Goal: Task Accomplishment & Management: Manage account settings

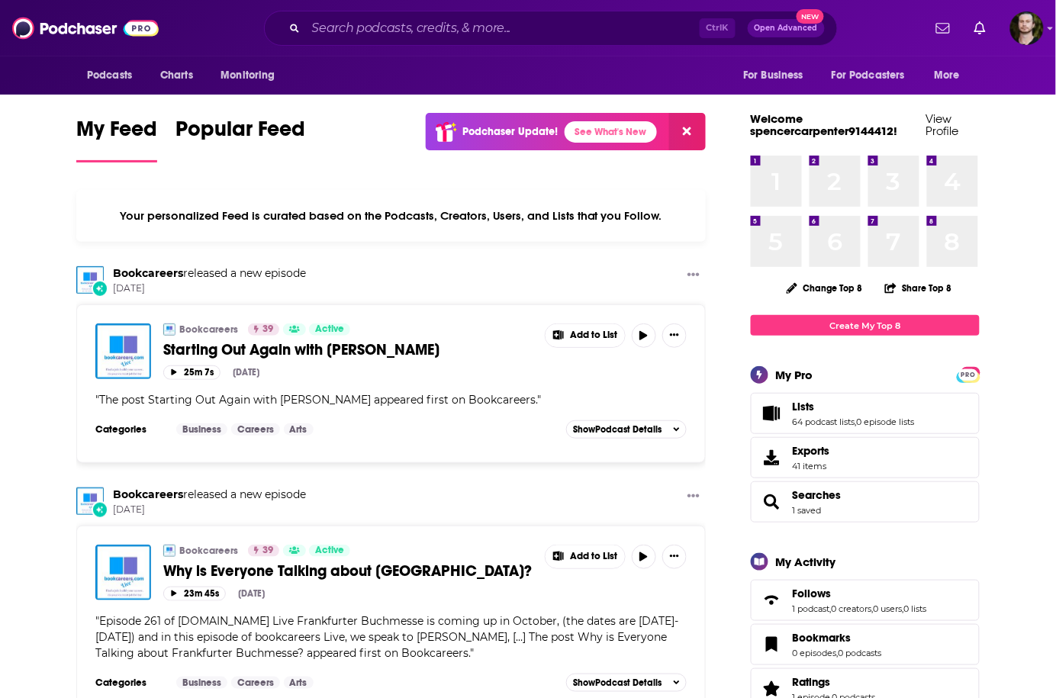
click at [354, 165] on div "My Feed Popular Feed Podchaser Update! See What's New" at bounding box center [390, 139] width 629 height 53
click at [380, 44] on div "Ctrl K Open Advanced New" at bounding box center [551, 28] width 574 height 35
click at [400, 29] on input "Search podcasts, credits, & more..." at bounding box center [503, 28] width 394 height 24
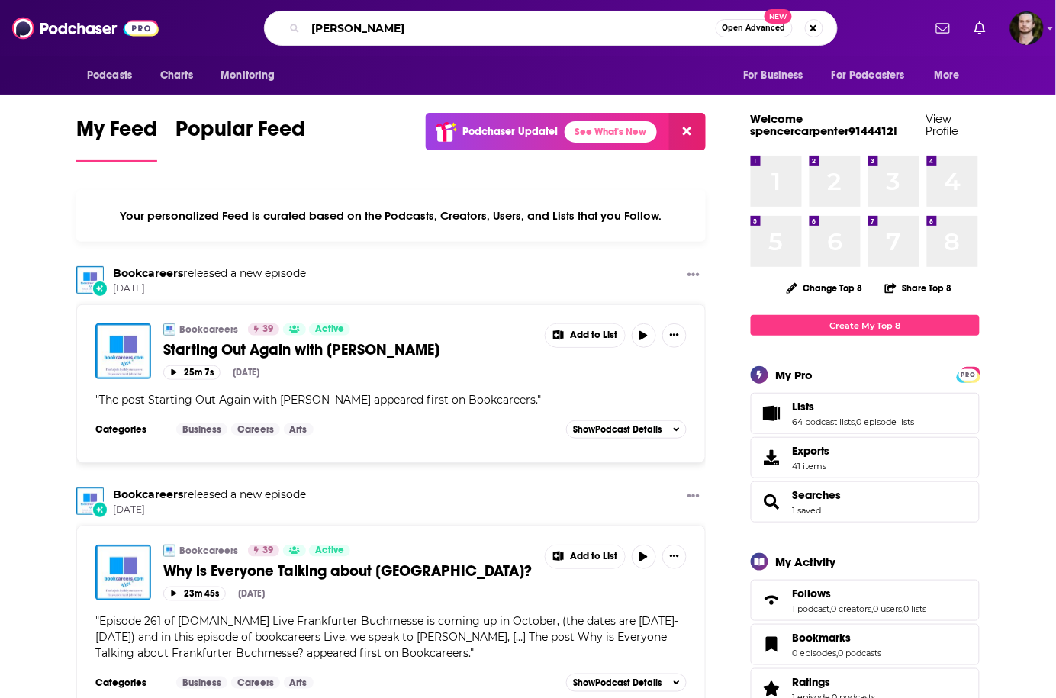
type input "dima zelik"
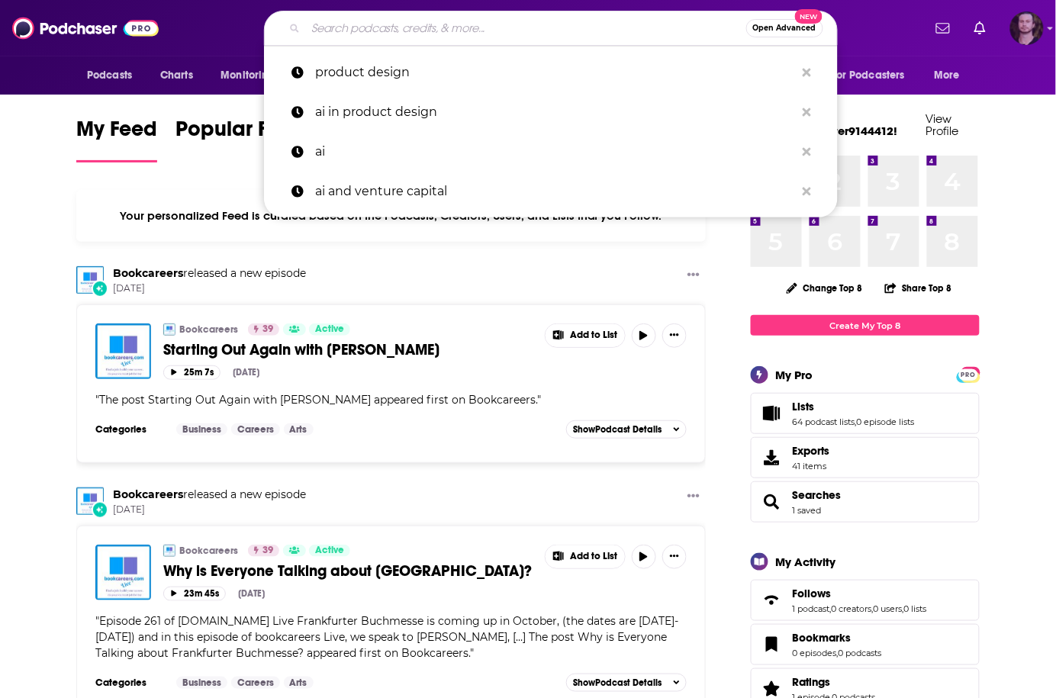
click at [1020, 18] on img "Logged in as OutlierAudio" at bounding box center [1027, 28] width 34 height 34
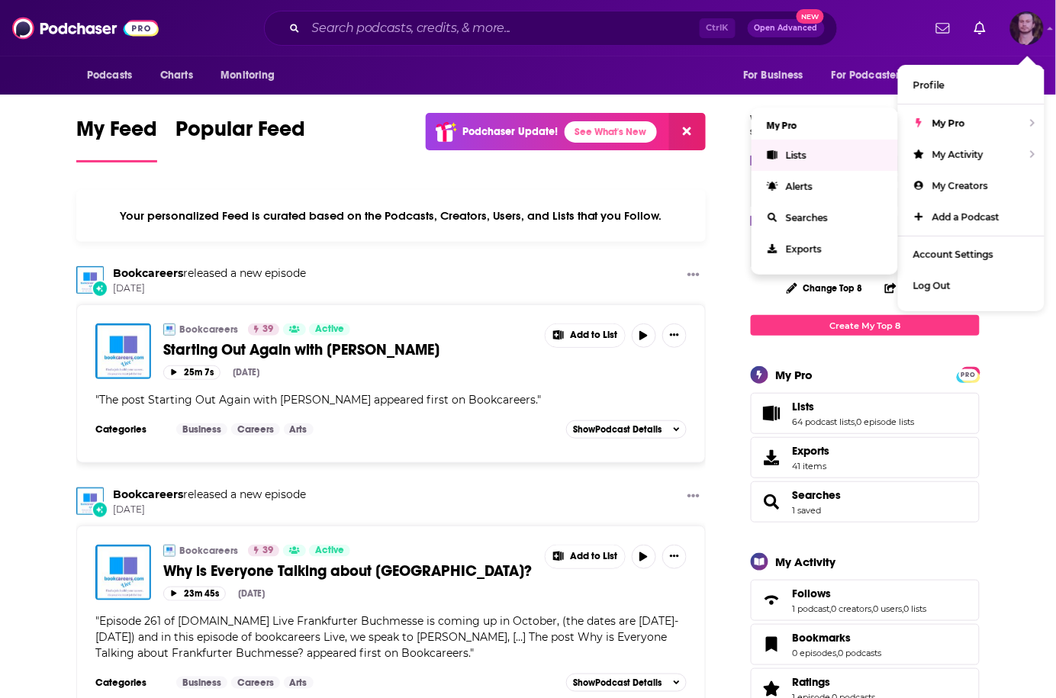
click at [807, 145] on link "Lists" at bounding box center [824, 155] width 146 height 31
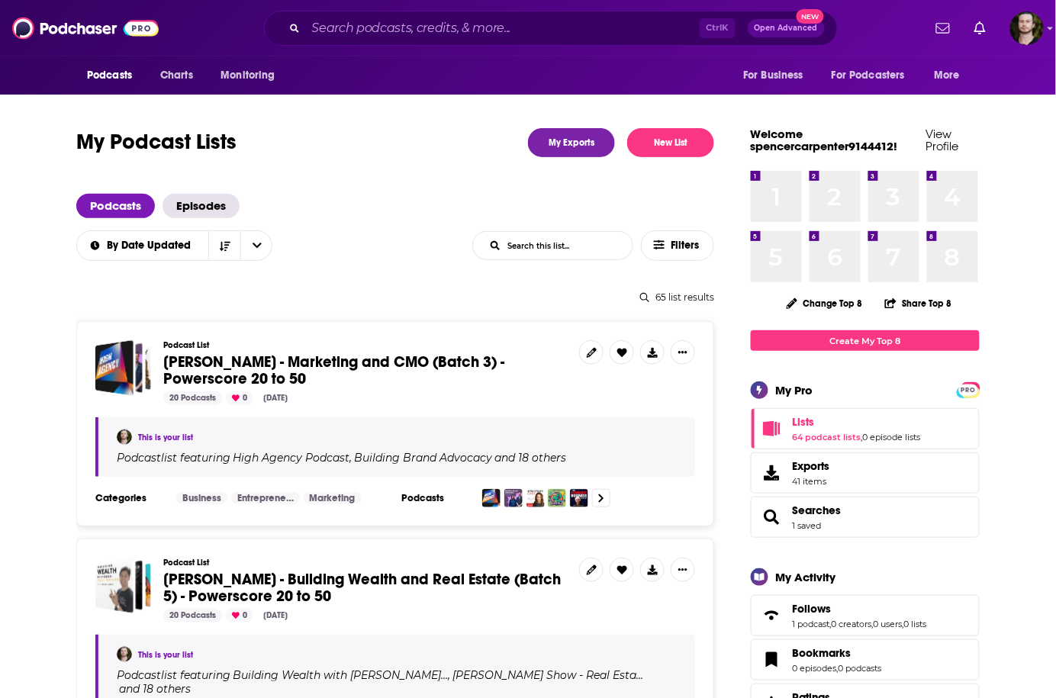
drag, startPoint x: 430, startPoint y: 166, endPoint x: 430, endPoint y: 130, distance: 35.8
click at [387, 321] on div "Podcast List Dima Zelikman - Marketing and CMO (Batch 3) - Powerscore 20 to 50 …" at bounding box center [395, 423] width 638 height 205
click at [178, 362] on span "[PERSON_NAME] - Marketing and CMO (Batch 3) - Powerscore 20 to 50" at bounding box center [333, 370] width 341 height 36
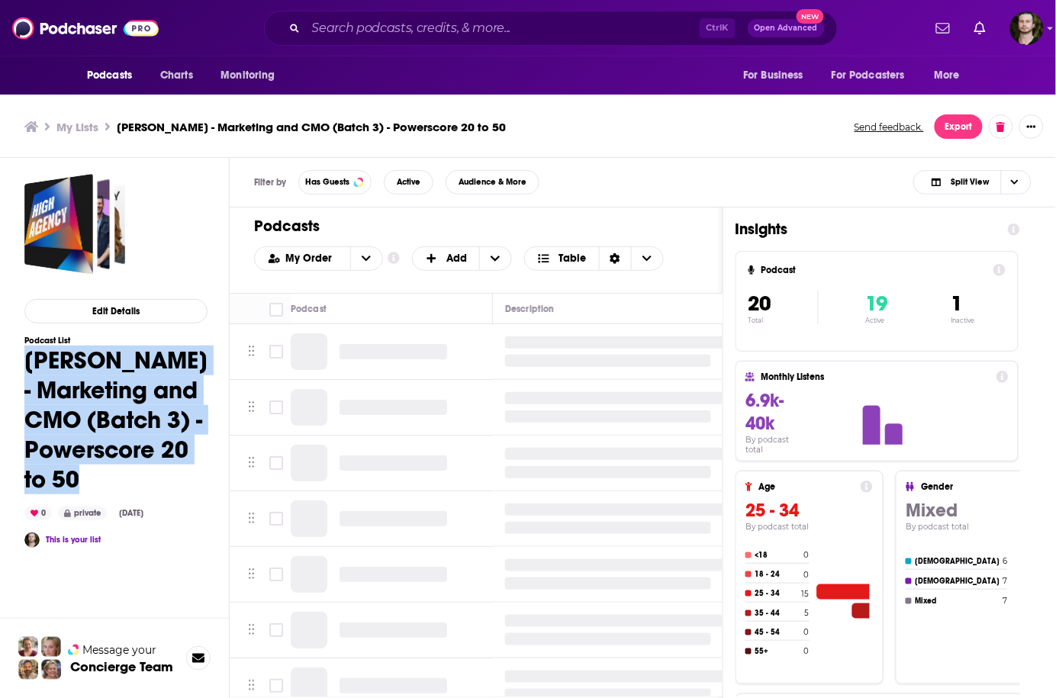
drag, startPoint x: 25, startPoint y: 358, endPoint x: 90, endPoint y: 476, distance: 134.8
click at [90, 476] on h1 "[PERSON_NAME] - Marketing and CMO (Batch 3) - Powerscore 20 to 50" at bounding box center [115, 419] width 183 height 149
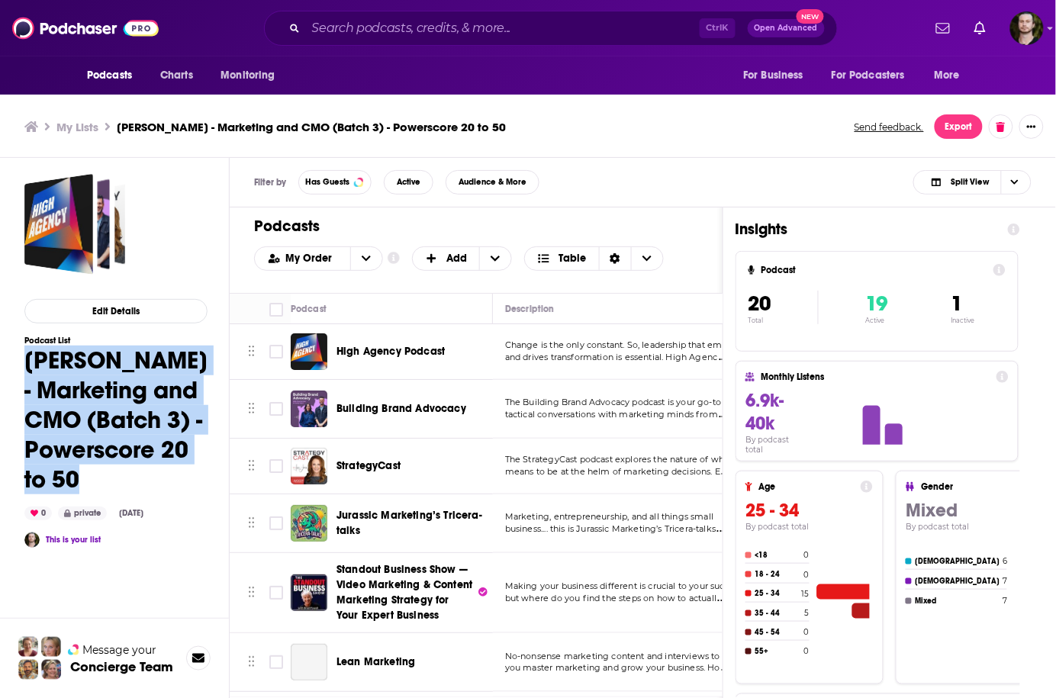
copy h1 "[PERSON_NAME] - Marketing and CMO (Batch 3) - Powerscore 20 to 50"
click at [82, 122] on h3 "My Lists" at bounding box center [77, 127] width 42 height 14
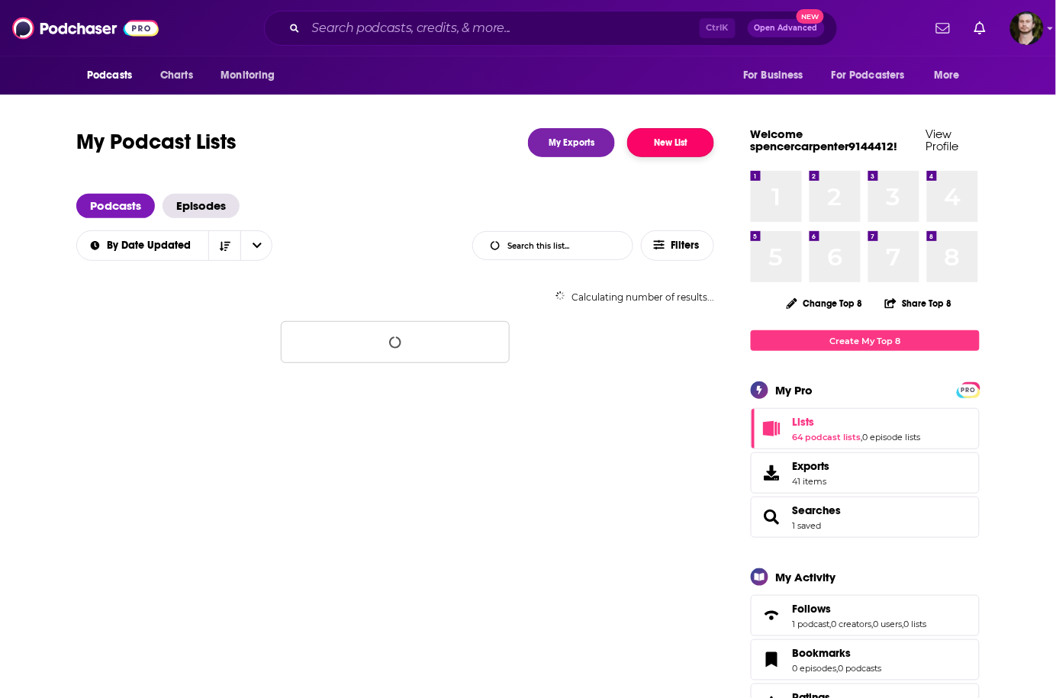
click at [672, 146] on button "New List" at bounding box center [670, 142] width 87 height 29
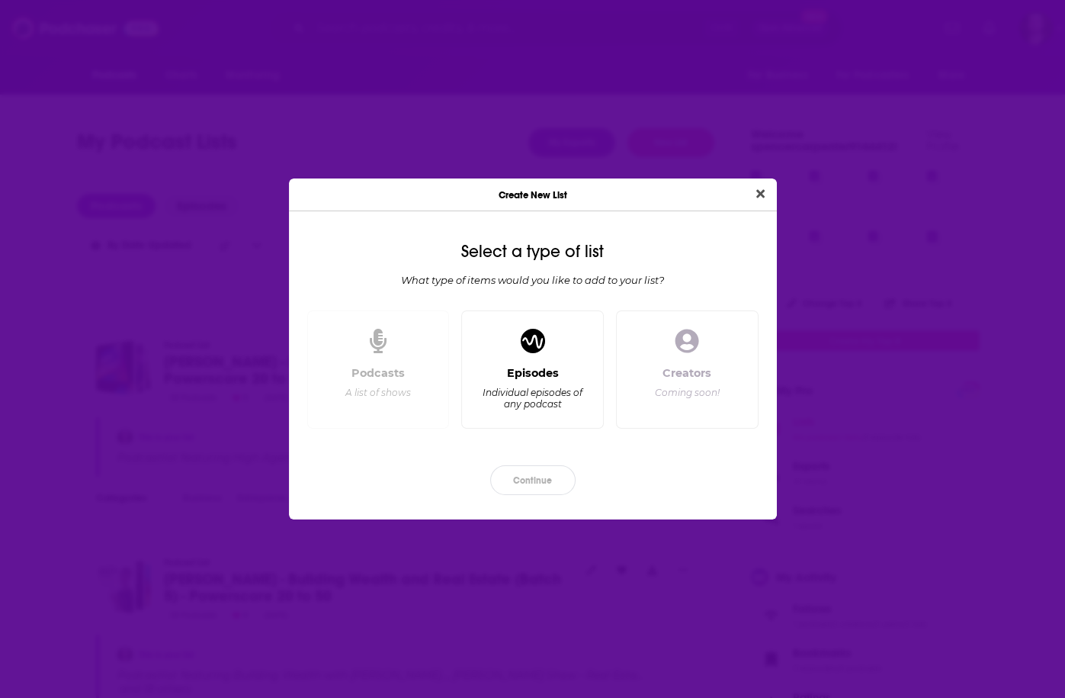
click at [403, 377] on div "Podcasts" at bounding box center [378, 373] width 53 height 14
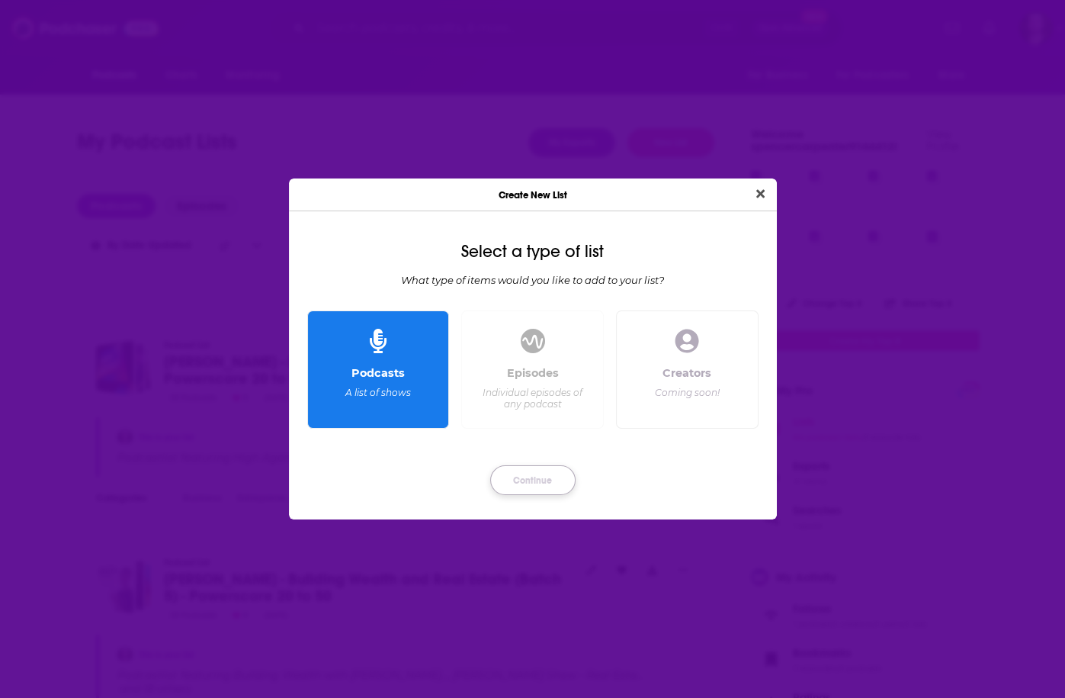
click at [509, 468] on button "Continue" at bounding box center [532, 480] width 85 height 30
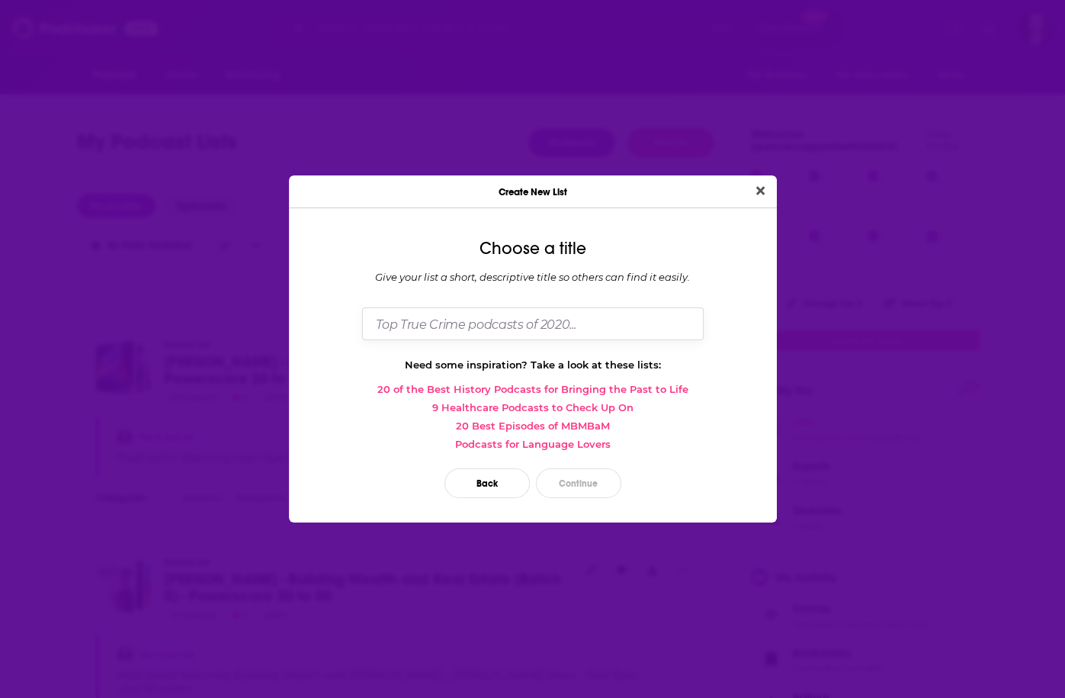
click at [503, 325] on input "Dialog" at bounding box center [533, 323] width 342 height 33
paste input "[PERSON_NAME] - Marketing and CMO (Batch 3) - Powerscore 20 to 50"
click at [563, 321] on input "[PERSON_NAME] - Marketing and CMO (Batch 3) - Powerscore 20 to 50" at bounding box center [533, 323] width 342 height 33
type input "[PERSON_NAME] - Marketing and CMO (Batch 4) - Powerscore 20 to 50"
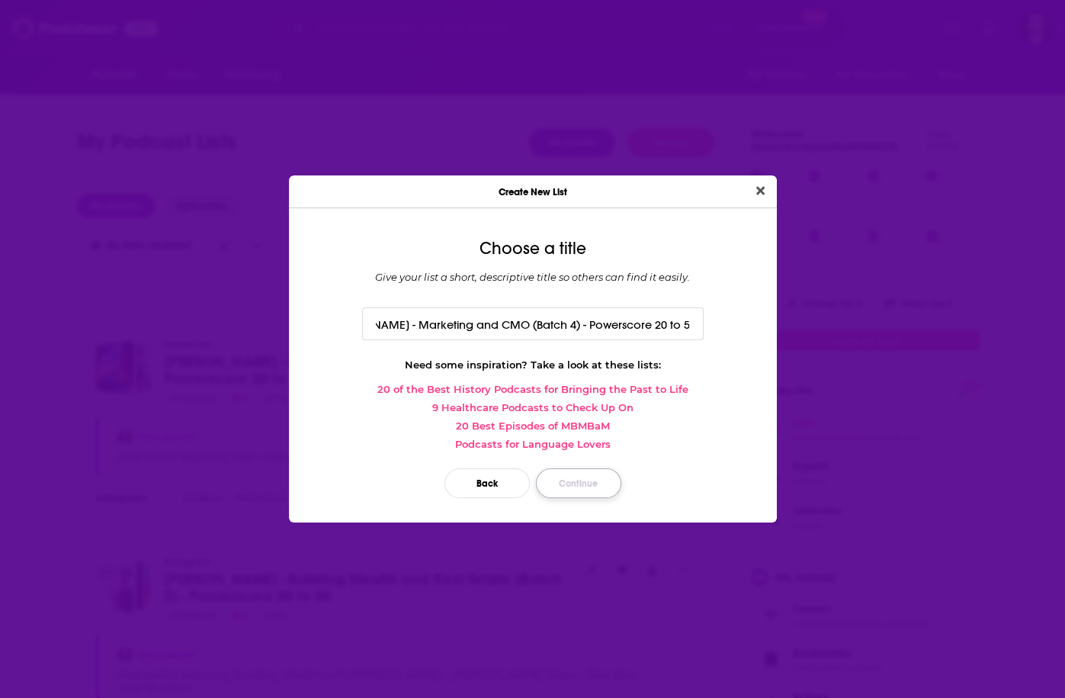
click at [571, 475] on button "Continue" at bounding box center [578, 483] width 85 height 30
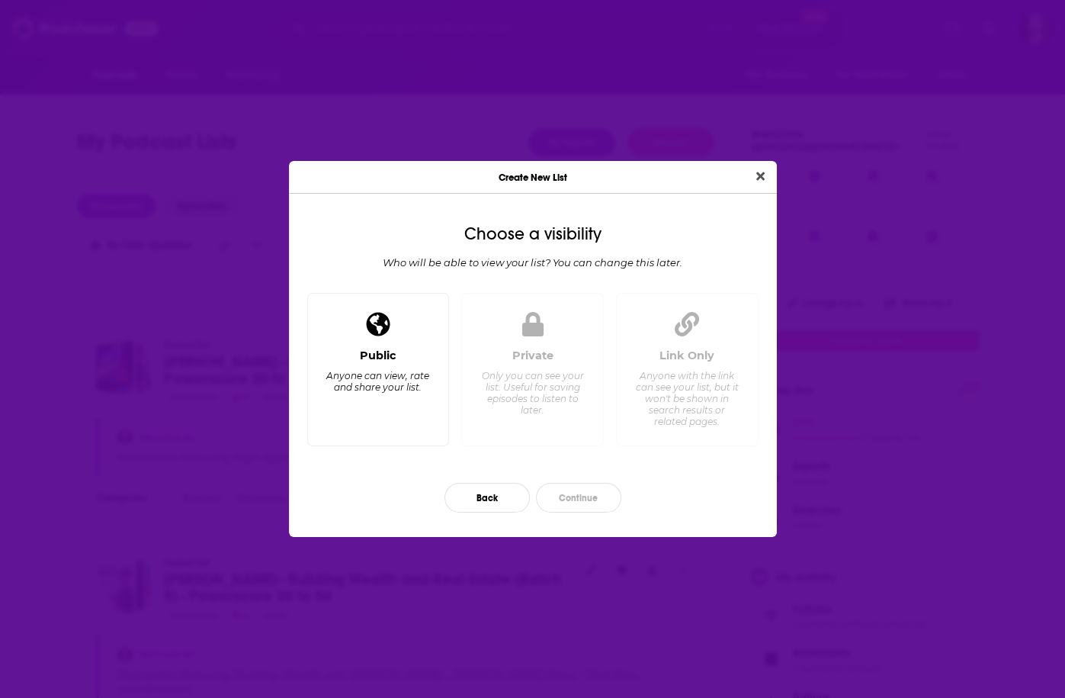
click at [376, 396] on div "Public Anyone can view, rate and share your list." at bounding box center [378, 391] width 117 height 85
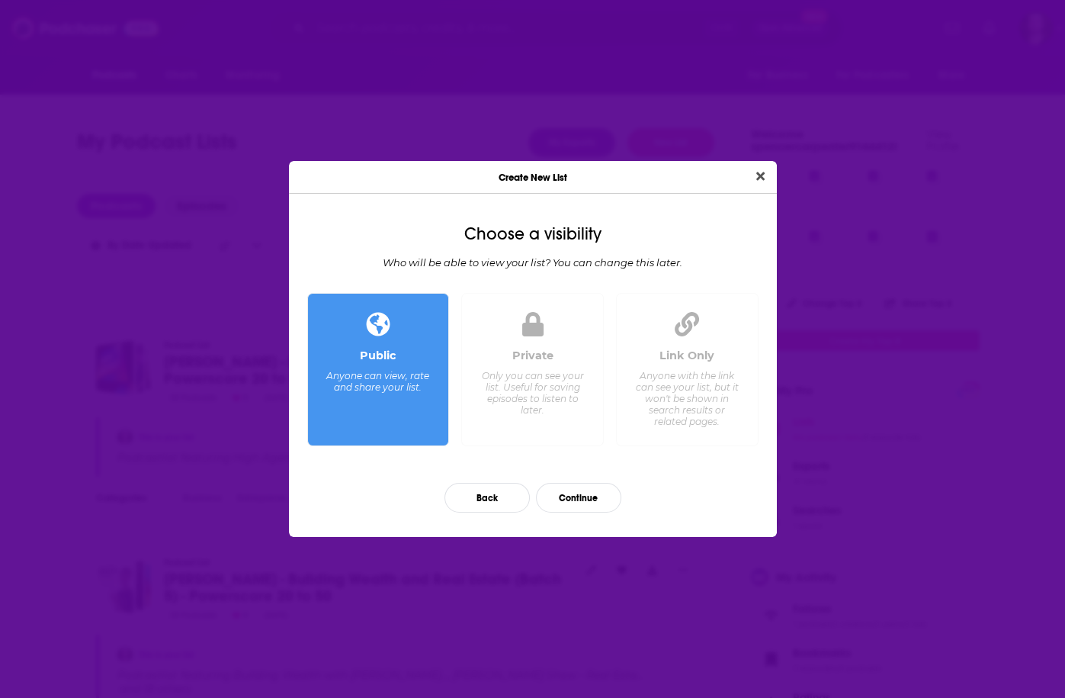
click at [549, 413] on div "Only you can see your list. Useful for saving episodes to listen to later." at bounding box center [532, 393] width 104 height 46
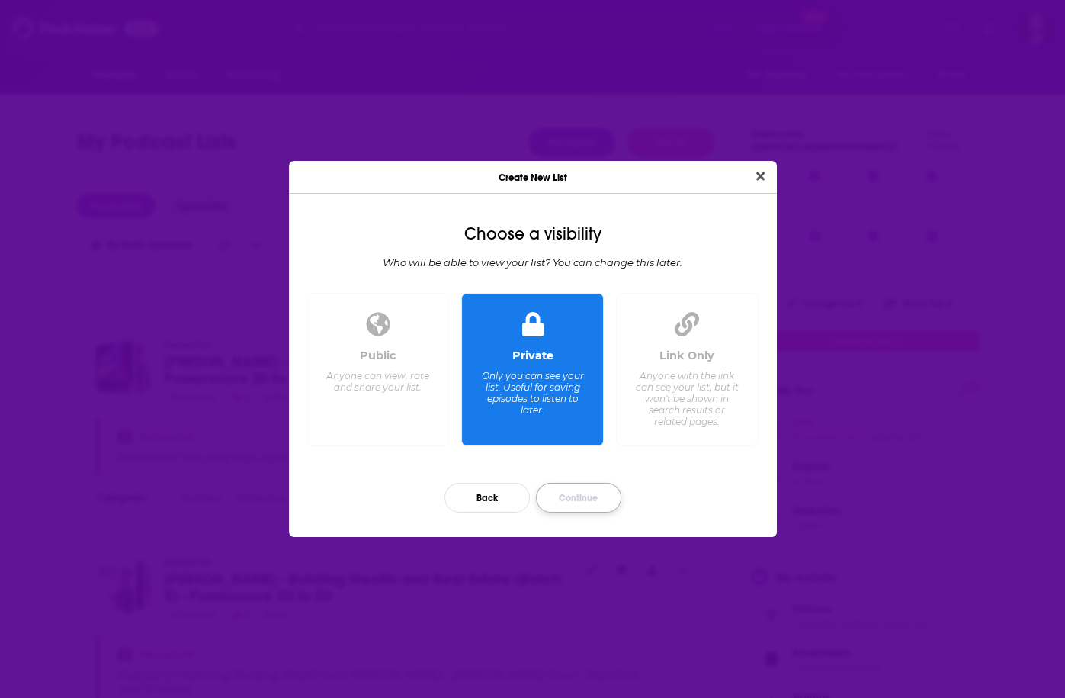
click at [611, 500] on button "Continue" at bounding box center [578, 498] width 85 height 30
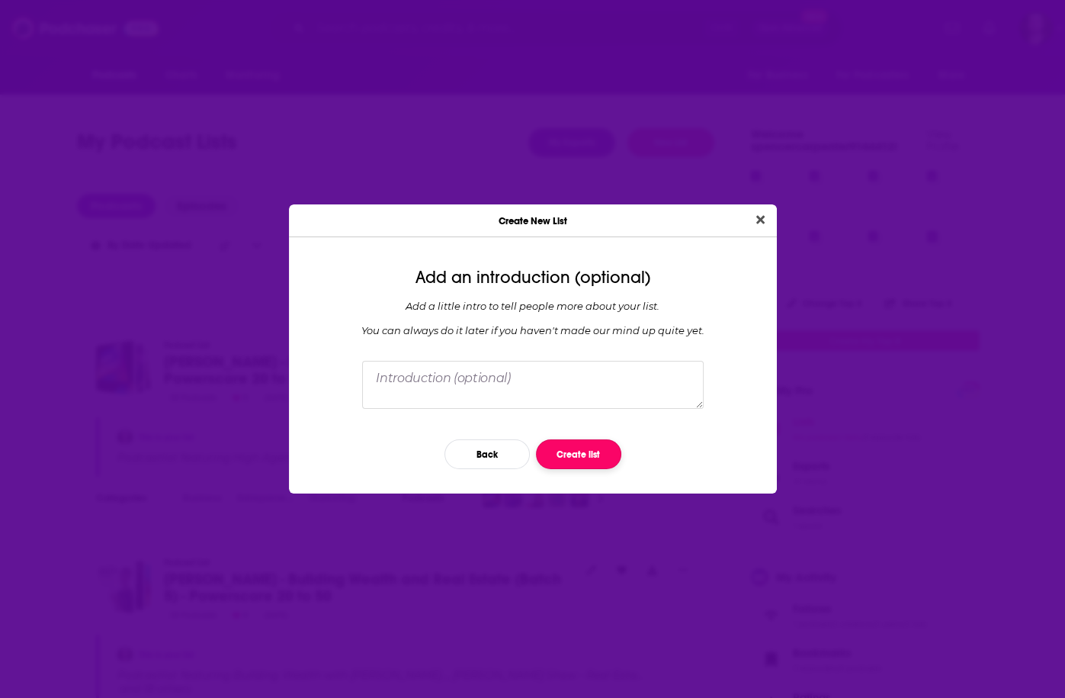
click at [577, 452] on button "Create list" at bounding box center [578, 454] width 85 height 30
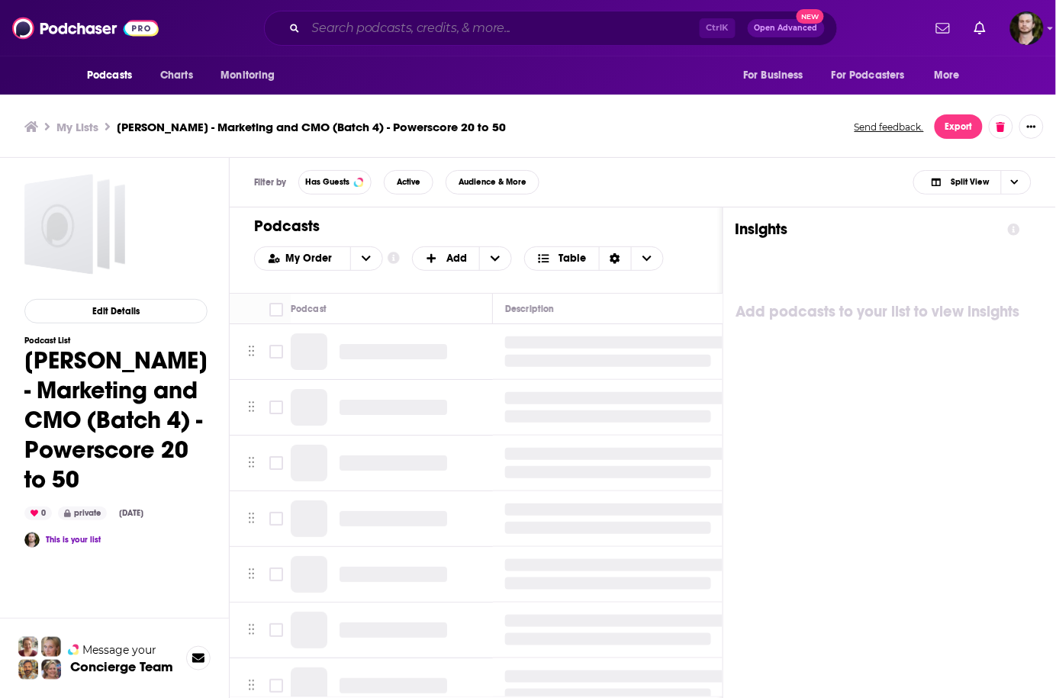
click at [450, 32] on input "Search podcasts, credits, & more..." at bounding box center [503, 28] width 394 height 24
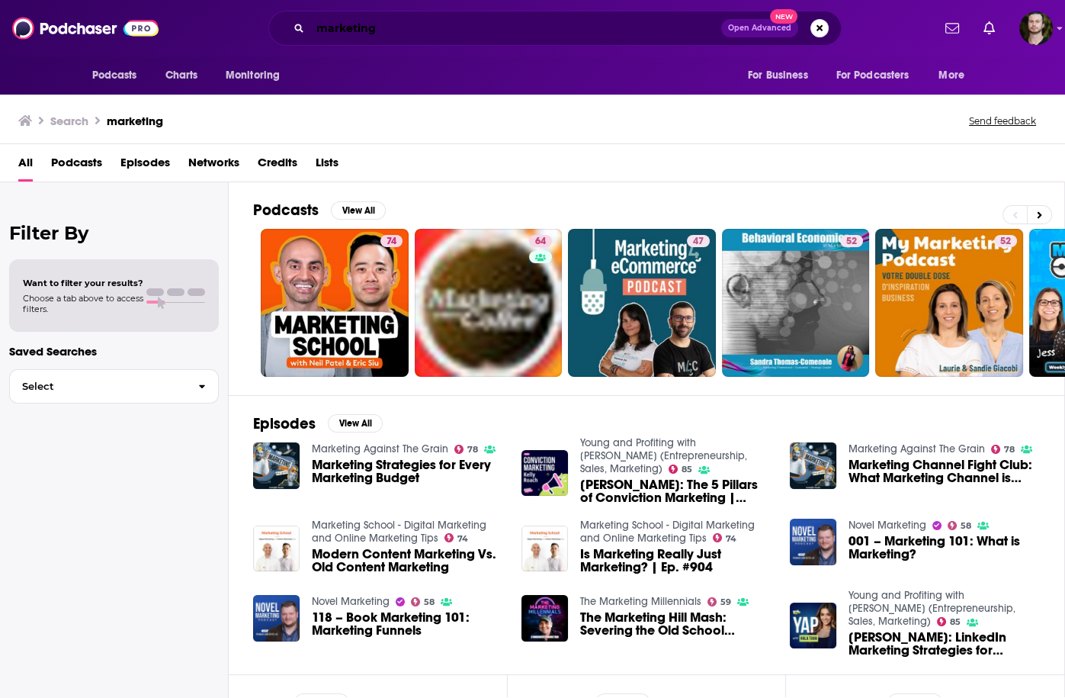
click at [421, 34] on input "marketing" at bounding box center [515, 28] width 411 height 24
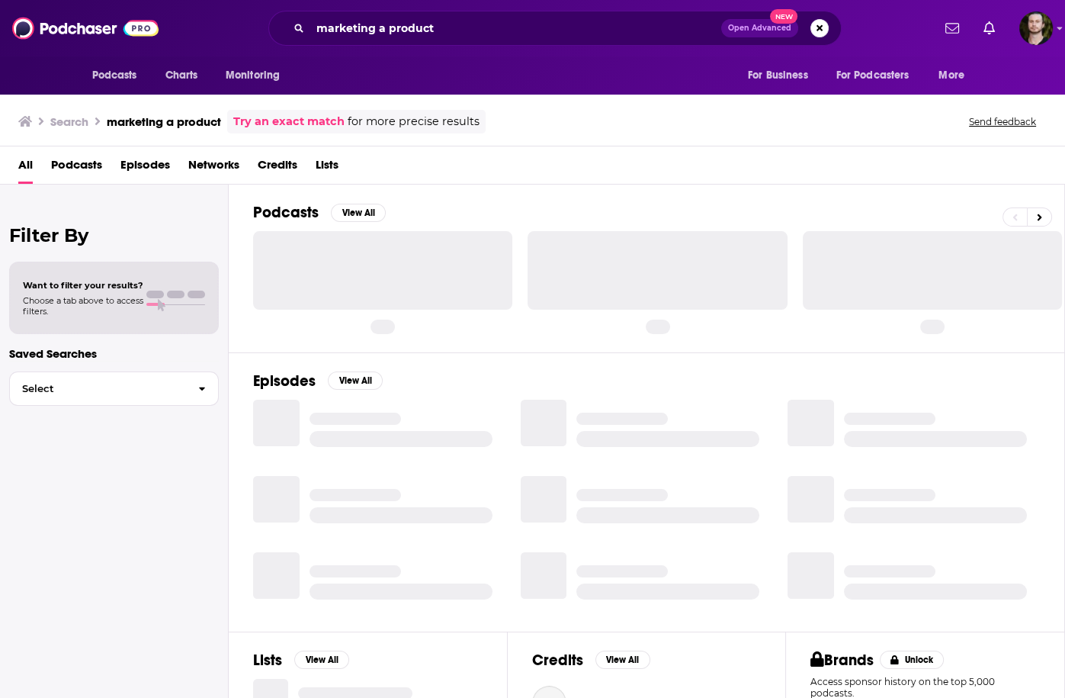
click at [69, 163] on span "Podcasts" at bounding box center [76, 168] width 51 height 31
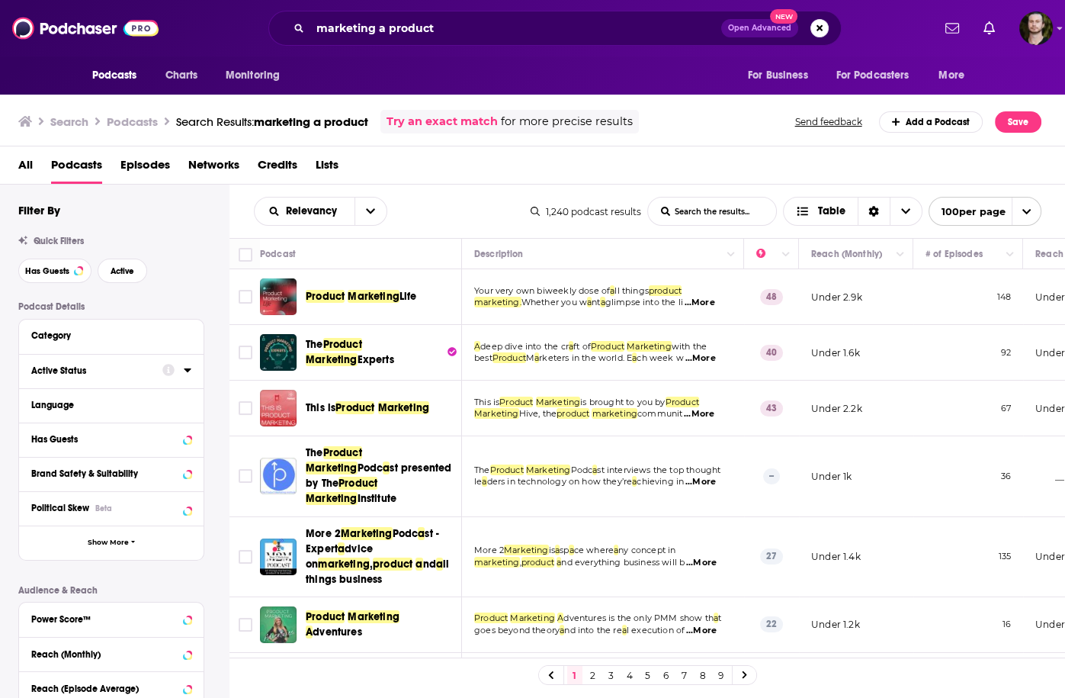
click at [186, 374] on icon at bounding box center [188, 370] width 8 height 12
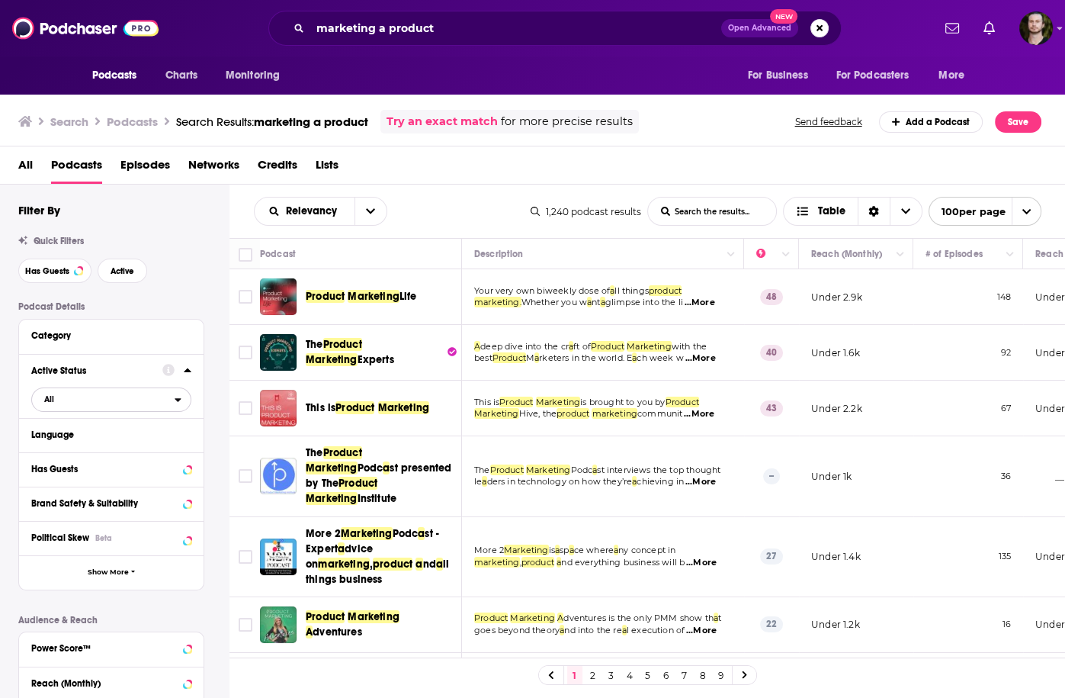
click at [162, 409] on span "All" at bounding box center [103, 399] width 143 height 20
click at [146, 452] on span "224" at bounding box center [154, 449] width 72 height 8
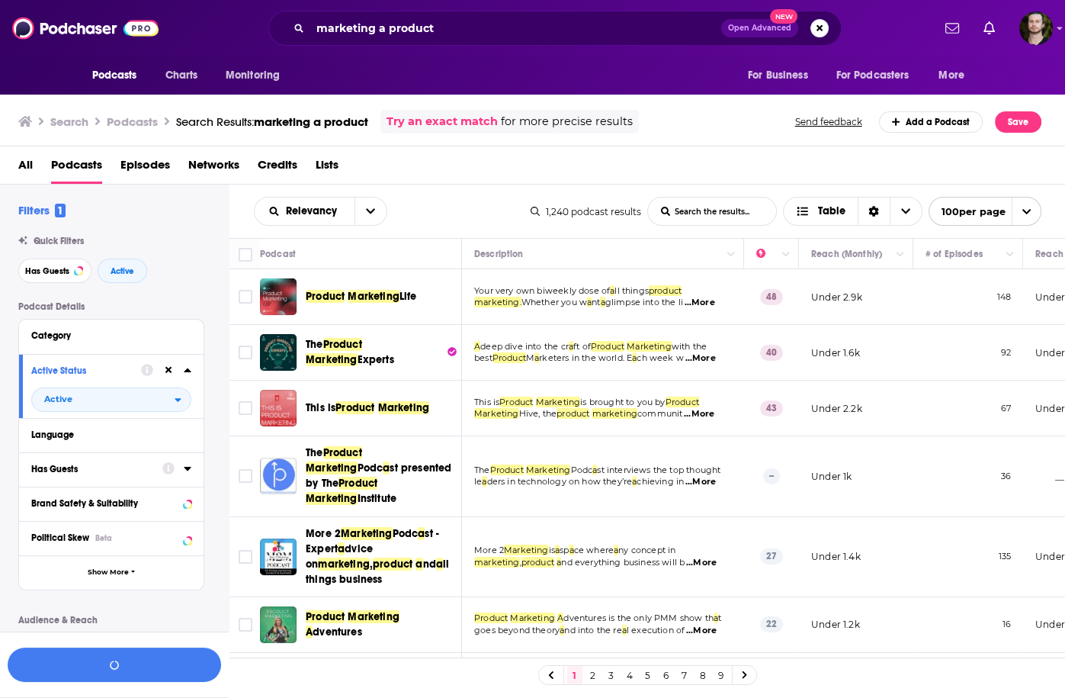
click at [188, 471] on icon at bounding box center [187, 469] width 7 height 4
click at [162, 503] on span "All" at bounding box center [103, 497] width 143 height 20
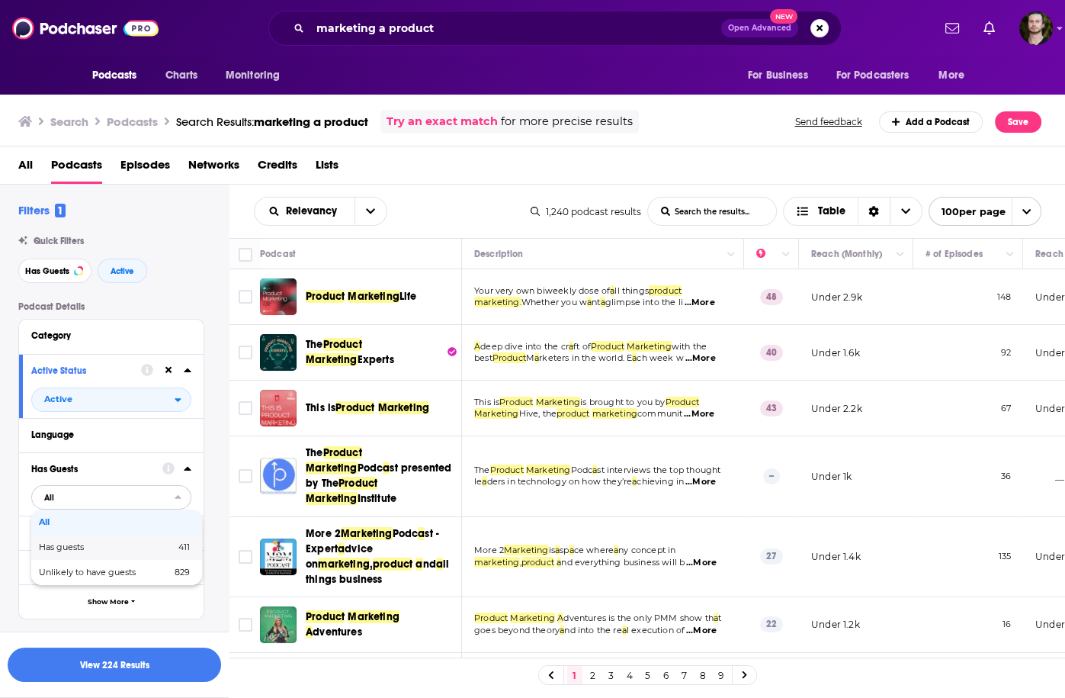
click at [130, 554] on div "Has guests 411" at bounding box center [116, 547] width 171 height 25
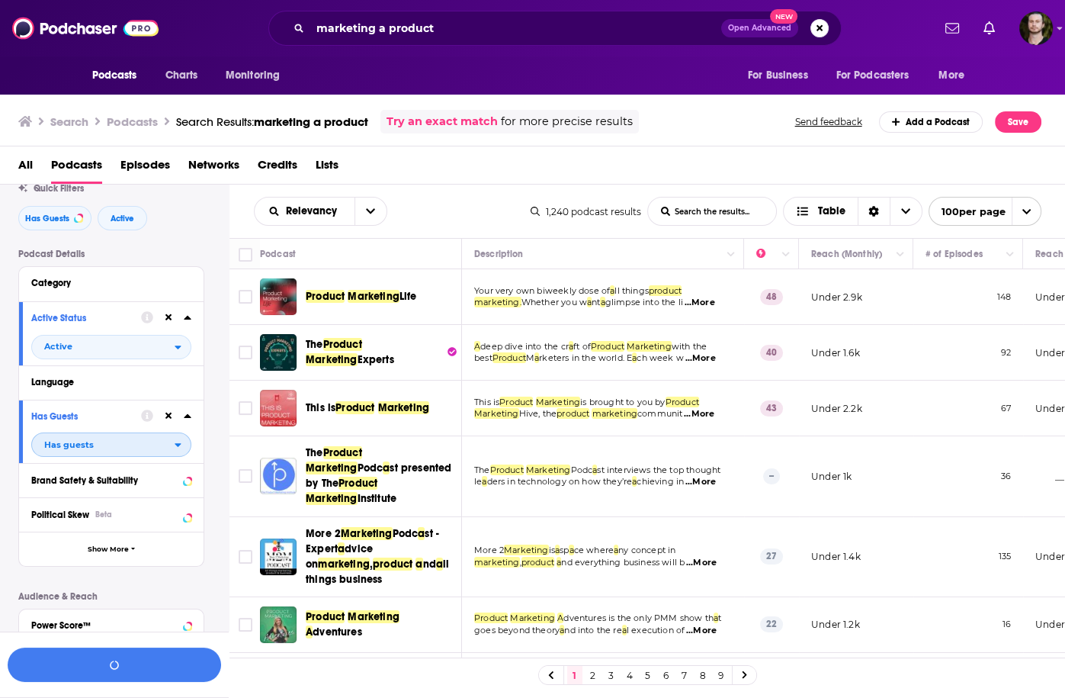
scroll to position [122, 0]
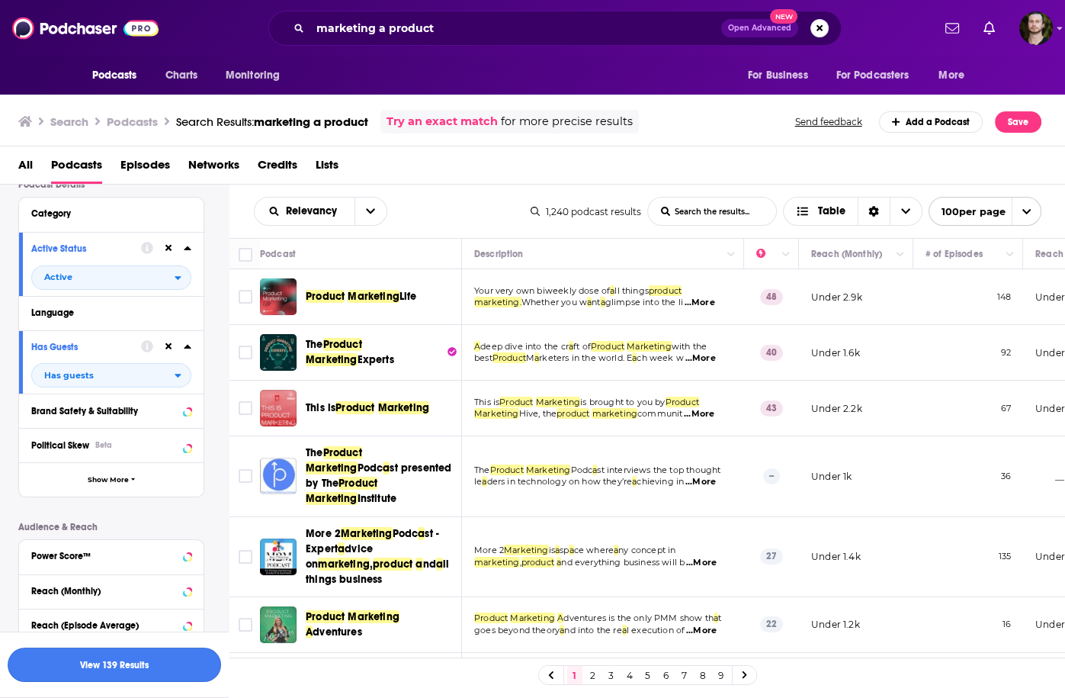
click at [143, 670] on button "View 139 Results" at bounding box center [115, 665] width 214 height 34
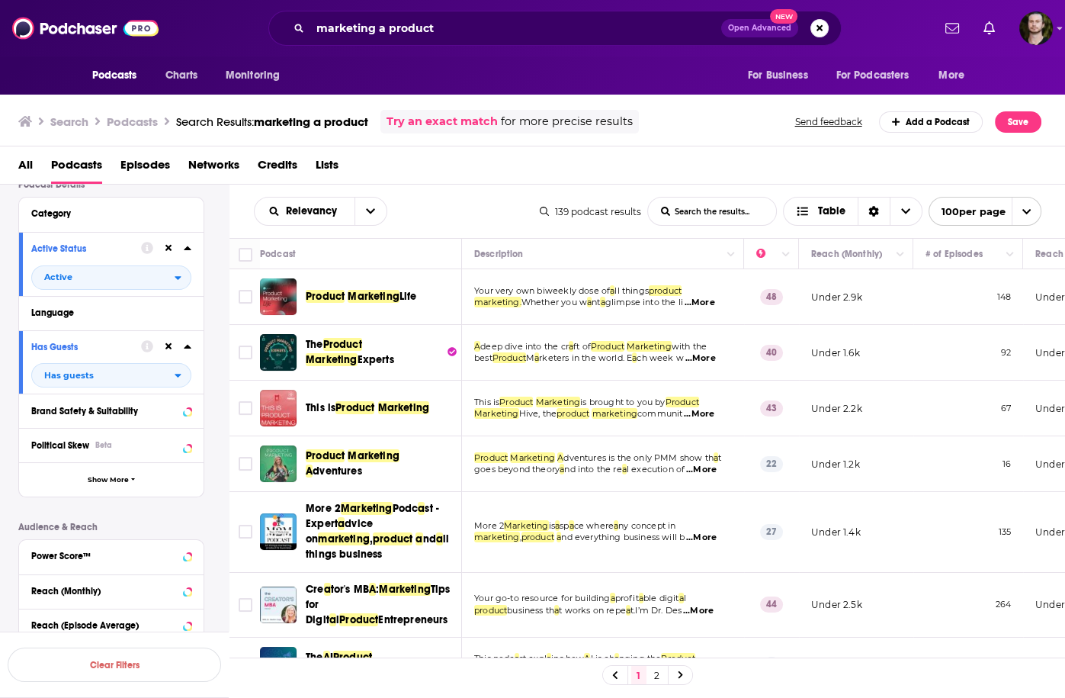
click at [715, 305] on span "...More" at bounding box center [699, 303] width 31 height 12
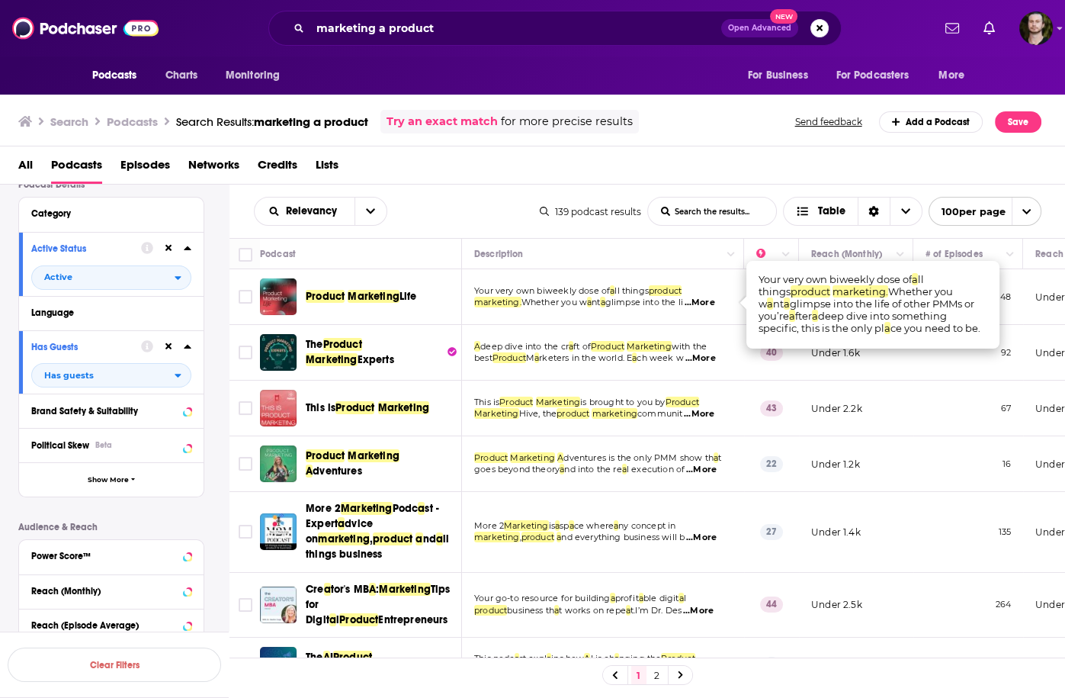
click at [715, 305] on span "...More" at bounding box center [699, 303] width 31 height 12
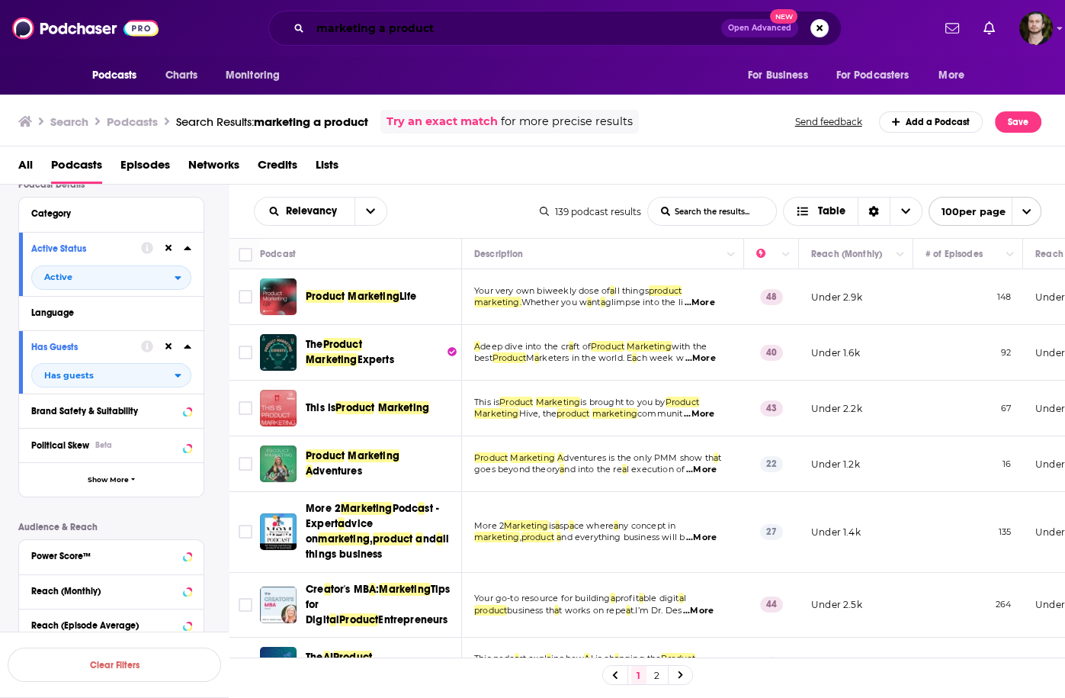
drag, startPoint x: 450, startPoint y: 30, endPoint x: 445, endPoint y: 45, distance: 16.2
click at [449, 37] on input "marketing a product" at bounding box center [515, 28] width 411 height 24
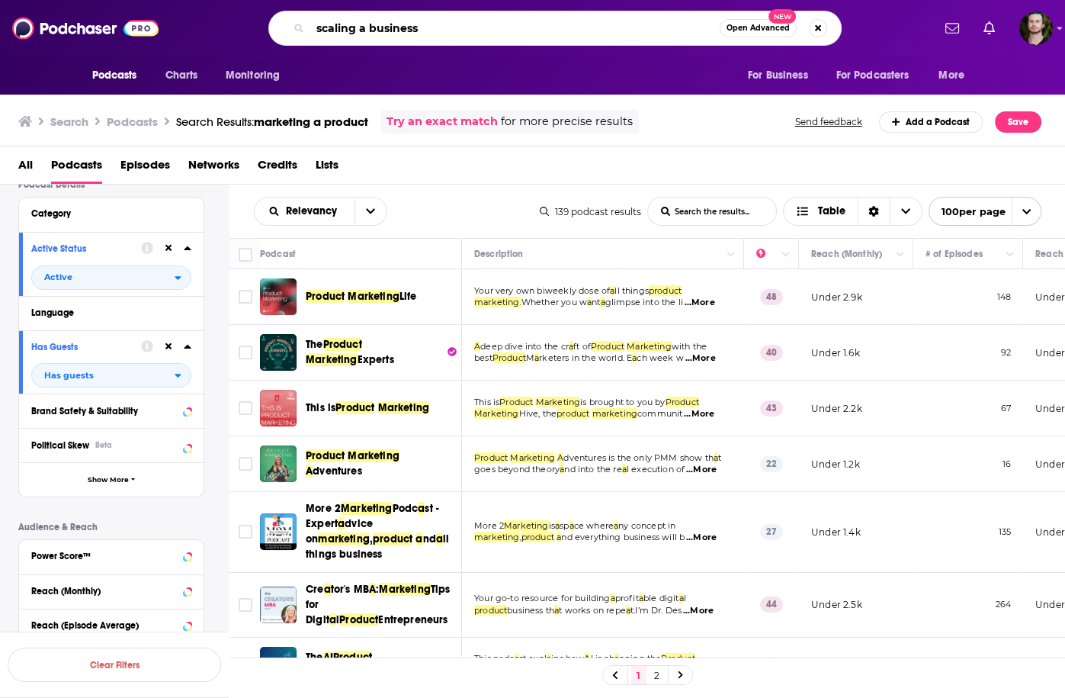
type input "scaling a business"
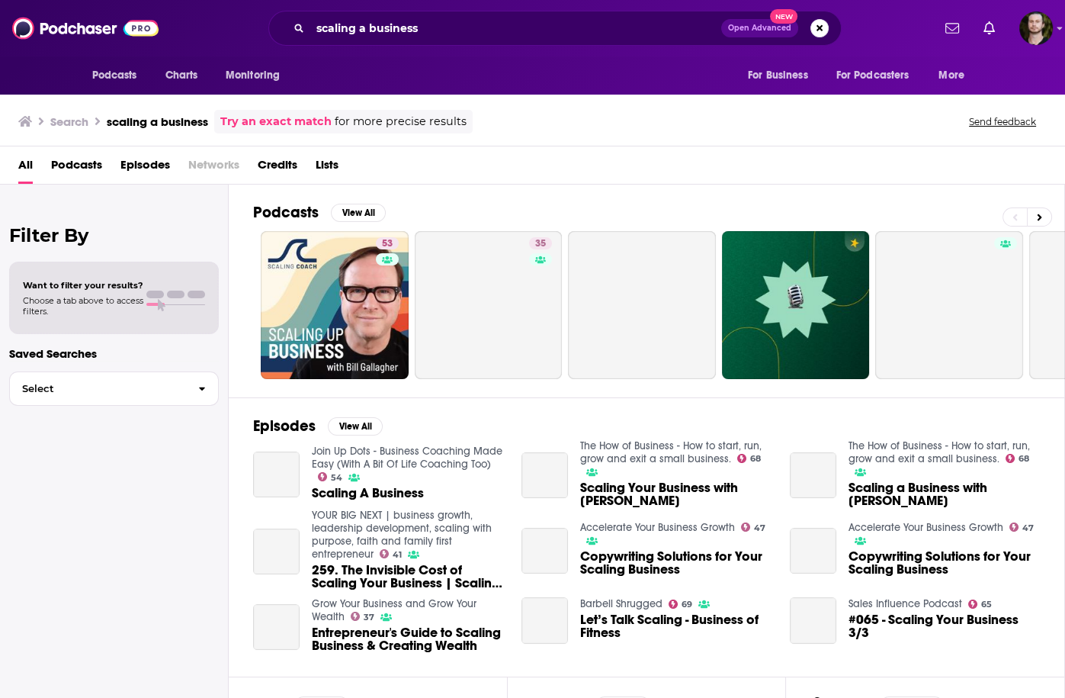
click at [84, 168] on span "Podcasts" at bounding box center [76, 168] width 51 height 31
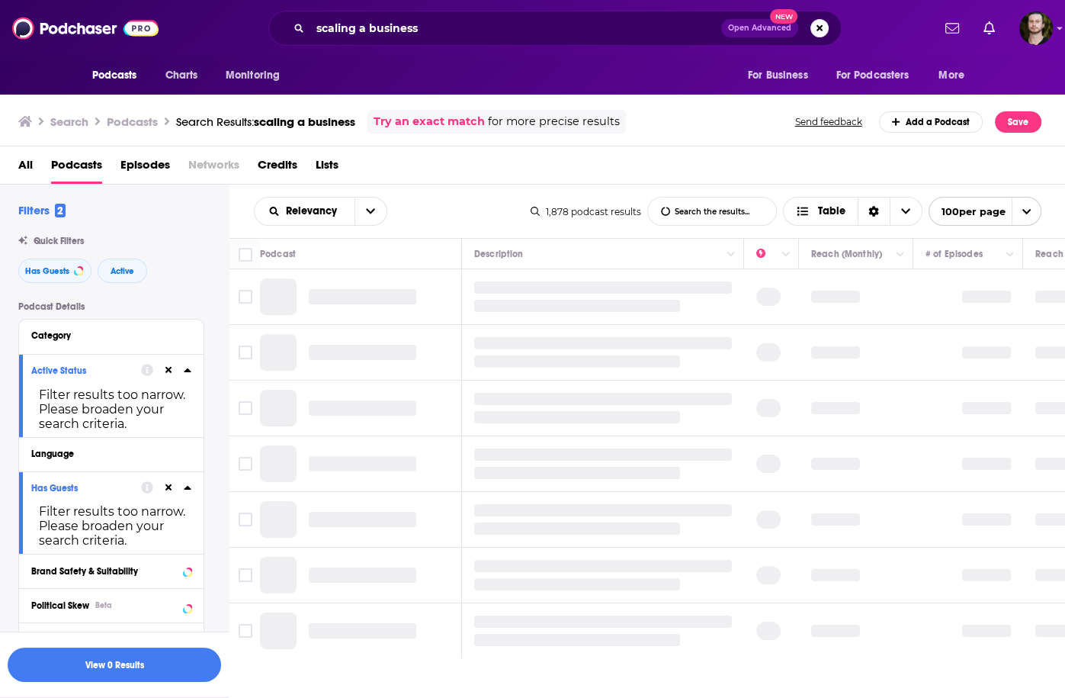
click at [166, 370] on icon at bounding box center [169, 370] width 7 height 7
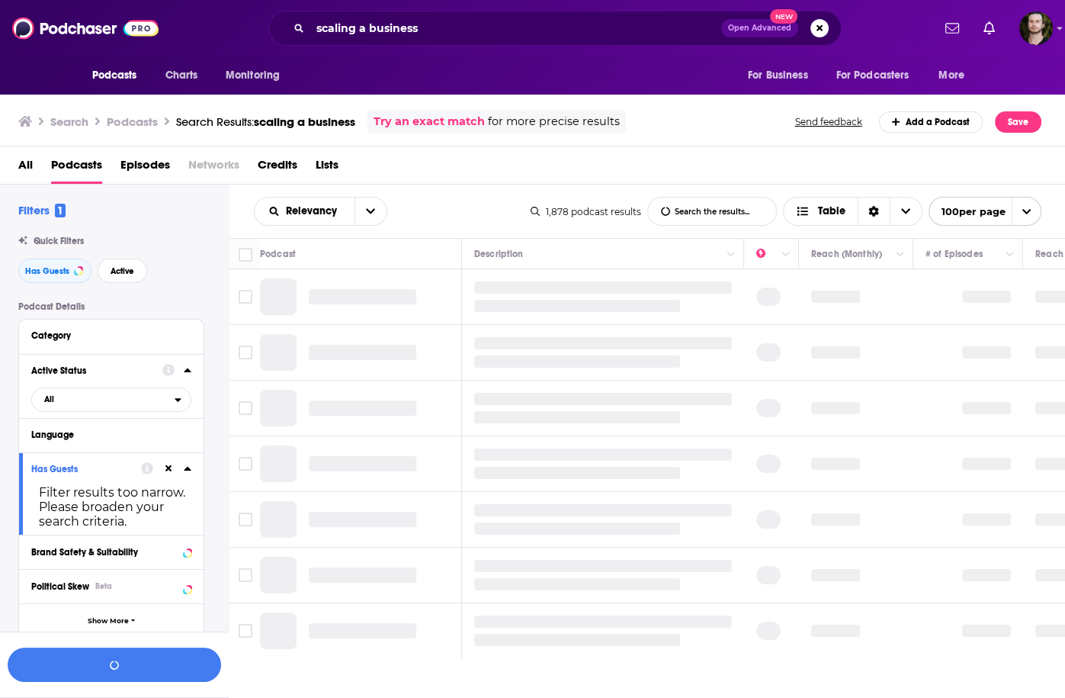
click at [166, 474] on icon at bounding box center [169, 469] width 7 height 10
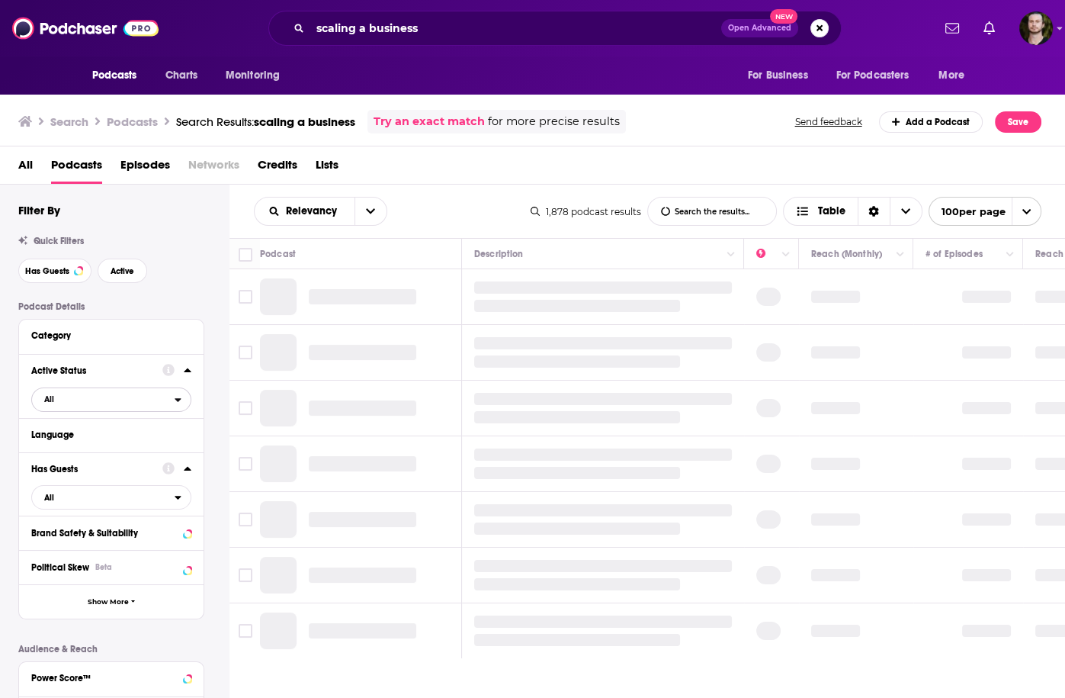
click at [150, 400] on span "All" at bounding box center [103, 399] width 143 height 20
click at [141, 448] on span "727" at bounding box center [154, 449] width 71 height 8
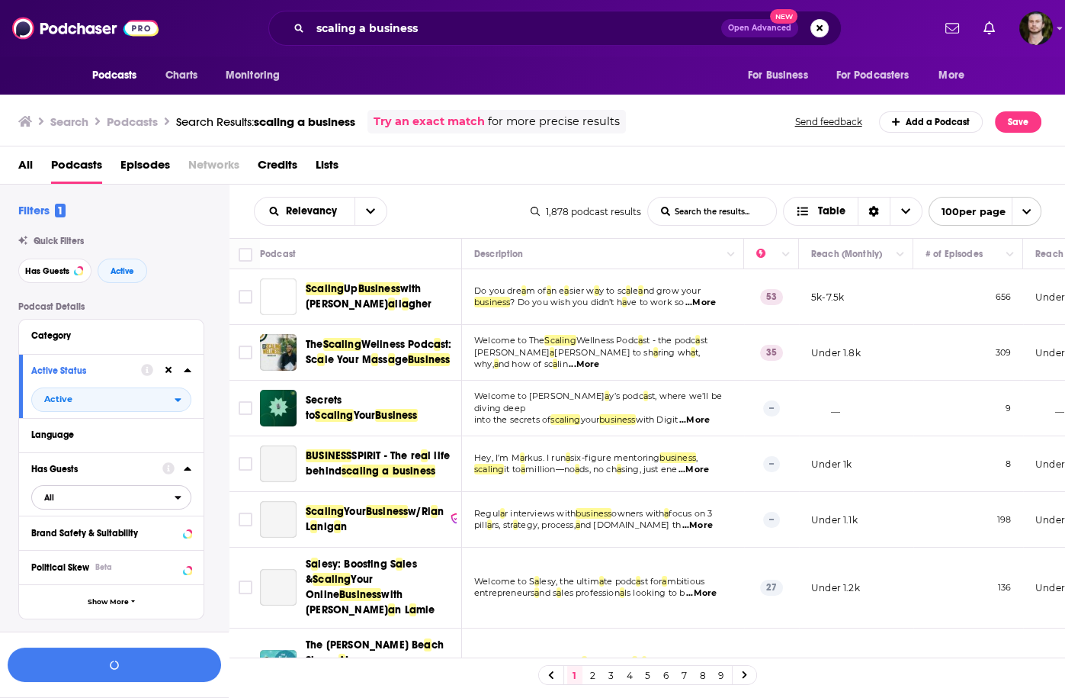
click at [149, 489] on span "All" at bounding box center [103, 497] width 143 height 20
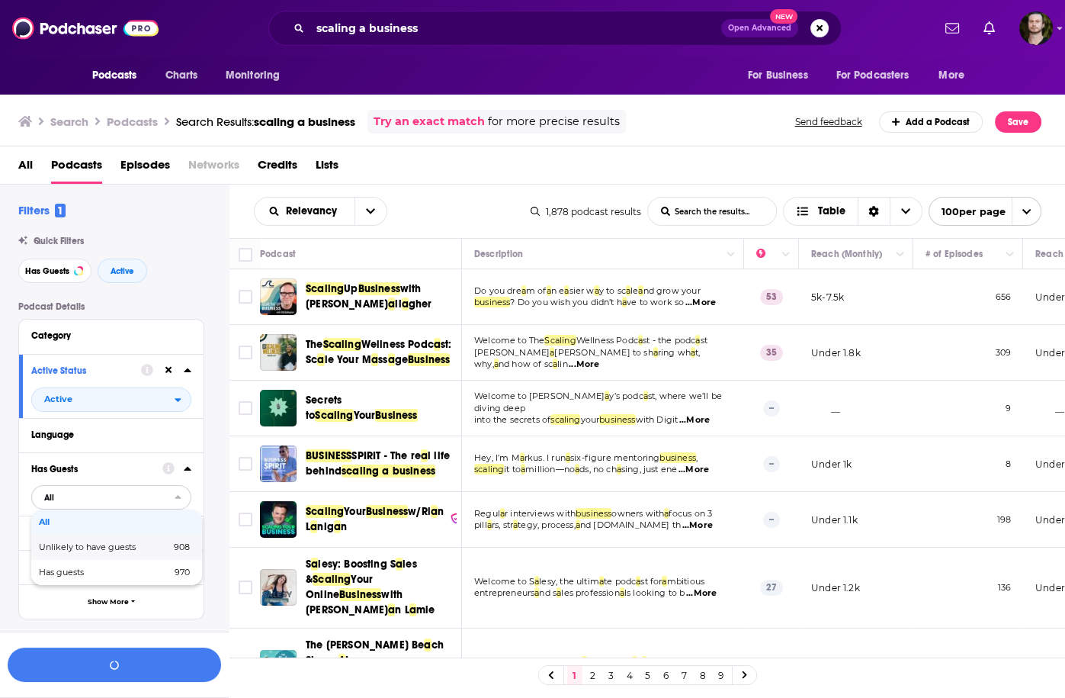
click at [162, 551] on span "908" at bounding box center [171, 547] width 37 height 8
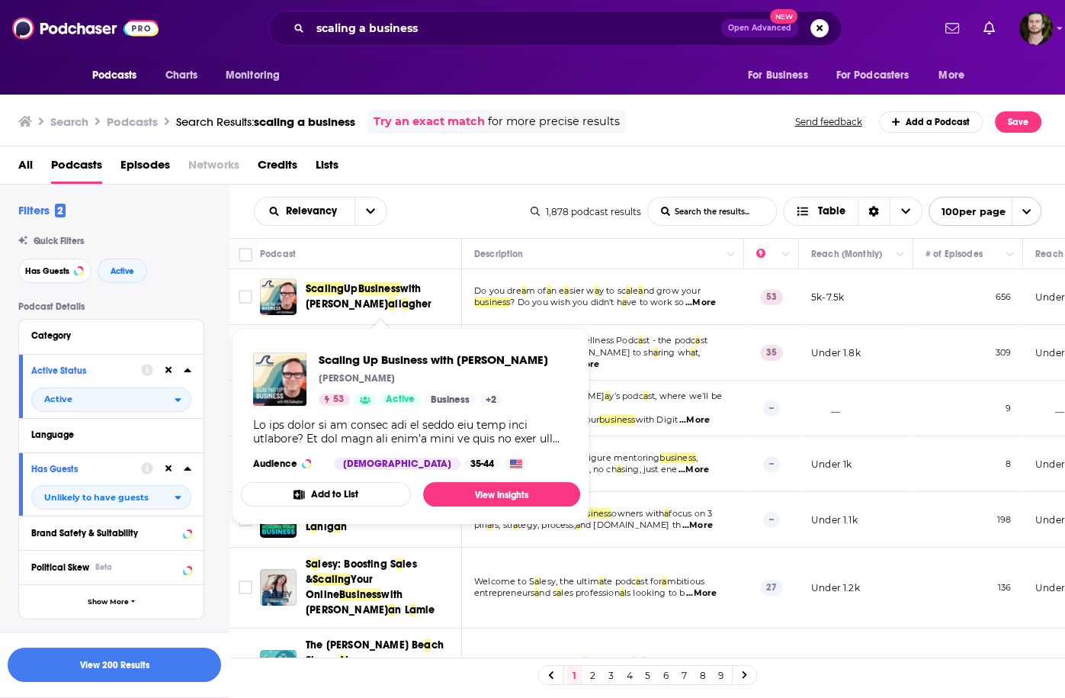
click at [335, 493] on button "Add to List" at bounding box center [326, 494] width 170 height 24
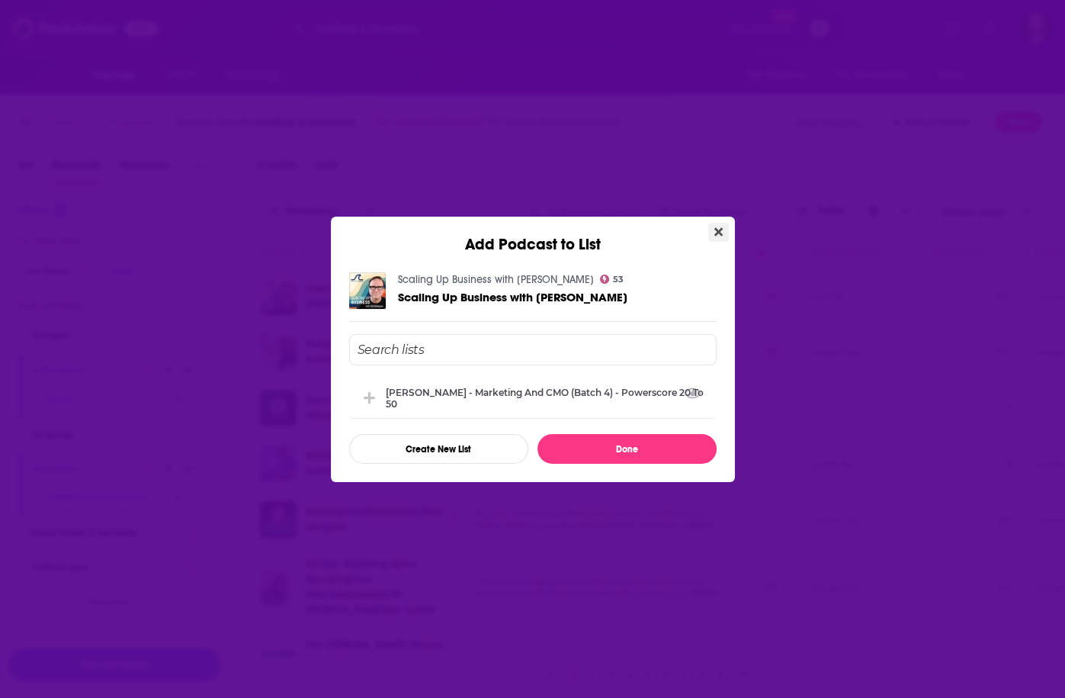
click at [719, 234] on icon "Close" at bounding box center [719, 231] width 8 height 8
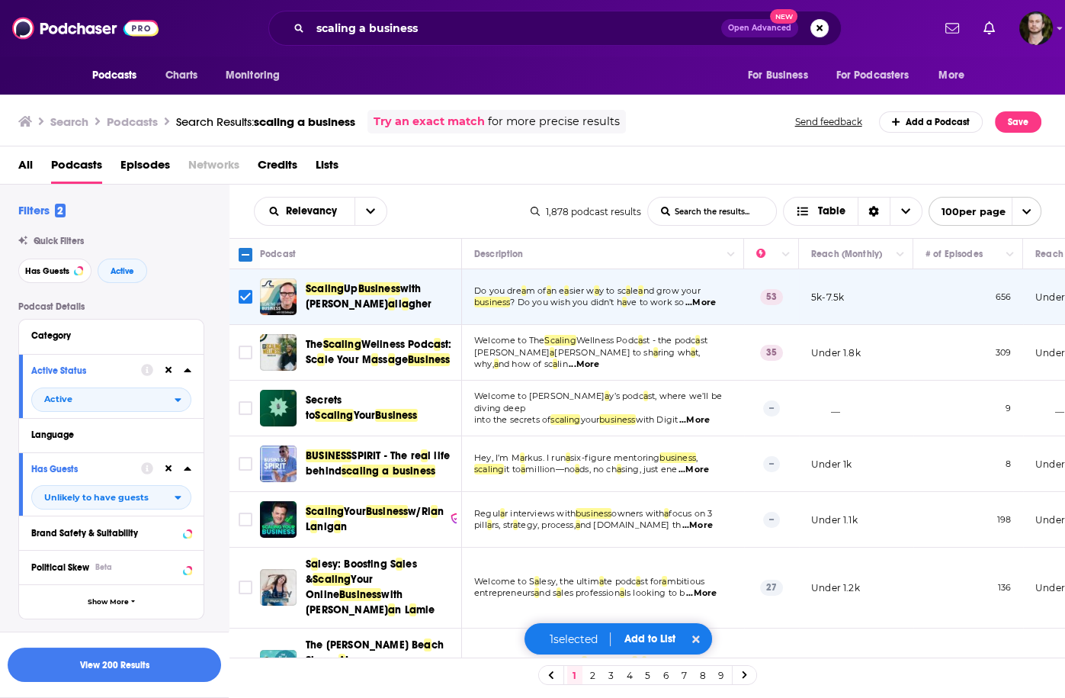
scroll to position [61, 0]
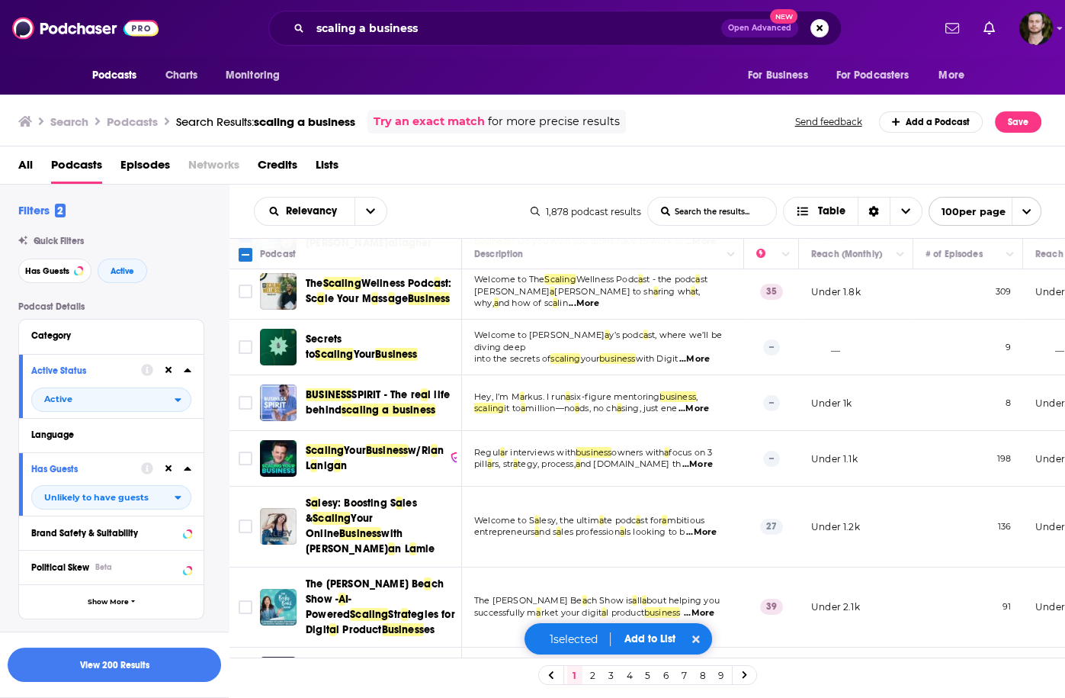
click at [215, 434] on div "Podcast Details Category Active Status Active Language Has Guests Unlikely to h…" at bounding box center [123, 601] width 211 height 601
click at [241, 465] on input "Toggle select row" at bounding box center [246, 459] width 14 height 14
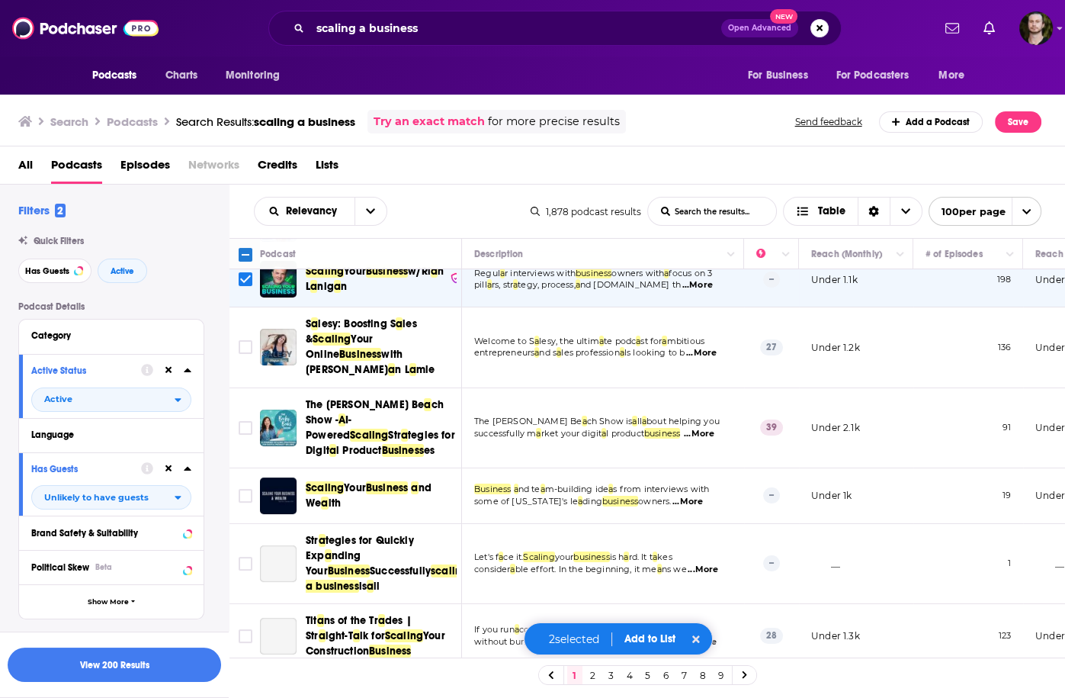
scroll to position [244, 0]
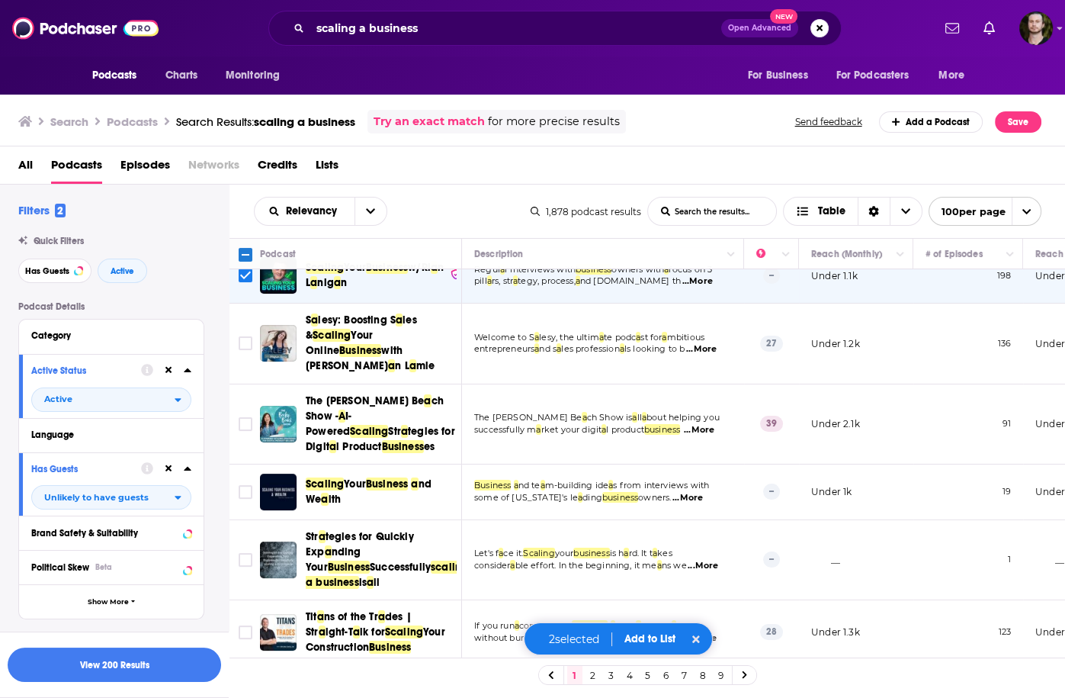
click at [741, 375] on td "Welcome to S a lesy, the ultim a te podc a st for a mbitious entrepreneurs a nd…" at bounding box center [603, 344] width 282 height 80
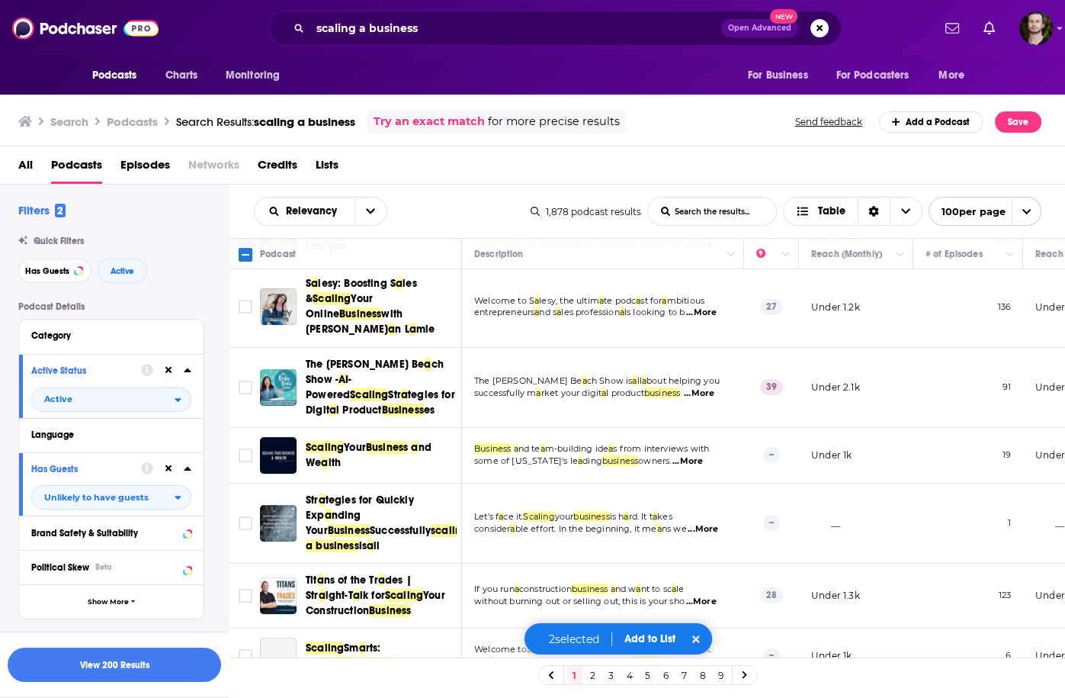
scroll to position [305, 0]
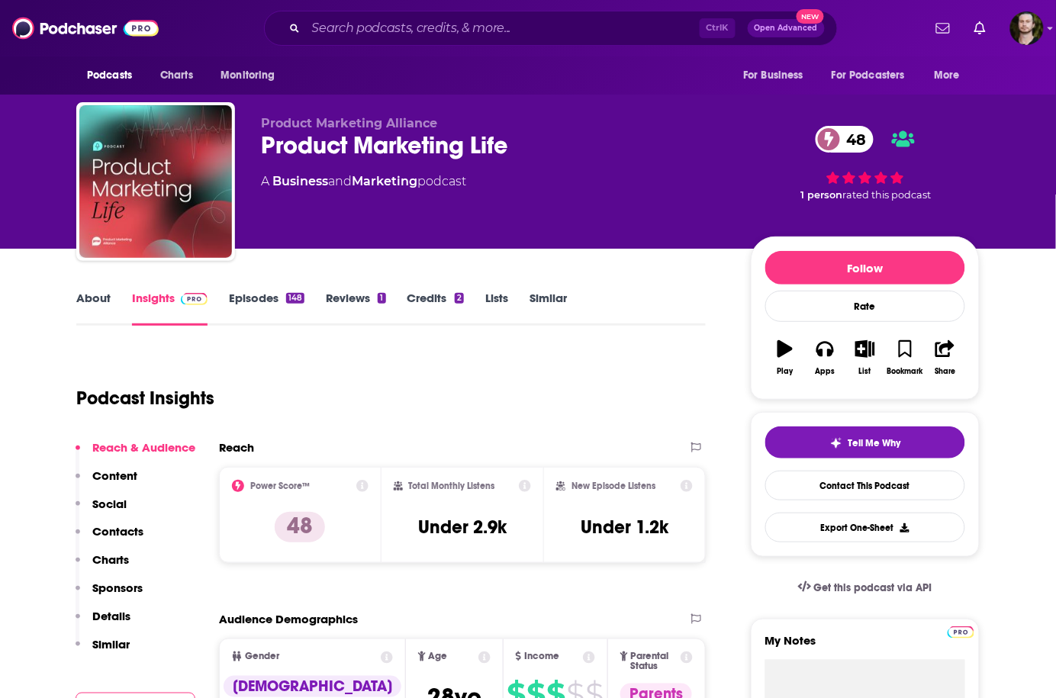
click at [253, 306] on link "Episodes 148" at bounding box center [267, 308] width 76 height 35
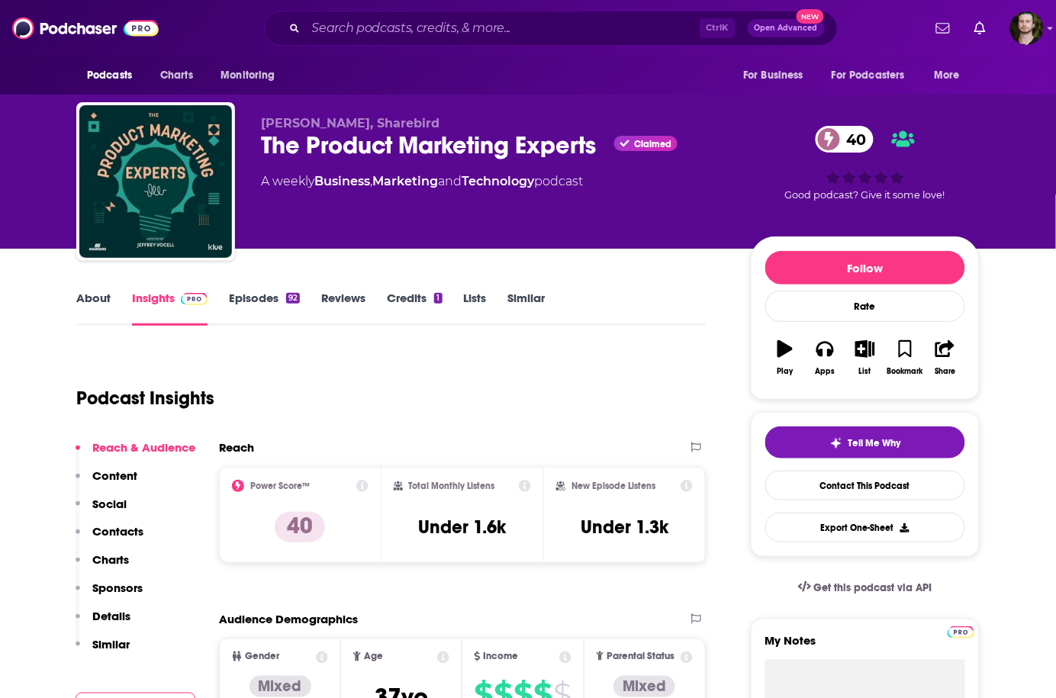
click at [280, 302] on link "Episodes 92" at bounding box center [264, 308] width 71 height 35
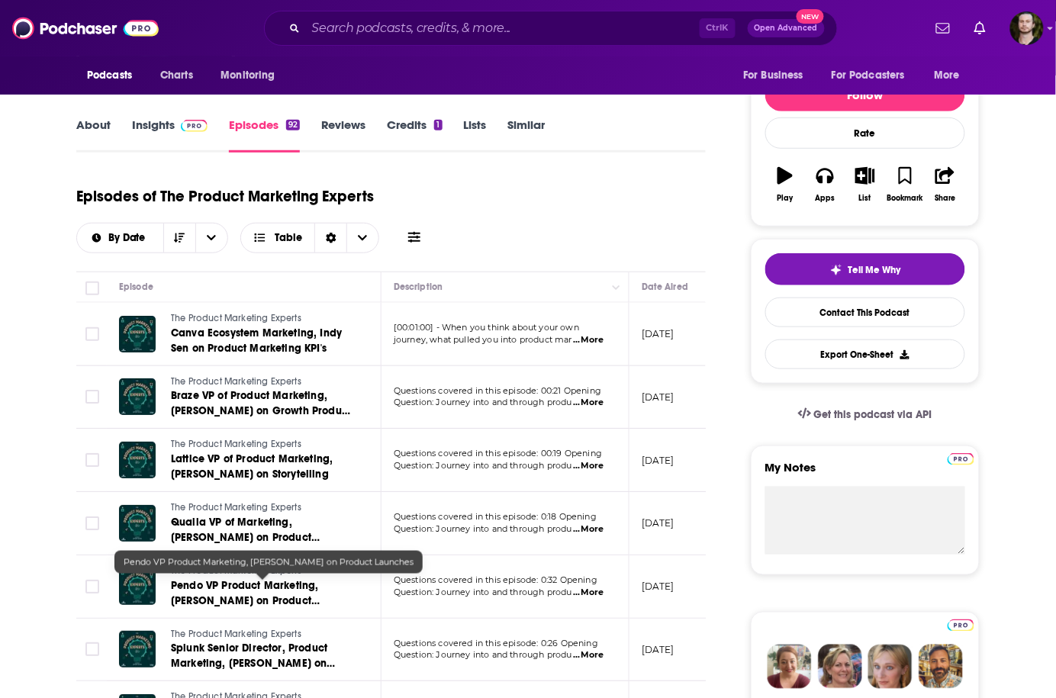
scroll to position [183, 0]
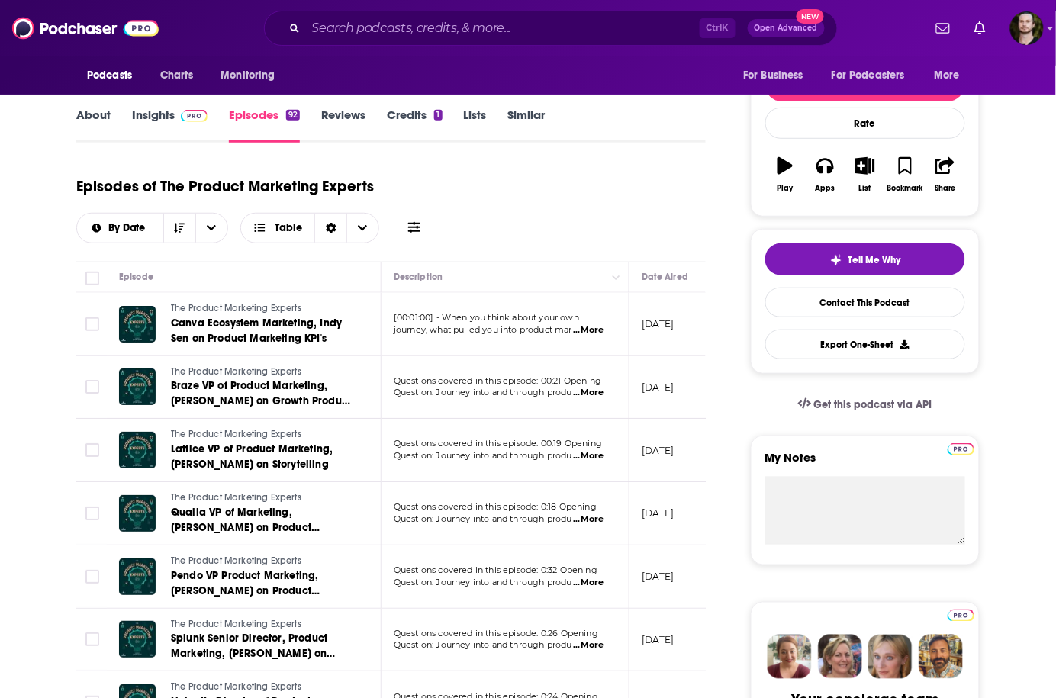
click at [587, 228] on div "Episodes of The Product Marketing Experts By Date Table" at bounding box center [390, 205] width 629 height 76
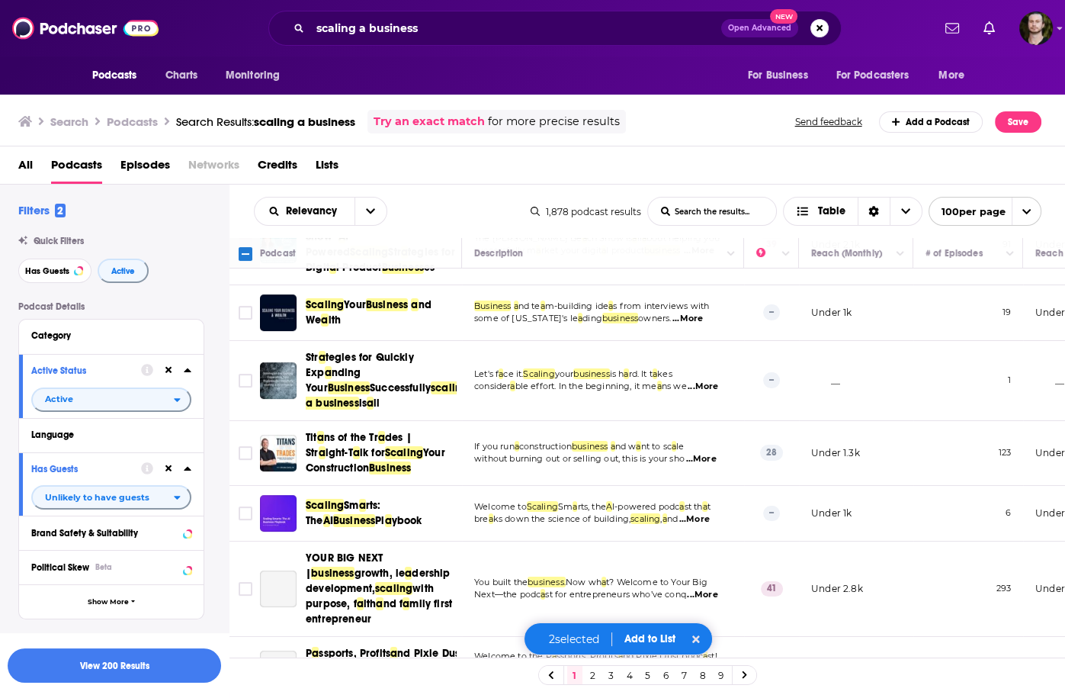
scroll to position [427, 0]
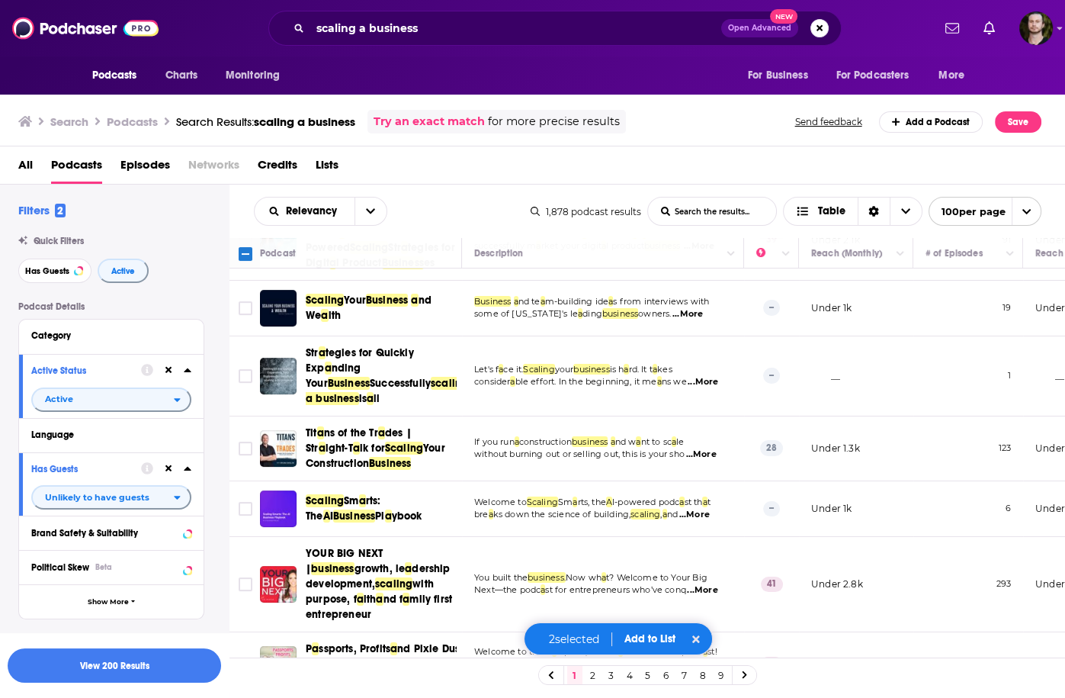
click at [733, 418] on td "If you run a construction business a nd w a nt to sc a le without burning out o…" at bounding box center [603, 448] width 282 height 65
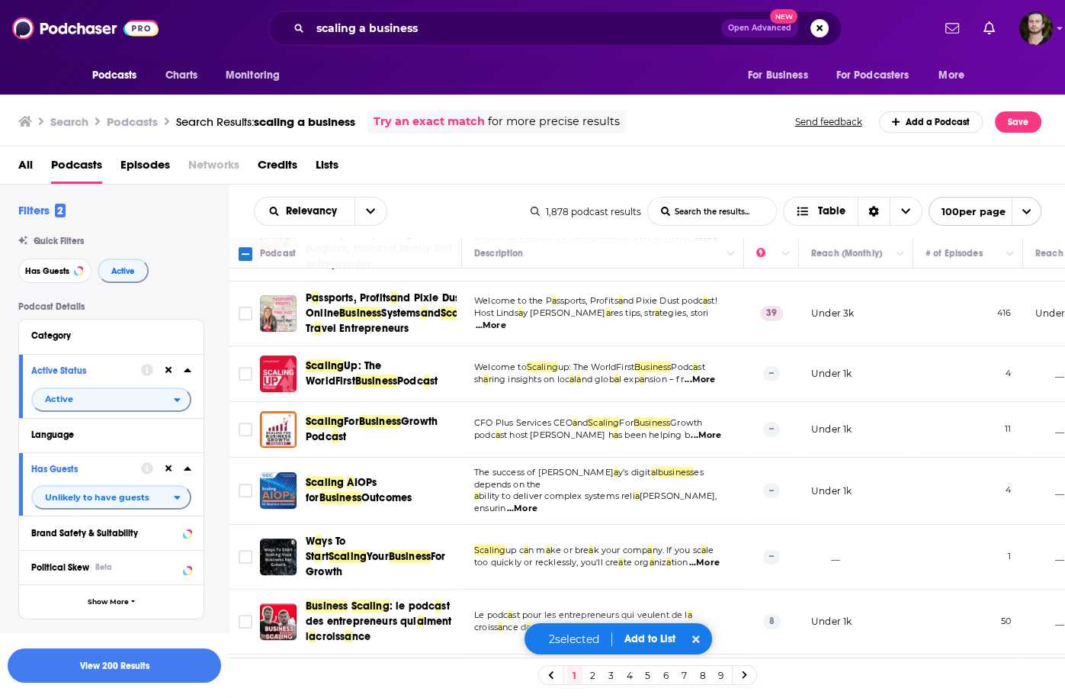
scroll to position [793, 0]
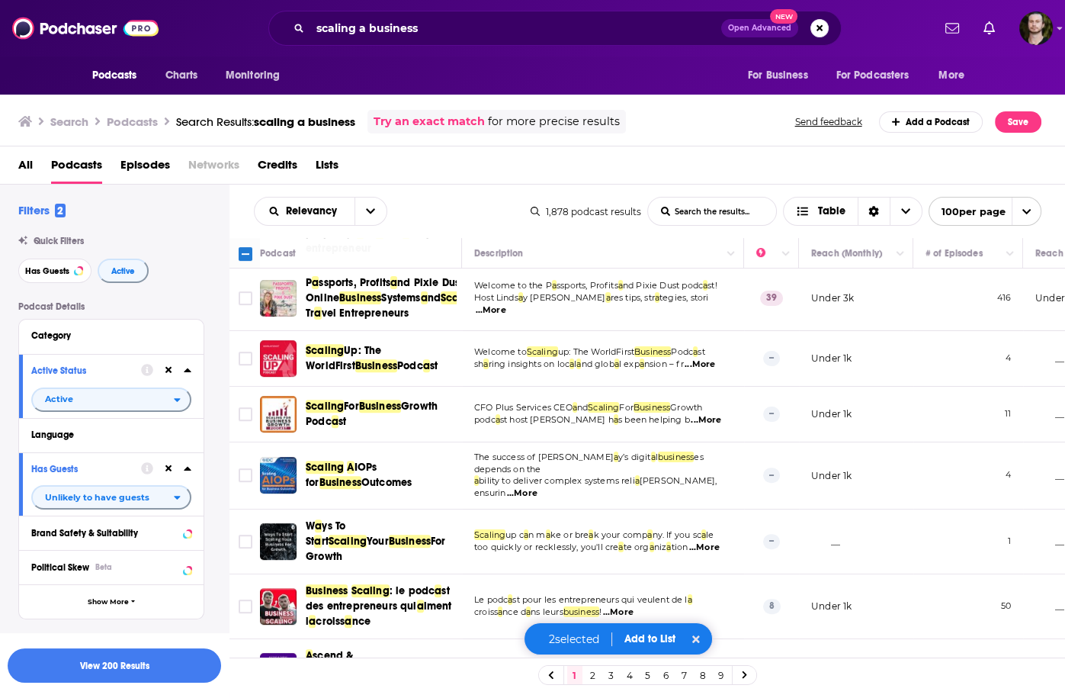
drag, startPoint x: 241, startPoint y: 406, endPoint x: 660, endPoint y: 2, distance: 582.0
click at [241, 407] on input "Toggle select row" at bounding box center [246, 414] width 14 height 14
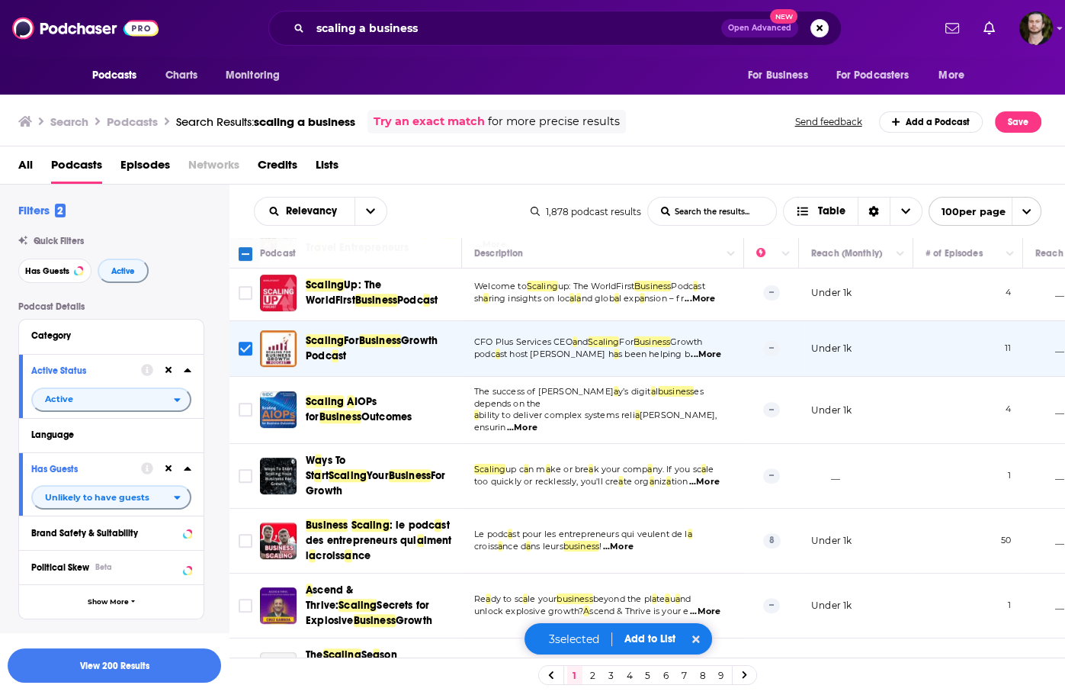
scroll to position [915, 0]
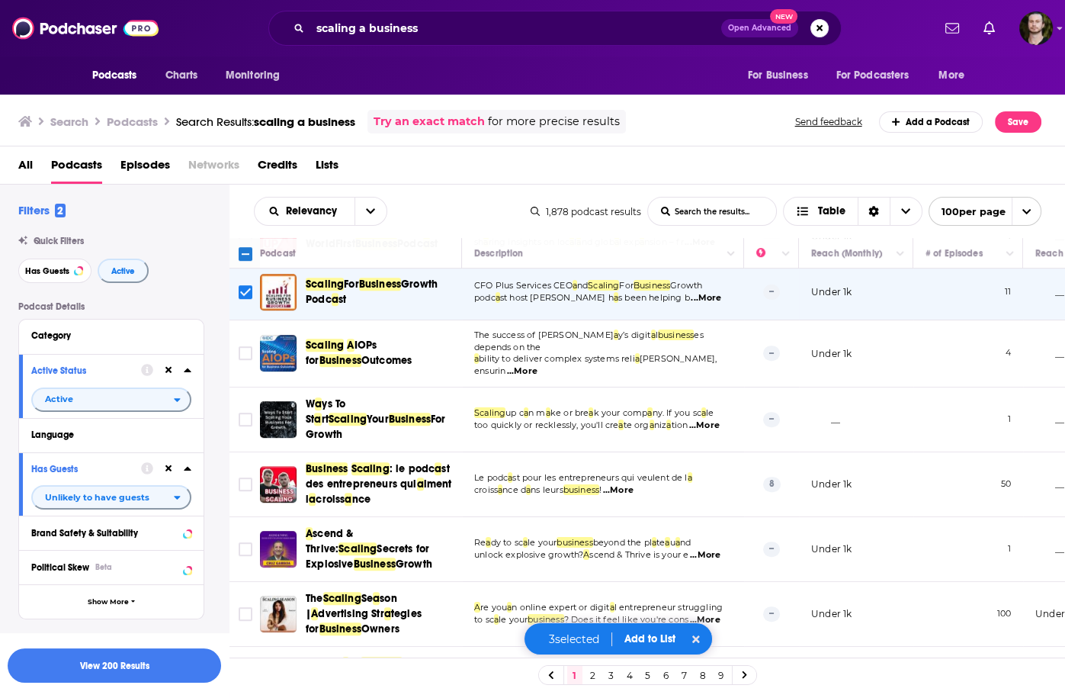
click at [699, 419] on span "...More" at bounding box center [704, 425] width 31 height 12
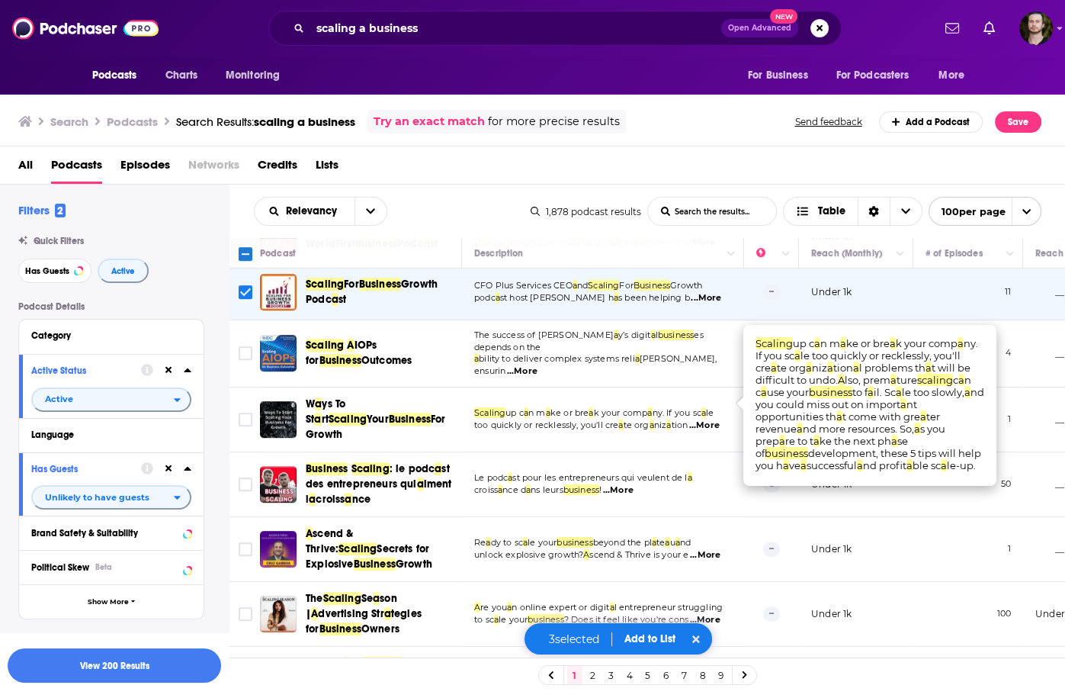
click at [699, 419] on span "...More" at bounding box center [704, 425] width 31 height 12
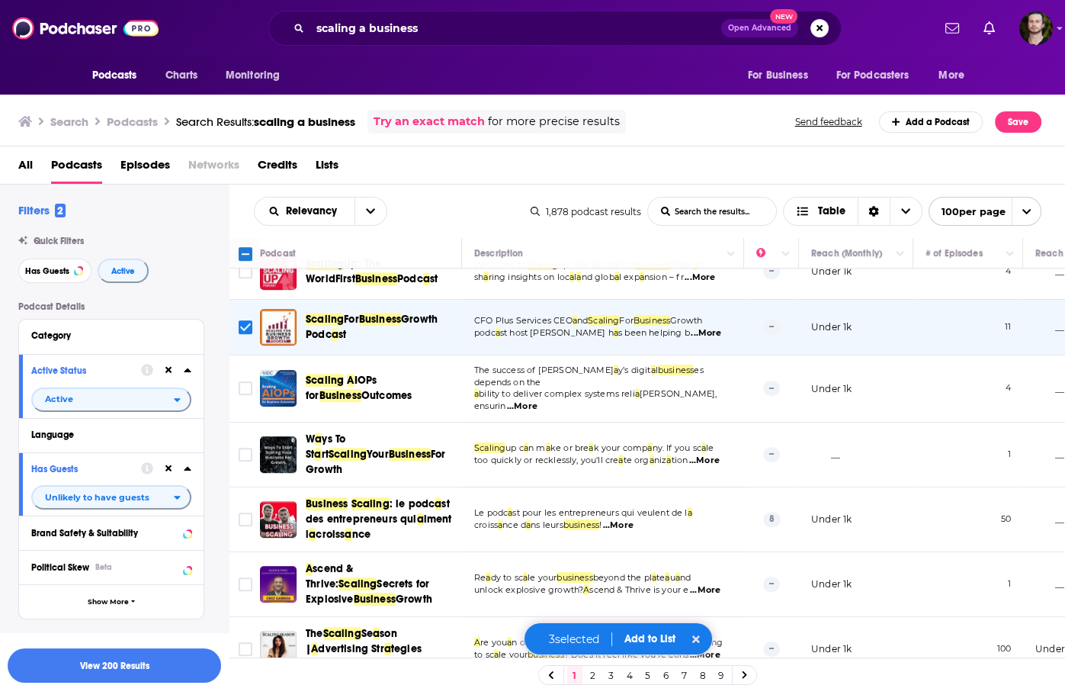
scroll to position [854, 0]
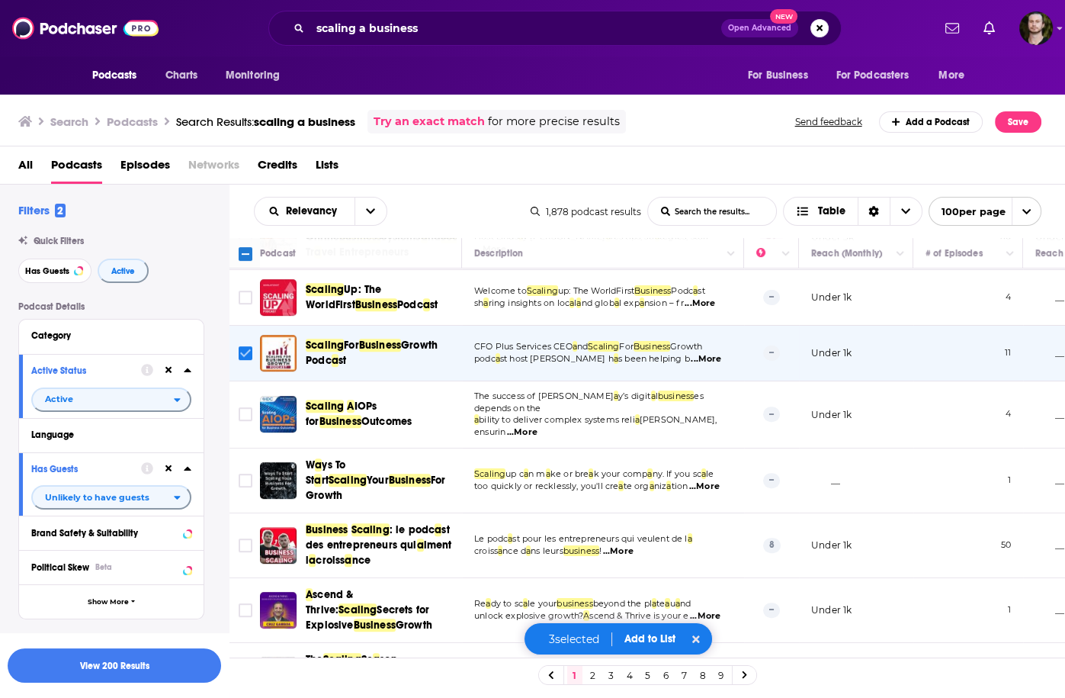
click at [249, 346] on input "Toggle select row" at bounding box center [246, 353] width 14 height 14
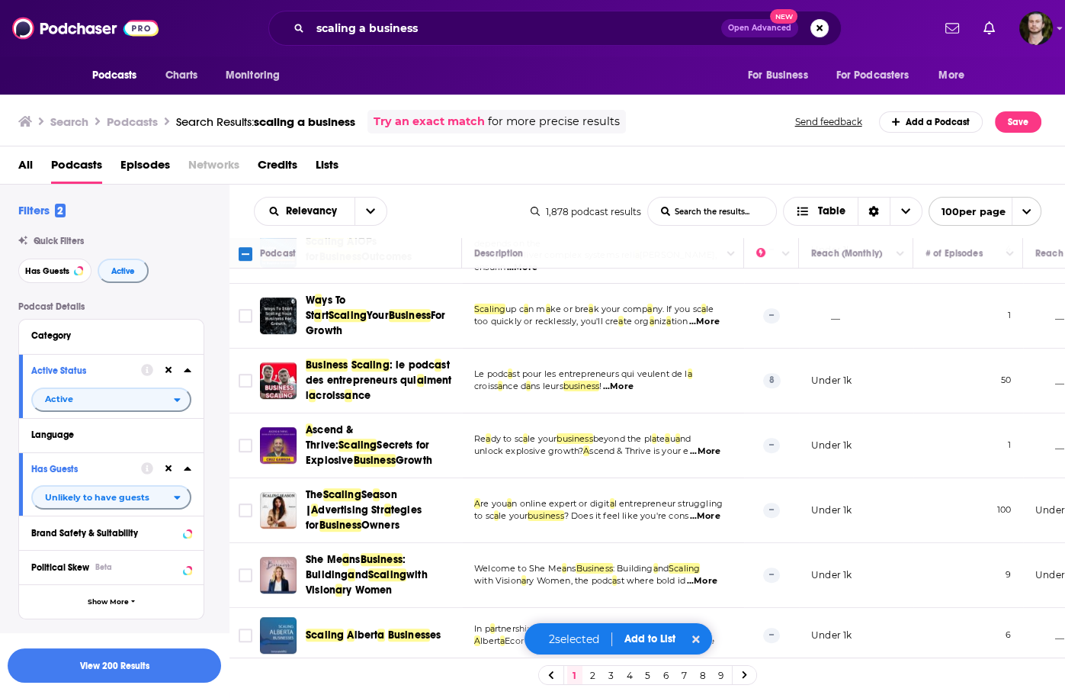
scroll to position [1037, 0]
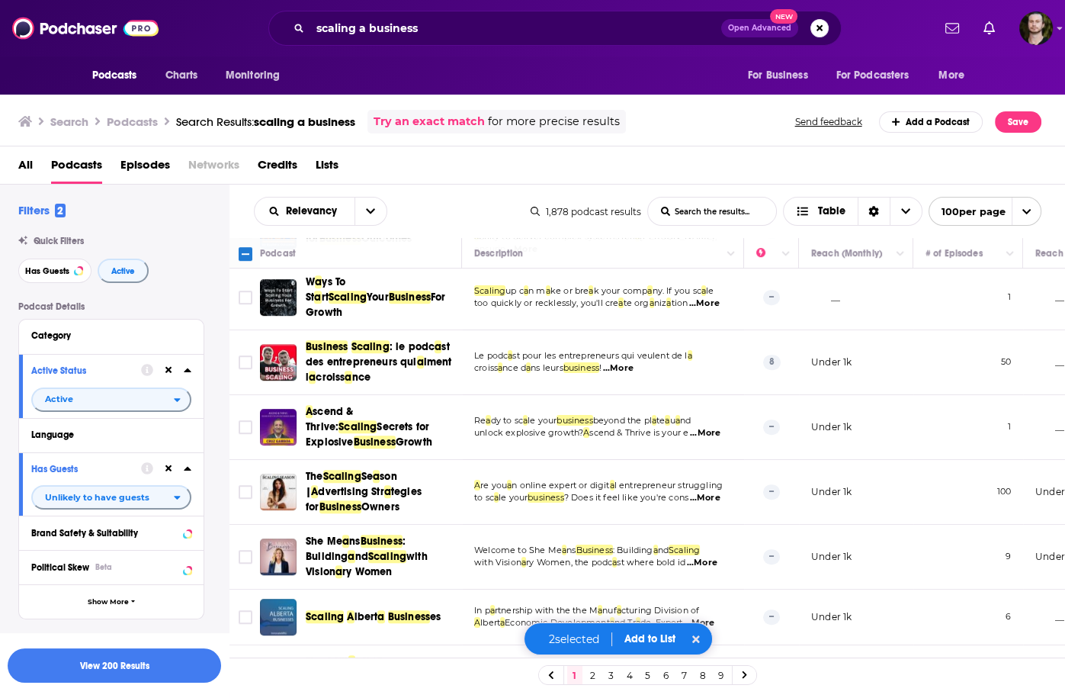
click at [715, 480] on p "A re you a n online expert or digit a l entrepreneur struggling" at bounding box center [602, 486] width 257 height 12
click at [716, 492] on span "...More" at bounding box center [704, 498] width 31 height 12
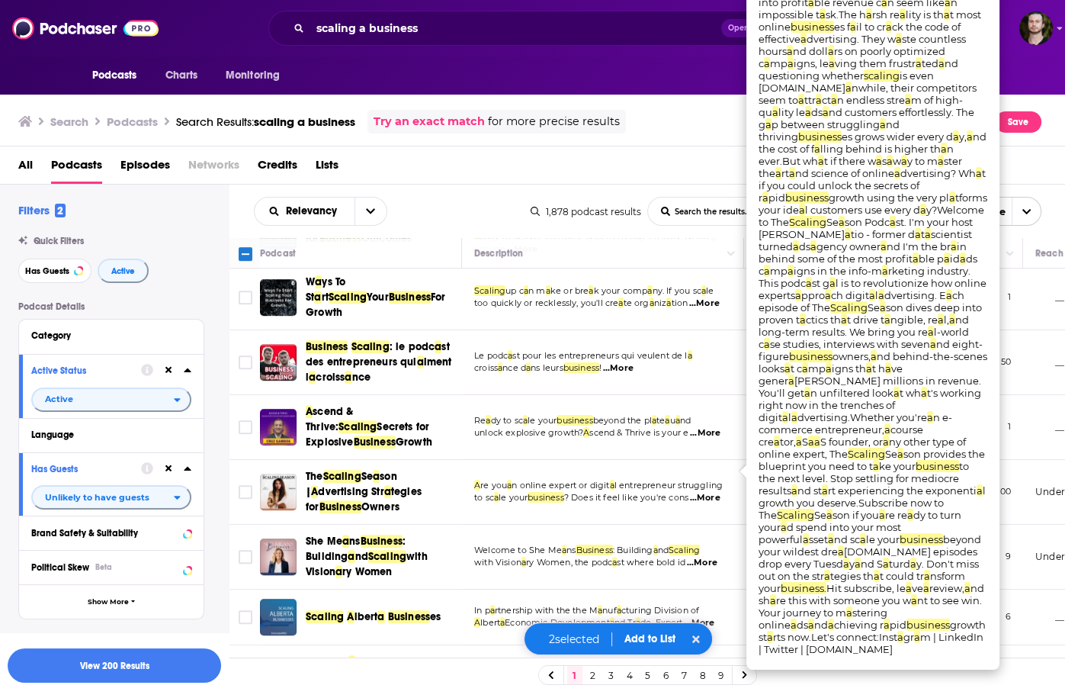
click at [716, 492] on span "...More" at bounding box center [704, 498] width 31 height 12
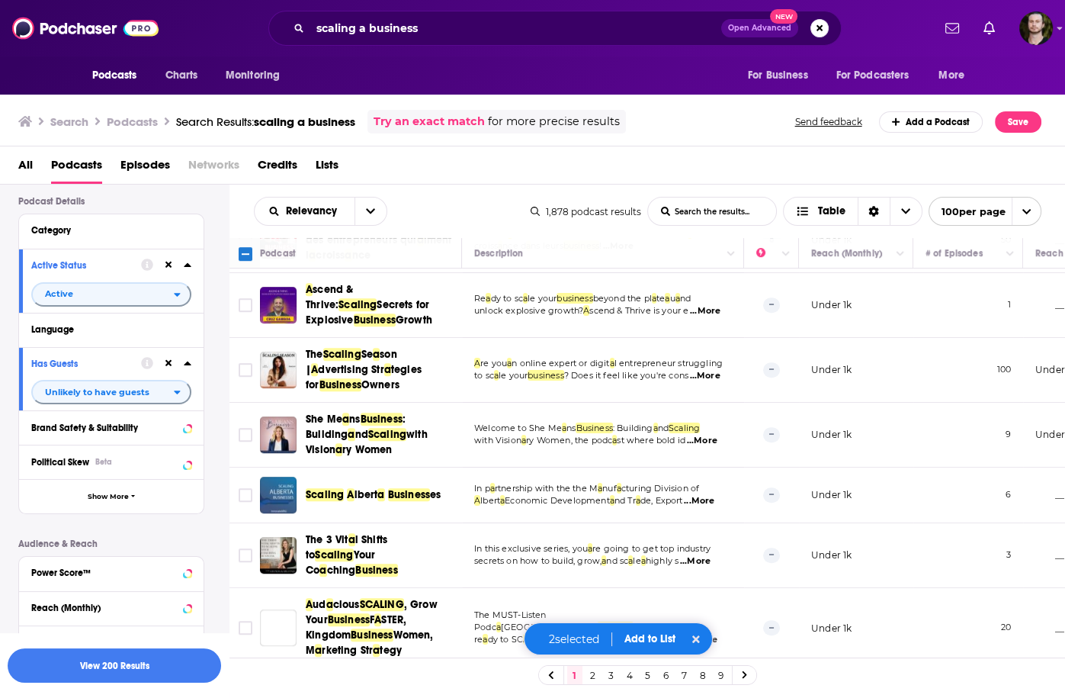
scroll to position [183, 0]
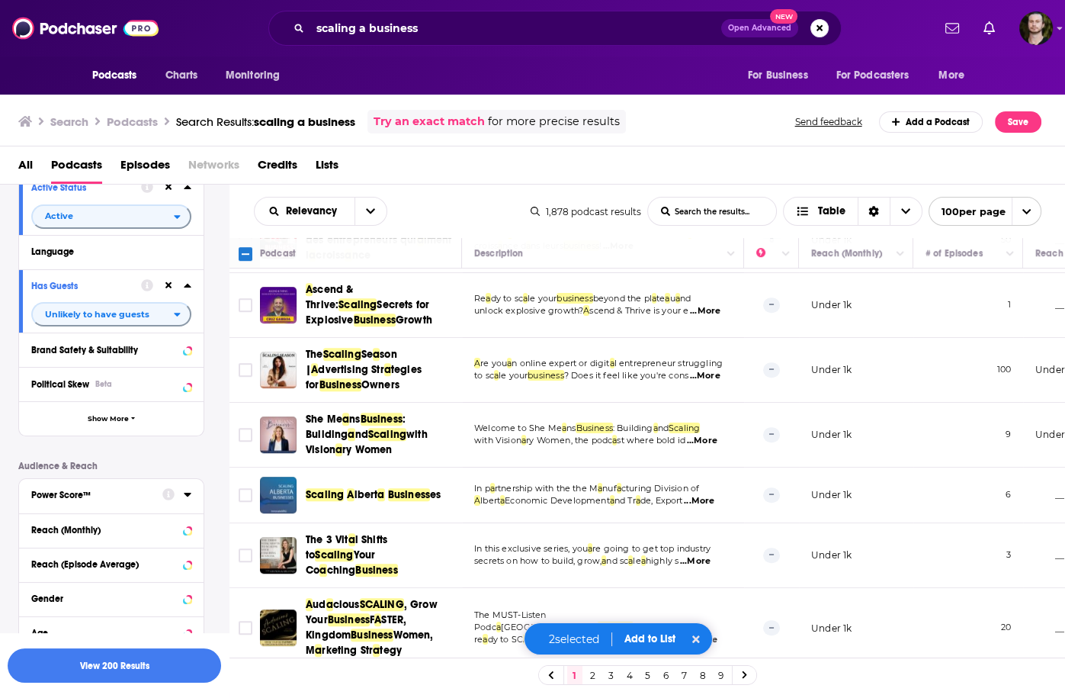
click at [186, 496] on icon at bounding box center [187, 495] width 7 height 4
click at [36, 575] on icon at bounding box center [37, 574] width 9 height 9
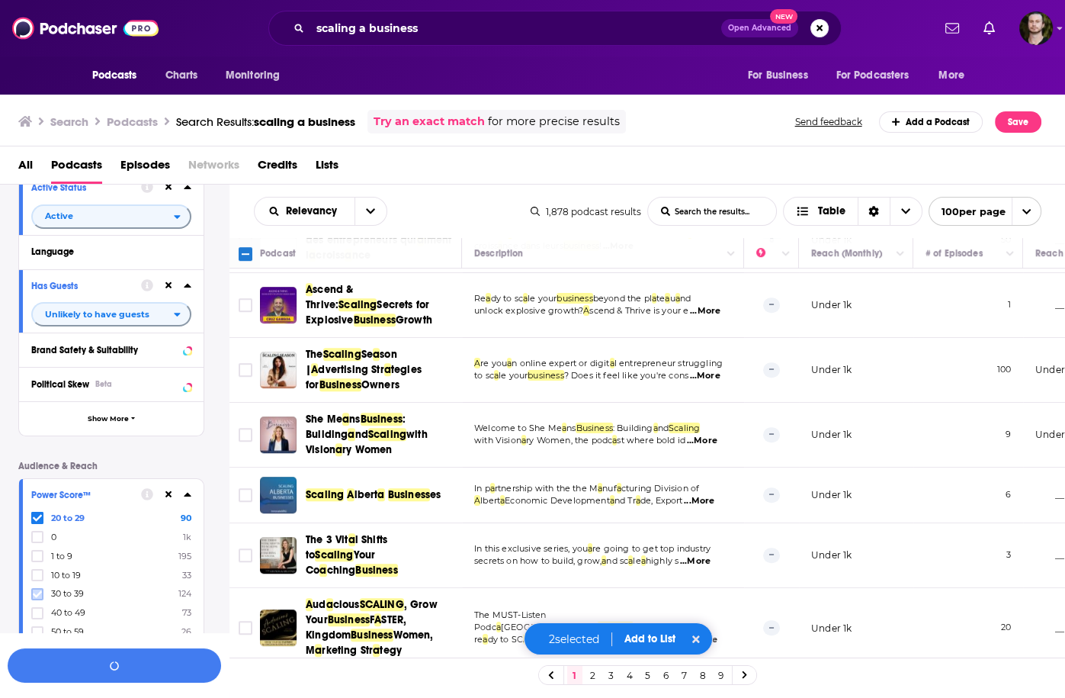
click at [37, 590] on icon at bounding box center [37, 594] width 9 height 9
click at [37, 614] on icon at bounding box center [37, 612] width 9 height 7
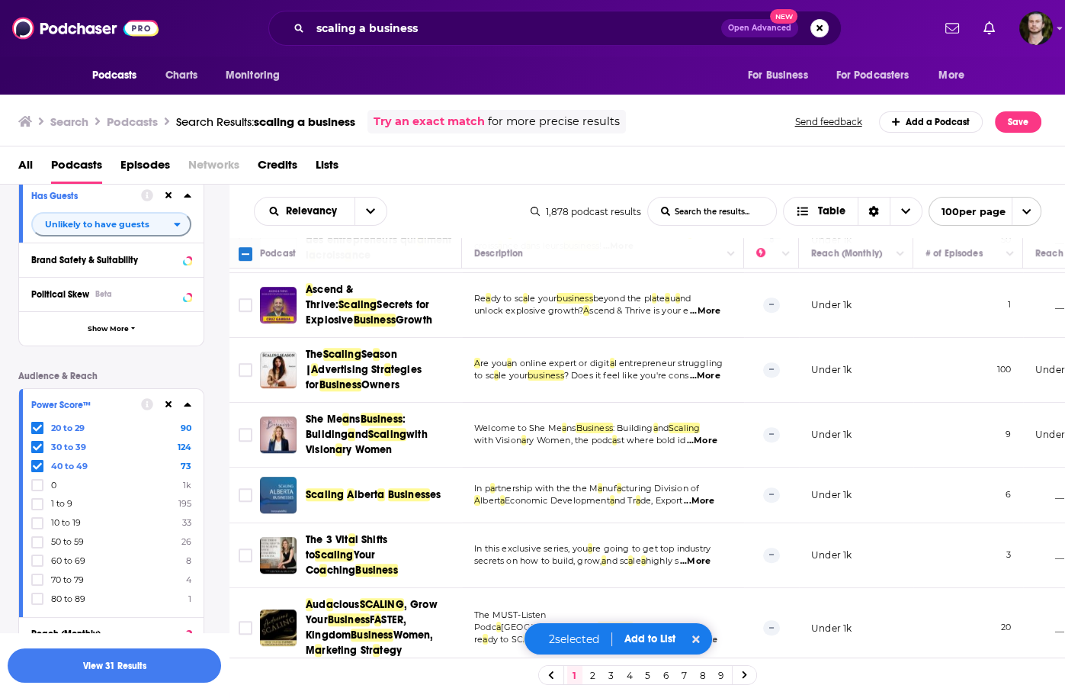
scroll to position [366, 0]
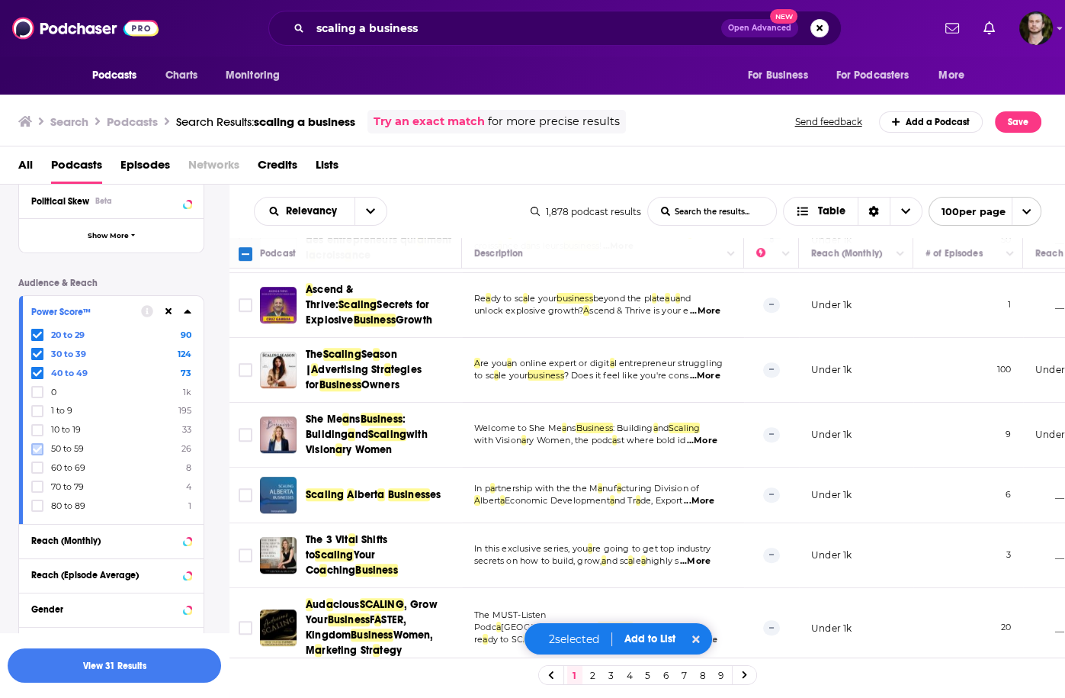
click at [37, 451] on icon at bounding box center [37, 449] width 9 height 9
click at [35, 473] on label at bounding box center [37, 467] width 12 height 12
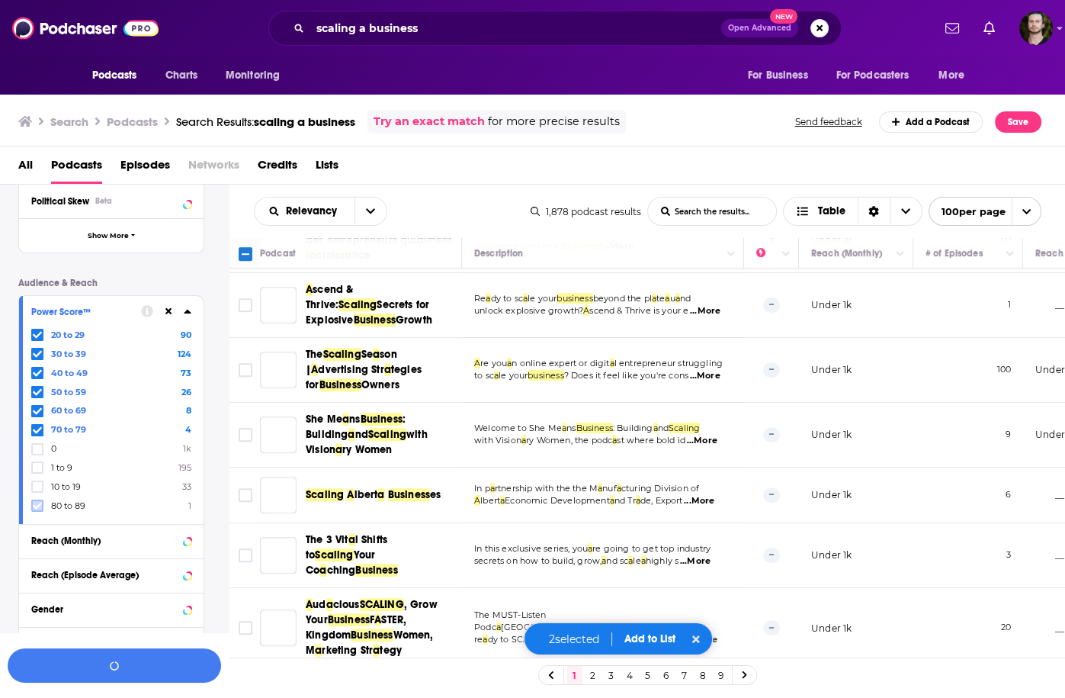
click at [37, 506] on icon at bounding box center [37, 506] width 9 height 7
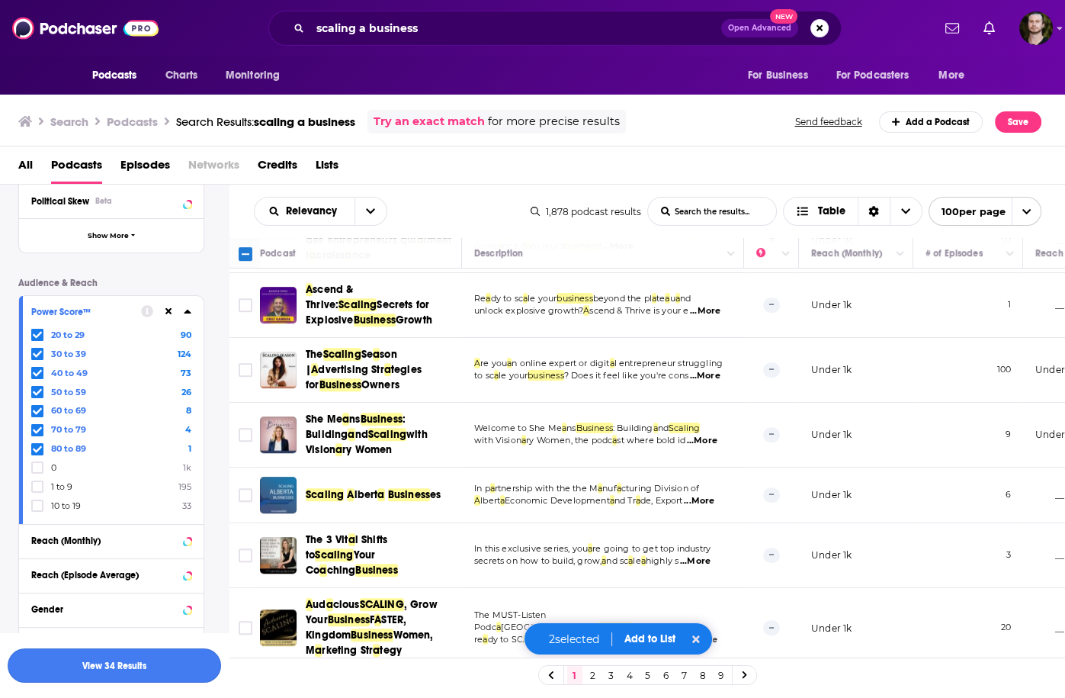
click at [147, 667] on button "View 34 Results" at bounding box center [115, 665] width 214 height 34
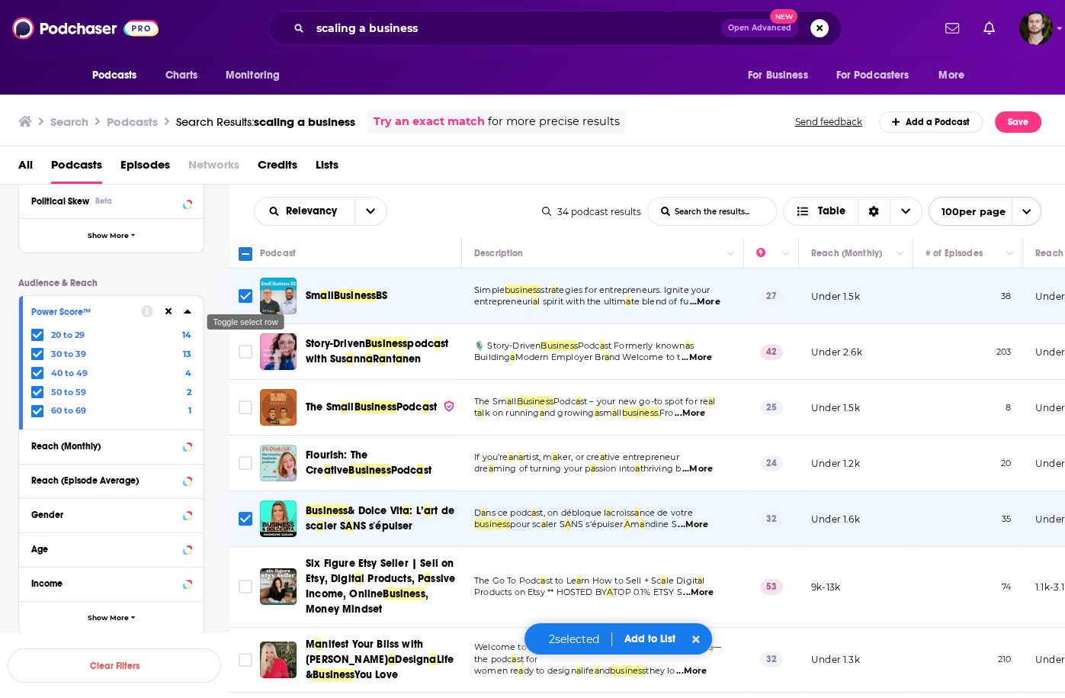
click at [240, 298] on input "Toggle select row" at bounding box center [246, 296] width 14 height 14
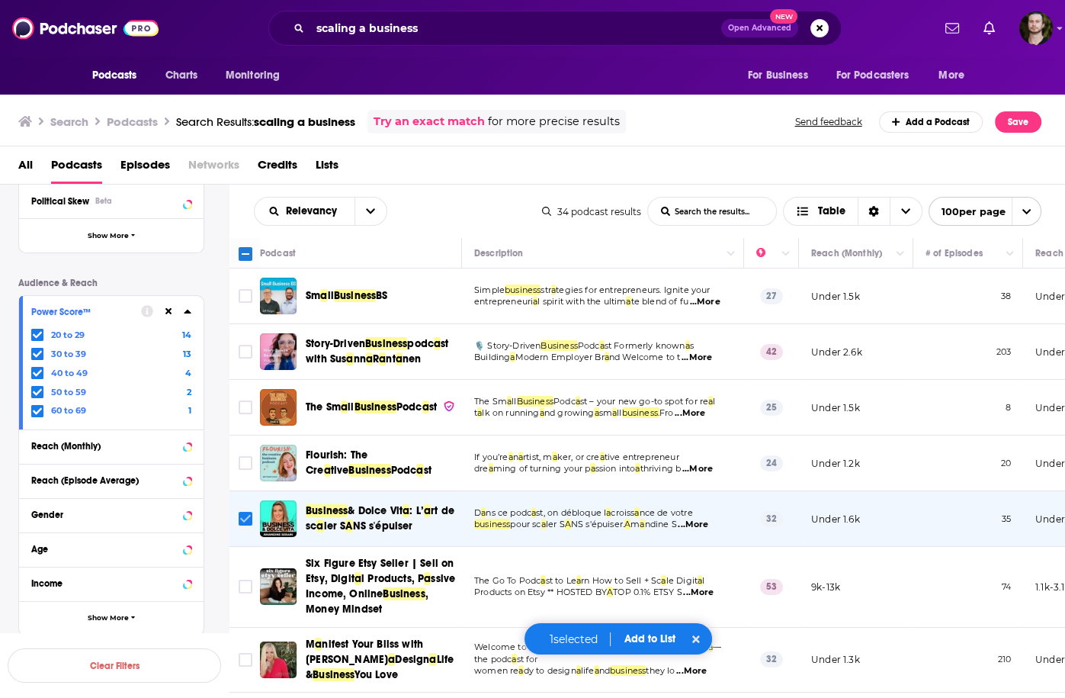
click at [248, 520] on input "Toggle select row" at bounding box center [246, 519] width 14 height 14
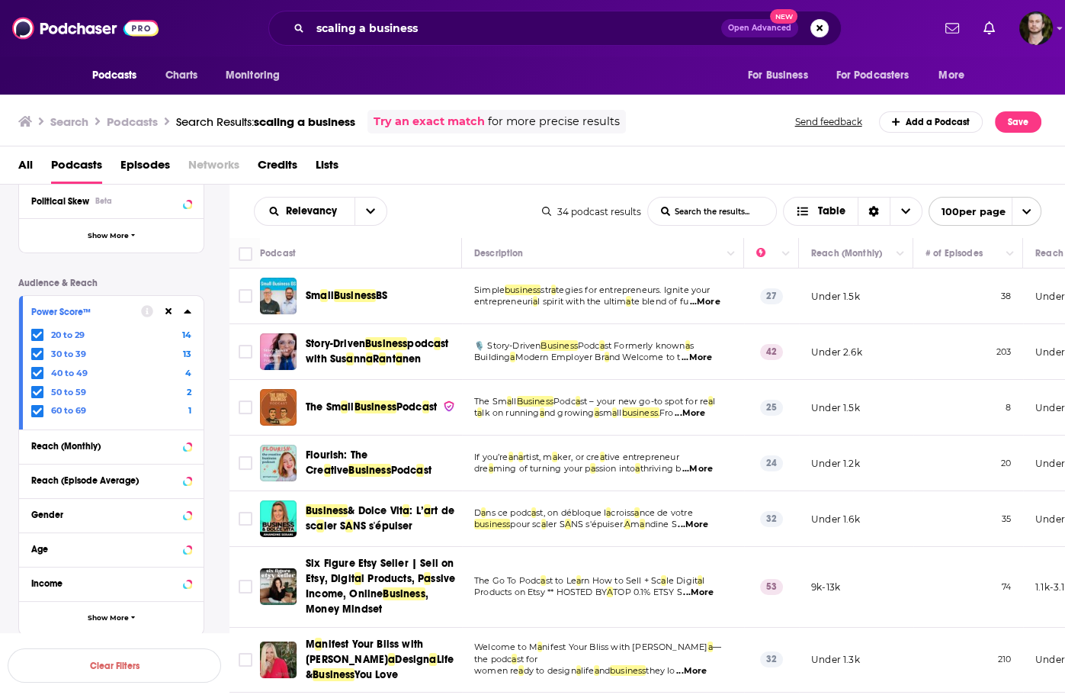
click at [702, 304] on span "...More" at bounding box center [704, 302] width 31 height 12
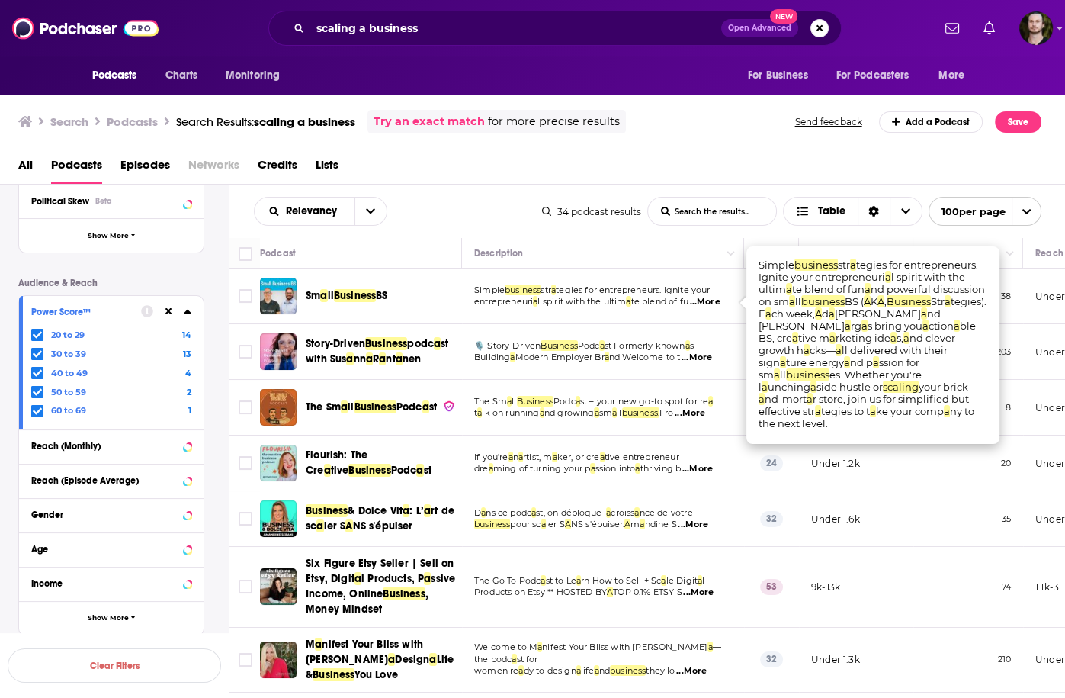
click at [702, 304] on span "...More" at bounding box center [704, 302] width 31 height 12
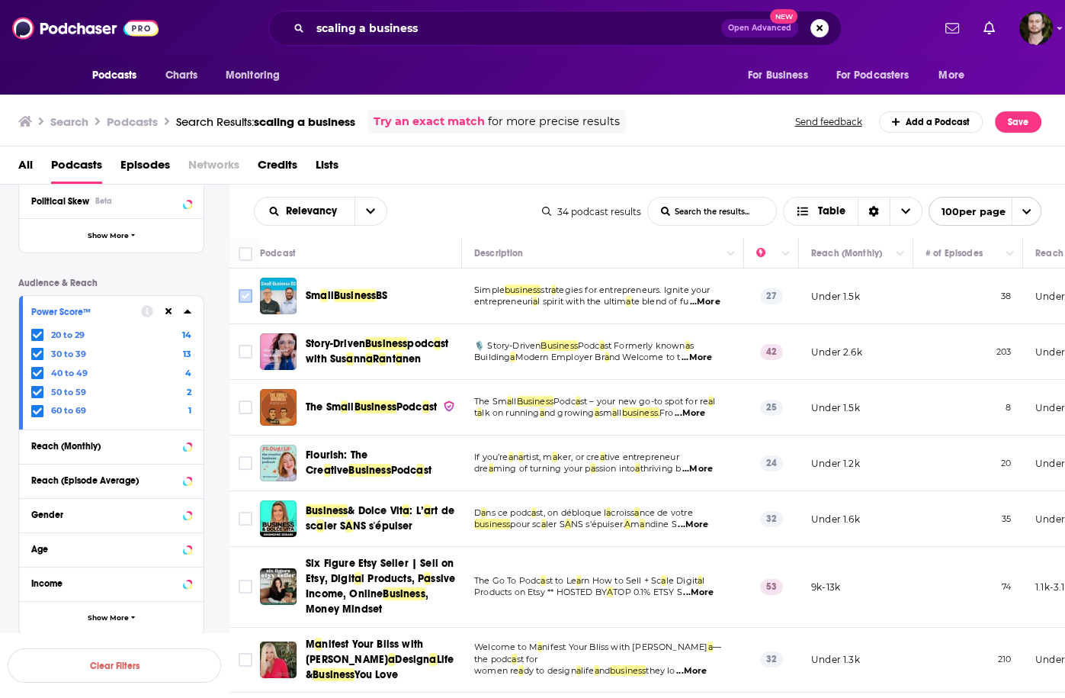
click at [243, 301] on input "Toggle select row" at bounding box center [246, 296] width 14 height 14
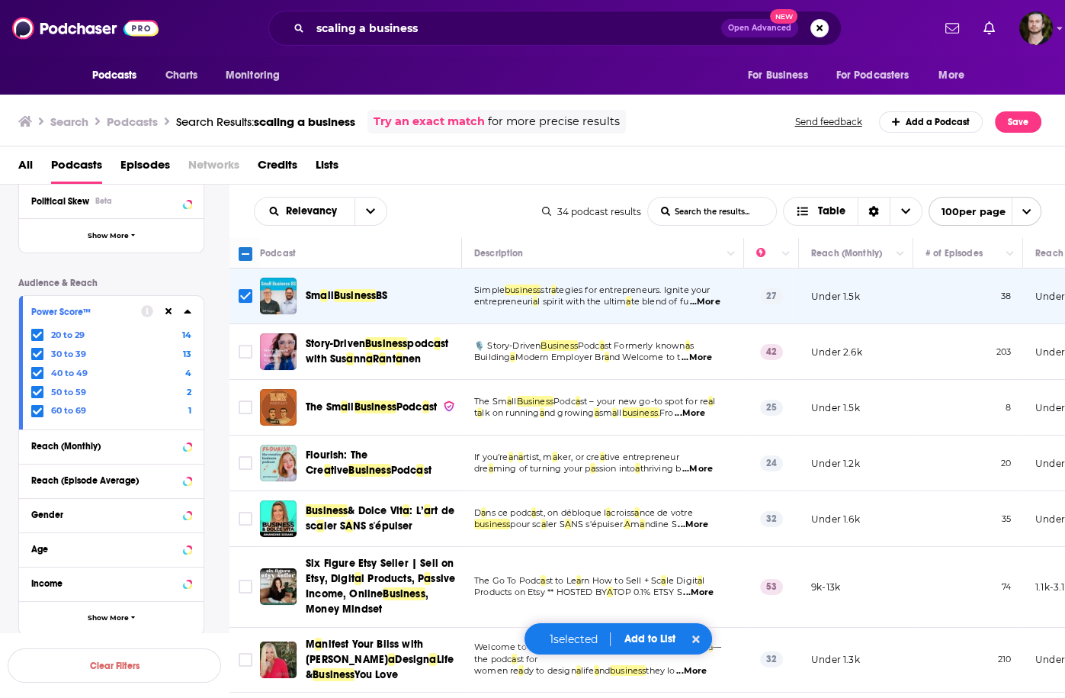
click at [595, 180] on div "All Podcasts Episodes Networks Credits Lists" at bounding box center [536, 168] width 1036 height 31
click at [708, 358] on span "...More" at bounding box center [697, 358] width 31 height 12
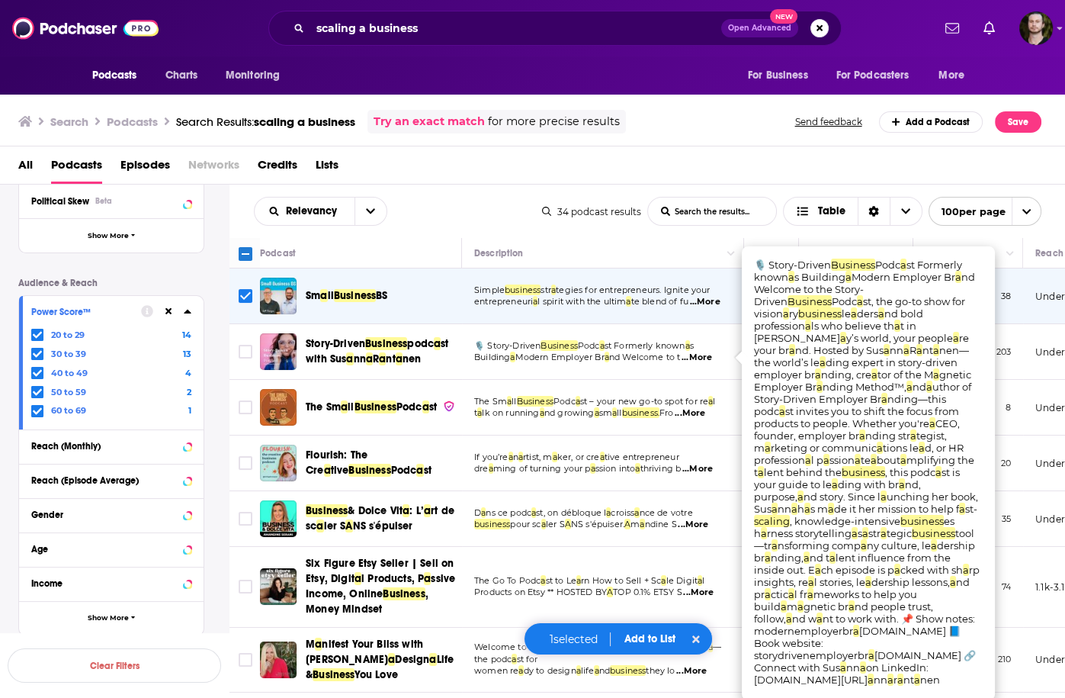
click at [708, 358] on span "...More" at bounding box center [697, 358] width 31 height 12
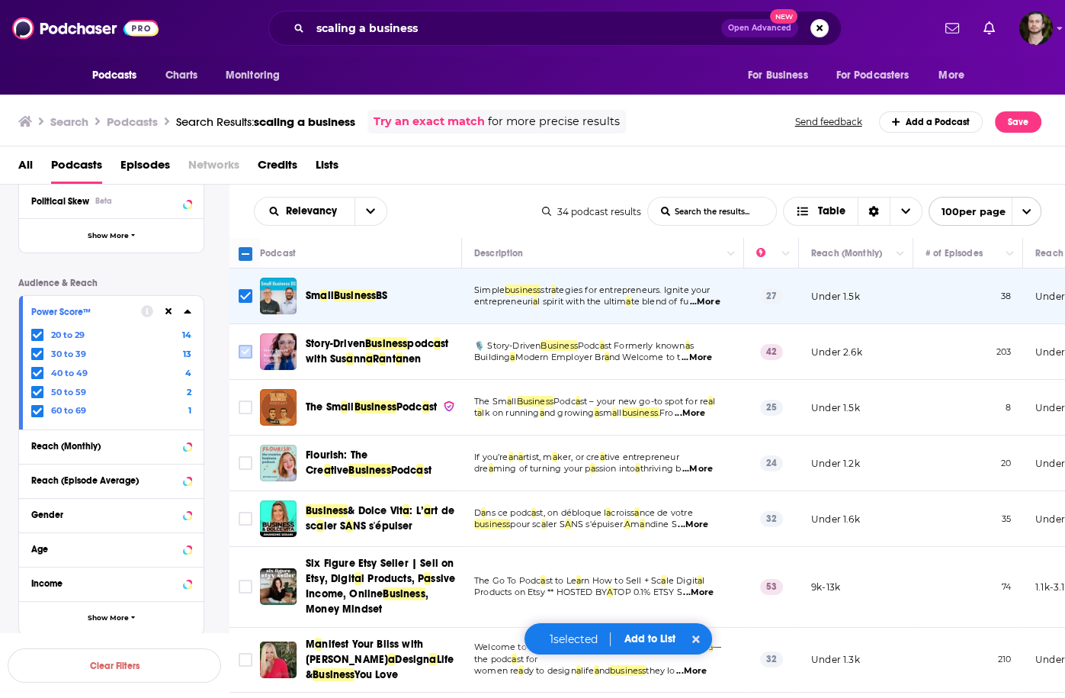
click at [252, 353] on icon "Toggle select row" at bounding box center [245, 351] width 18 height 18
click at [705, 419] on span "...More" at bounding box center [690, 413] width 31 height 12
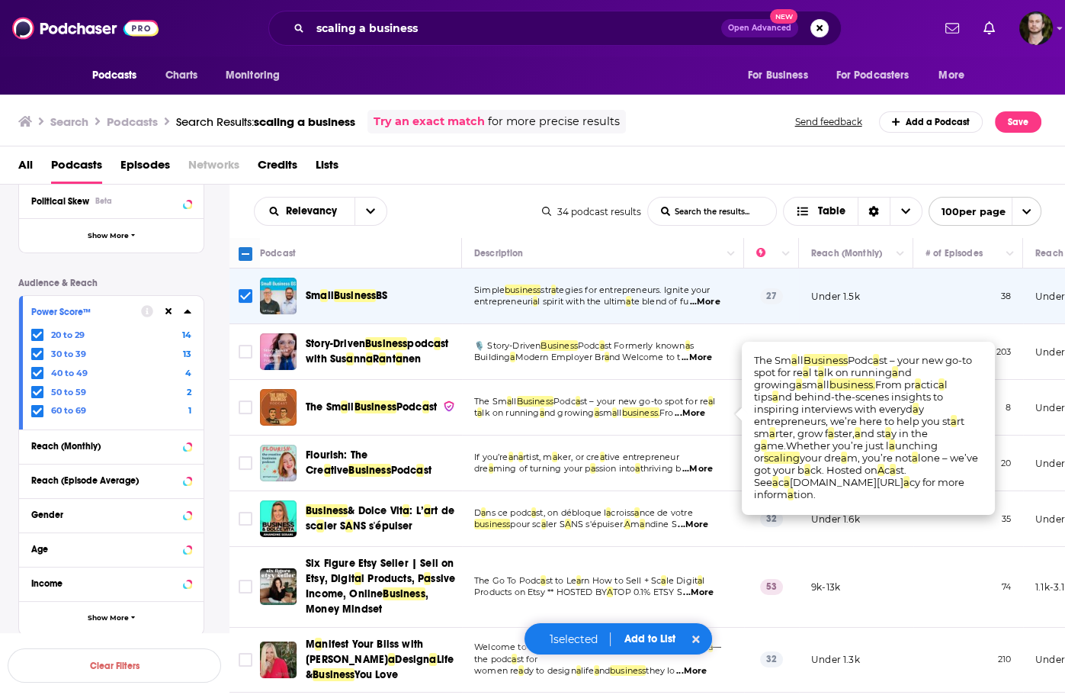
click at [705, 419] on span "...More" at bounding box center [690, 413] width 31 height 12
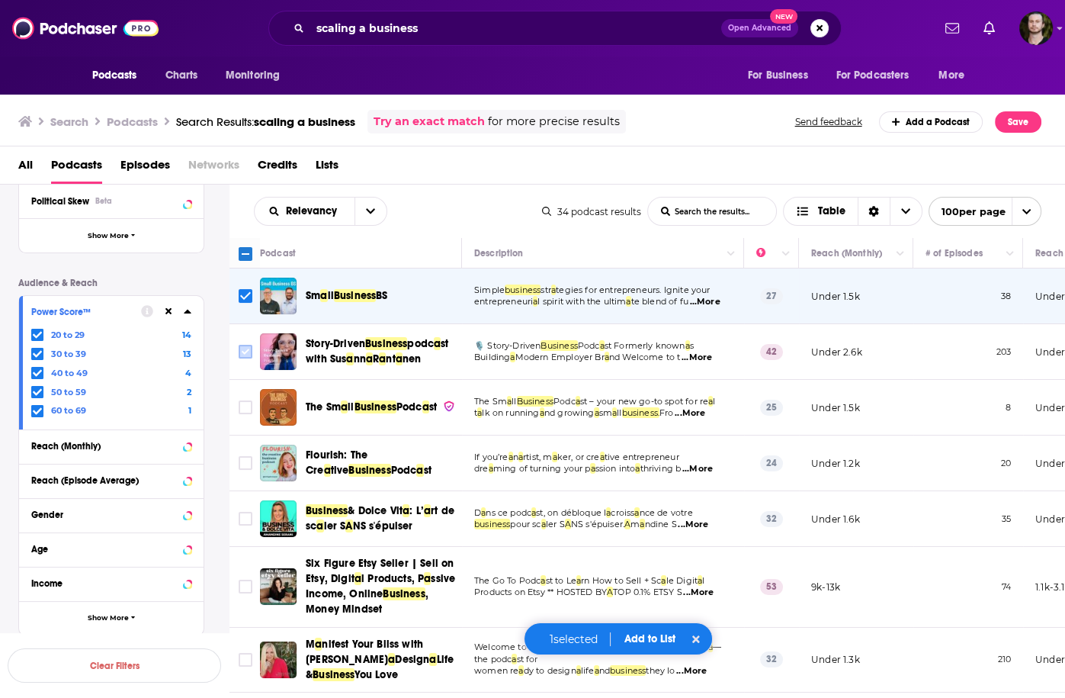
click at [244, 349] on input "Toggle select row" at bounding box center [246, 352] width 14 height 14
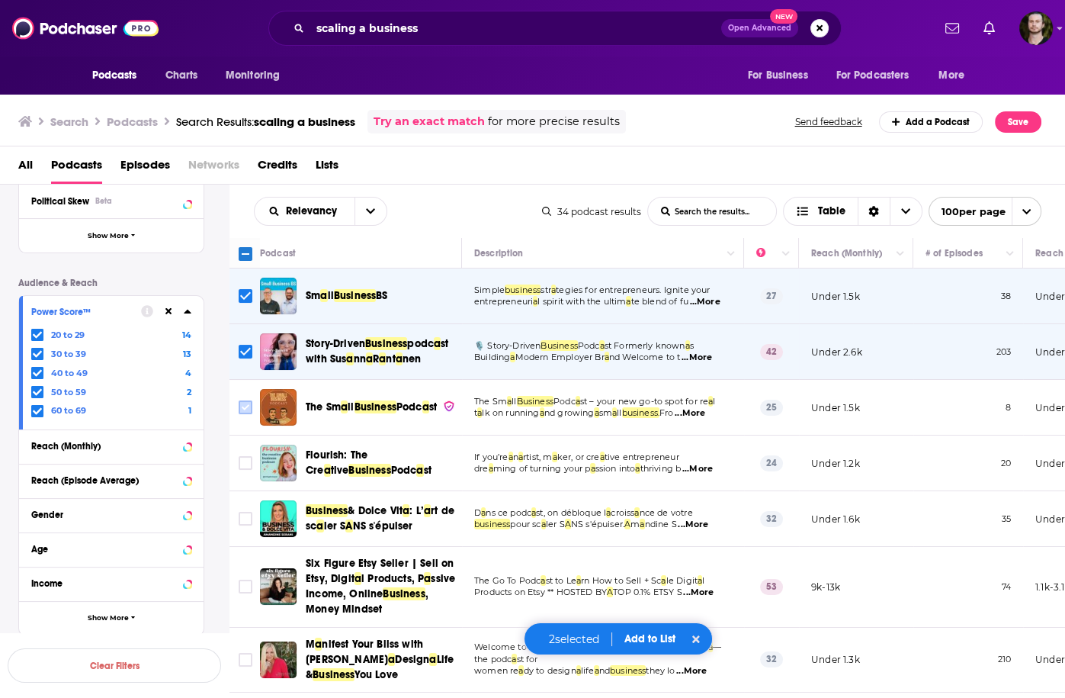
click at [243, 412] on input "Toggle select row" at bounding box center [246, 407] width 14 height 14
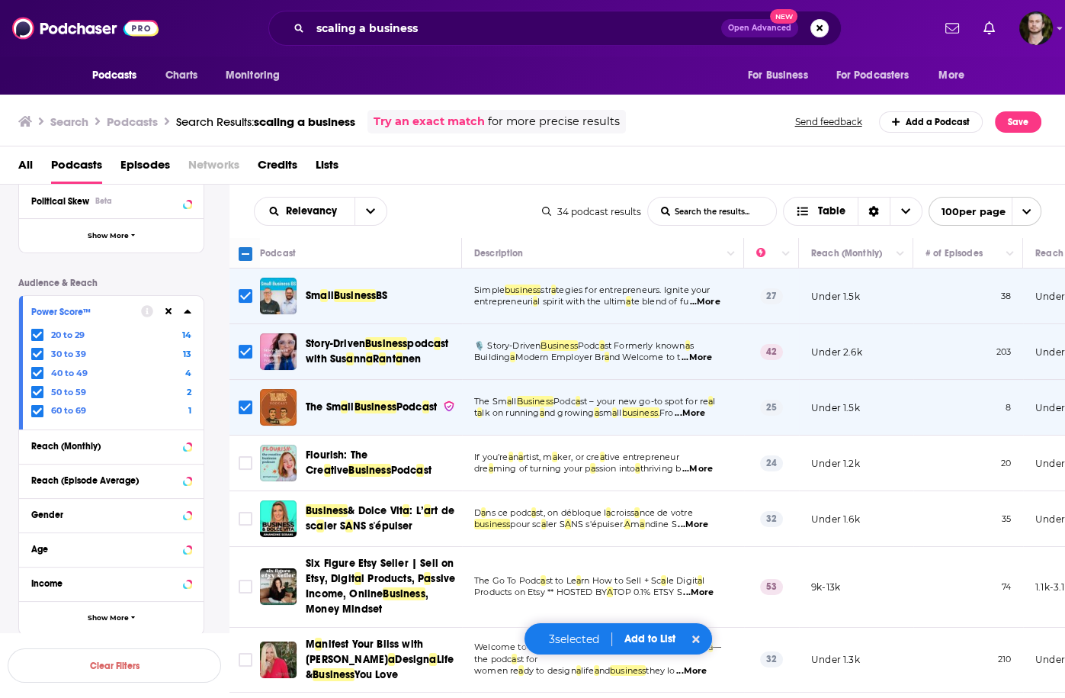
click at [710, 472] on span "...More" at bounding box center [698, 469] width 31 height 12
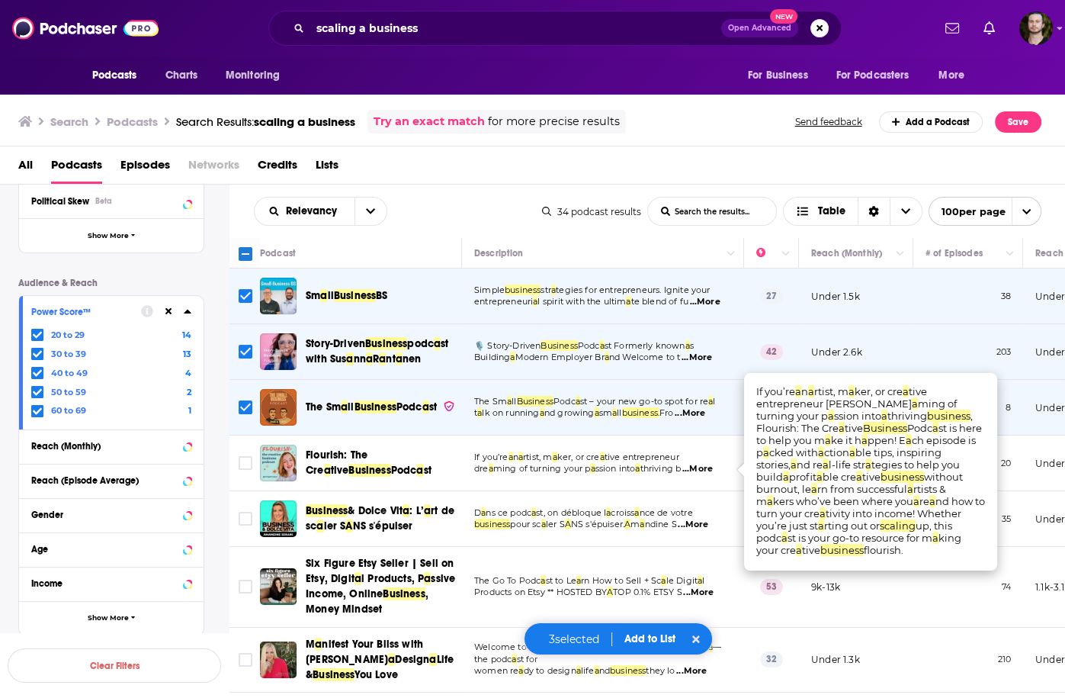
click at [710, 472] on span "...More" at bounding box center [698, 469] width 31 height 12
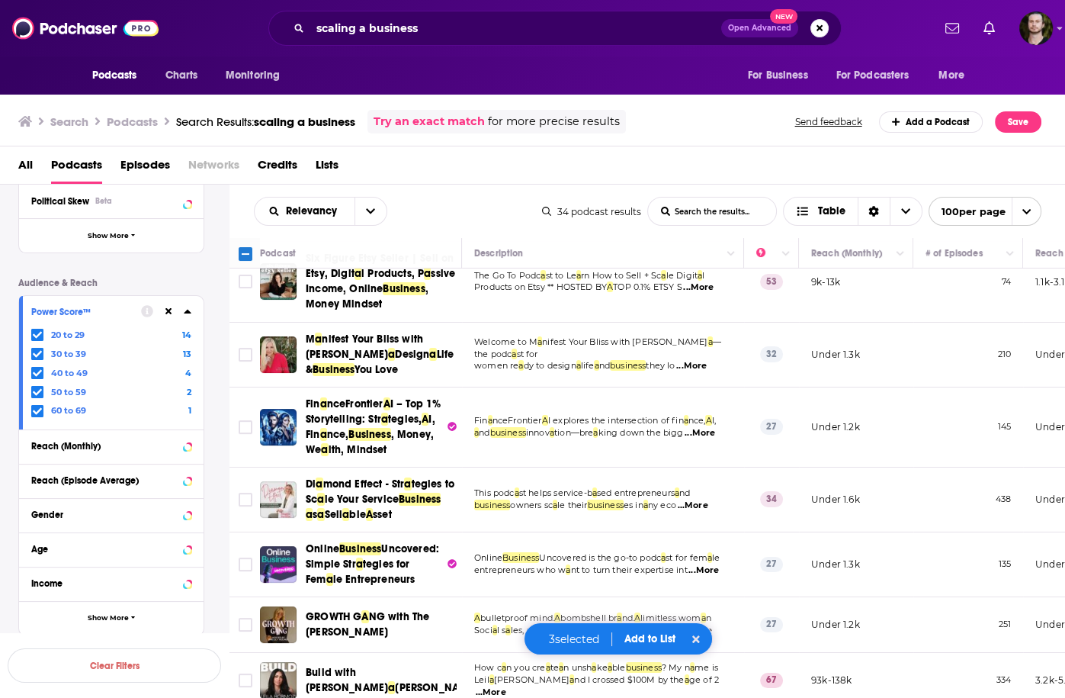
scroll to position [427, 0]
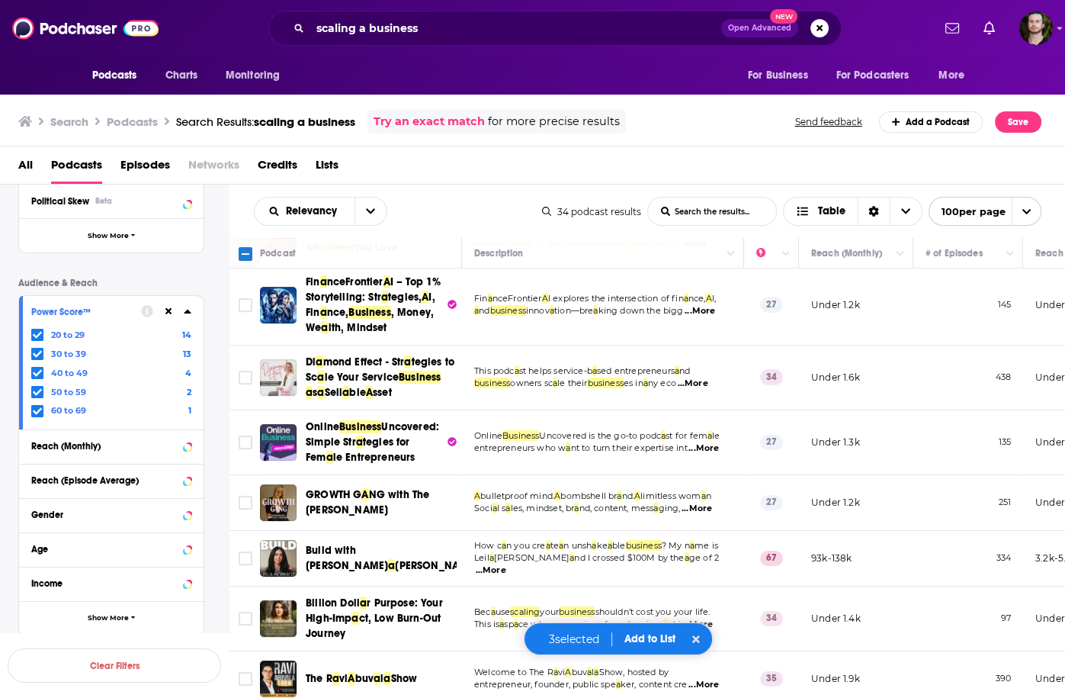
click at [712, 515] on span "...More" at bounding box center [697, 509] width 31 height 12
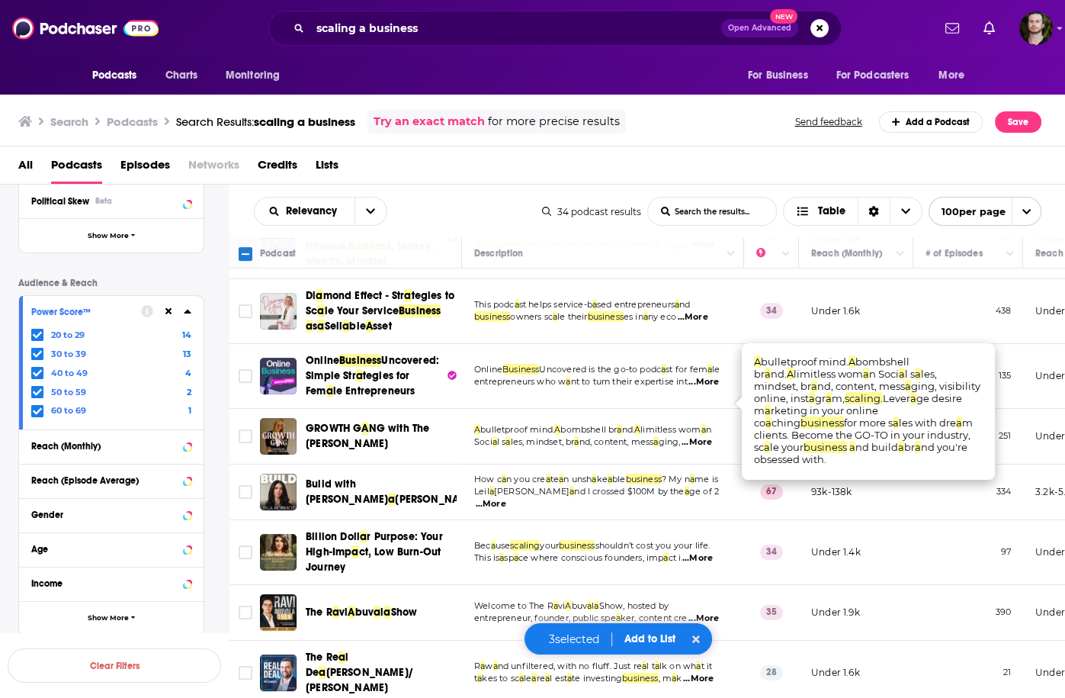
scroll to position [549, 0]
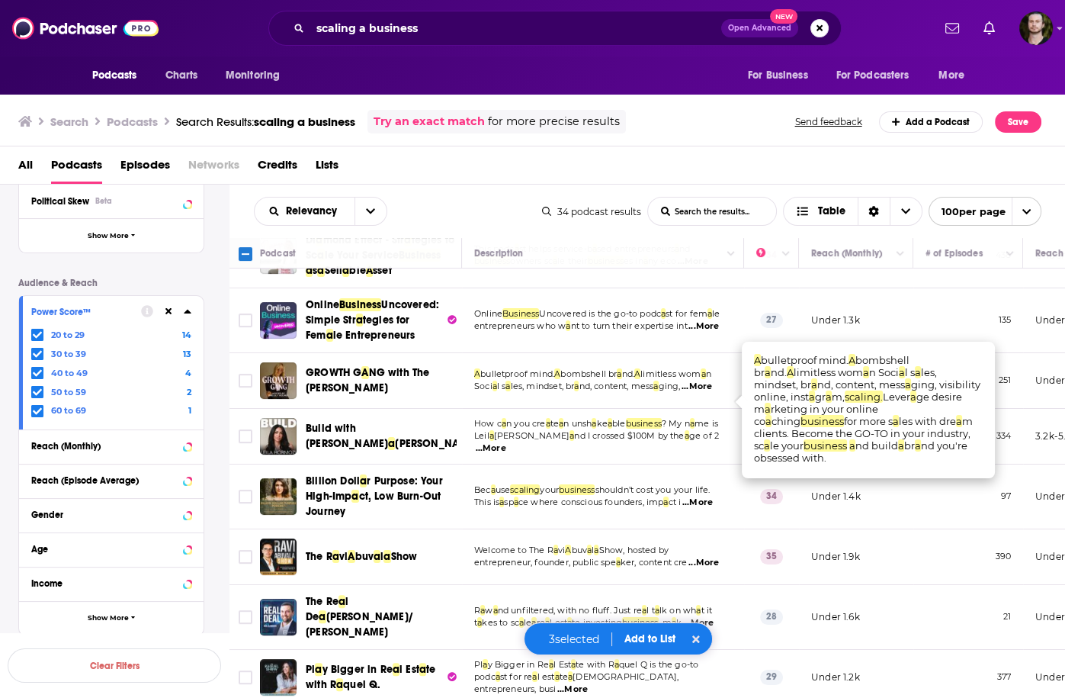
click at [682, 464] on td "How c a n you cre a te a n unsh a ke a ble business ? My n a me is Leil a Hormo…" at bounding box center [603, 437] width 282 height 56
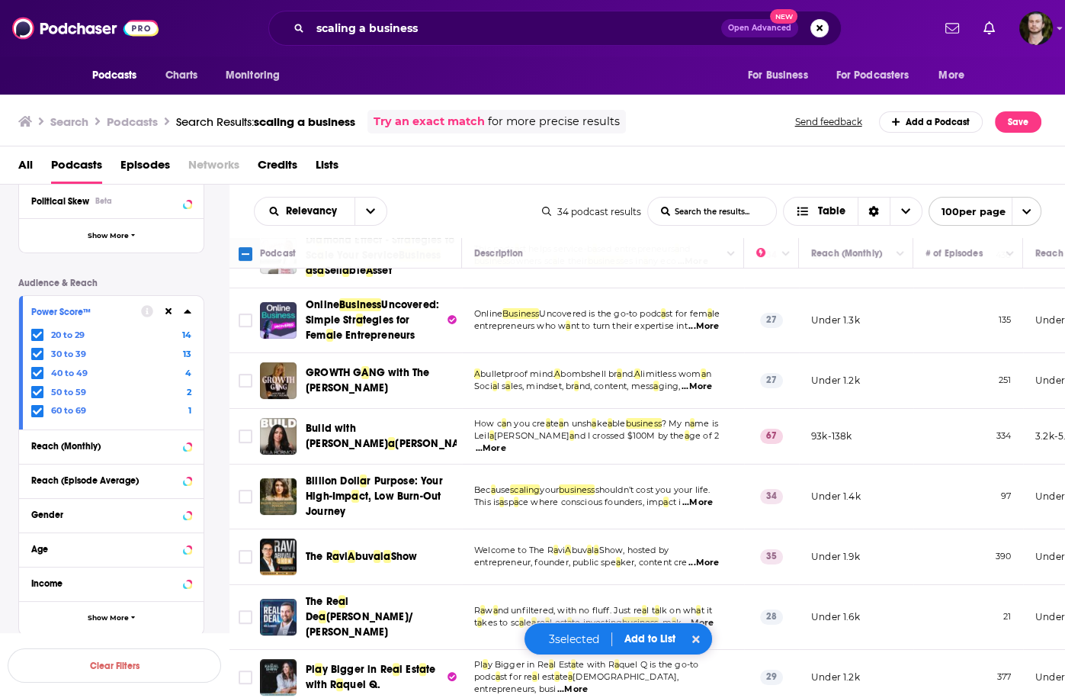
click at [506, 455] on span "...More" at bounding box center [491, 448] width 31 height 12
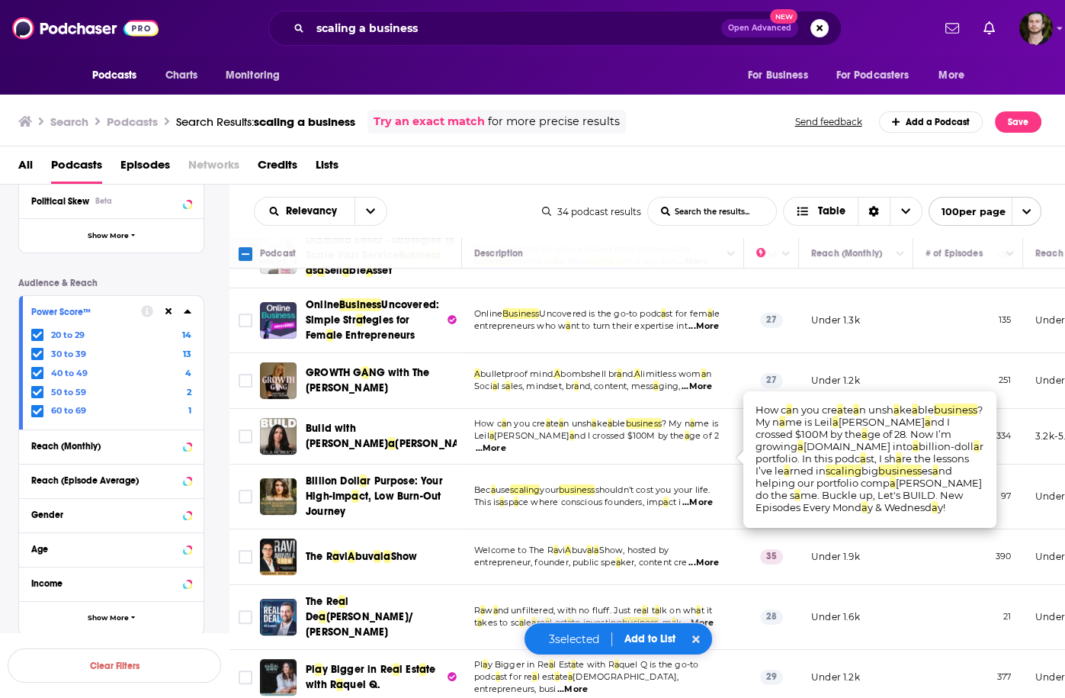
click at [506, 455] on span "...More" at bounding box center [491, 448] width 31 height 12
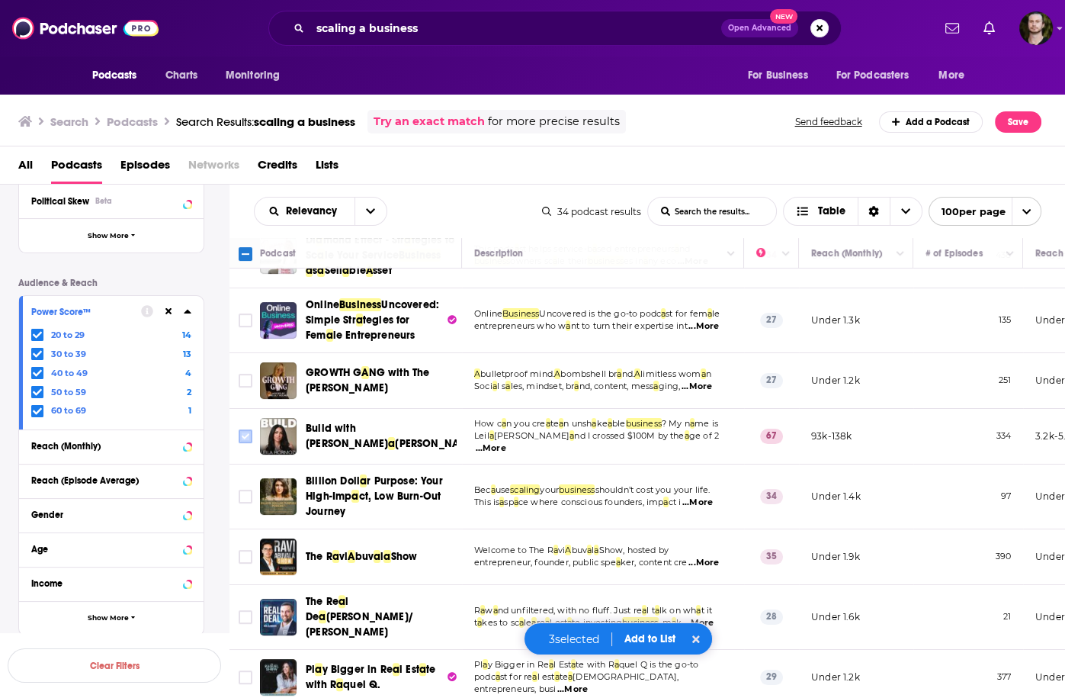
click at [244, 445] on icon "Toggle select row" at bounding box center [245, 436] width 18 height 18
click at [244, 443] on input "Toggle select row" at bounding box center [246, 436] width 14 height 14
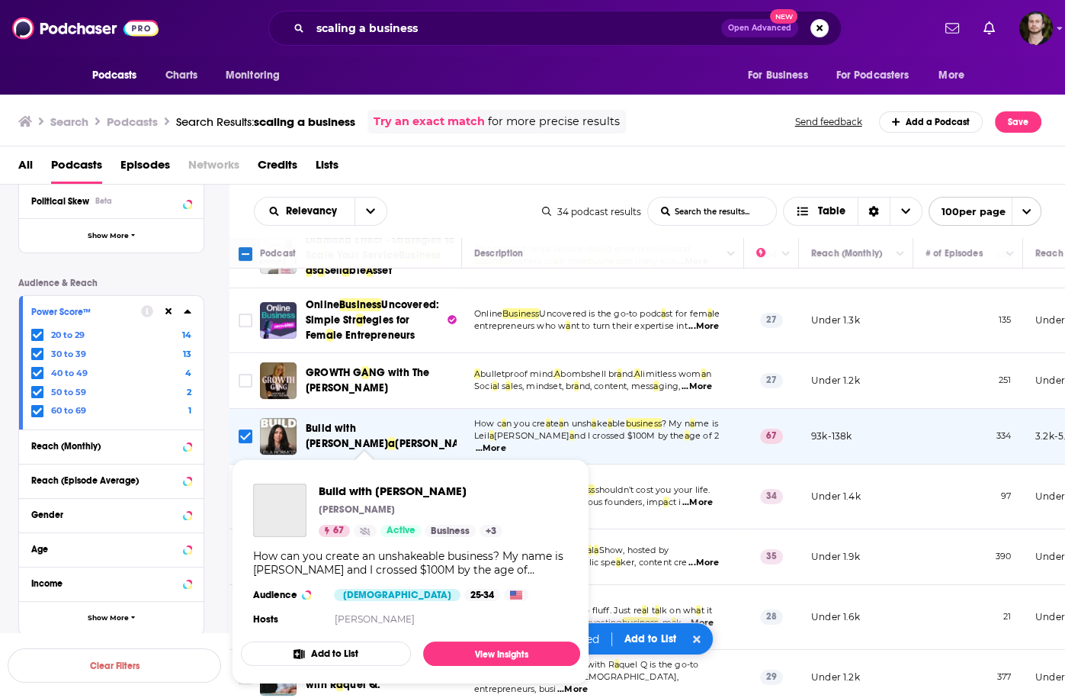
scroll to position [671, 0]
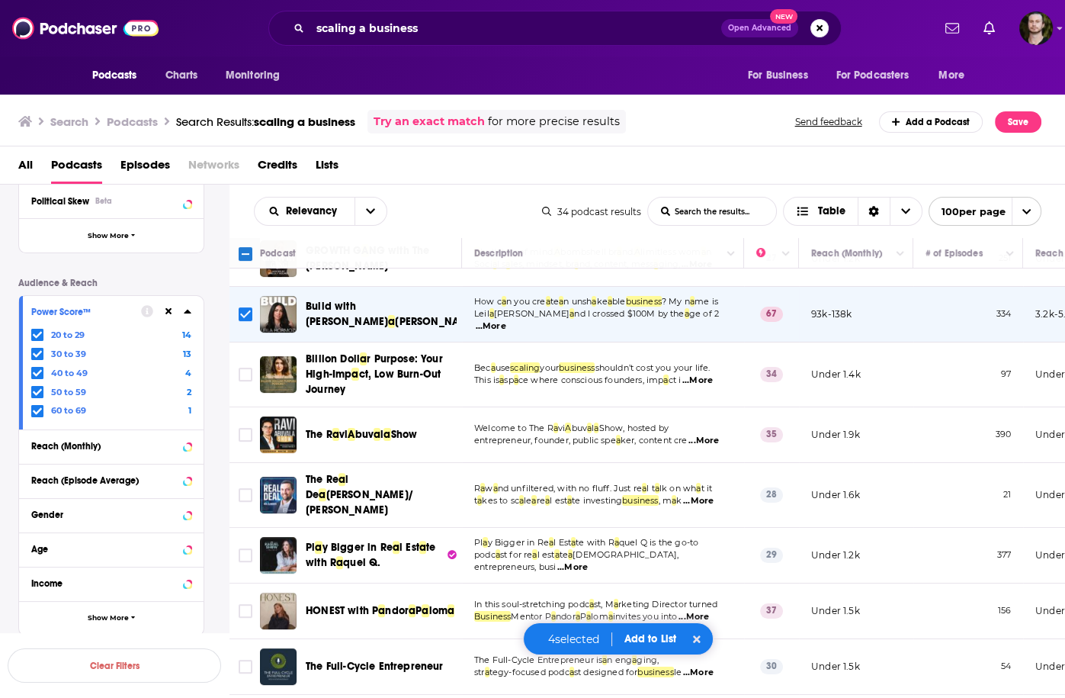
click at [709, 447] on span "...More" at bounding box center [704, 441] width 31 height 12
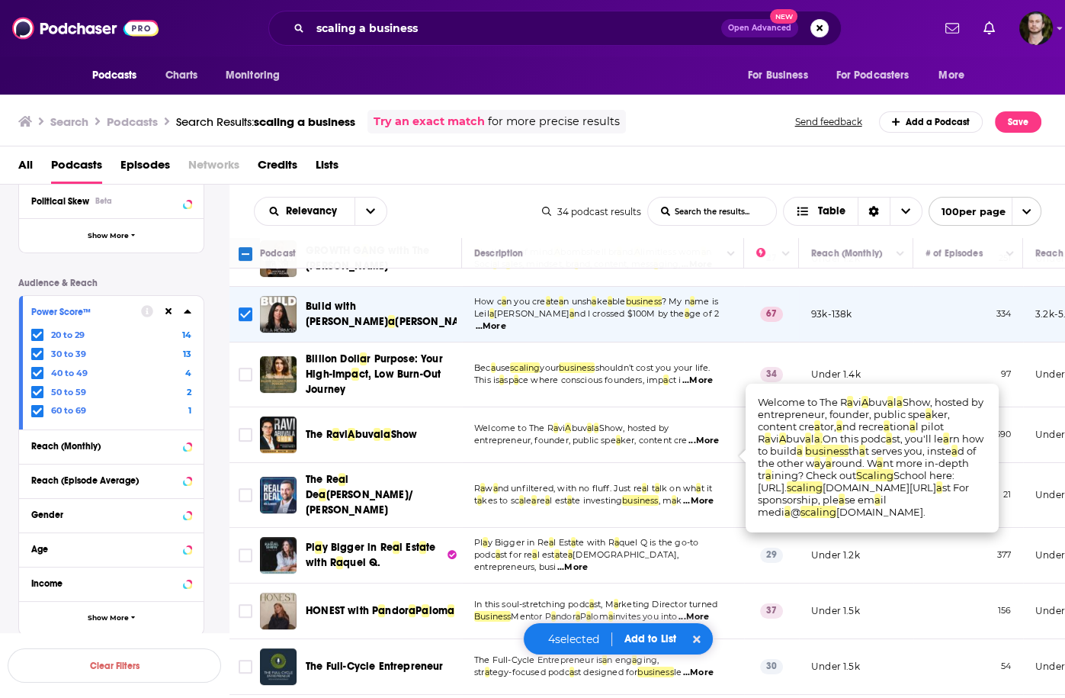
click at [709, 447] on span "...More" at bounding box center [704, 441] width 31 height 12
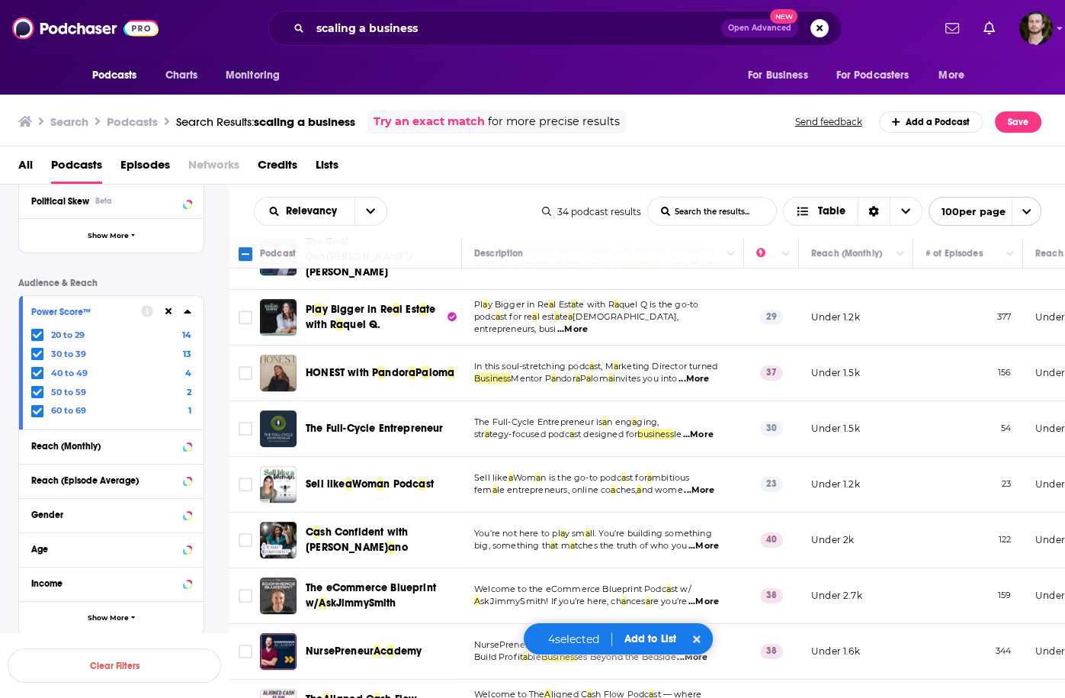
scroll to position [976, 0]
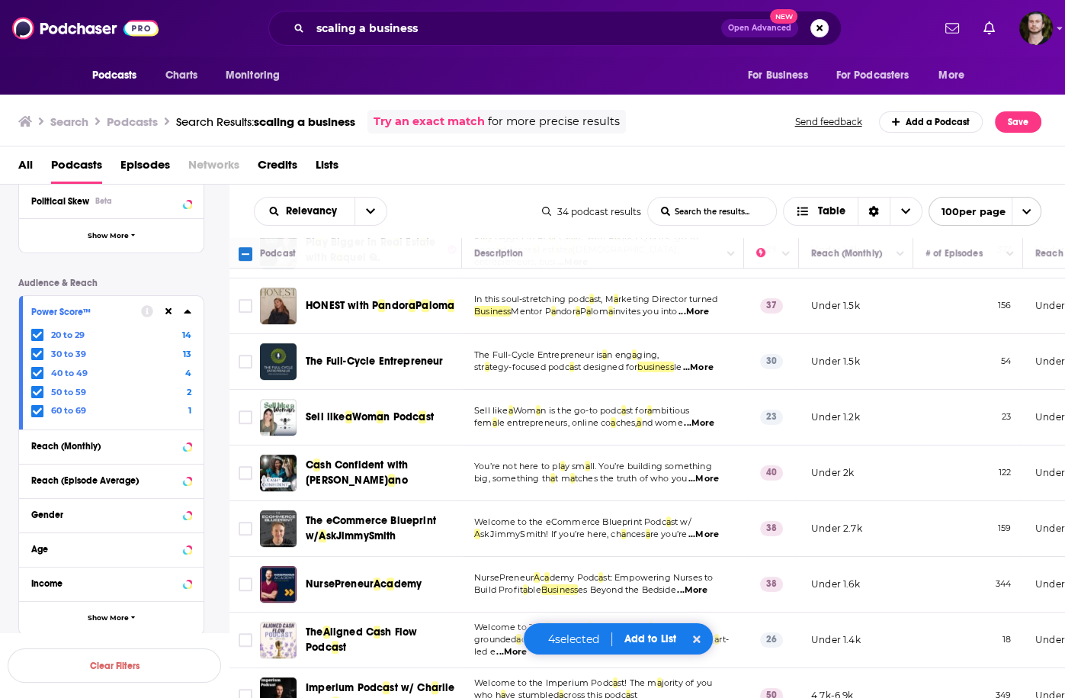
click at [712, 540] on span "...More" at bounding box center [704, 535] width 31 height 12
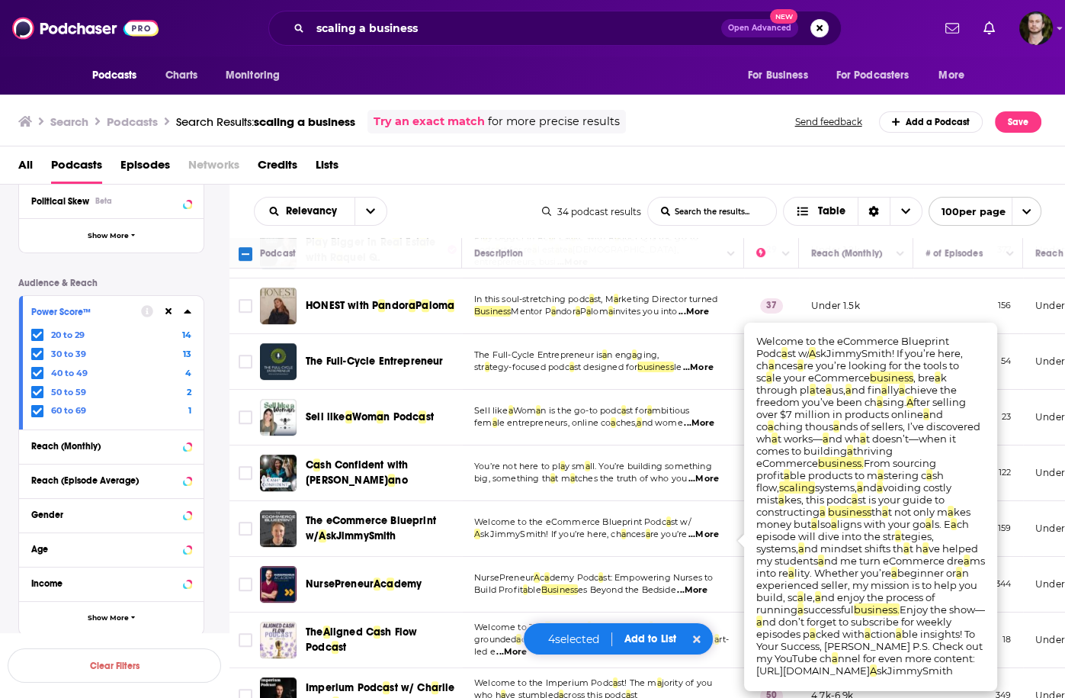
click at [712, 540] on span "...More" at bounding box center [704, 535] width 31 height 12
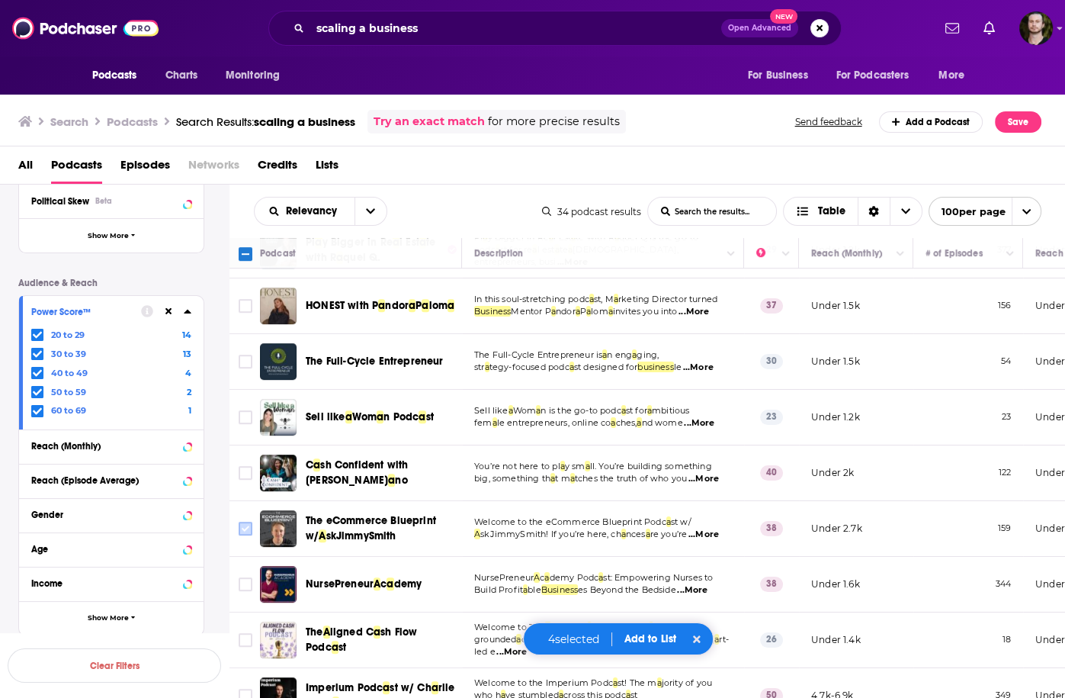
click at [249, 528] on input "Toggle select row" at bounding box center [246, 529] width 14 height 14
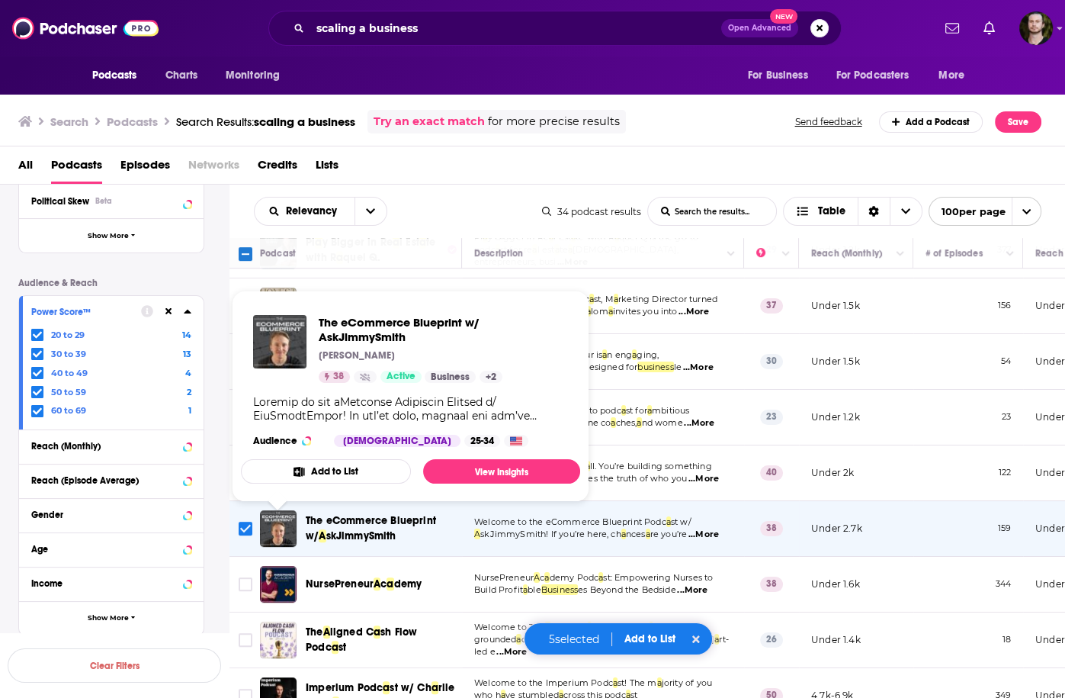
click at [734, 551] on td "Welcome to the eCommerce Blueprint Podc a st w/ A skJimmySmith! If you’re here,…" at bounding box center [603, 529] width 282 height 56
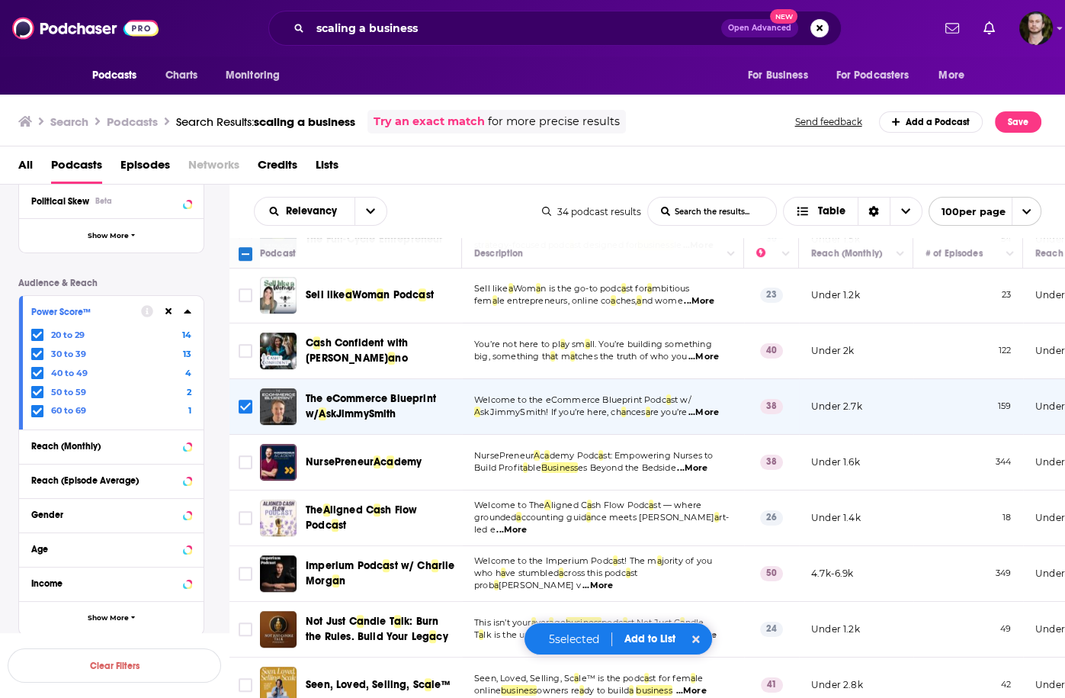
scroll to position [1159, 0]
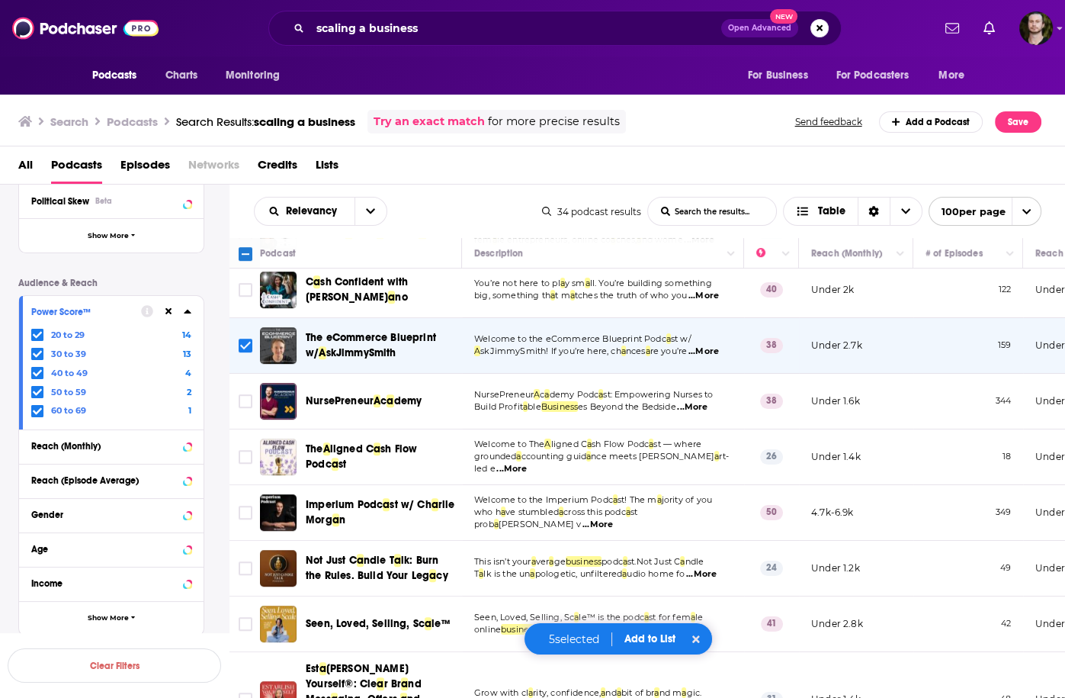
click at [613, 525] on span "...More" at bounding box center [598, 525] width 31 height 12
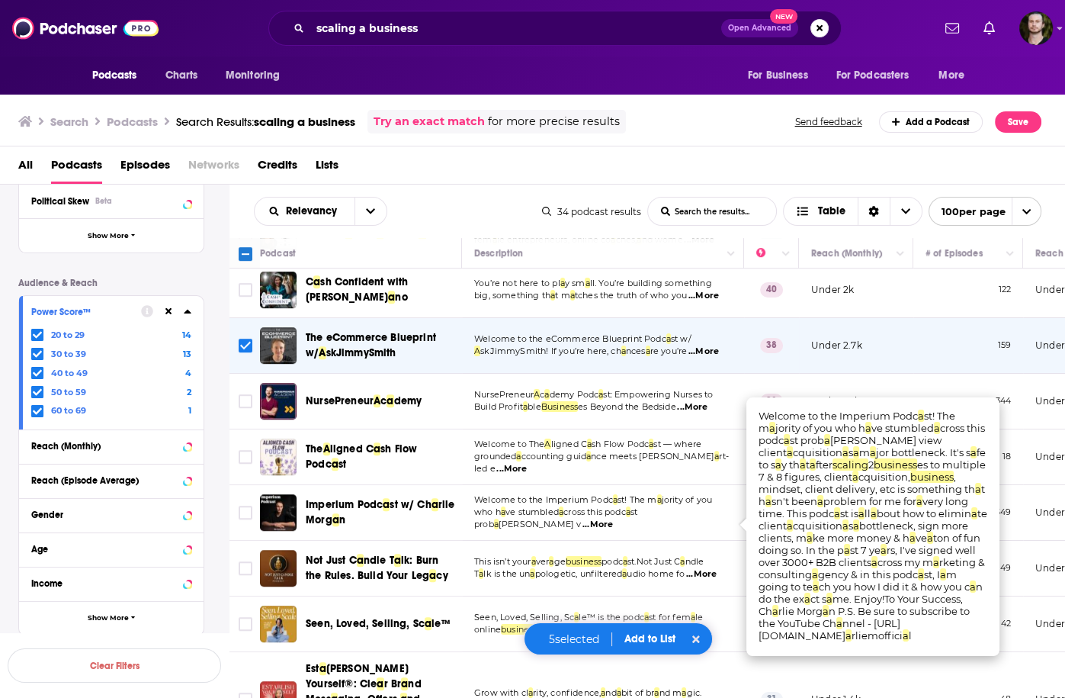
click at [677, 548] on td "This isn’t your a ver a ge business podc a st.Not Just C a ndle T a lk is the u…" at bounding box center [603, 569] width 282 height 56
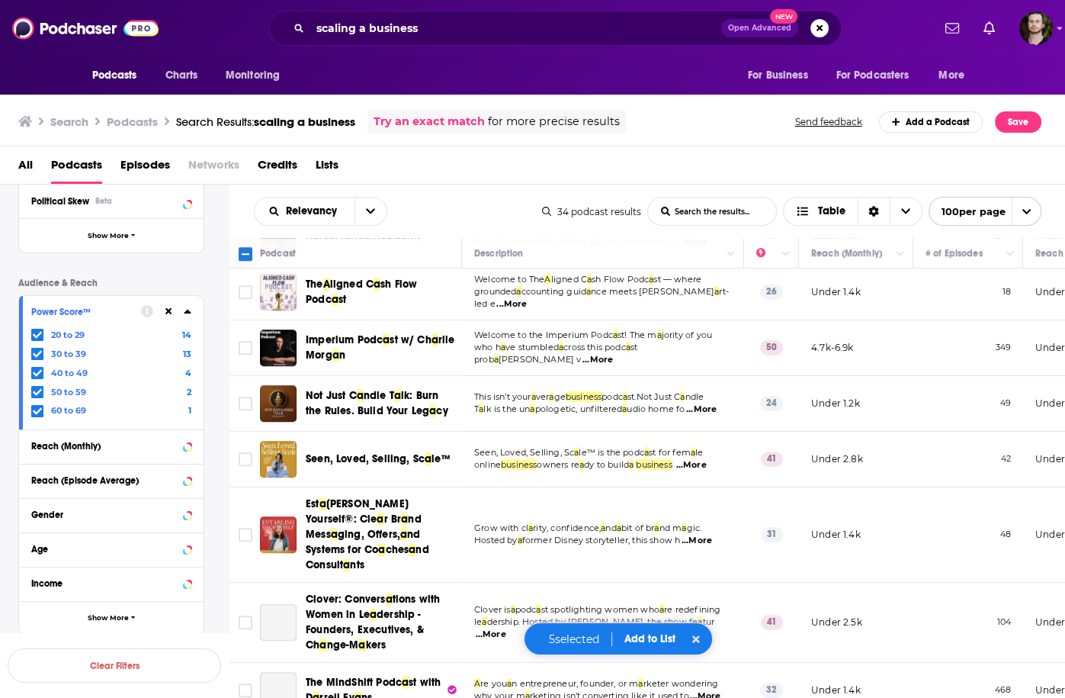
scroll to position [1342, 0]
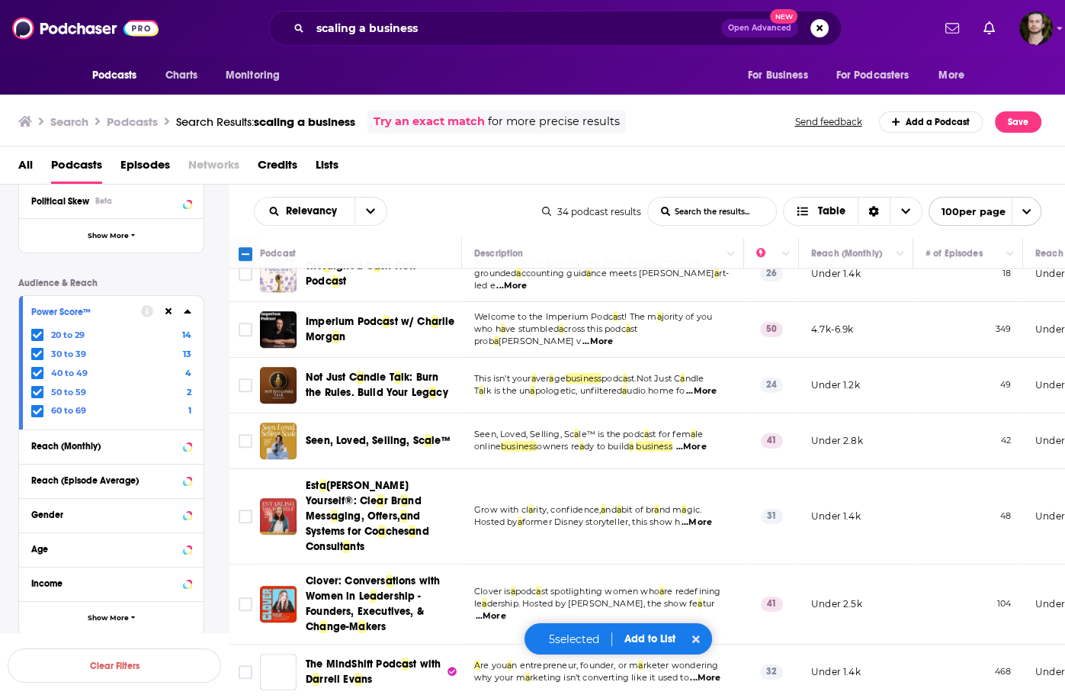
click at [703, 397] on span "...More" at bounding box center [701, 391] width 31 height 12
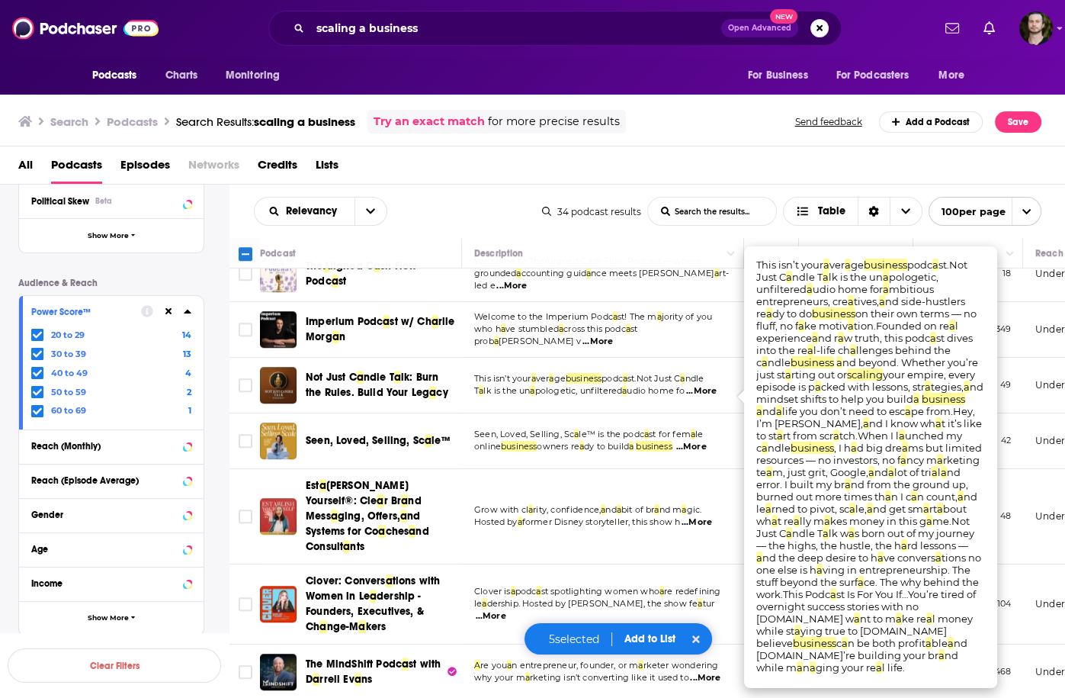
click at [705, 397] on span "...More" at bounding box center [701, 391] width 31 height 12
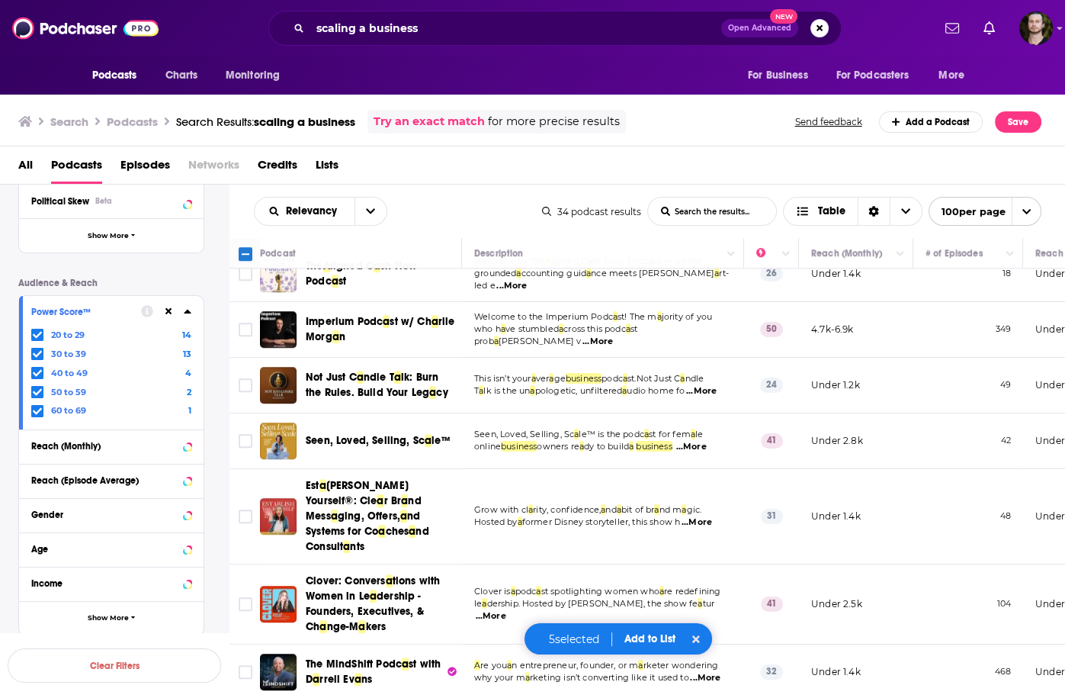
click at [705, 452] on span "...More" at bounding box center [691, 447] width 31 height 12
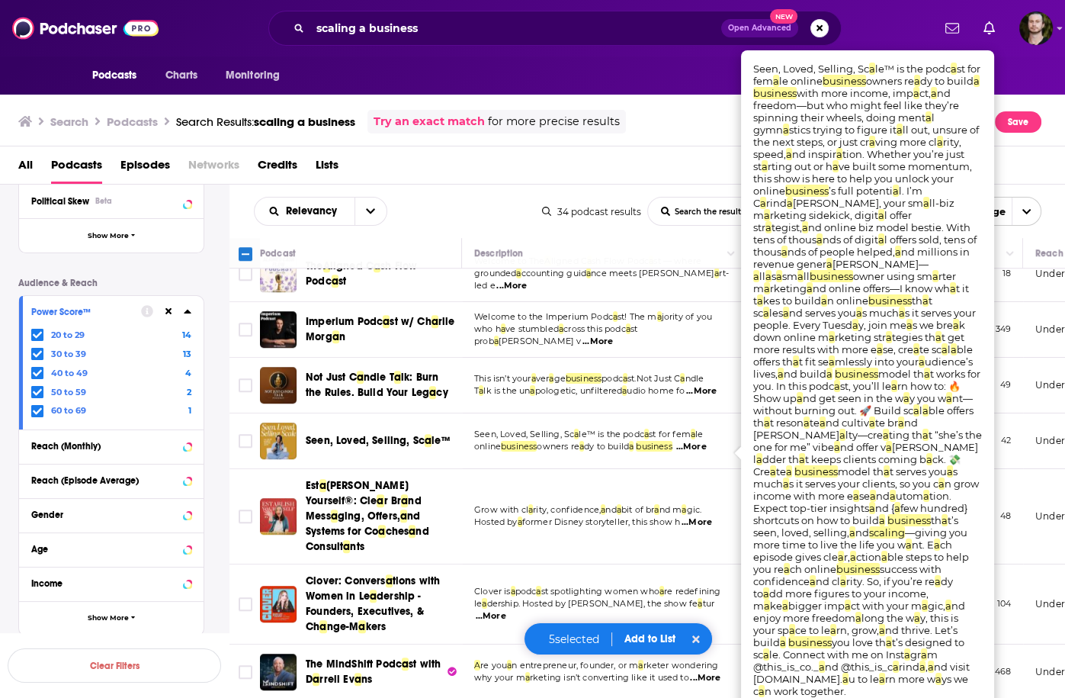
click at [705, 452] on span "...More" at bounding box center [691, 447] width 31 height 12
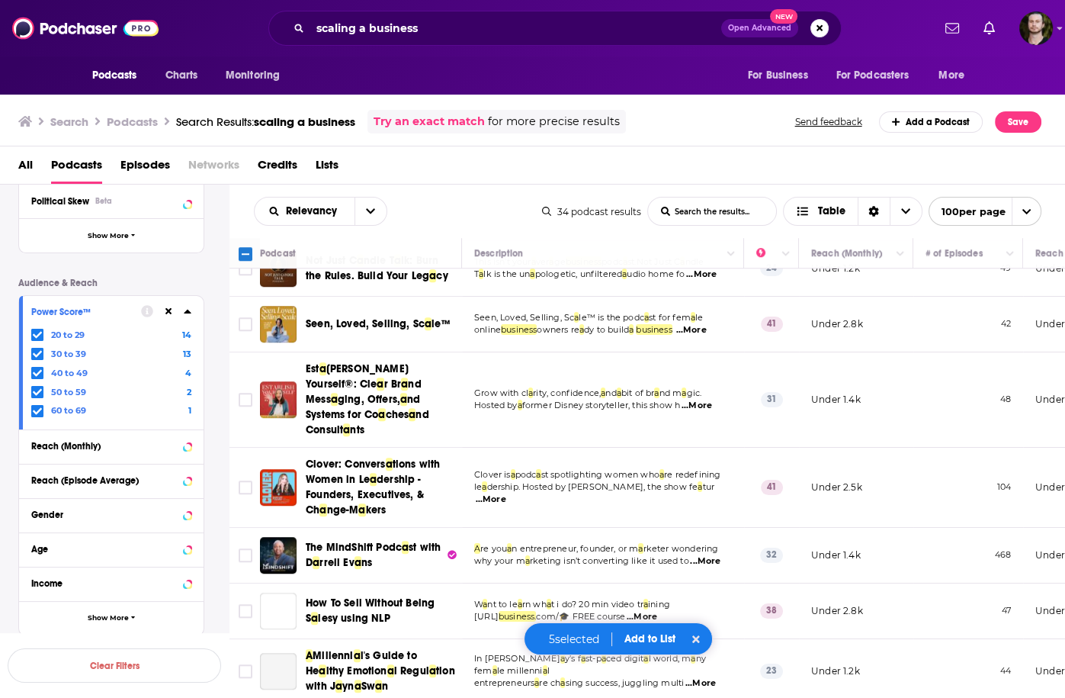
scroll to position [1525, 0]
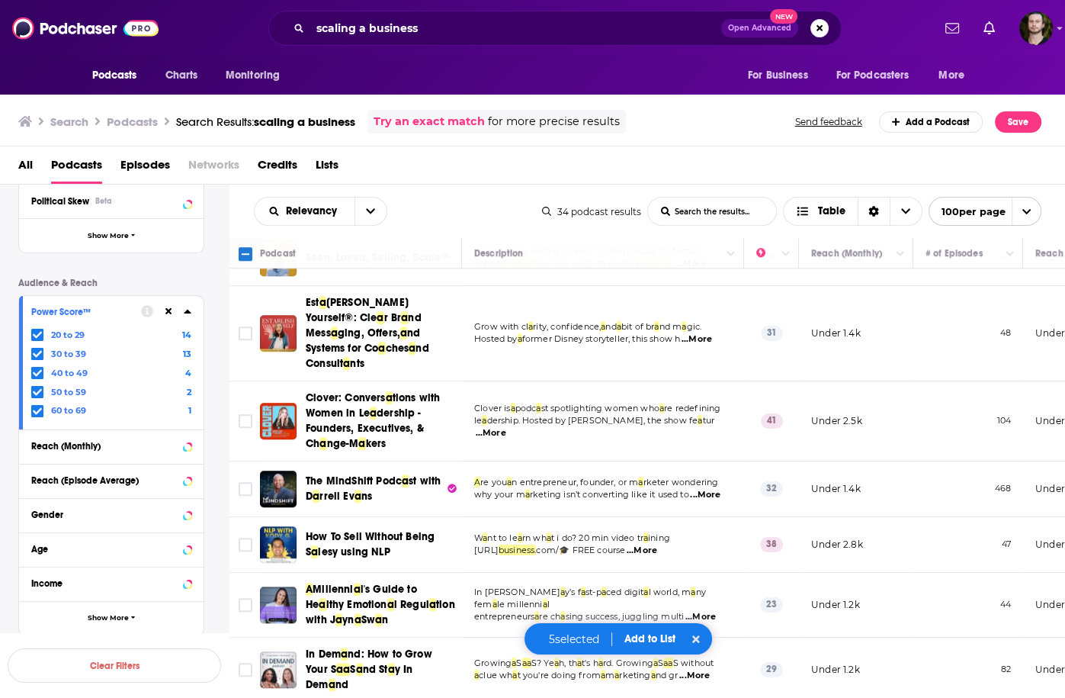
click at [710, 489] on span "...More" at bounding box center [705, 495] width 31 height 12
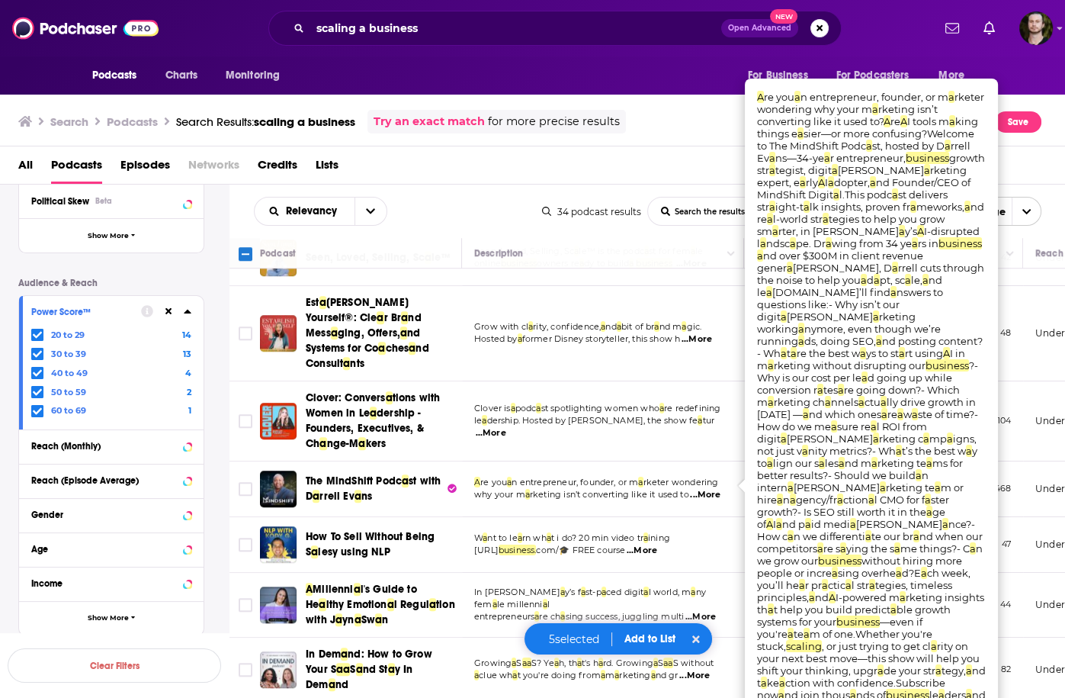
click at [710, 489] on span "...More" at bounding box center [705, 495] width 31 height 12
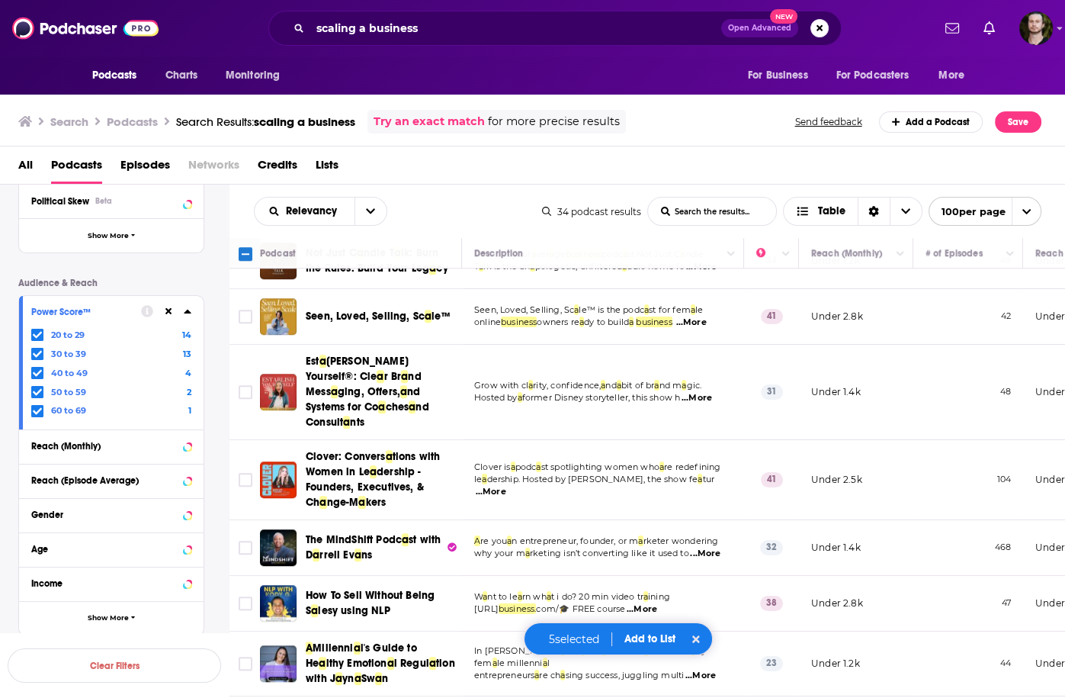
scroll to position [1299, 0]
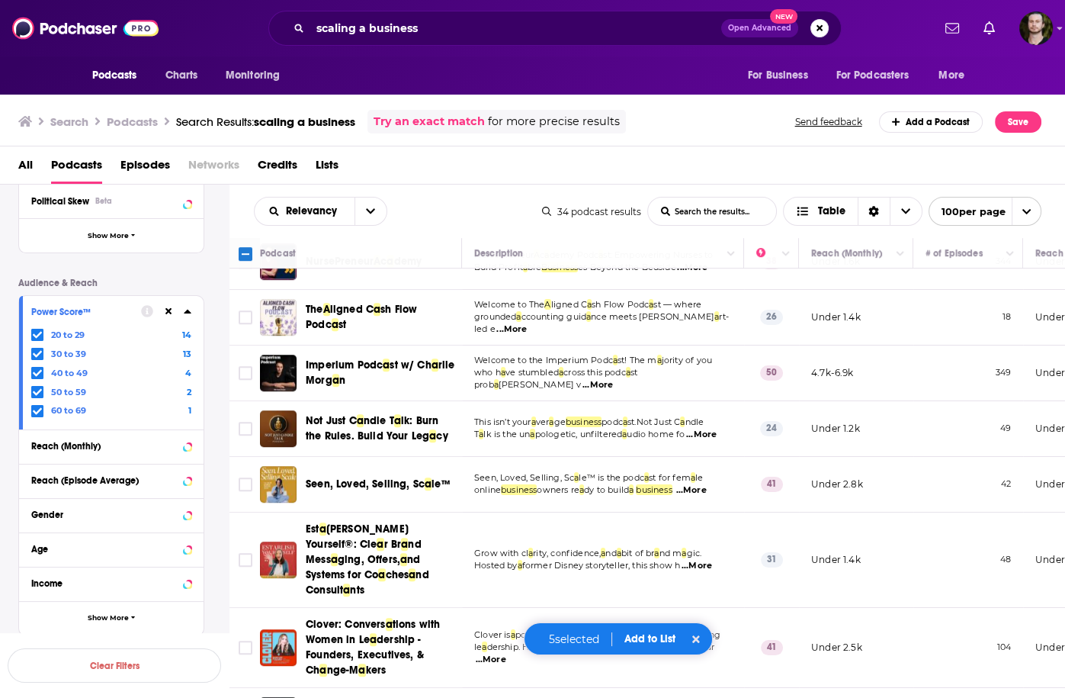
click at [638, 638] on button "Add to List" at bounding box center [650, 638] width 76 height 13
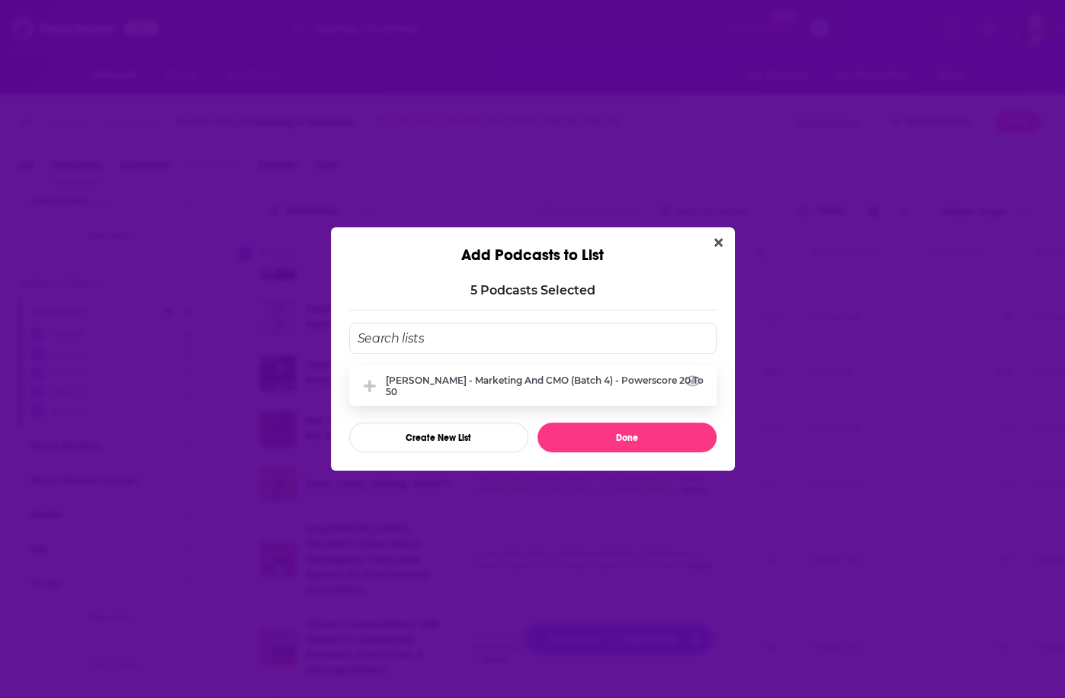
drag, startPoint x: 455, startPoint y: 382, endPoint x: 594, endPoint y: 390, distance: 139.0
click at [456, 382] on div "[PERSON_NAME] - Marketing and CMO (Batch 4) - Powerscore 20 to 50" at bounding box center [547, 385] width 322 height 23
click at [647, 440] on button "Done" at bounding box center [627, 438] width 179 height 30
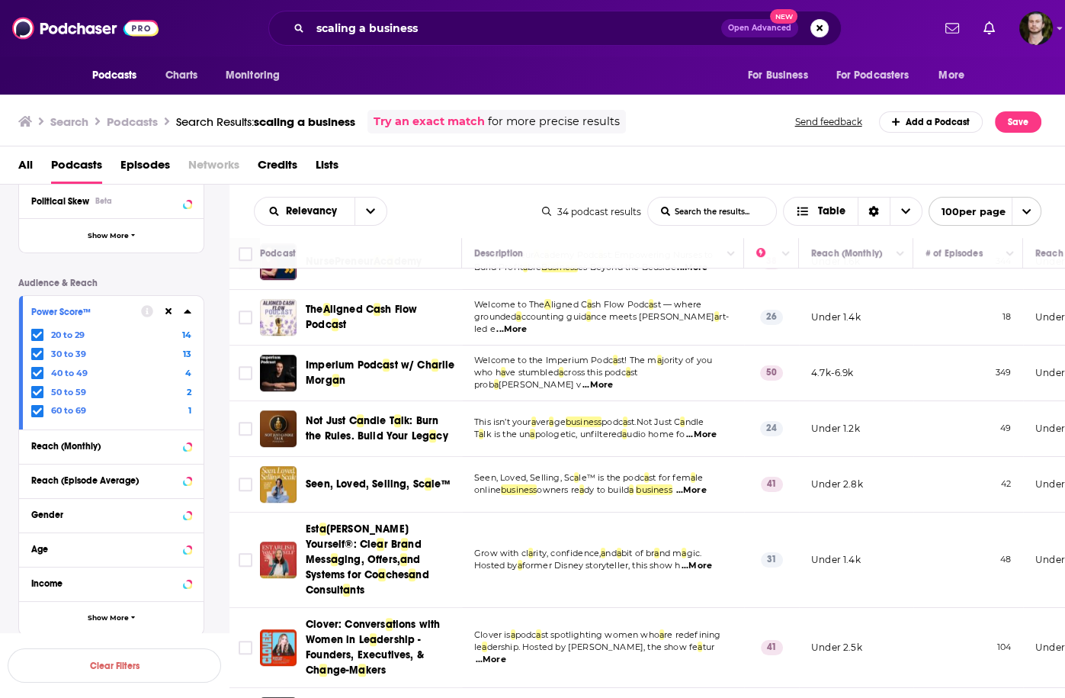
click at [486, 156] on div "All Podcasts Episodes Networks Credits Lists" at bounding box center [536, 168] width 1036 height 31
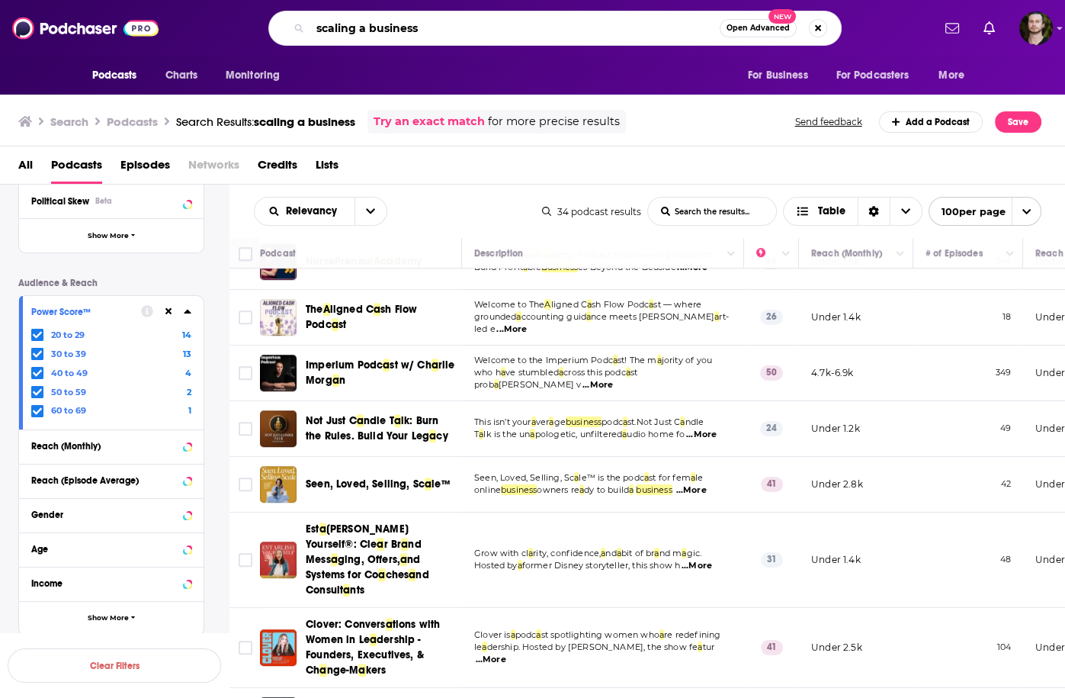
drag, startPoint x: 444, startPoint y: 32, endPoint x: 358, endPoint y: 26, distance: 86.4
click at [358, 26] on input "scaling a business" at bounding box center [515, 28] width 410 height 24
type input "scaling marketing"
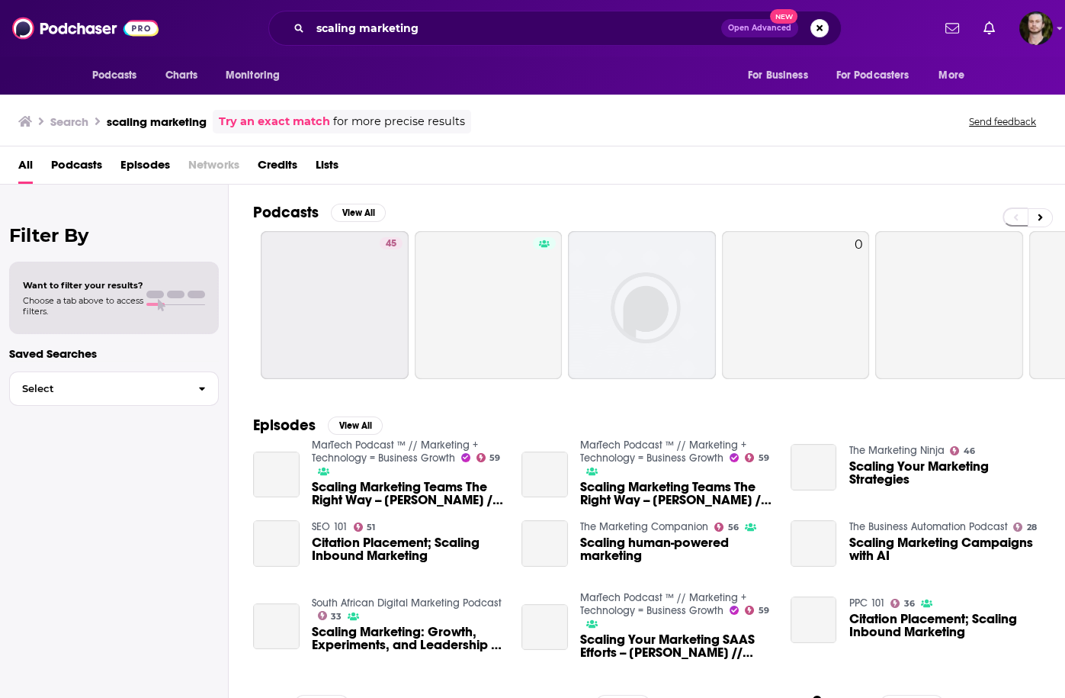
click at [54, 168] on span "Podcasts" at bounding box center [76, 168] width 51 height 31
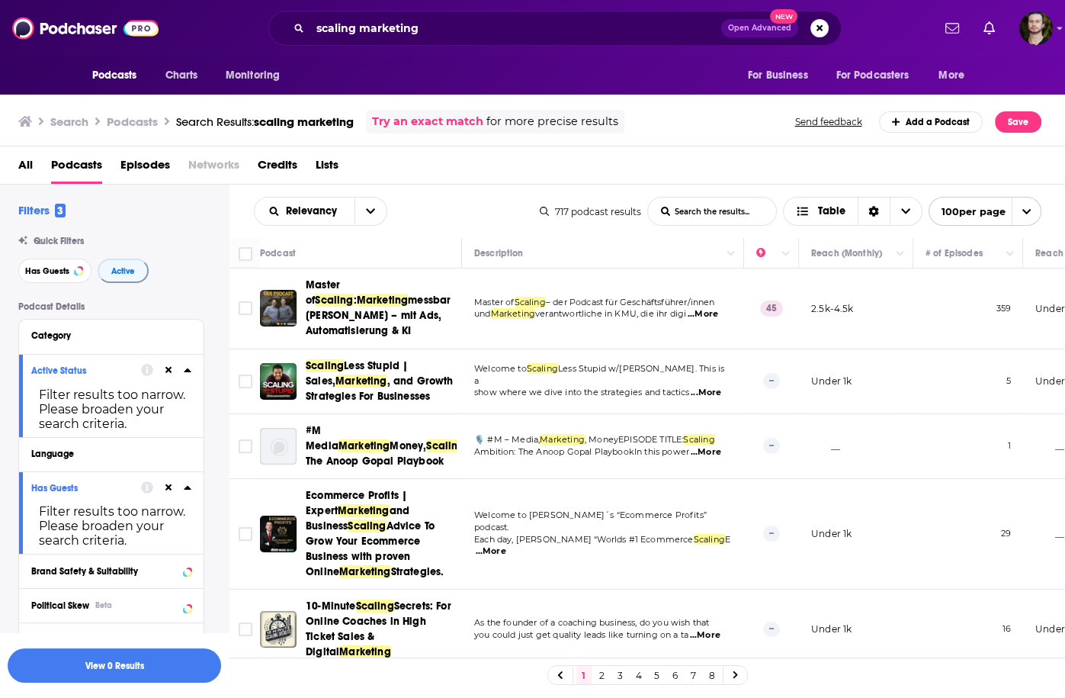
click at [169, 371] on icon at bounding box center [169, 370] width 7 height 7
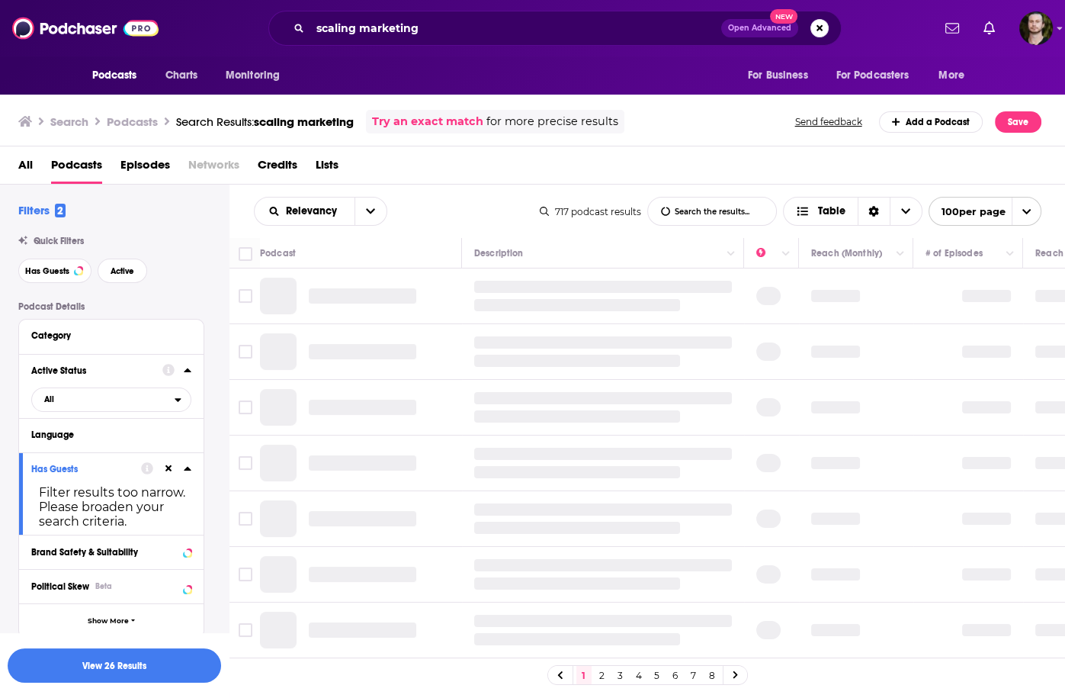
click at [169, 464] on button at bounding box center [168, 468] width 12 height 12
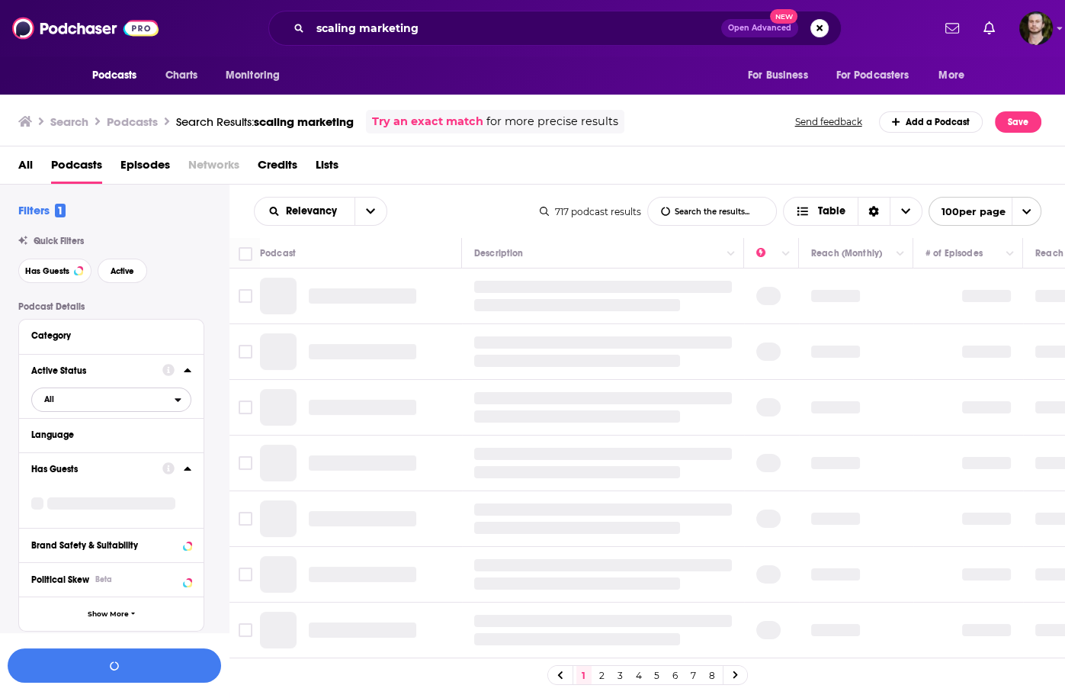
click at [178, 397] on icon "open menu" at bounding box center [178, 399] width 7 height 11
click at [167, 456] on div "Active 253" at bounding box center [116, 449] width 171 height 25
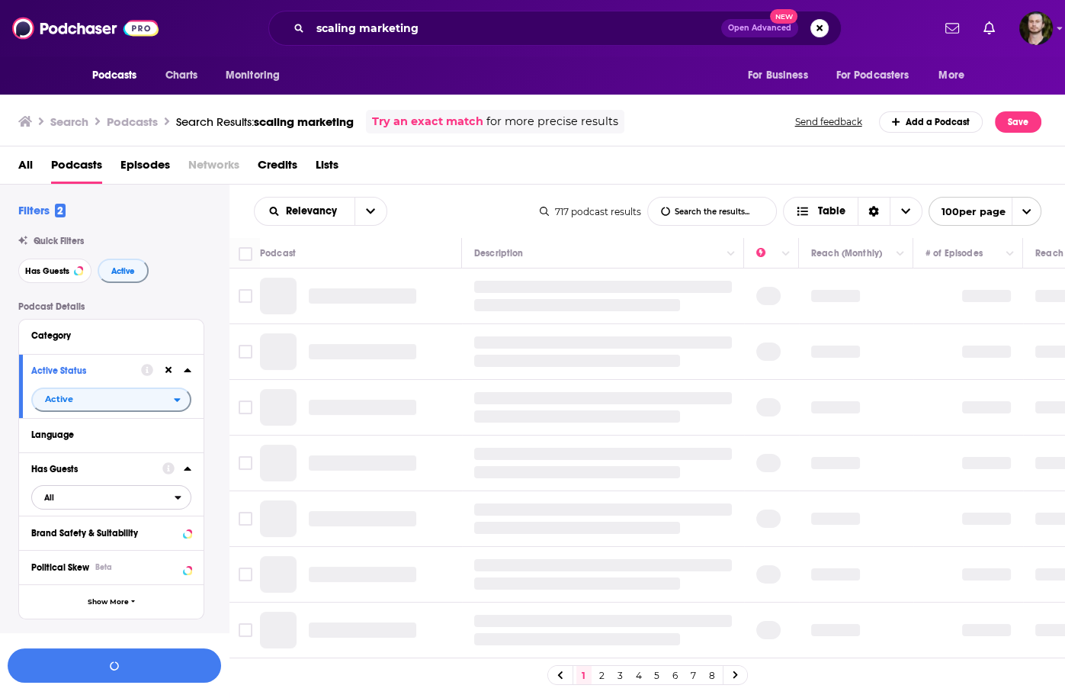
click at [146, 498] on span "All" at bounding box center [103, 497] width 143 height 20
click at [140, 545] on span "340" at bounding box center [158, 547] width 63 height 8
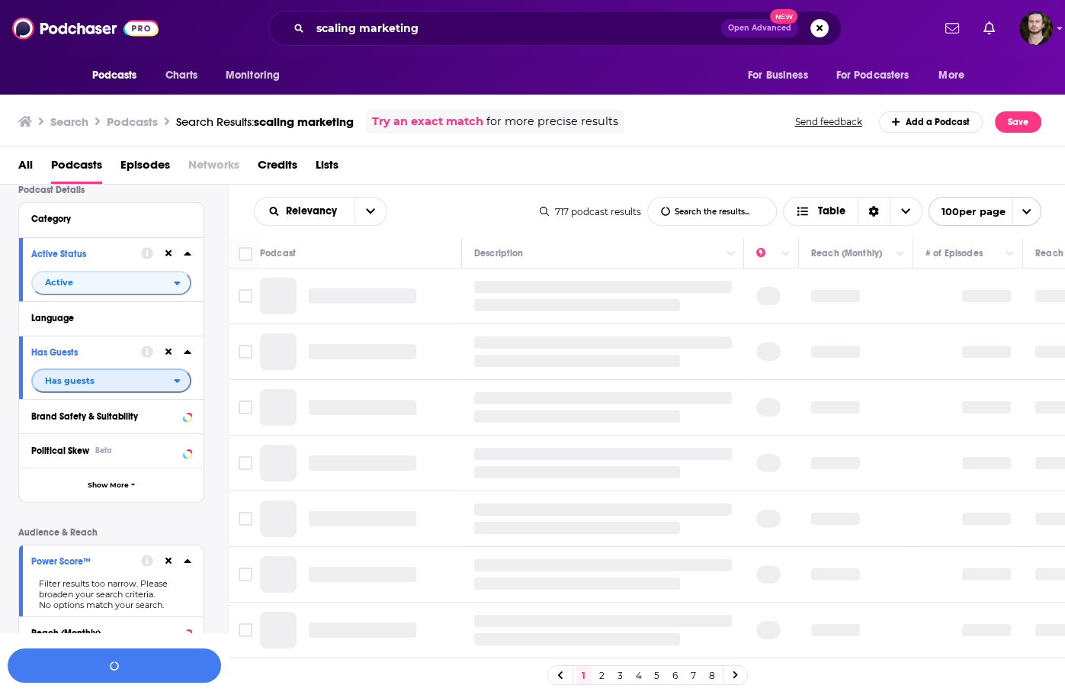
scroll to position [244, 0]
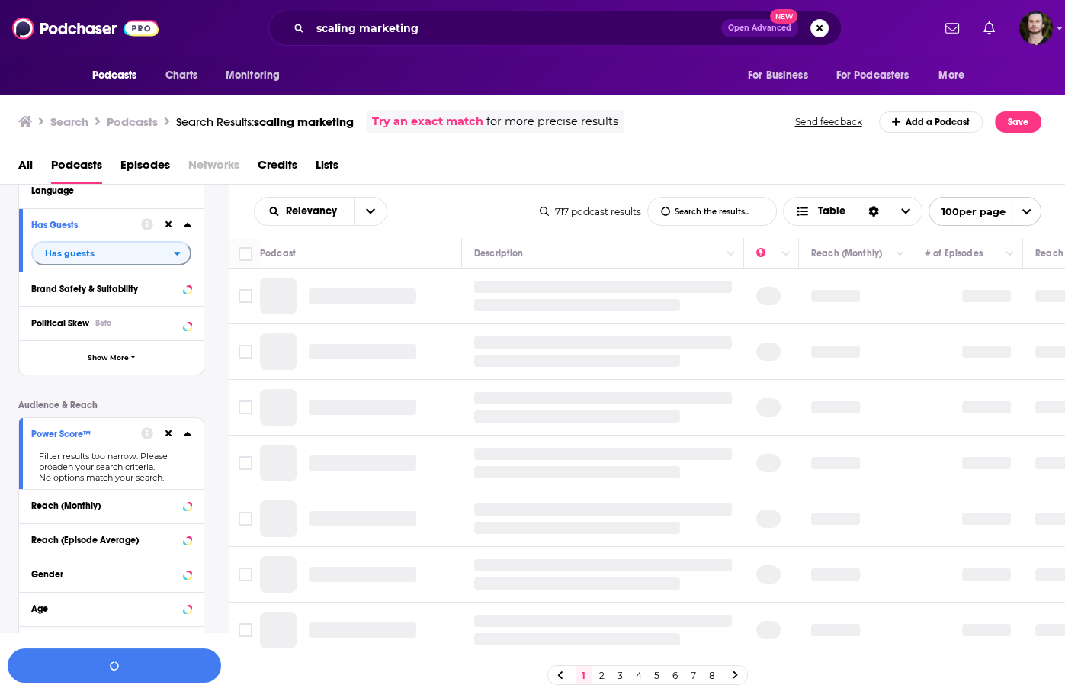
click at [168, 436] on icon at bounding box center [169, 434] width 7 height 10
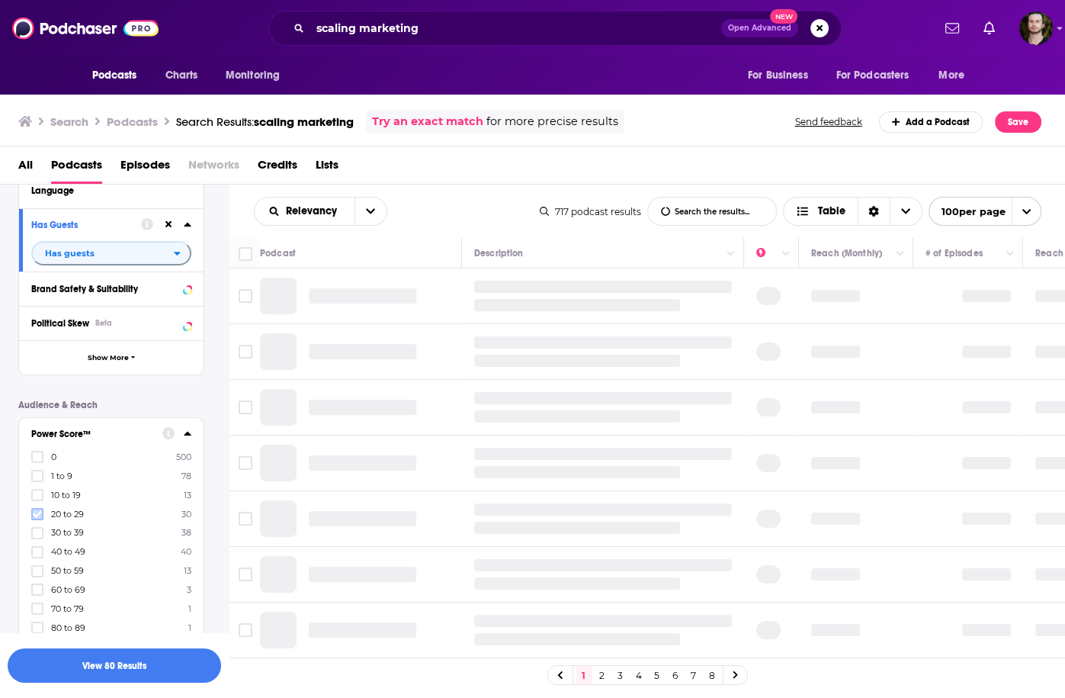
click at [37, 514] on icon at bounding box center [37, 513] width 9 height 9
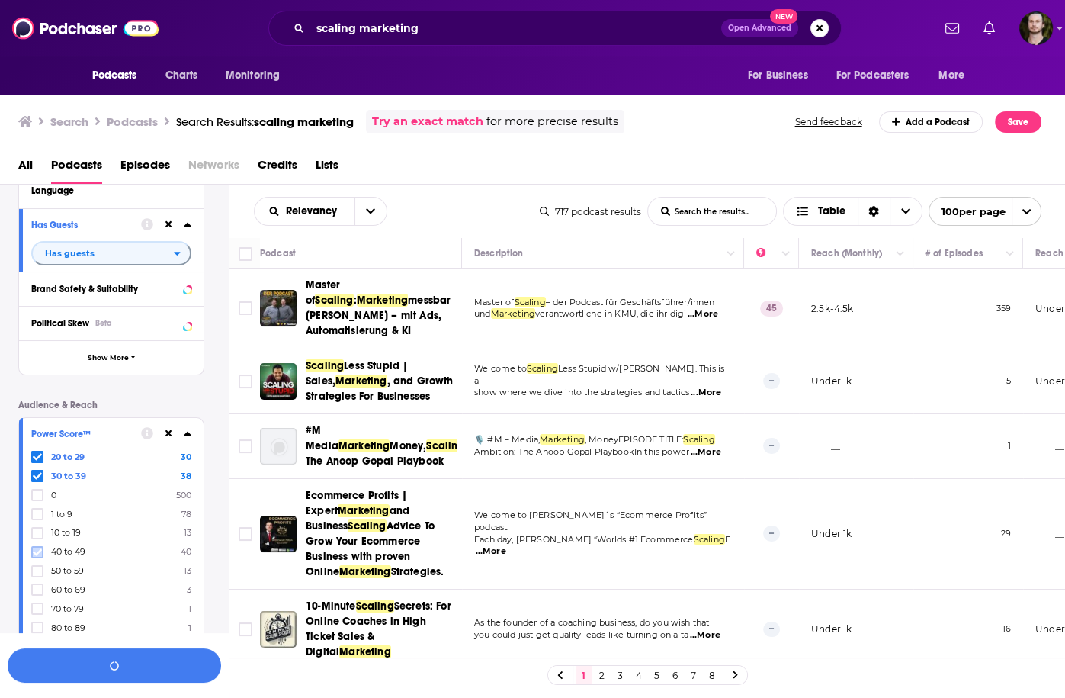
click at [35, 548] on icon at bounding box center [37, 552] width 9 height 9
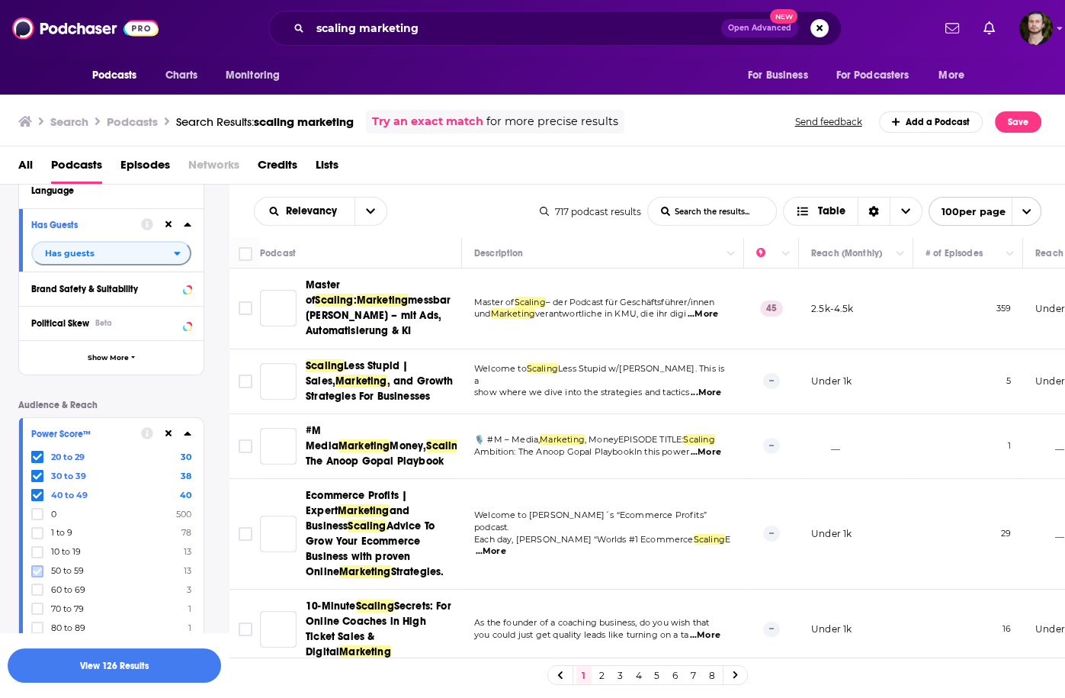
click at [34, 565] on label at bounding box center [37, 571] width 12 height 12
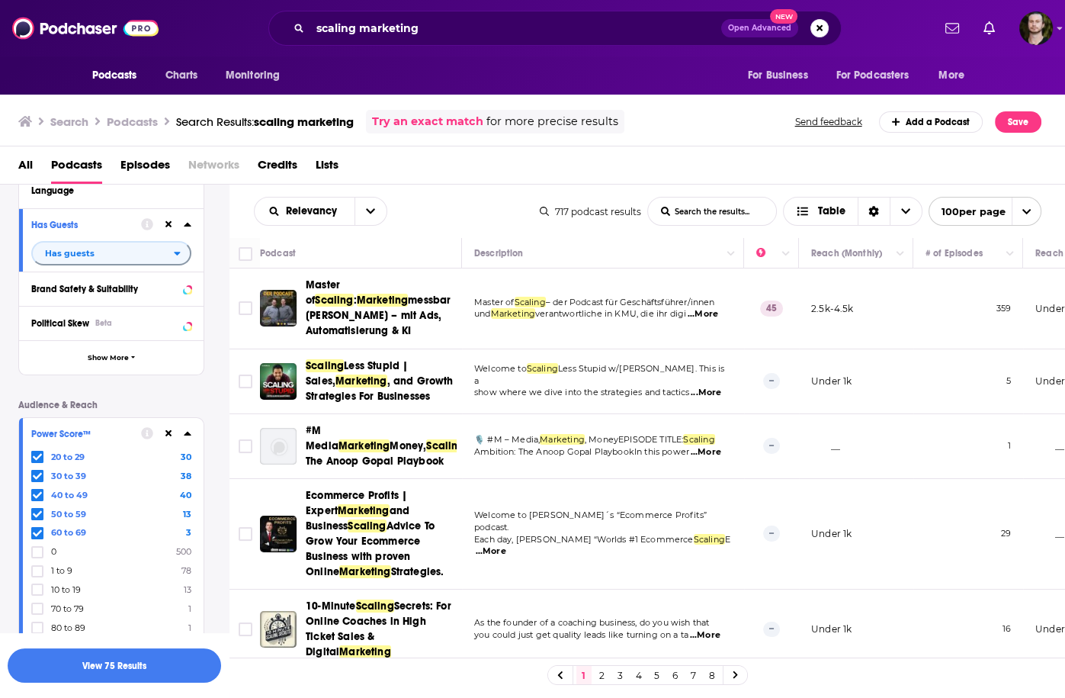
scroll to position [366, 0]
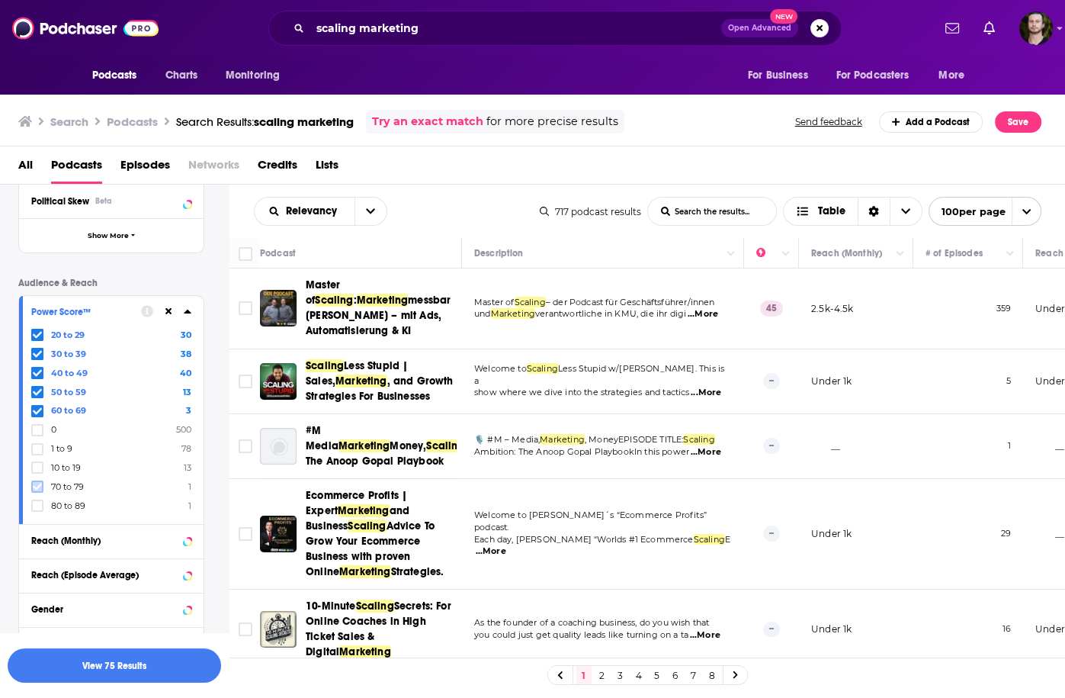
click at [38, 486] on icon at bounding box center [37, 487] width 9 height 7
click at [40, 501] on icon at bounding box center [37, 505] width 9 height 9
click at [125, 671] on button "View 79 Results" at bounding box center [115, 665] width 214 height 34
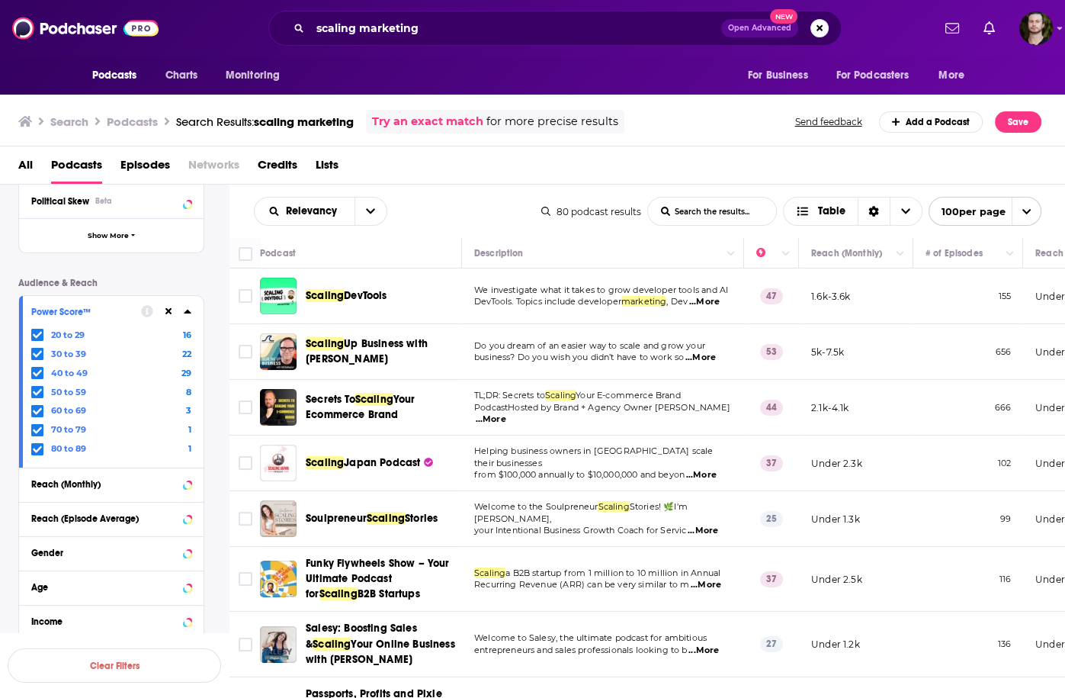
click at [716, 300] on span "...More" at bounding box center [704, 302] width 31 height 12
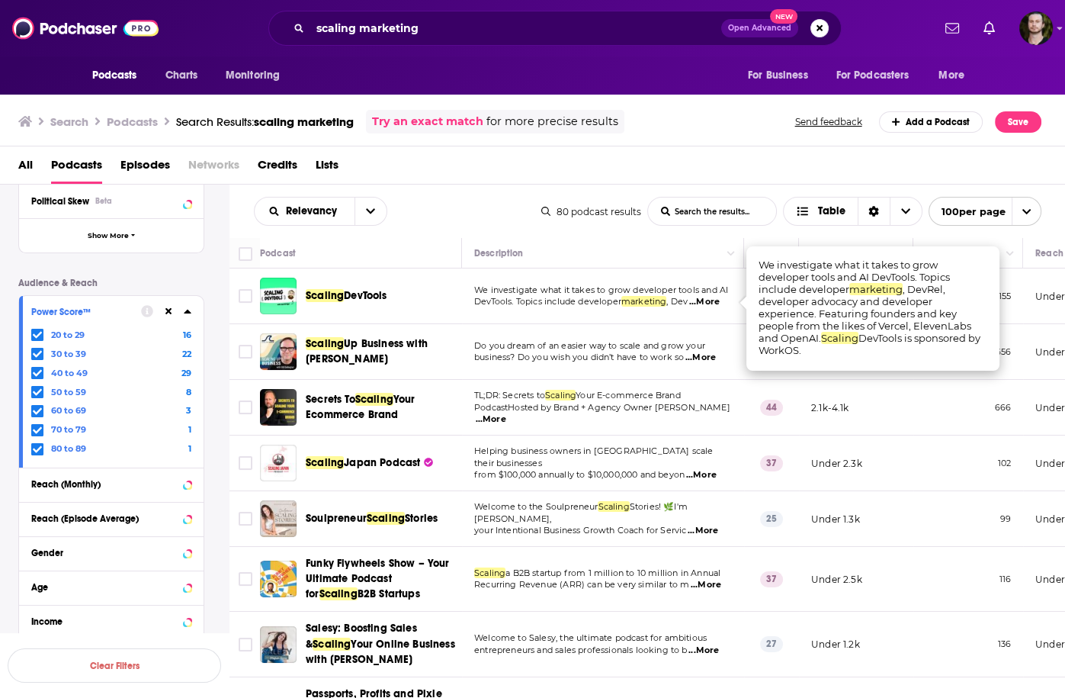
click at [716, 300] on span "...More" at bounding box center [704, 302] width 31 height 12
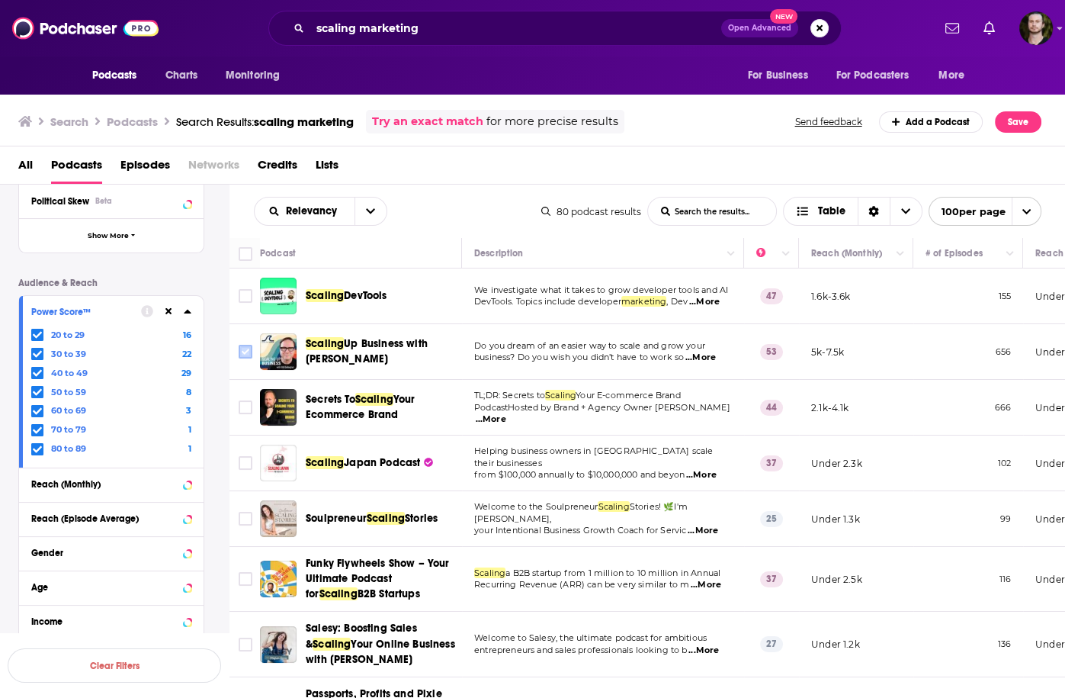
click at [241, 352] on input "Toggle select row" at bounding box center [246, 352] width 14 height 14
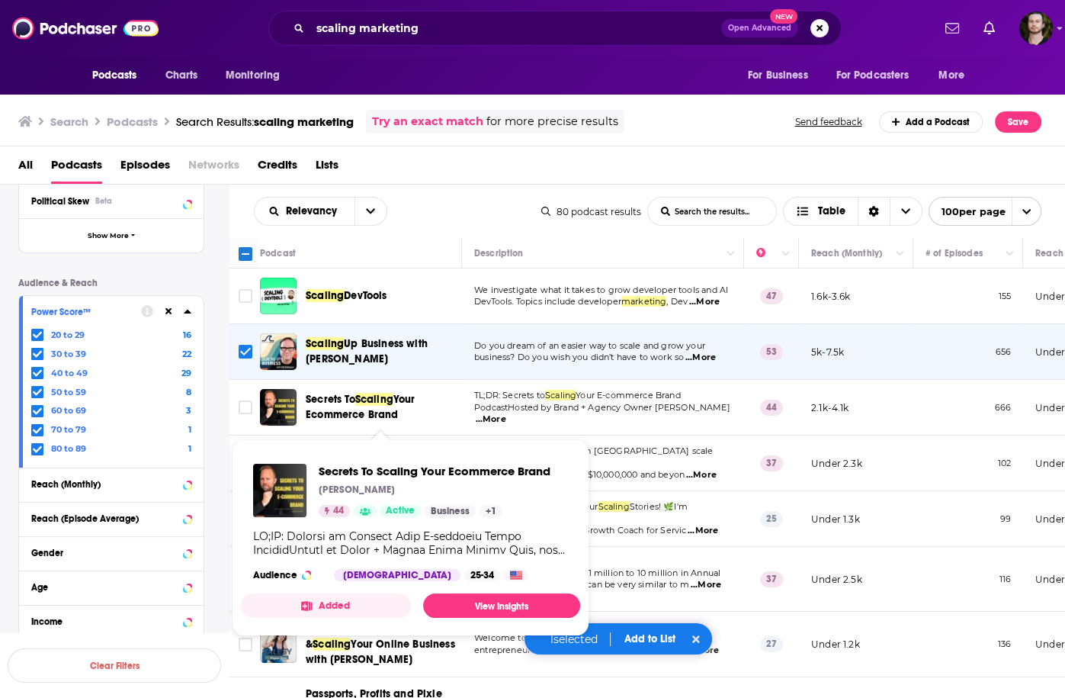
click at [368, 604] on button "Added" at bounding box center [326, 605] width 170 height 24
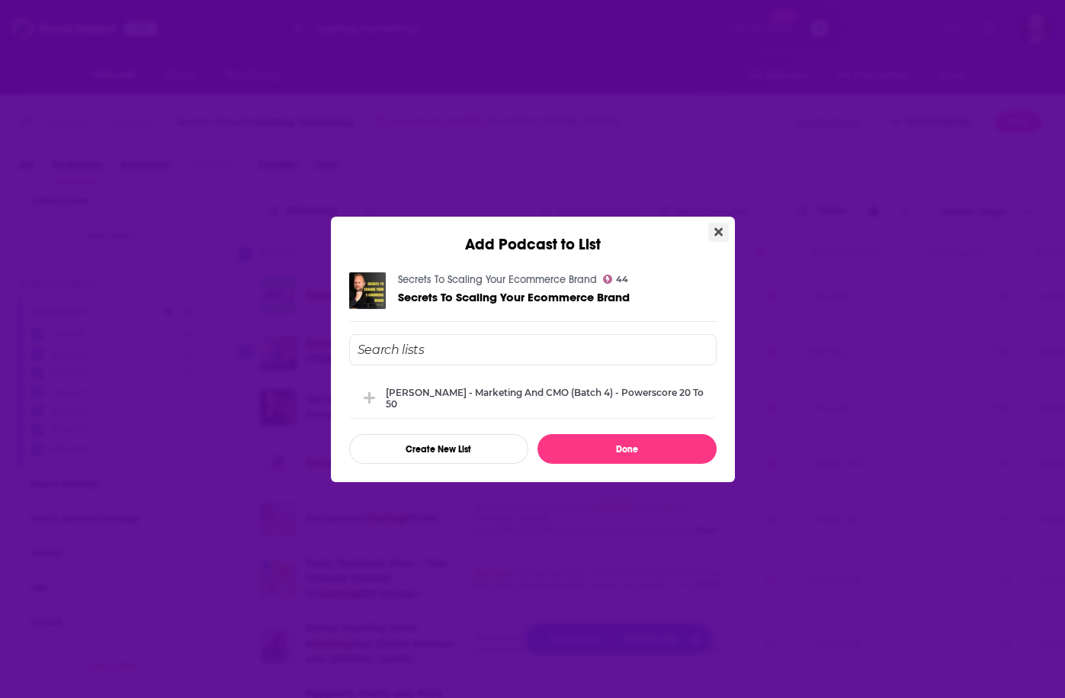
click at [722, 232] on button "Close" at bounding box center [719, 232] width 21 height 19
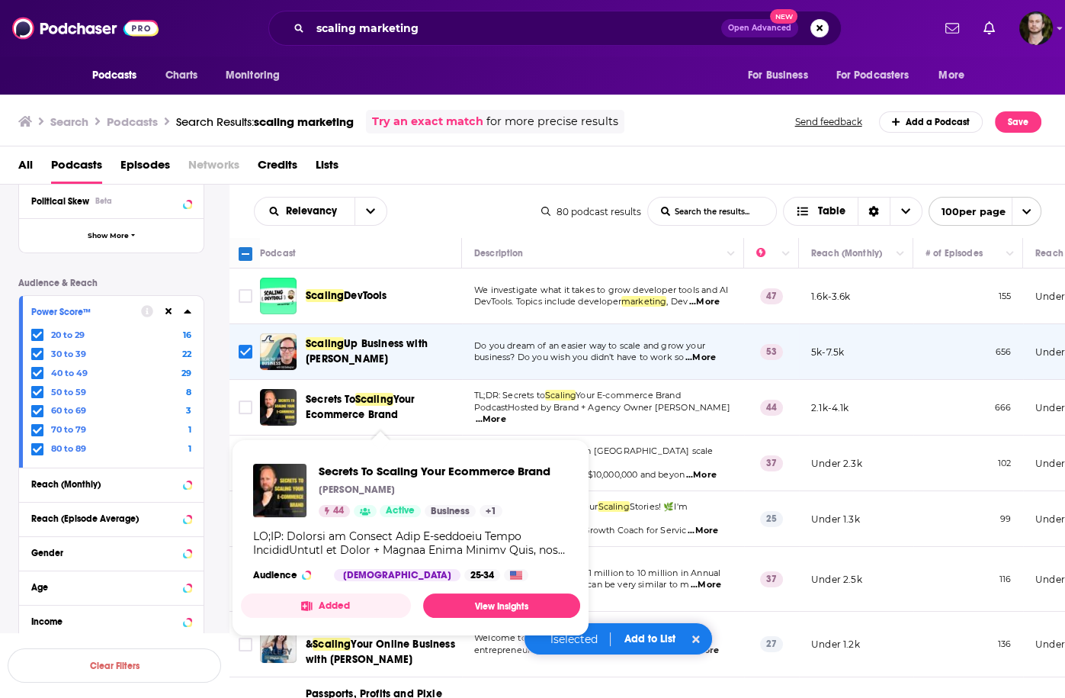
click at [345, 599] on button "Added" at bounding box center [326, 605] width 170 height 24
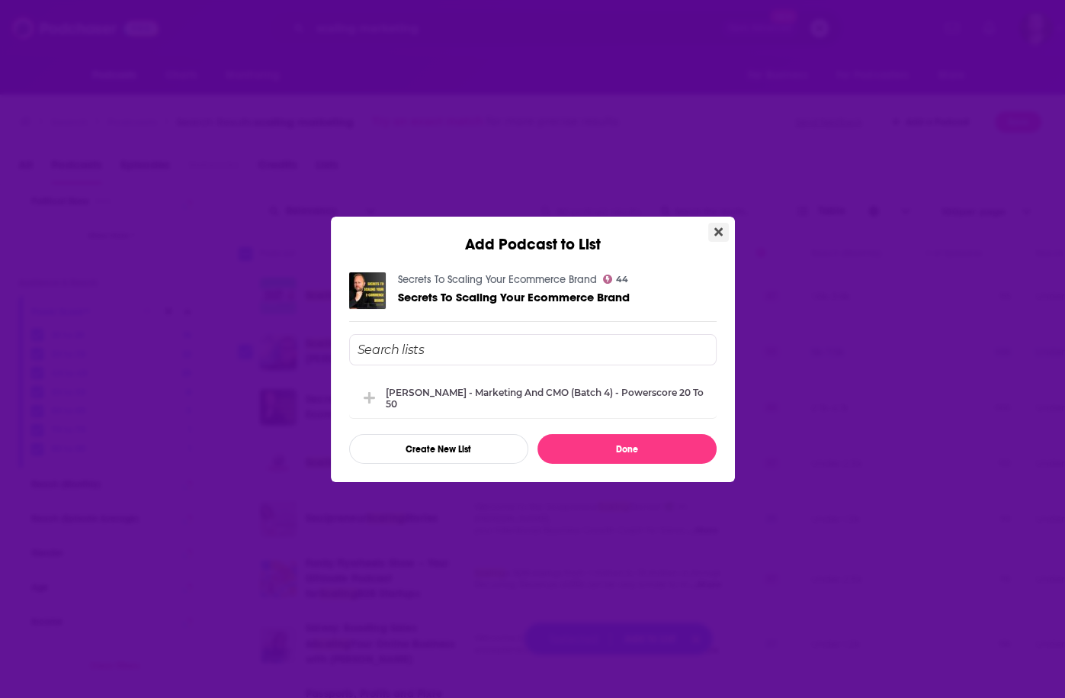
click at [719, 234] on icon "Close" at bounding box center [719, 231] width 8 height 8
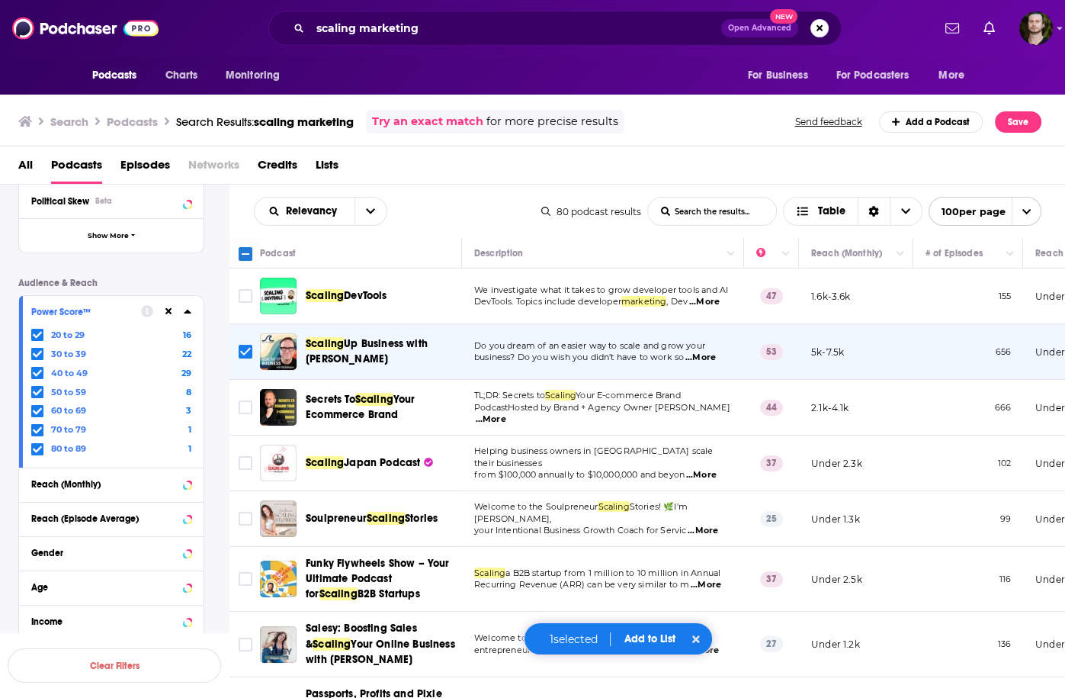
click at [667, 632] on button "Add to List" at bounding box center [650, 638] width 76 height 13
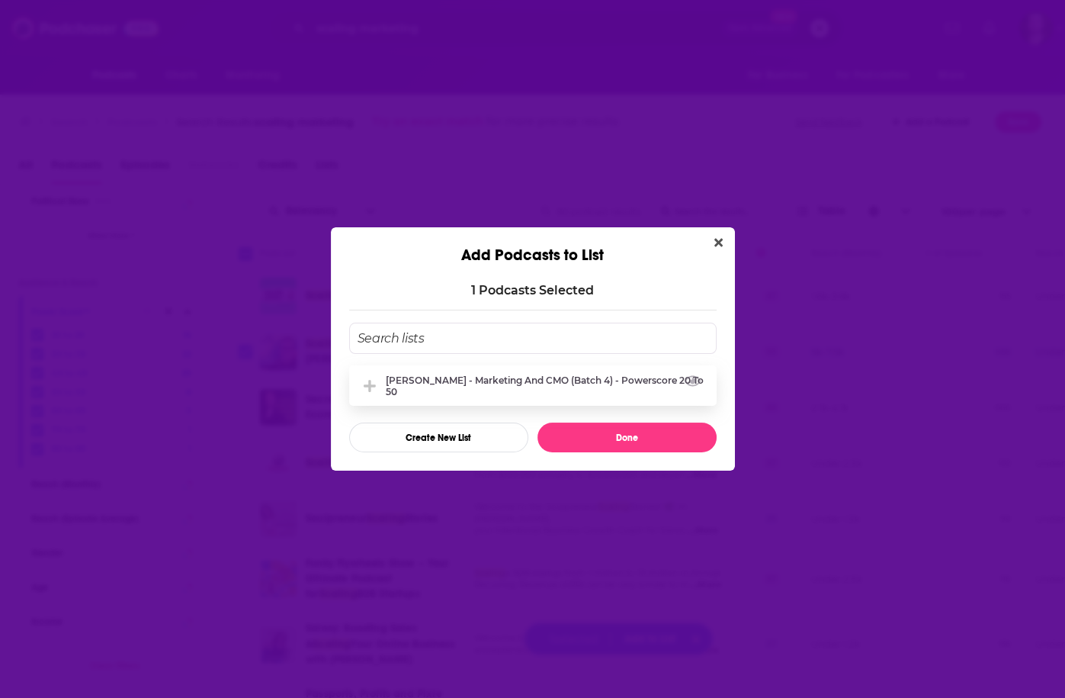
click at [528, 384] on div "[PERSON_NAME] - Marketing and CMO (Batch 4) - Powerscore 20 to 50" at bounding box center [547, 385] width 322 height 23
click at [617, 435] on button "Done" at bounding box center [627, 438] width 179 height 30
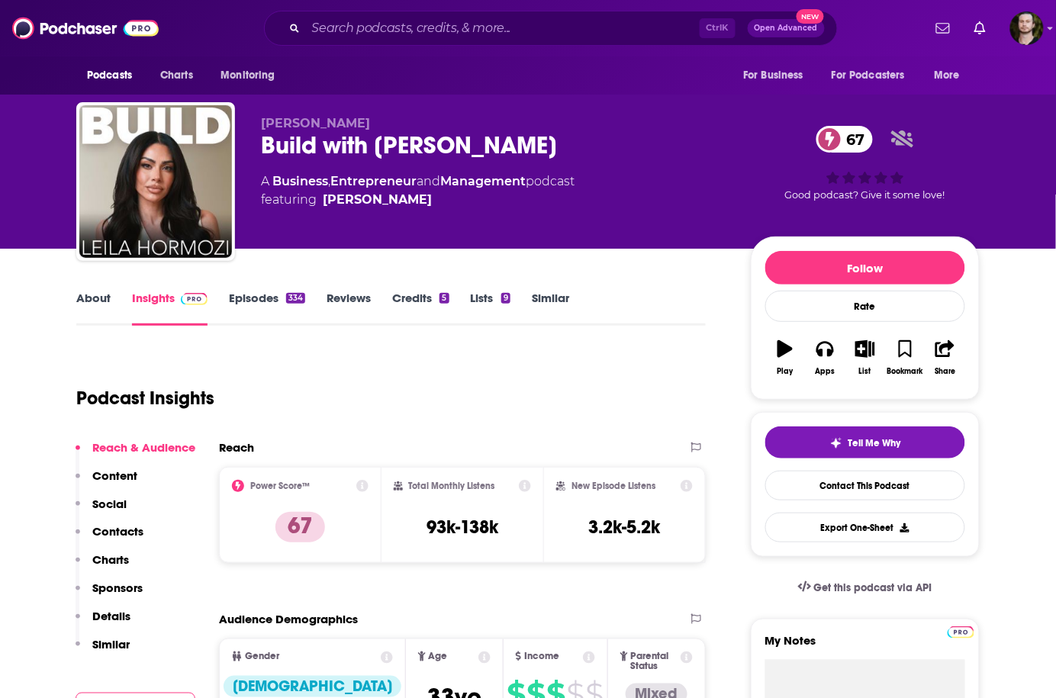
click at [259, 297] on link "Episodes 334" at bounding box center [267, 308] width 76 height 35
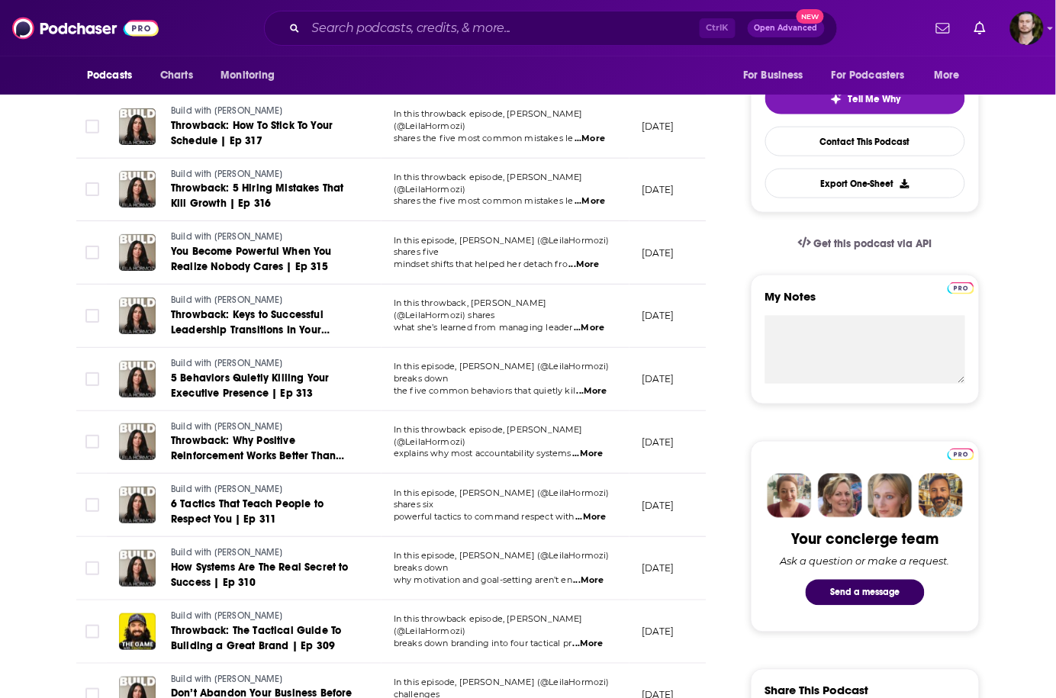
scroll to position [366, 0]
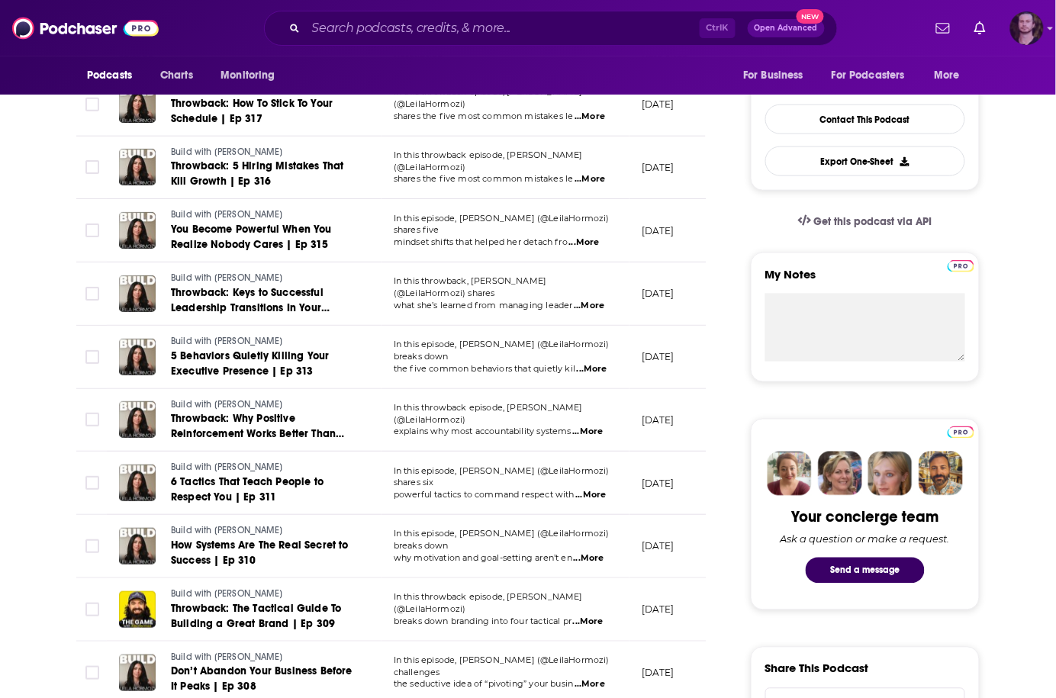
click at [1029, 39] on img "Logged in as OutlierAudio" at bounding box center [1027, 28] width 34 height 34
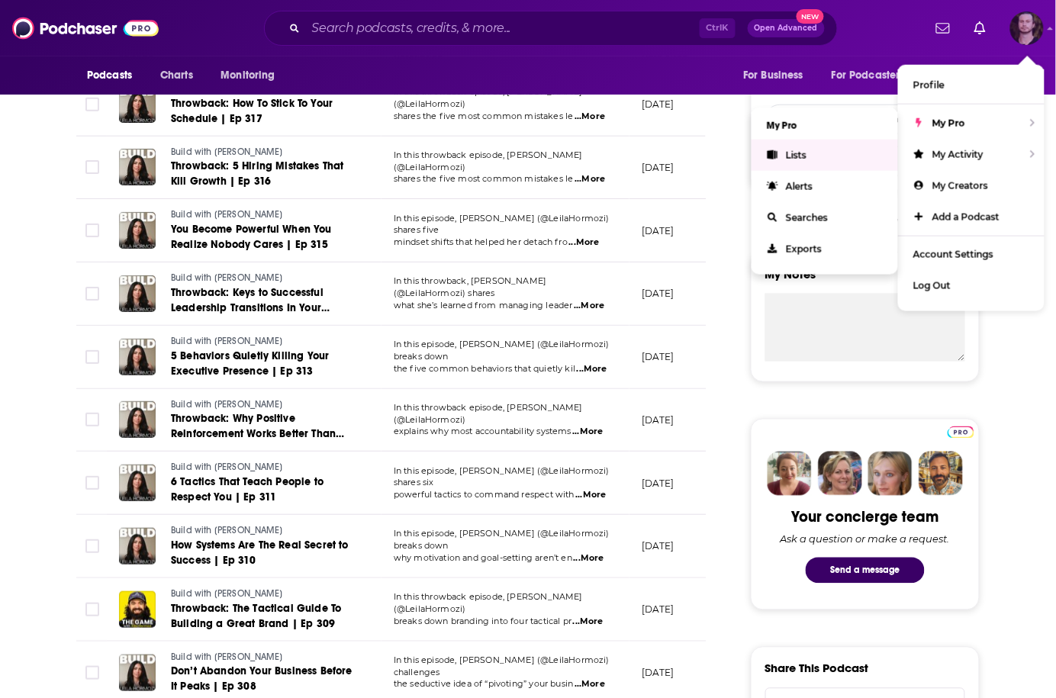
click at [815, 147] on link "Lists" at bounding box center [824, 155] width 146 height 31
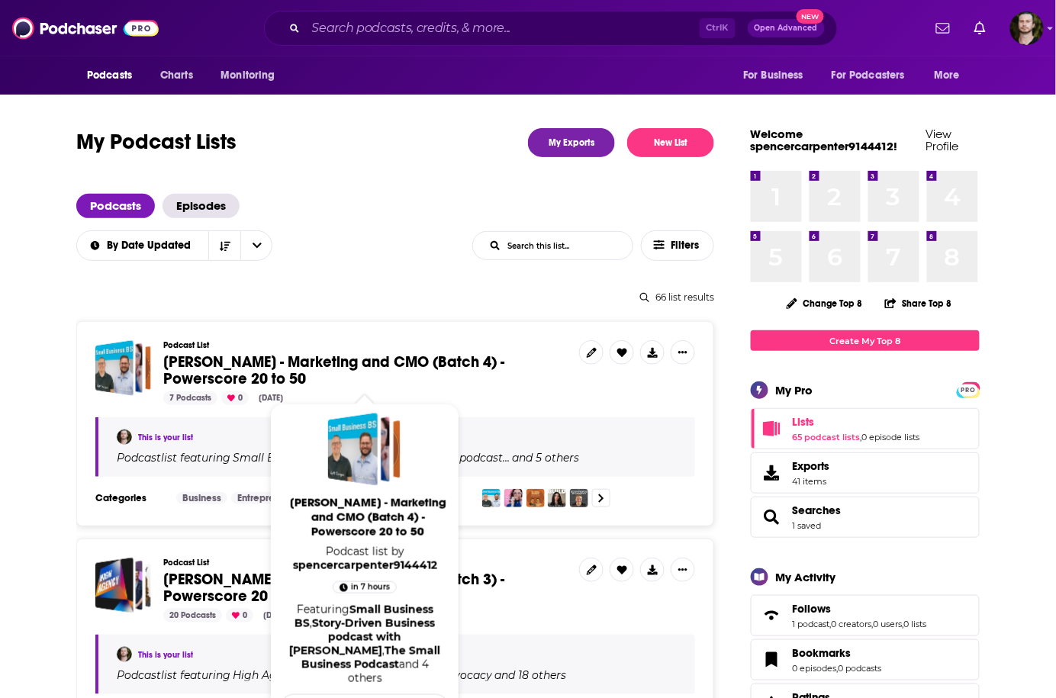
click at [403, 358] on span "[PERSON_NAME] - Marketing and CMO (Batch 4) - Powerscore 20 to 50" at bounding box center [333, 370] width 341 height 36
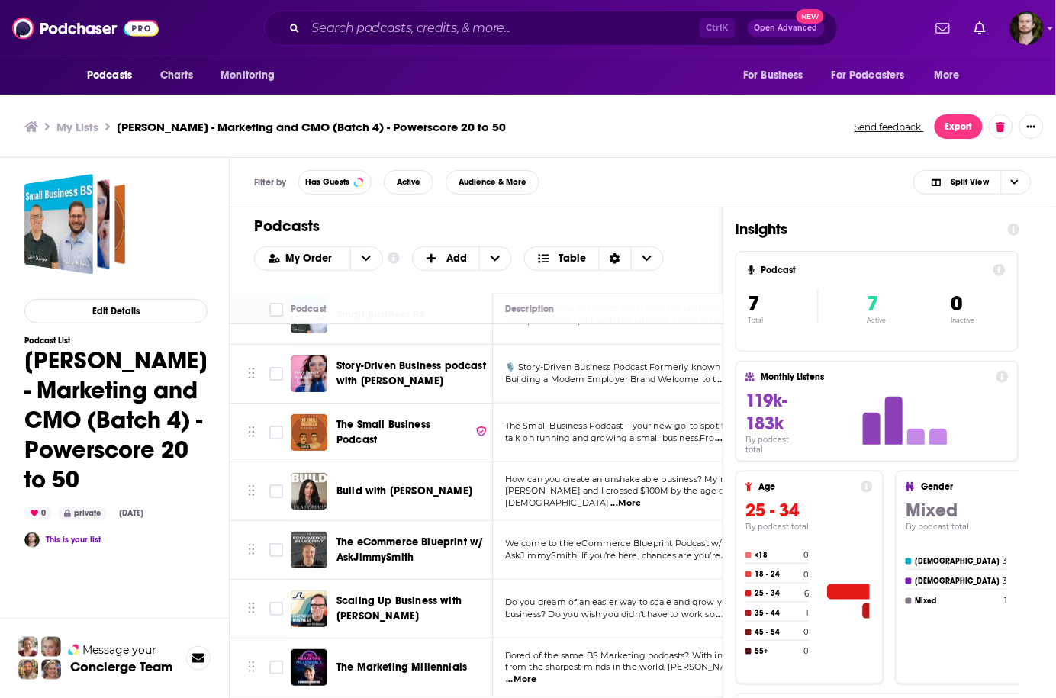
scroll to position [4, 0]
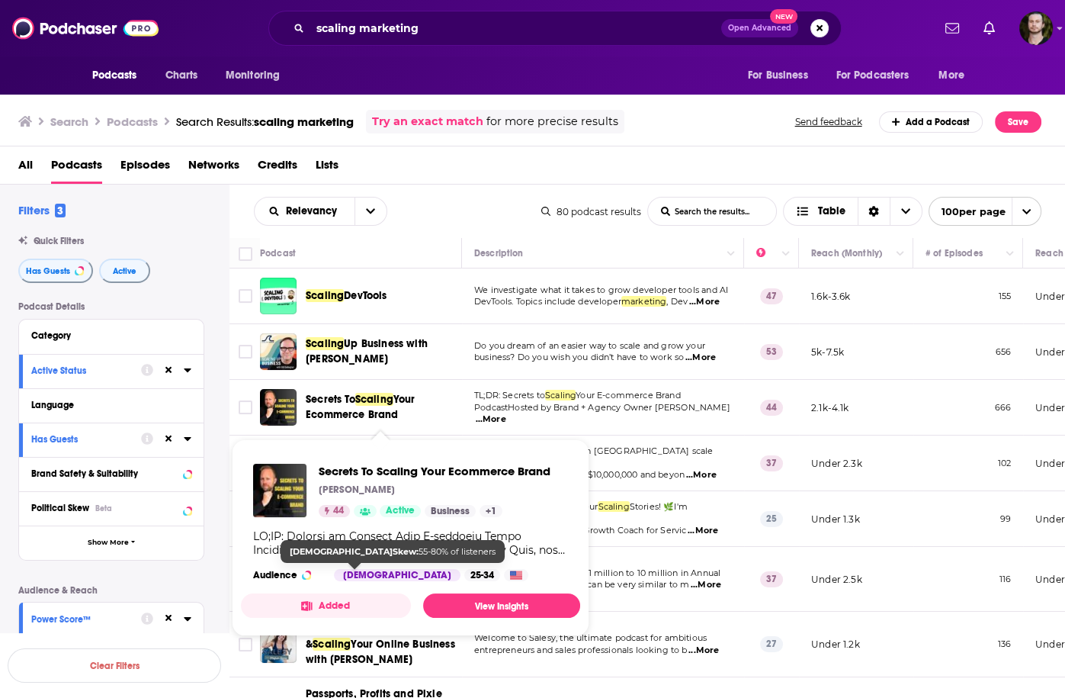
click at [328, 600] on button "Added" at bounding box center [326, 605] width 170 height 24
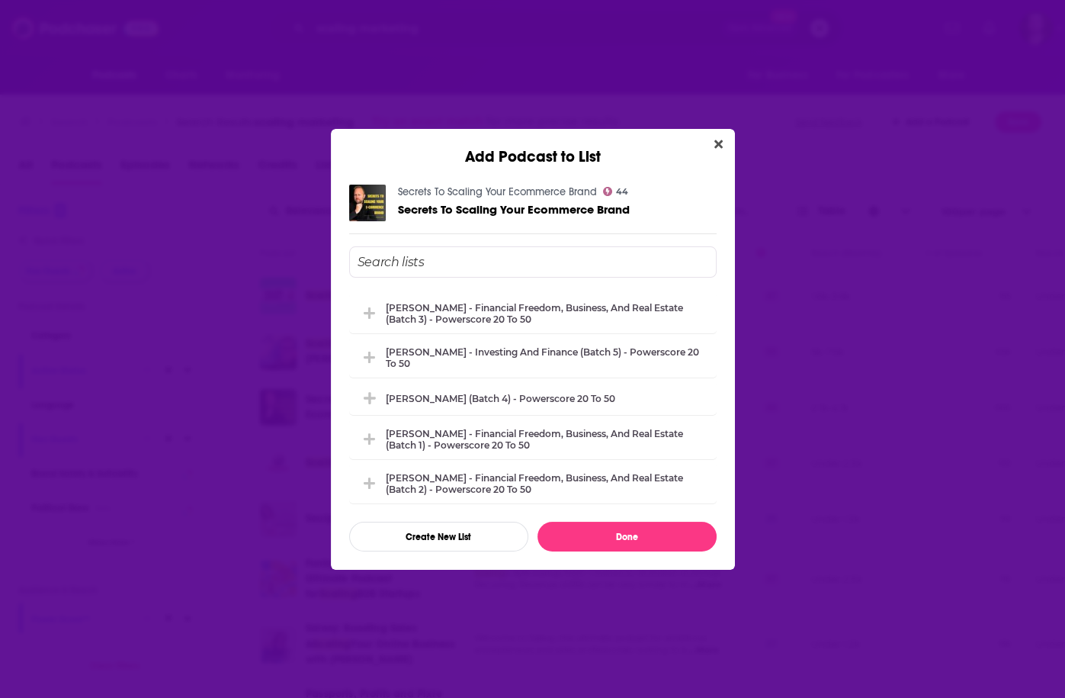
scroll to position [122, 0]
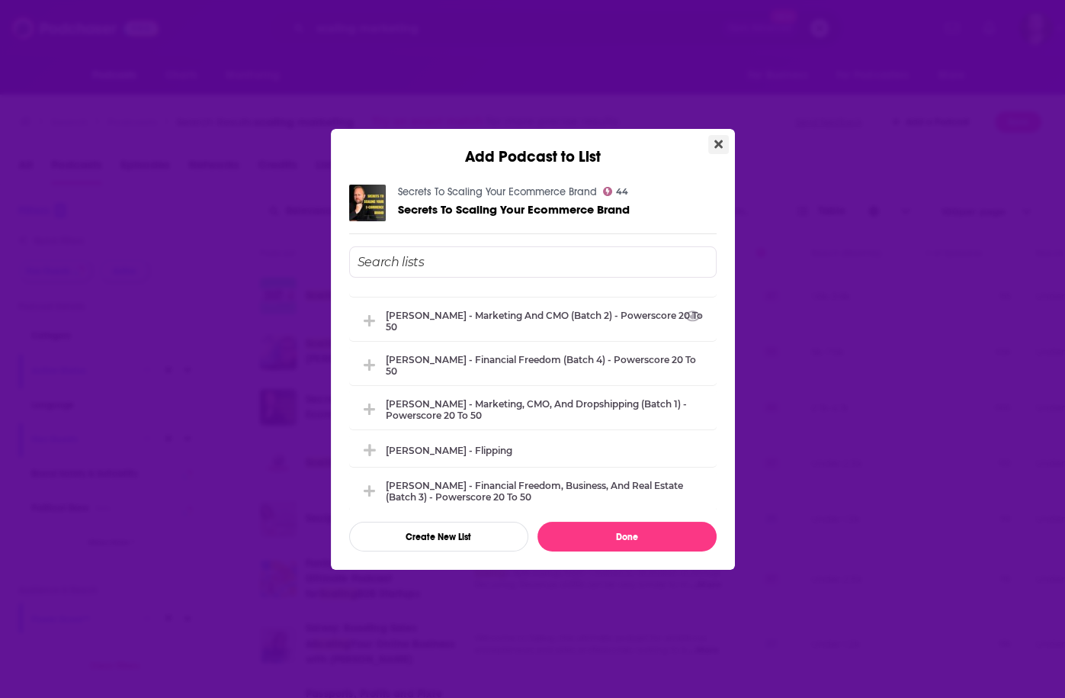
click at [718, 136] on button "Close" at bounding box center [719, 144] width 21 height 19
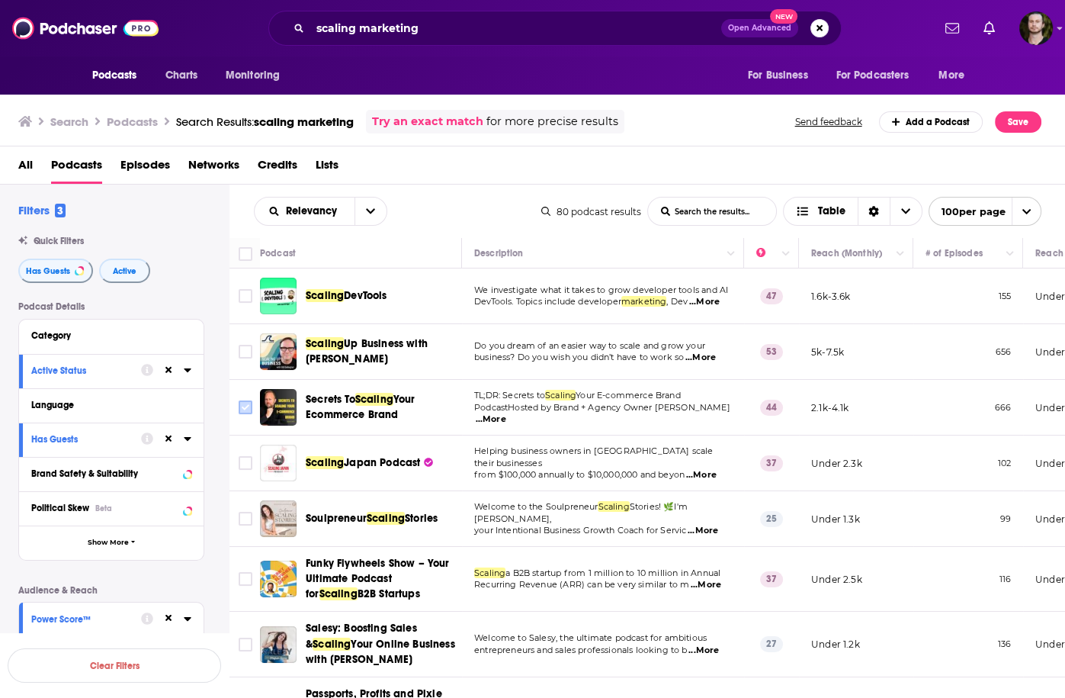
click at [248, 403] on input "Toggle select row" at bounding box center [246, 407] width 14 height 14
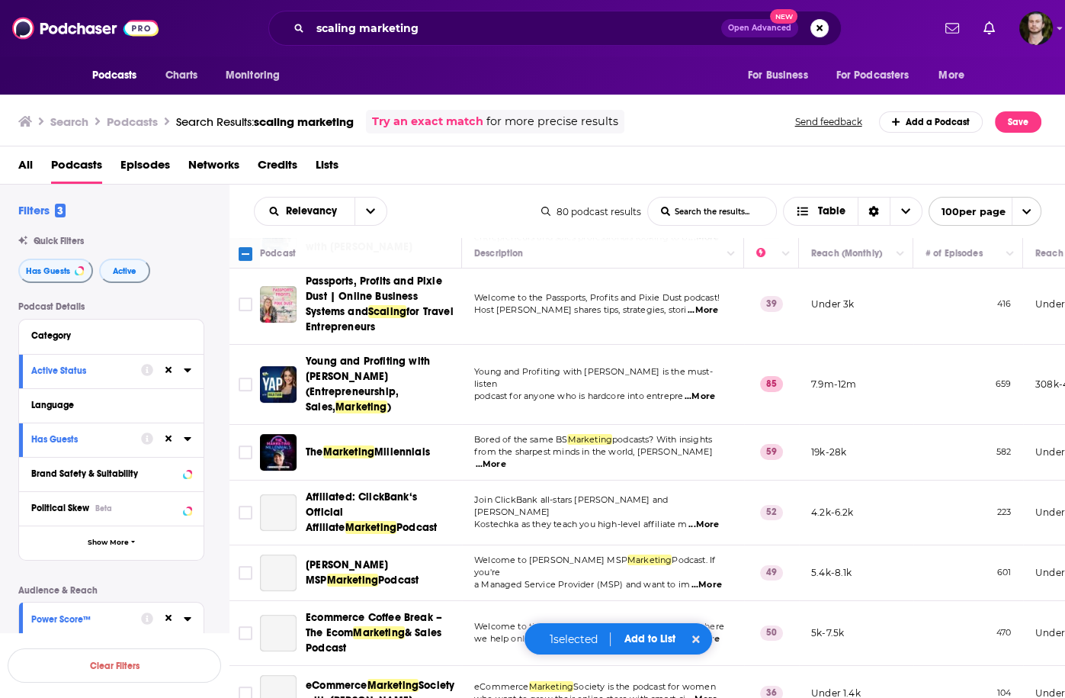
scroll to position [427, 0]
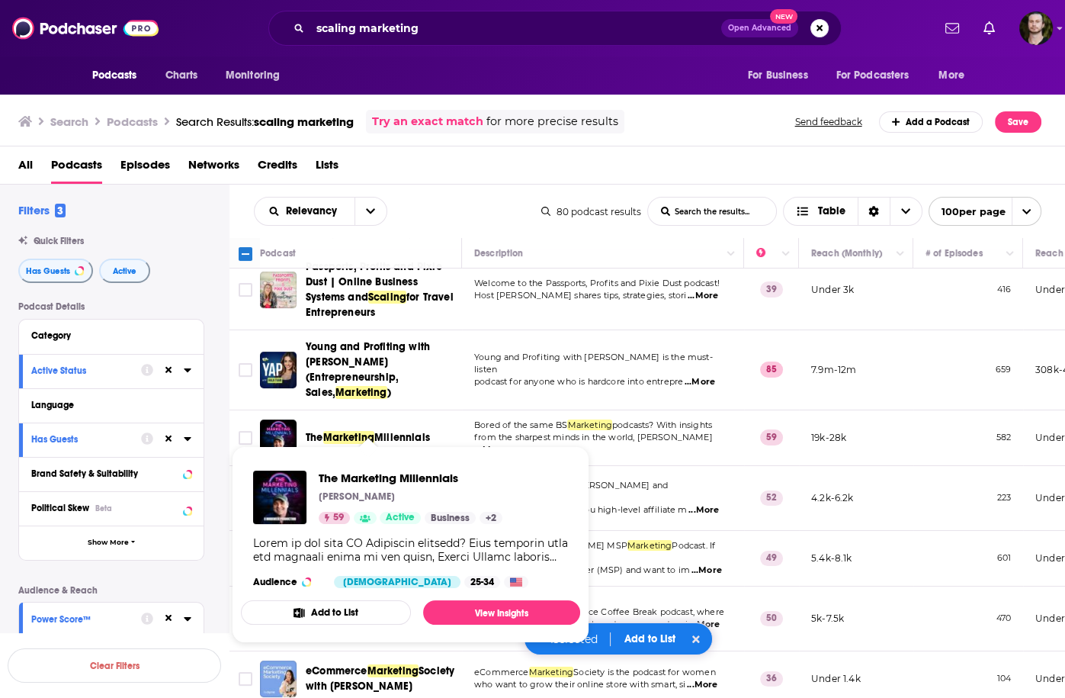
click at [336, 617] on button "Add to List" at bounding box center [326, 612] width 170 height 24
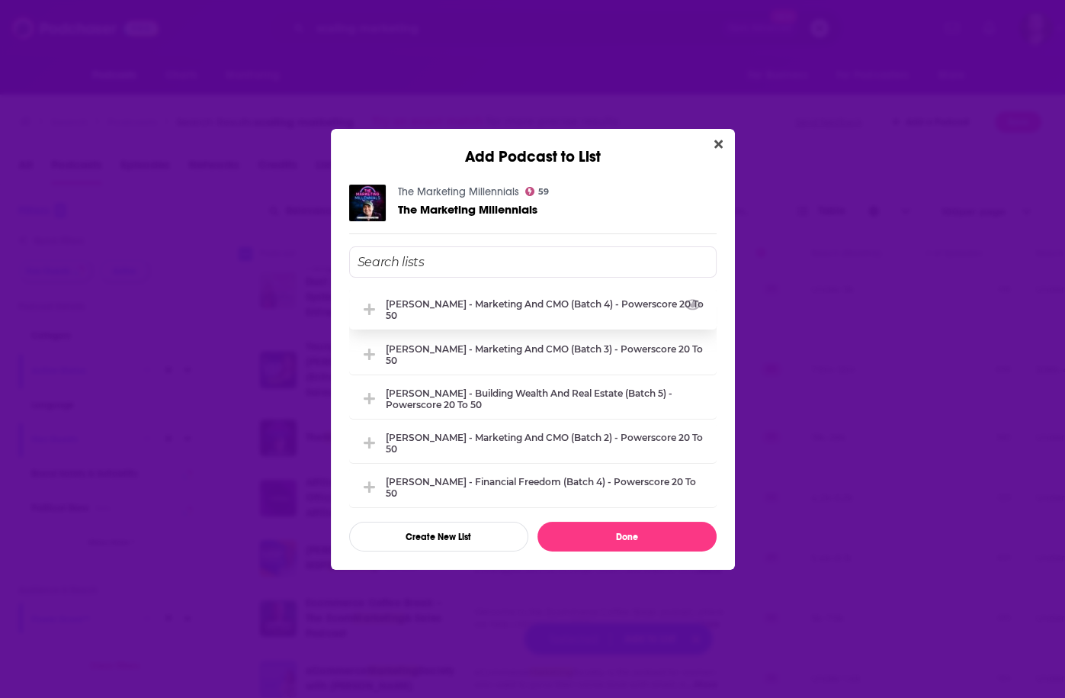
click at [486, 324] on div "[PERSON_NAME] - Marketing and CMO (Batch 4) - Powerscore 20 to 50" at bounding box center [533, 309] width 368 height 40
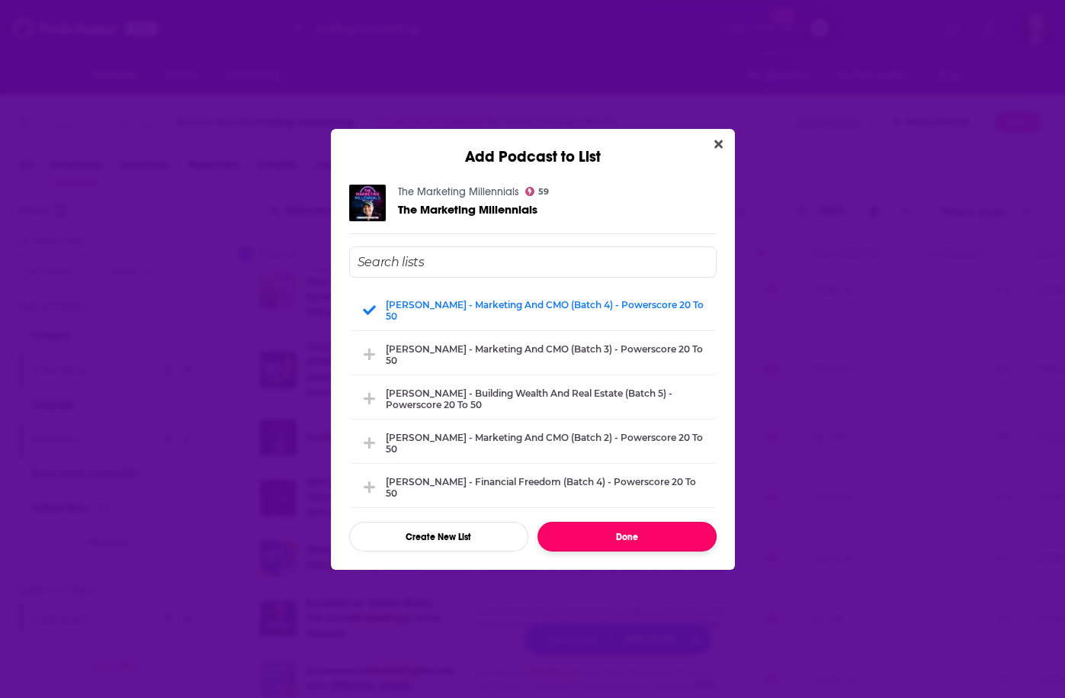
click at [634, 538] on button "Done" at bounding box center [627, 537] width 179 height 30
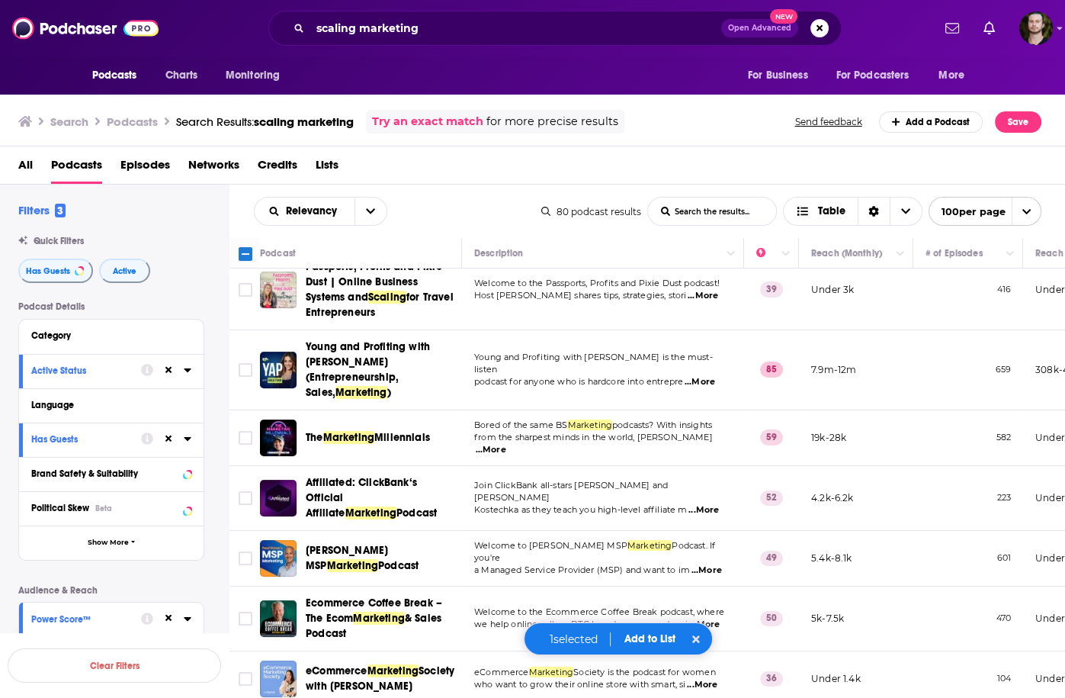
click at [531, 191] on div "Relevancy List Search Input Search the results... Table 80 podcast results List…" at bounding box center [648, 211] width 837 height 53
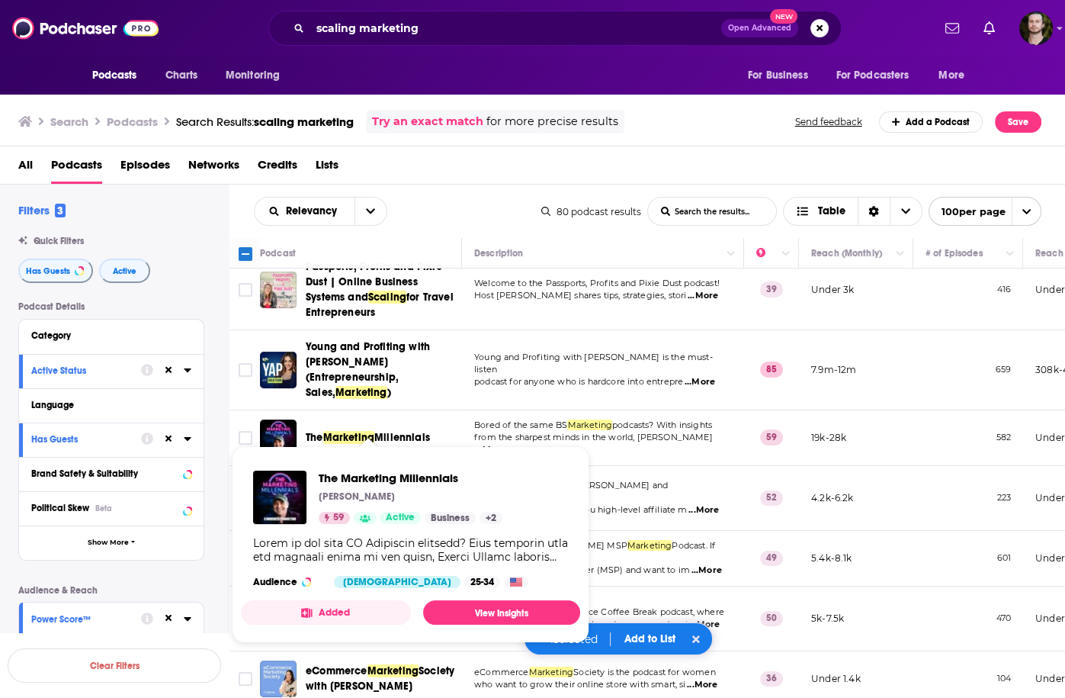
click at [315, 613] on button "Added" at bounding box center [326, 612] width 170 height 24
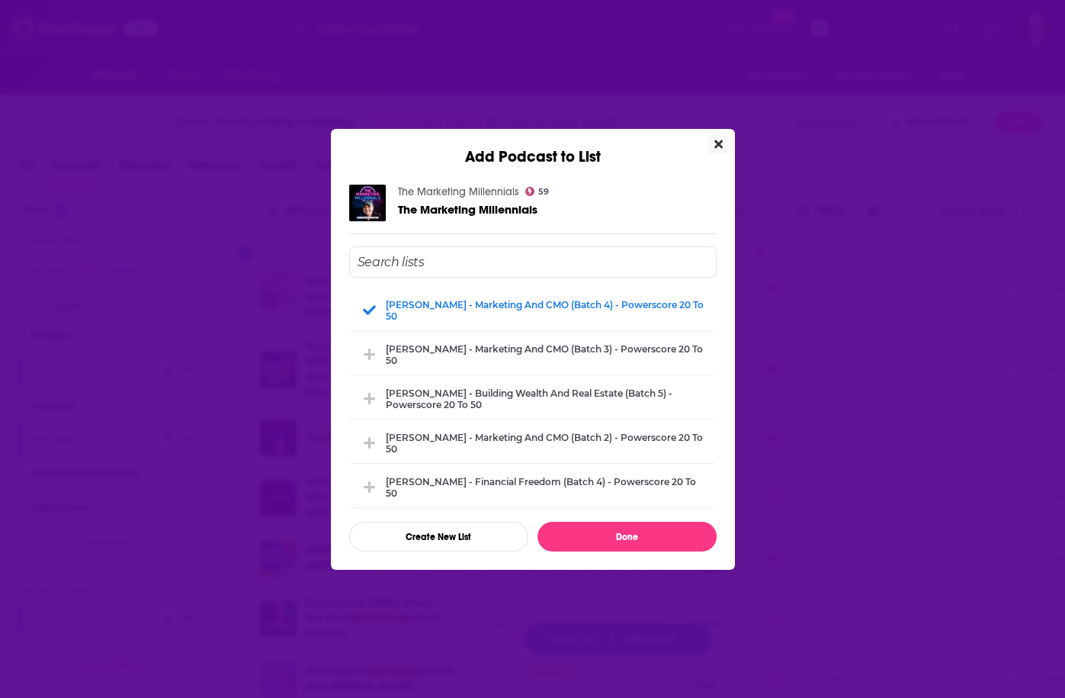
click at [718, 145] on icon "Close" at bounding box center [719, 144] width 8 height 8
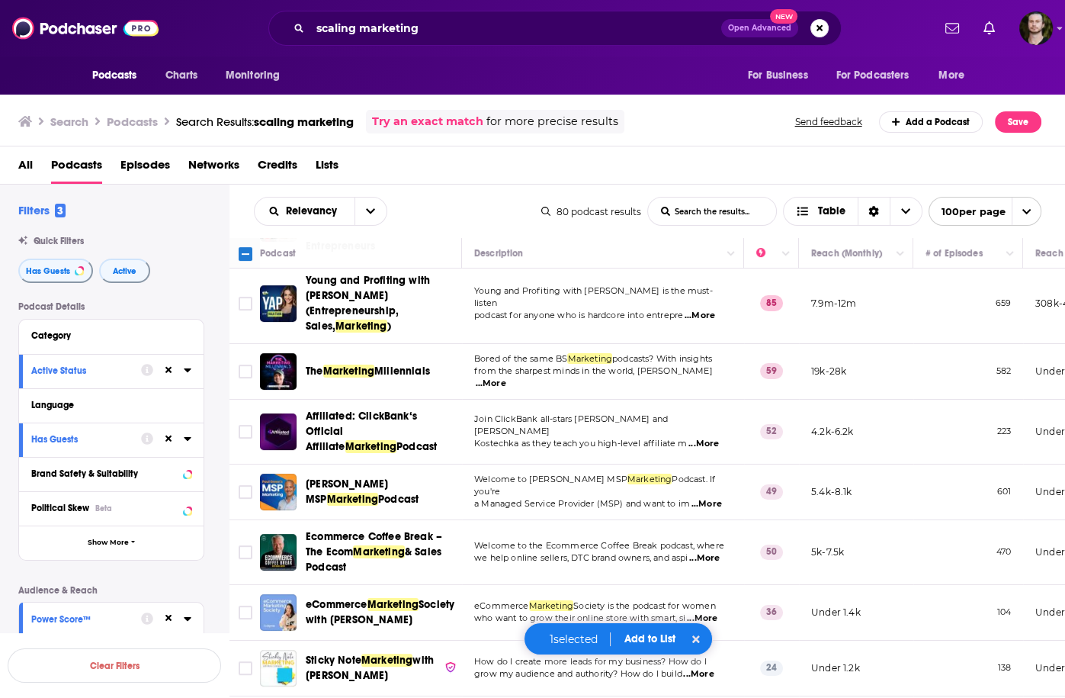
scroll to position [549, 0]
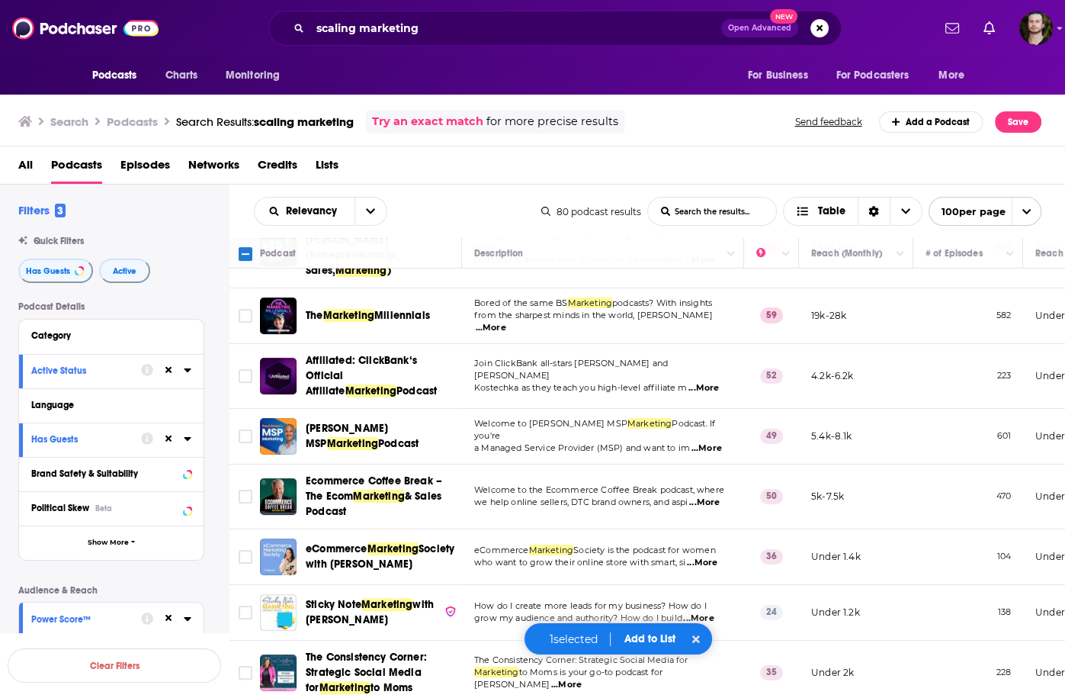
click at [693, 424] on td "Welcome to Paul Green's MSP Marketing Podcast. If you're a Managed Service Prov…" at bounding box center [603, 437] width 282 height 56
click at [700, 442] on span "...More" at bounding box center [707, 448] width 31 height 12
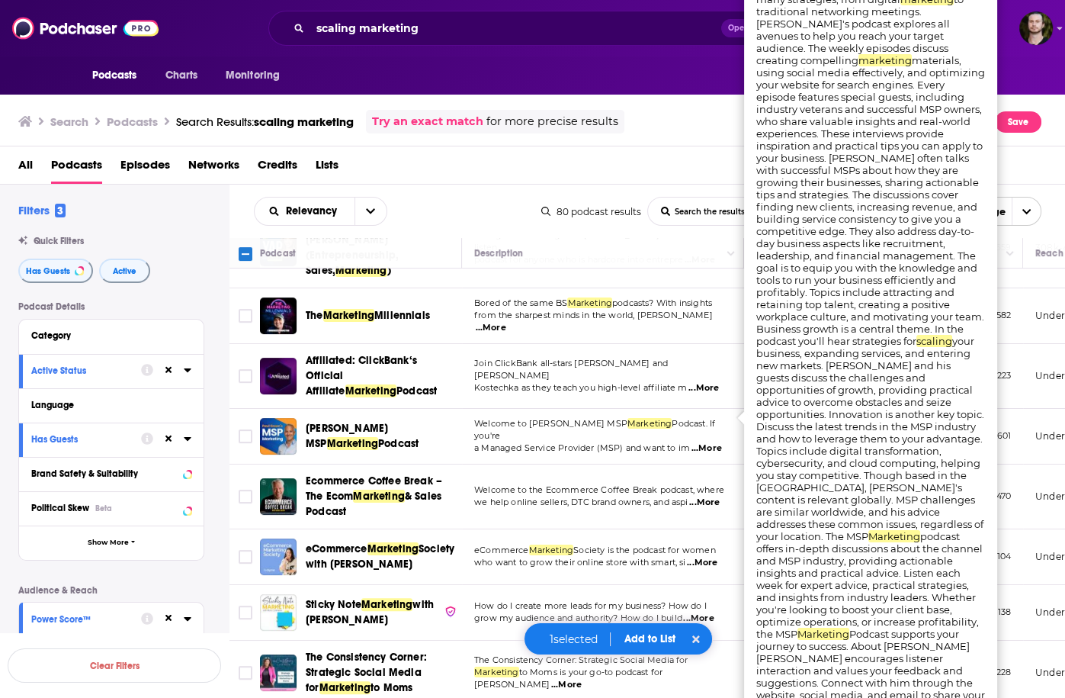
click at [713, 442] on span "...More" at bounding box center [707, 448] width 31 height 12
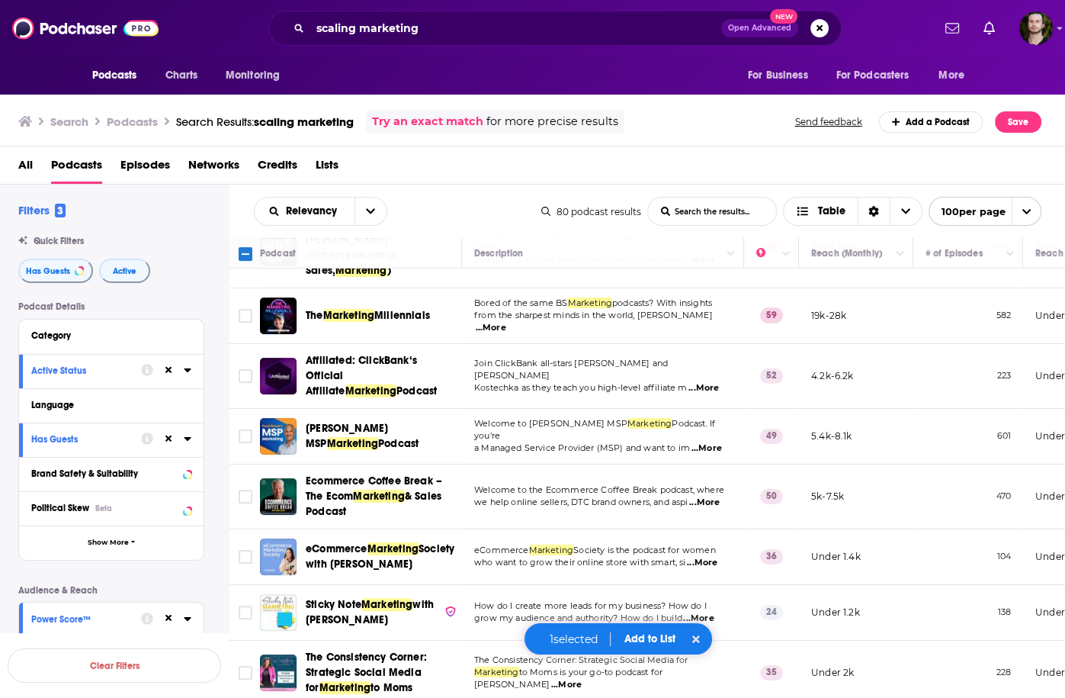
click at [712, 497] on span "...More" at bounding box center [704, 503] width 31 height 12
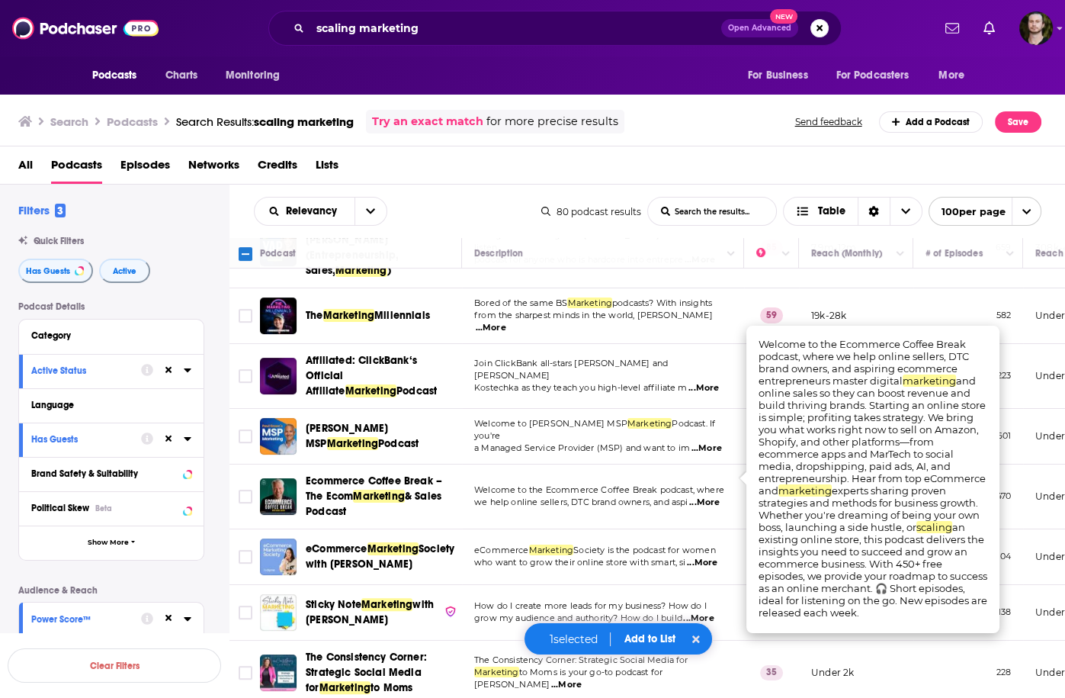
click at [712, 497] on span "...More" at bounding box center [704, 503] width 31 height 12
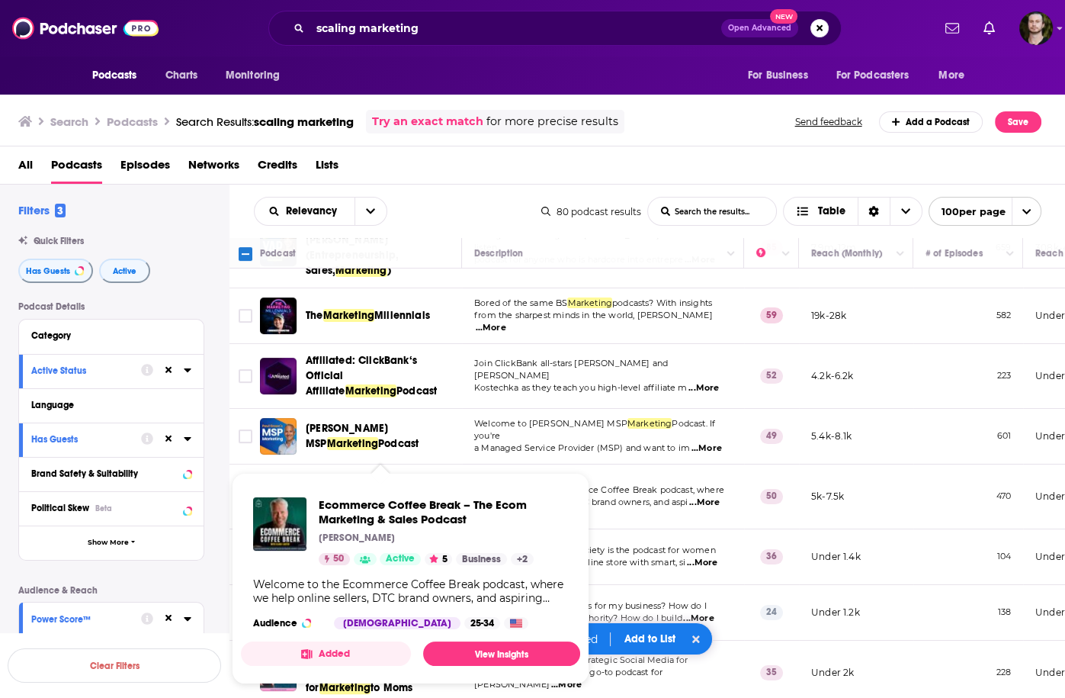
click at [340, 654] on button "Added" at bounding box center [326, 653] width 170 height 24
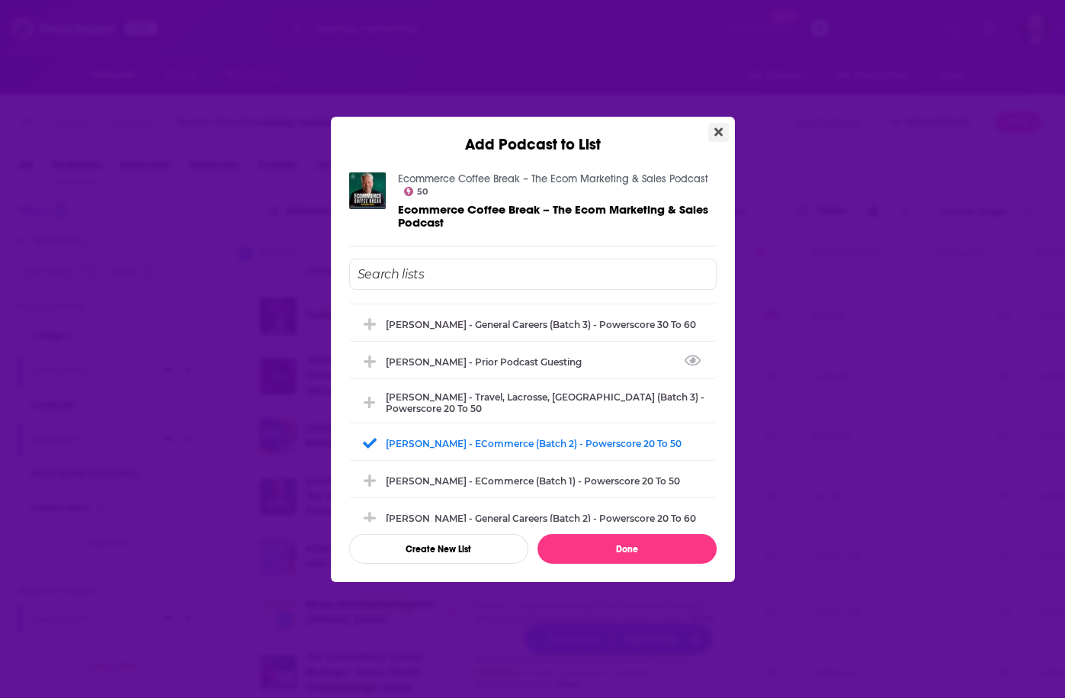
click at [718, 132] on icon "Close" at bounding box center [719, 131] width 8 height 8
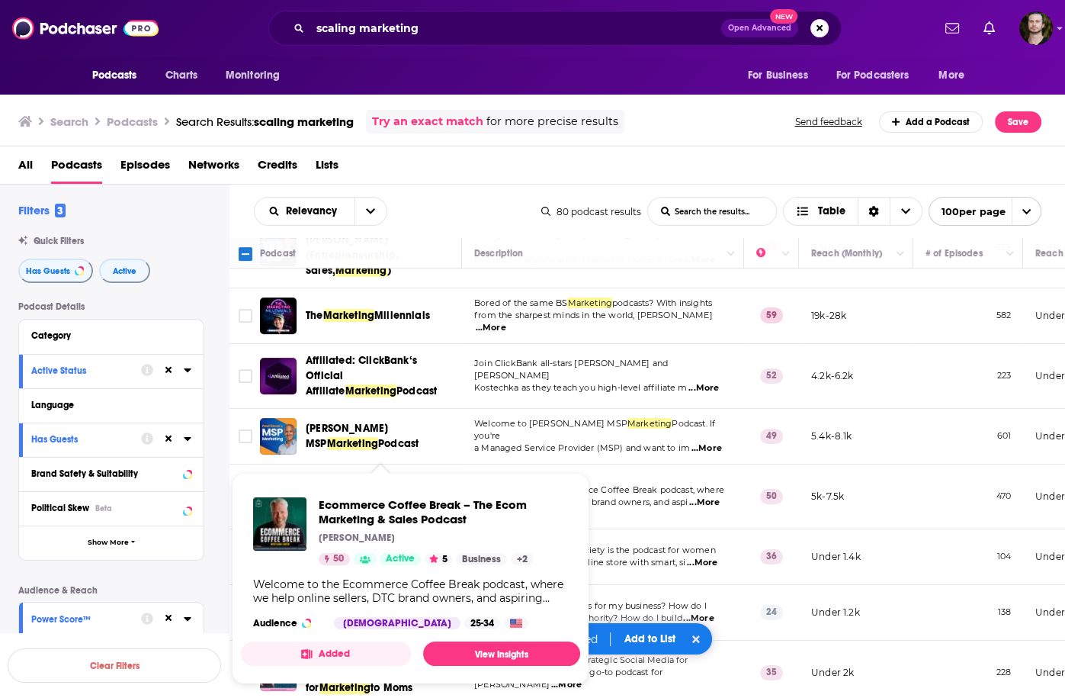
click at [244, 468] on span "Ecommerce Coffee Break – The Ecom Marketing & Sales Podcast Claus Lauter 50 Act…" at bounding box center [411, 579] width 358 height 230
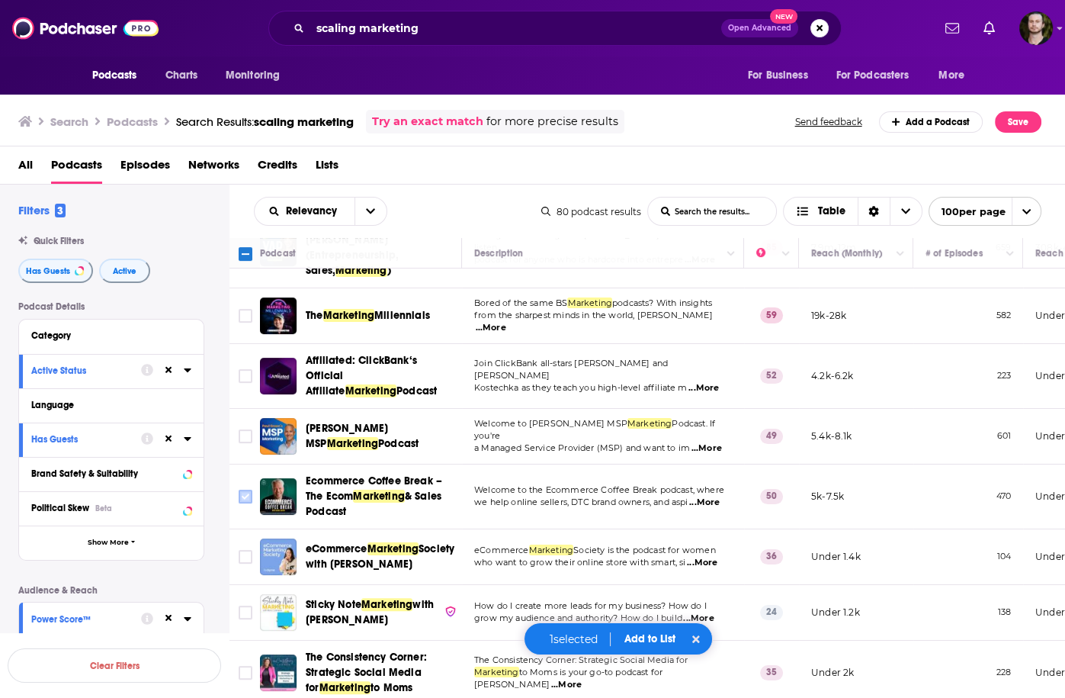
click at [244, 490] on input "Toggle select row" at bounding box center [246, 497] width 14 height 14
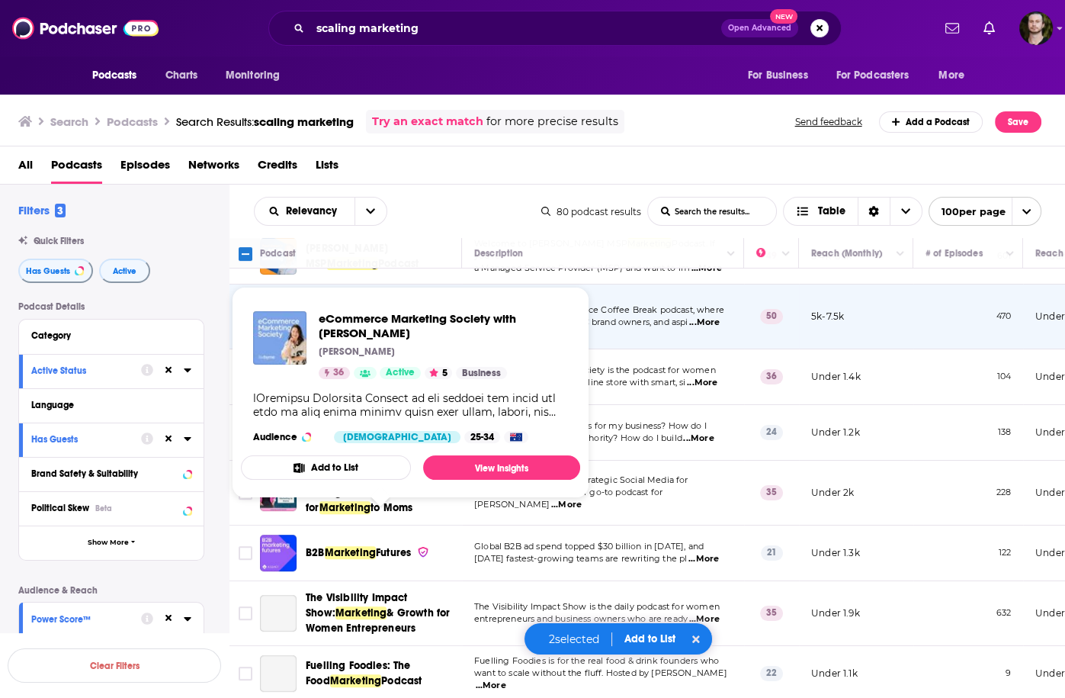
scroll to position [732, 0]
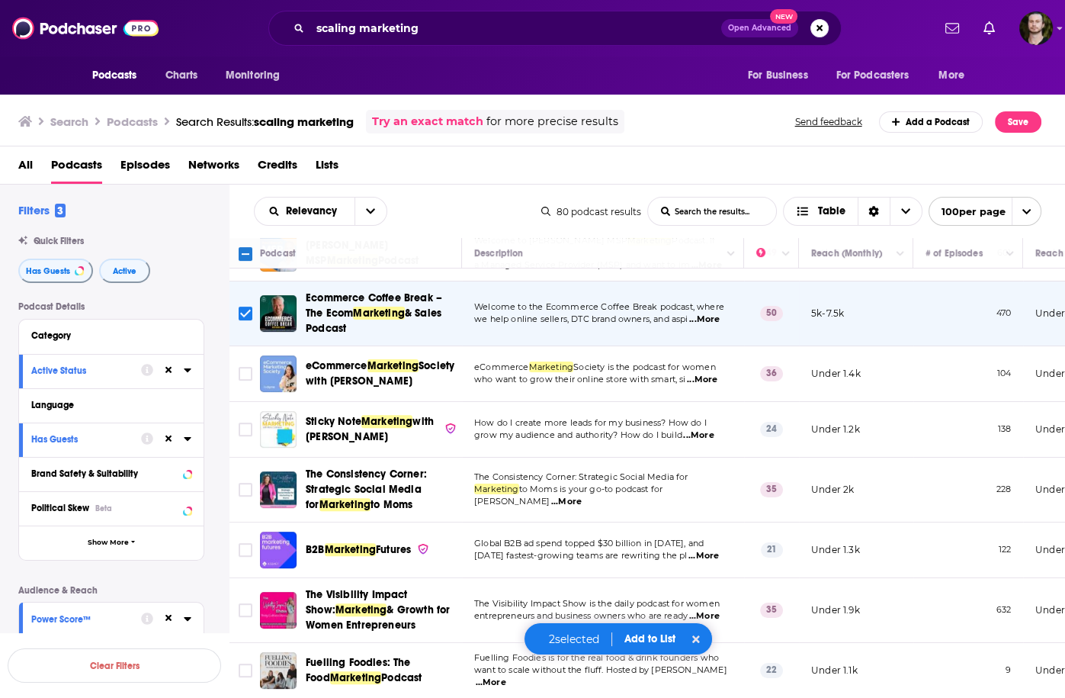
click at [704, 374] on span "...More" at bounding box center [702, 380] width 31 height 12
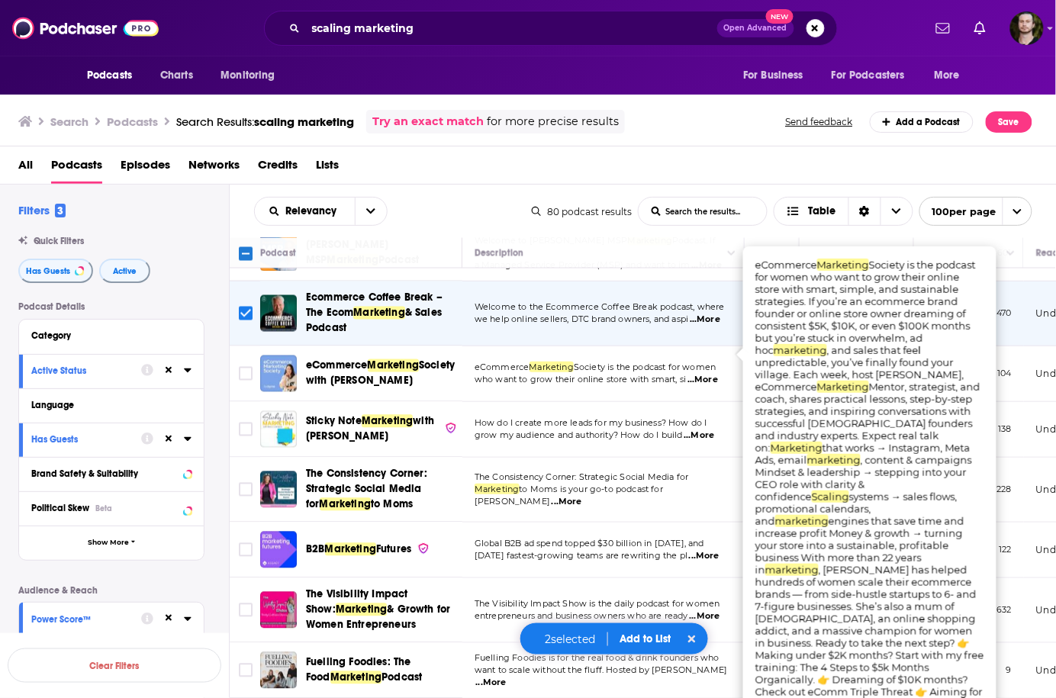
click at [704, 374] on span "...More" at bounding box center [702, 380] width 31 height 12
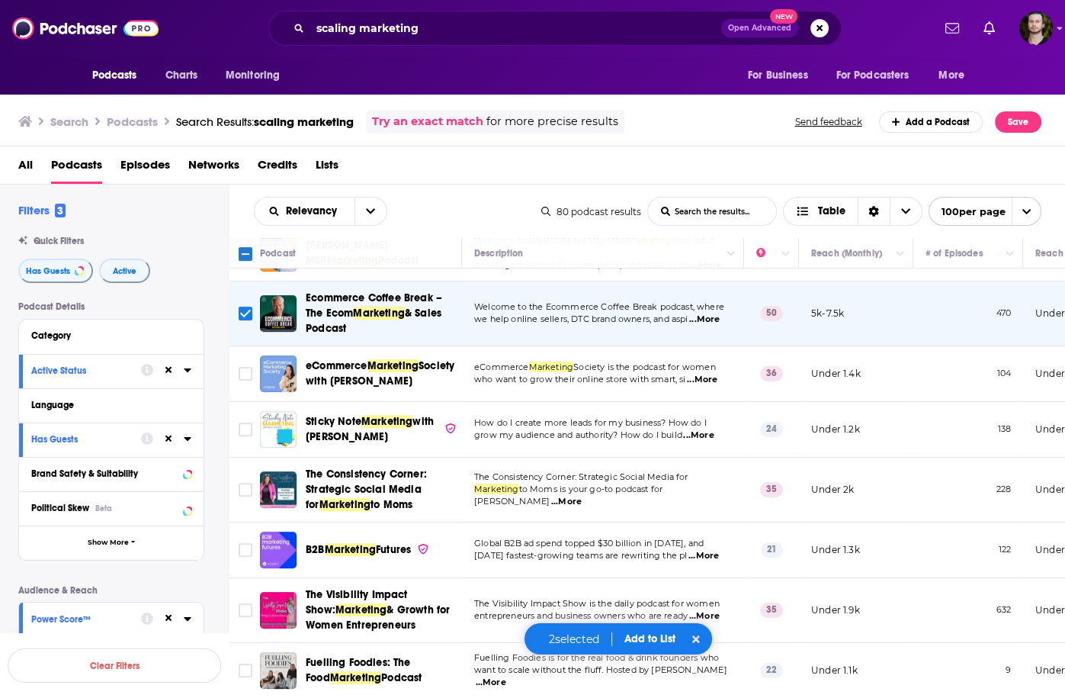
click at [702, 429] on span "...More" at bounding box center [698, 435] width 31 height 12
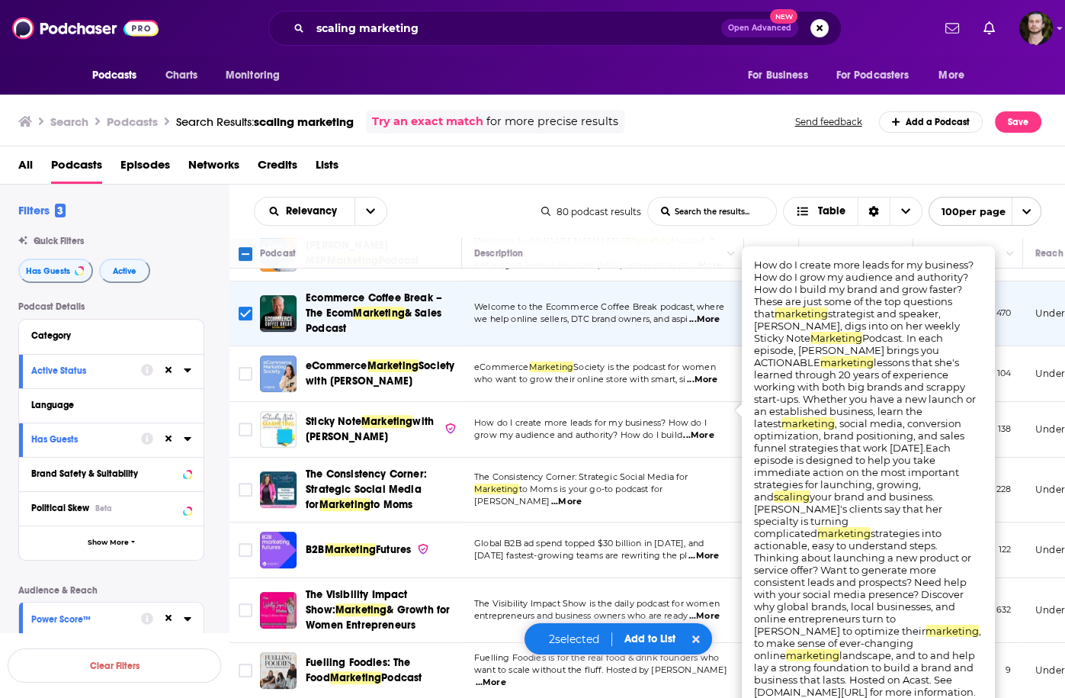
click at [702, 429] on span "...More" at bounding box center [698, 435] width 31 height 12
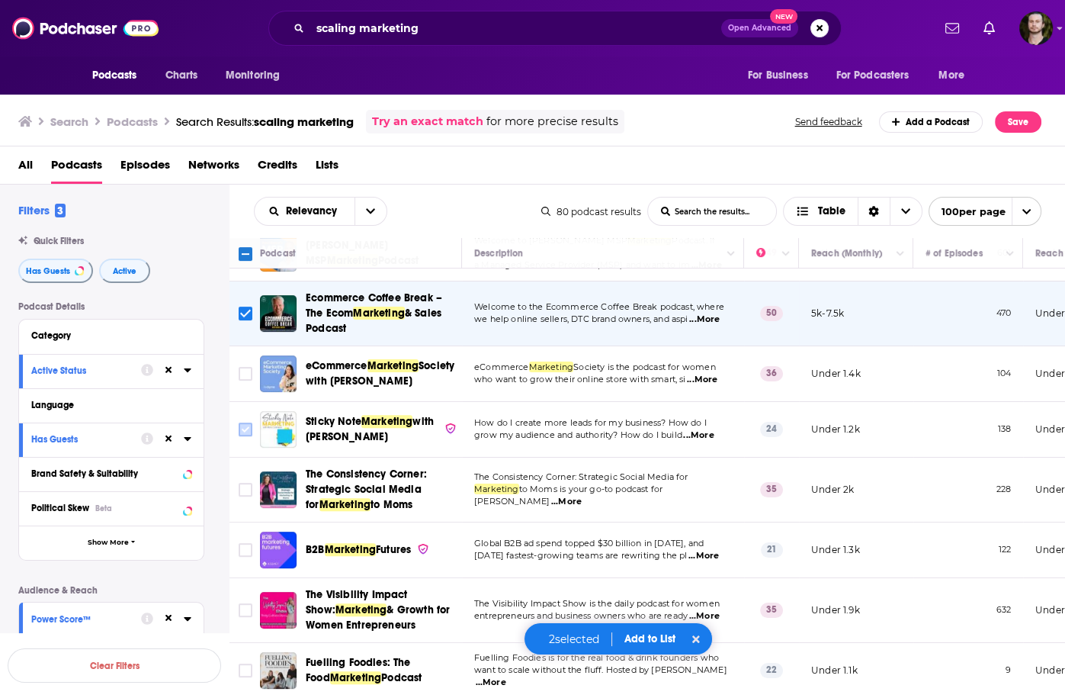
click at [243, 423] on input "Toggle select row" at bounding box center [246, 430] width 14 height 14
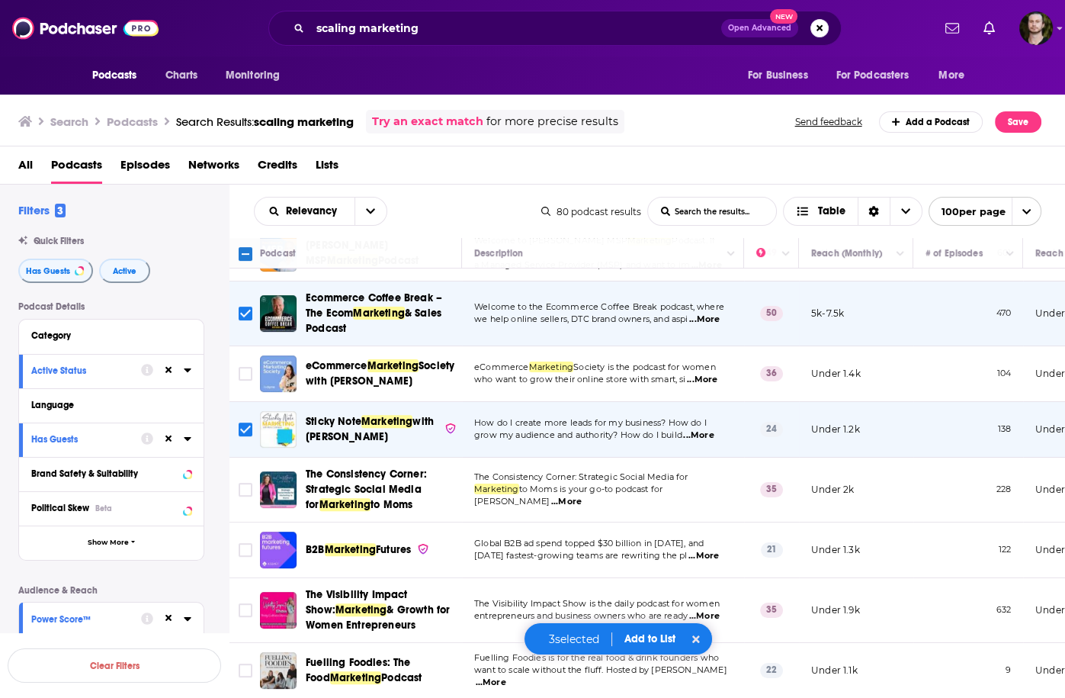
click at [743, 643] on td "Fuelling Foodies is for the real food & drink founders who want to scale withou…" at bounding box center [603, 671] width 282 height 56
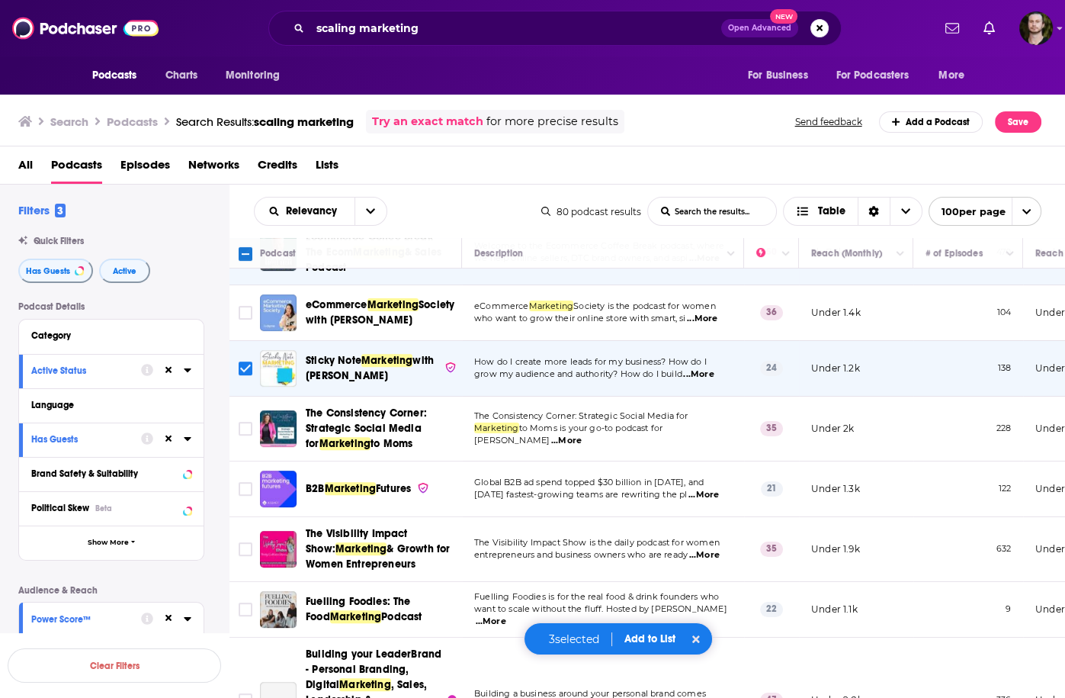
scroll to position [915, 0]
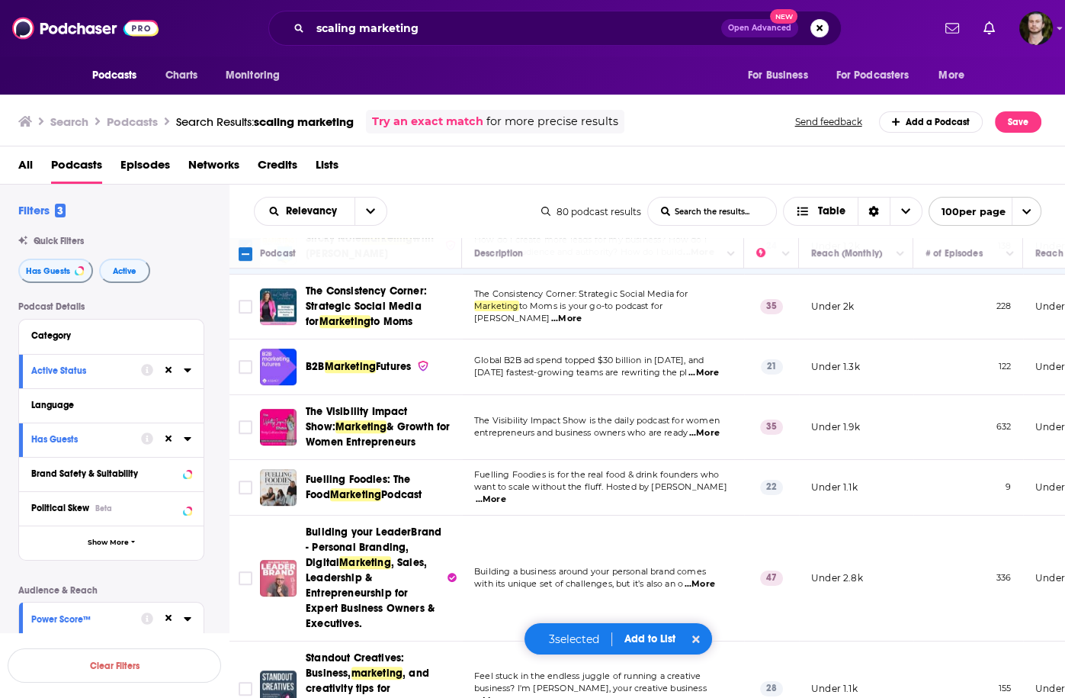
click at [707, 578] on span "...More" at bounding box center [700, 584] width 31 height 12
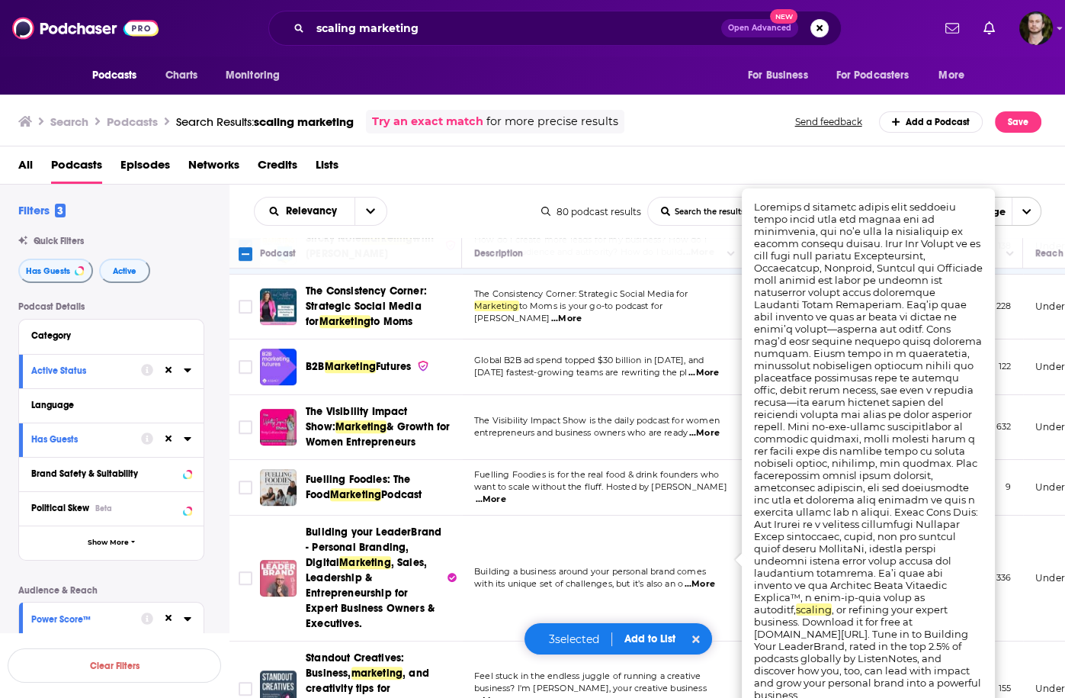
click at [707, 578] on span "...More" at bounding box center [700, 584] width 31 height 12
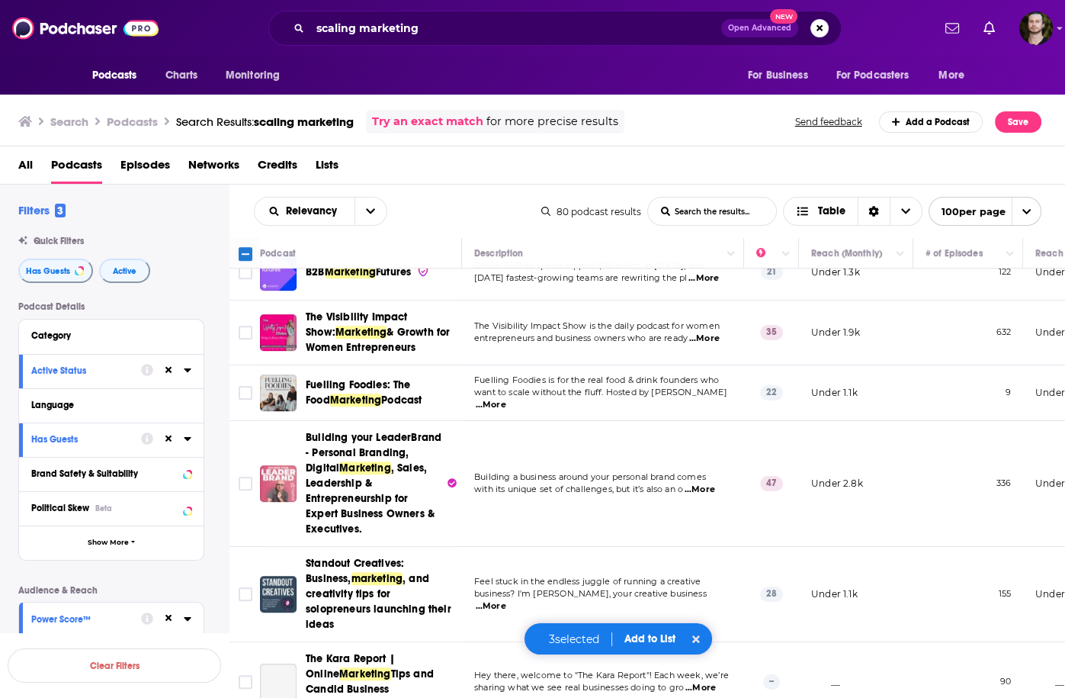
scroll to position [1098, 0]
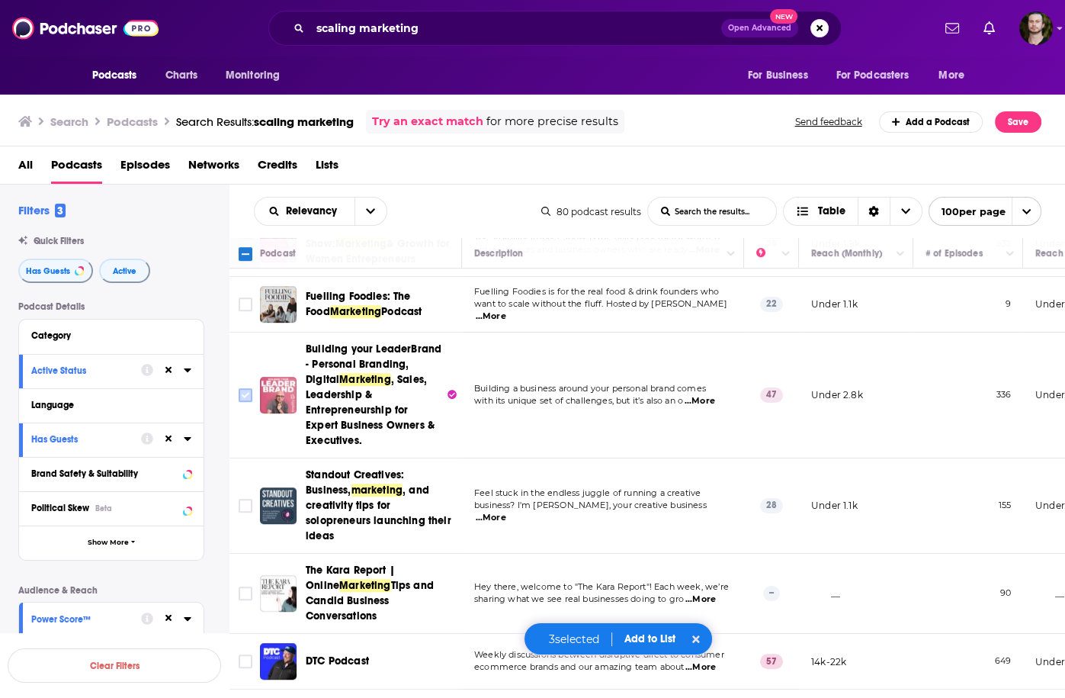
click at [239, 388] on input "Toggle select row" at bounding box center [246, 395] width 14 height 14
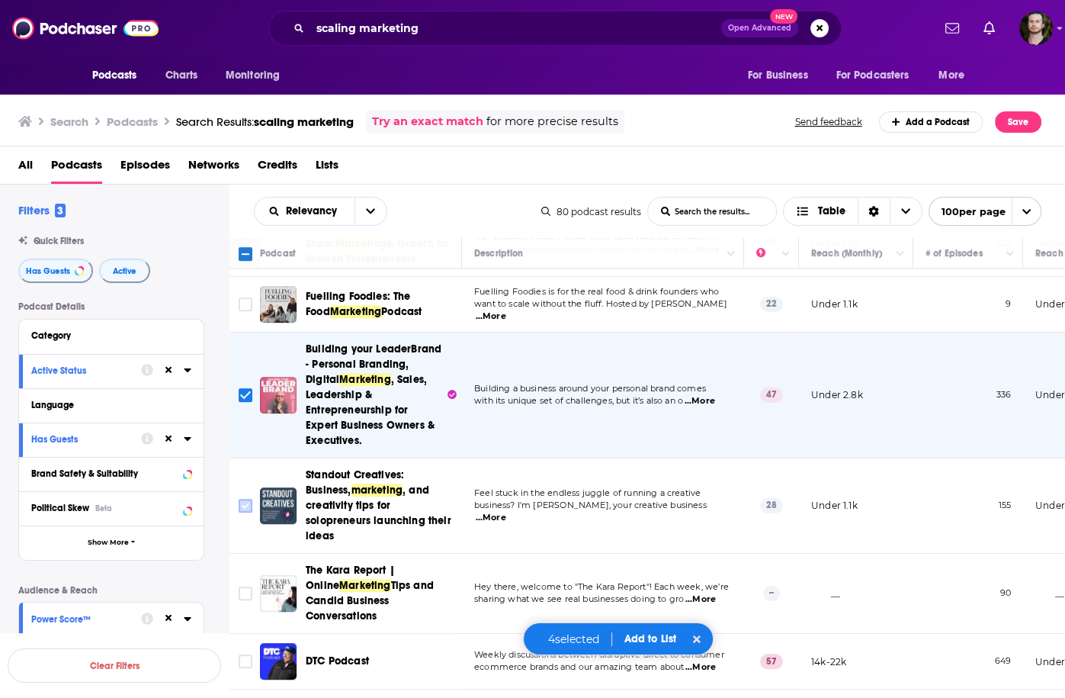
click at [240, 499] on input "Toggle select row" at bounding box center [246, 506] width 14 height 14
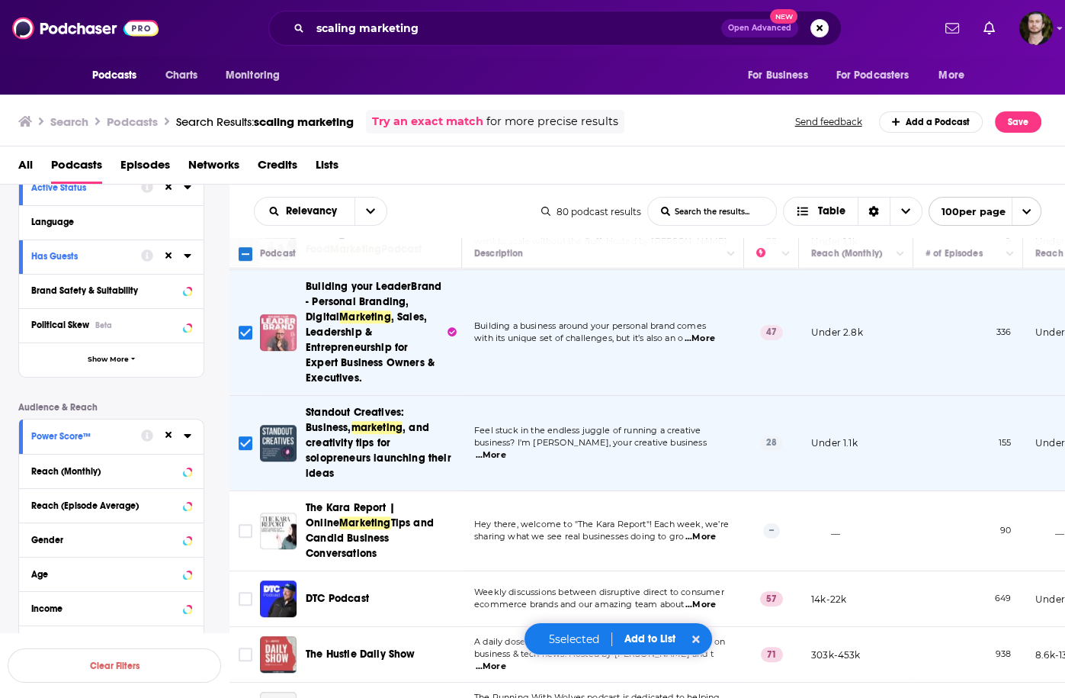
scroll to position [1220, 0]
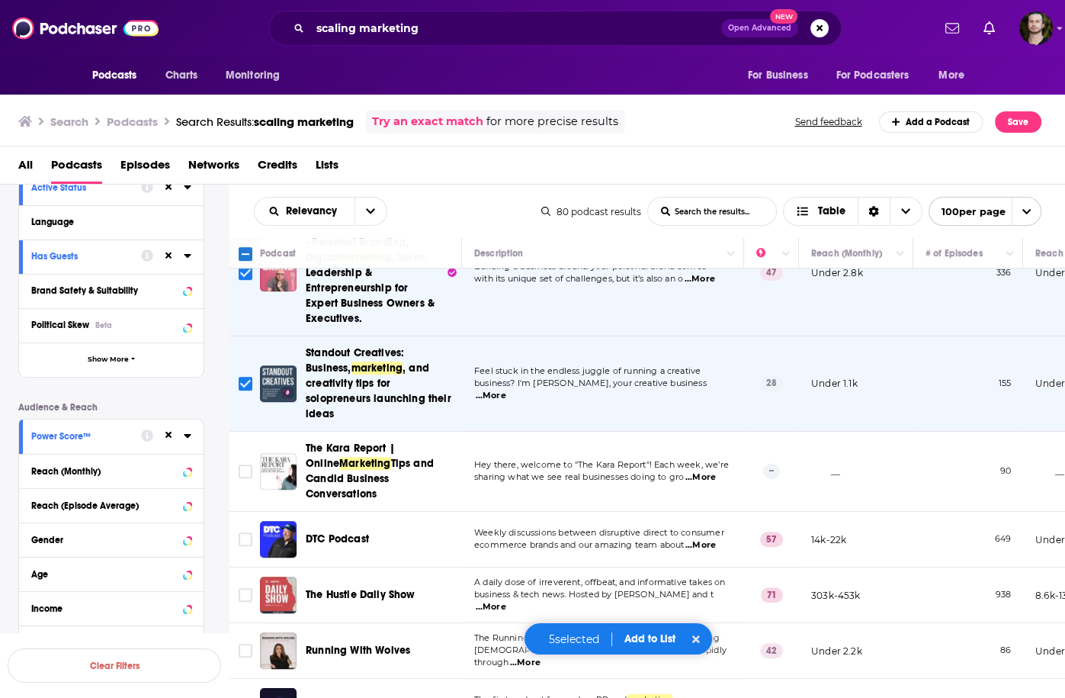
click at [701, 471] on span "...More" at bounding box center [701, 477] width 31 height 12
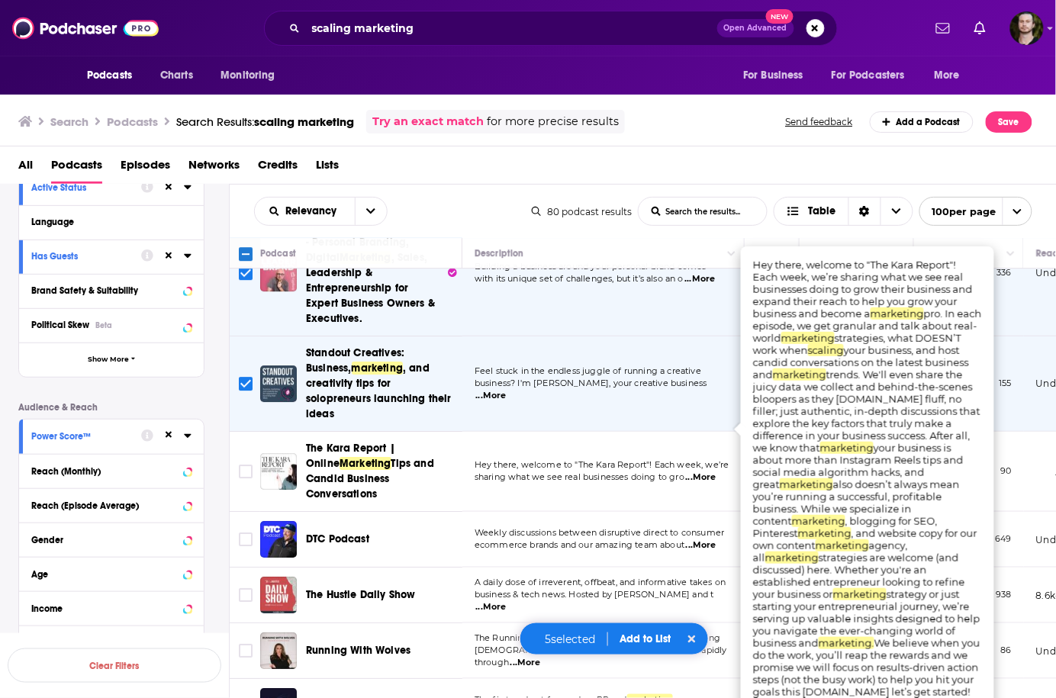
click at [701, 471] on span "...More" at bounding box center [701, 477] width 31 height 12
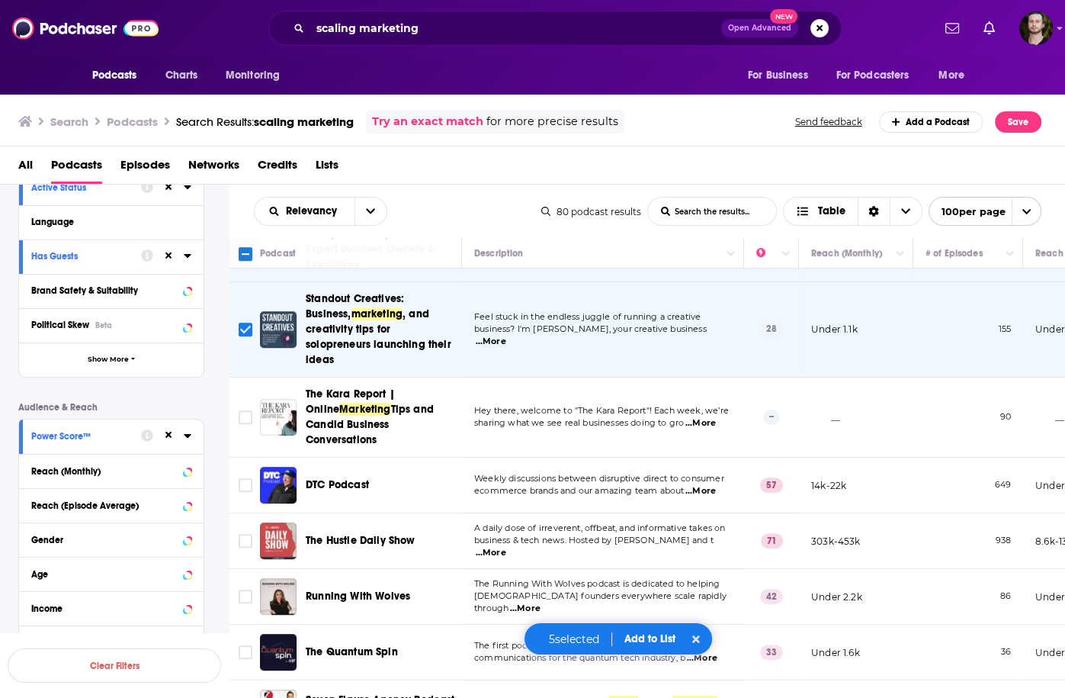
scroll to position [1342, 0]
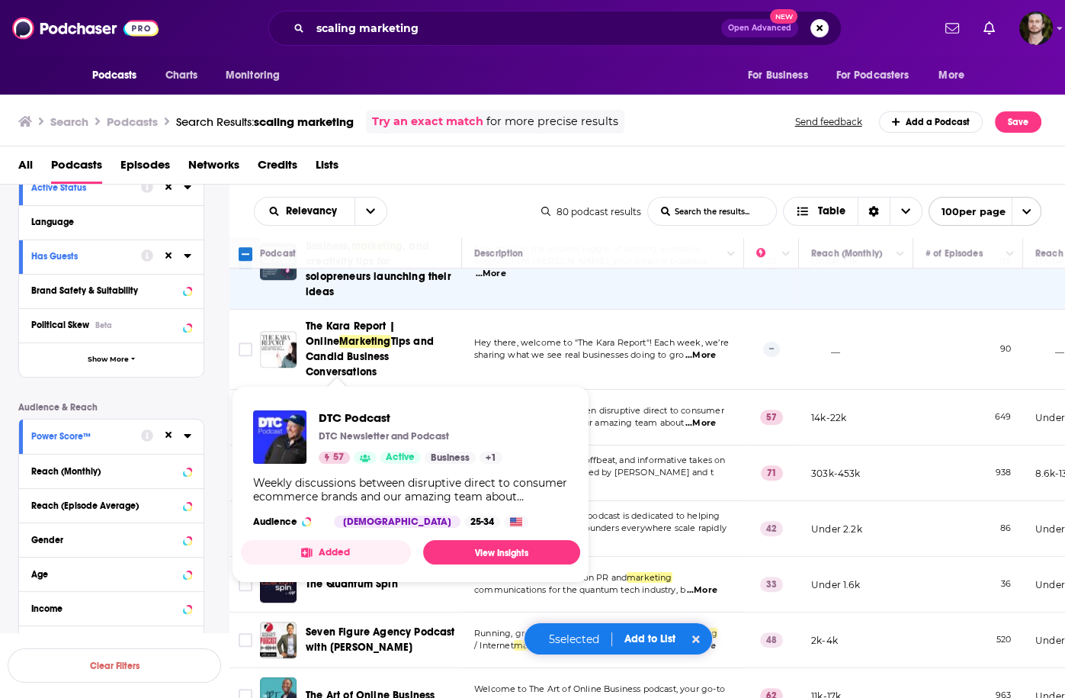
click at [371, 545] on button "Added" at bounding box center [326, 552] width 170 height 24
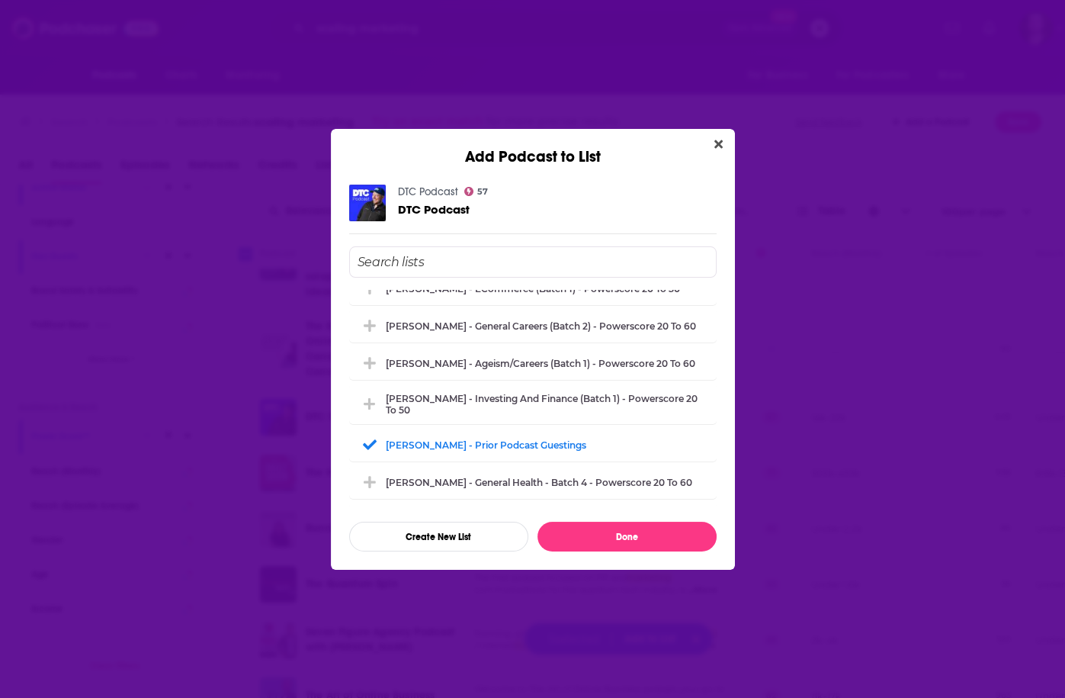
scroll to position [793, 0]
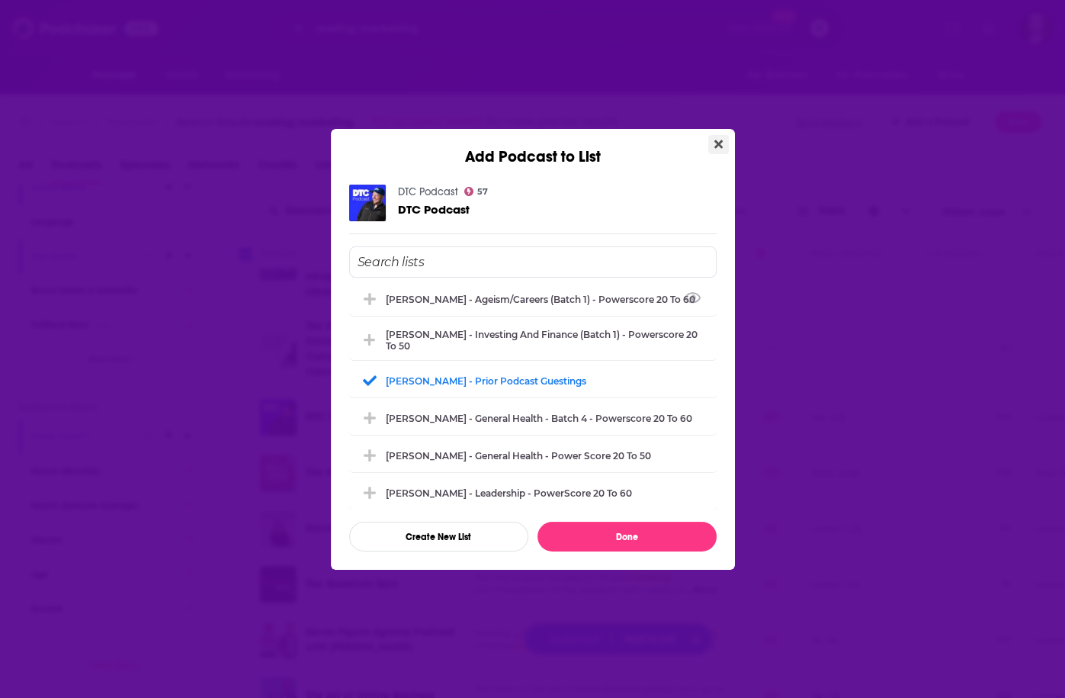
click at [726, 140] on button "Close" at bounding box center [719, 144] width 21 height 19
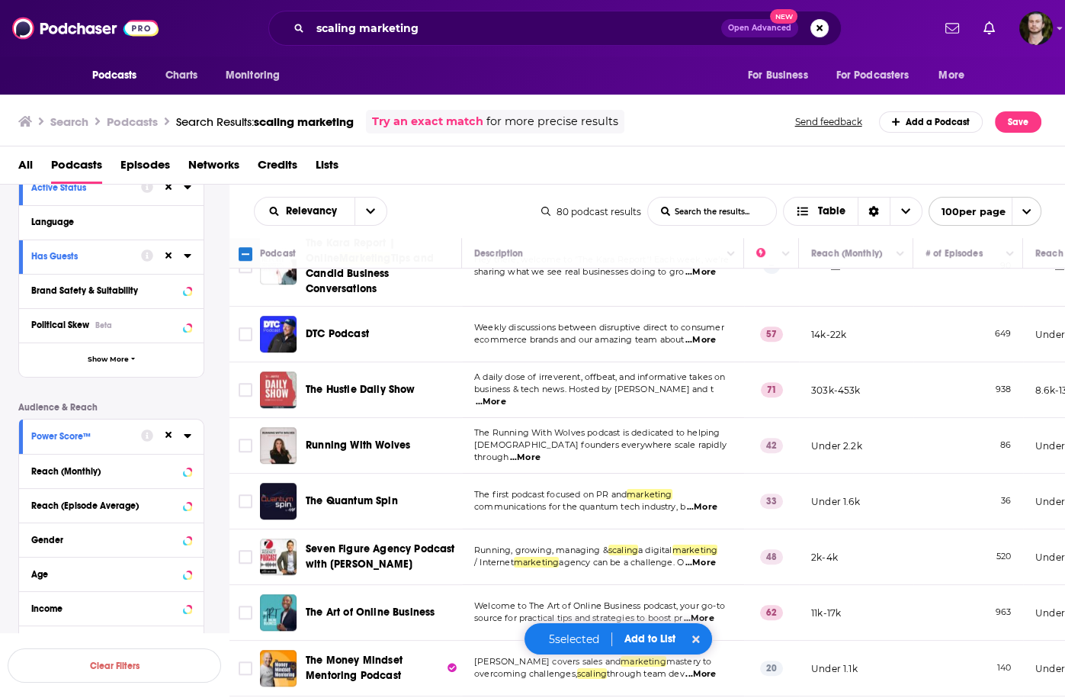
scroll to position [1464, 0]
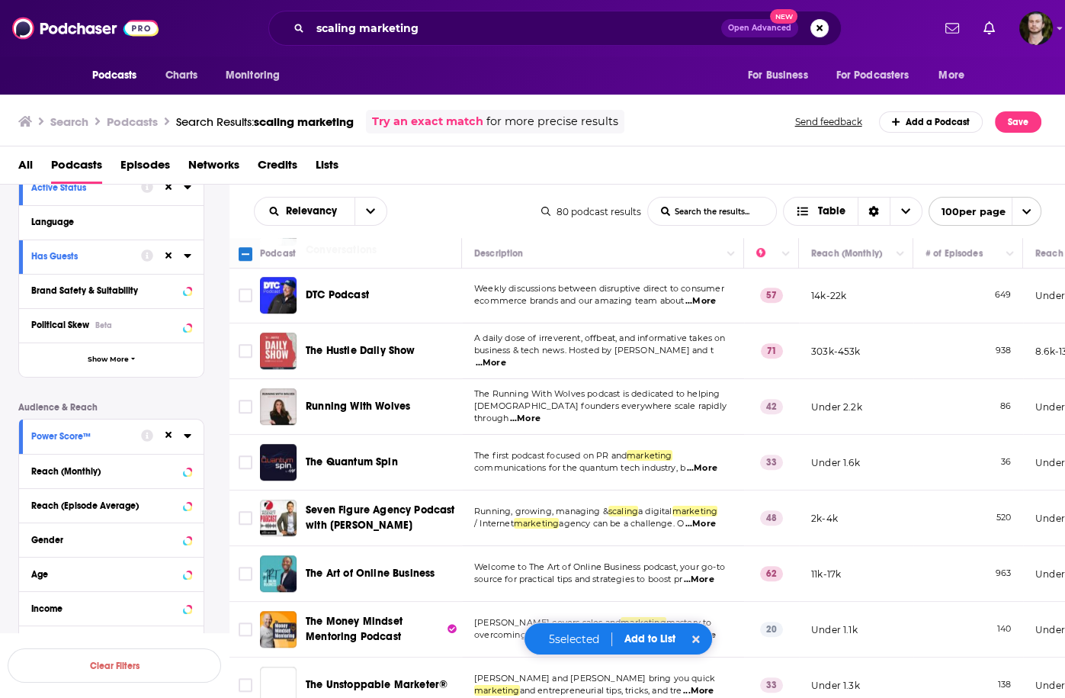
click at [506, 357] on span "...More" at bounding box center [491, 363] width 31 height 12
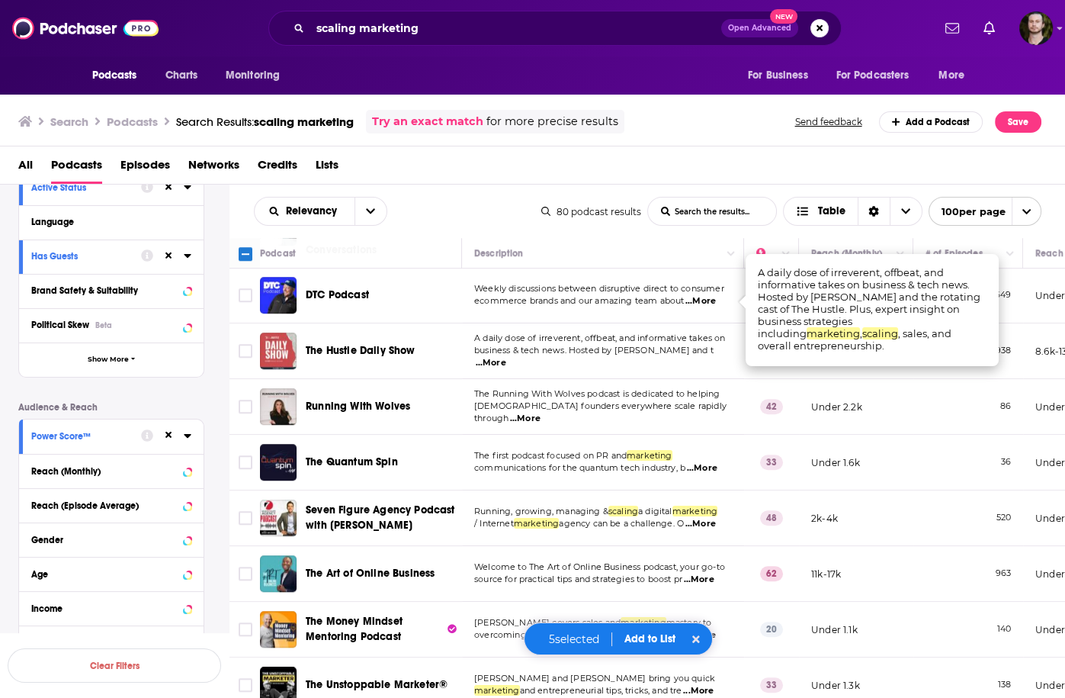
click at [506, 357] on span "...More" at bounding box center [491, 363] width 31 height 12
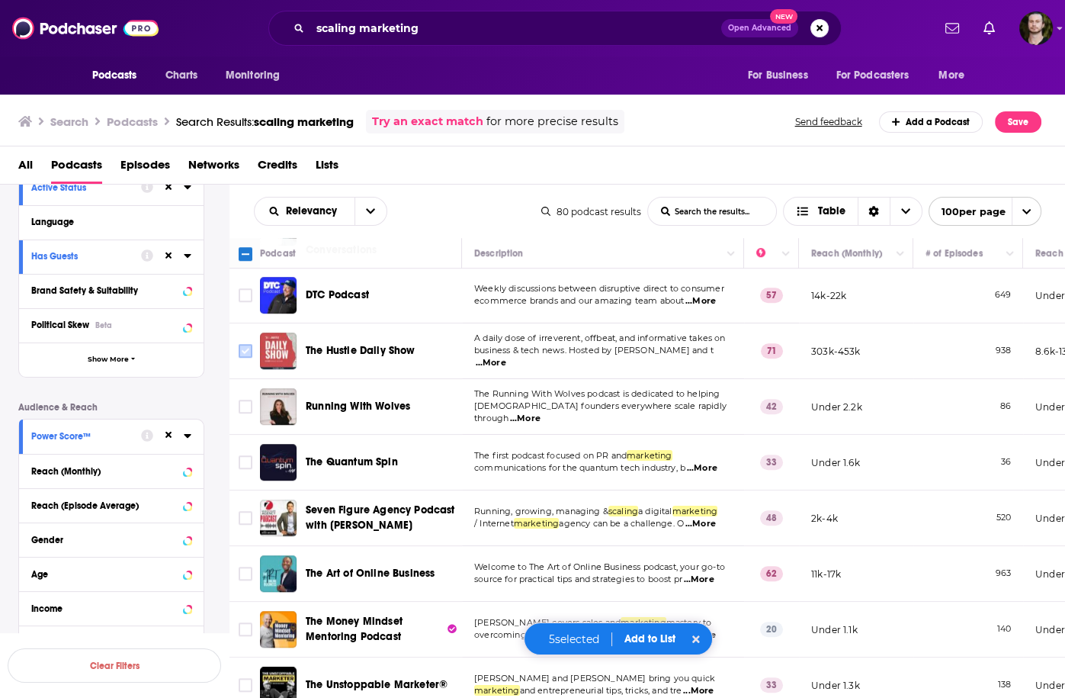
click at [241, 344] on input "Toggle select row" at bounding box center [246, 351] width 14 height 14
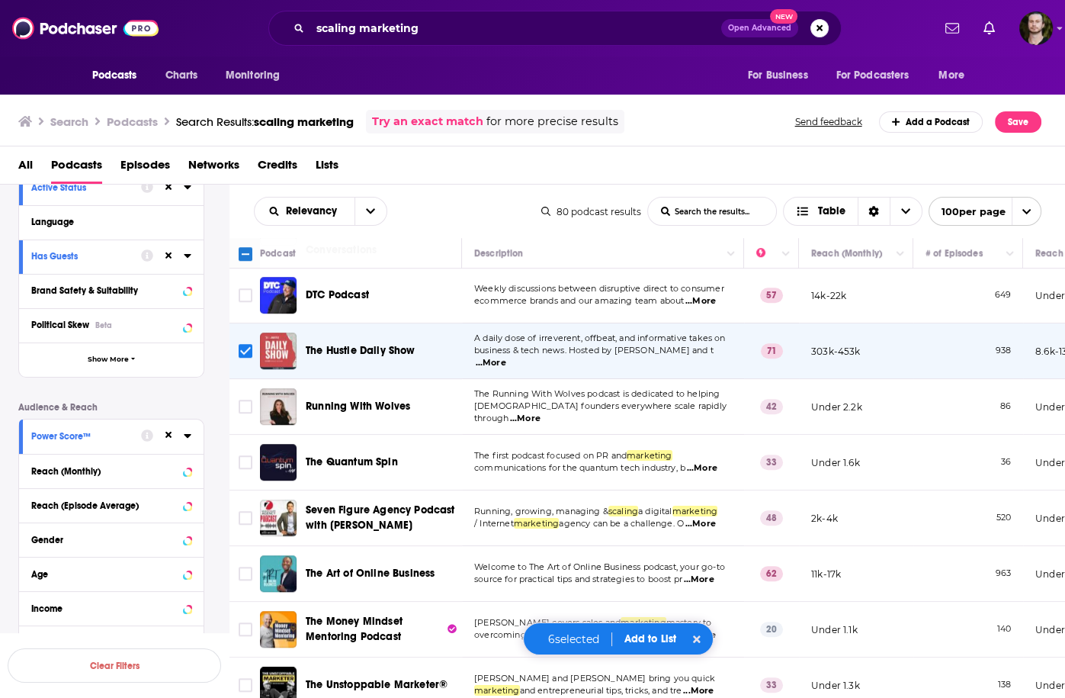
click at [541, 413] on span "...More" at bounding box center [525, 419] width 31 height 12
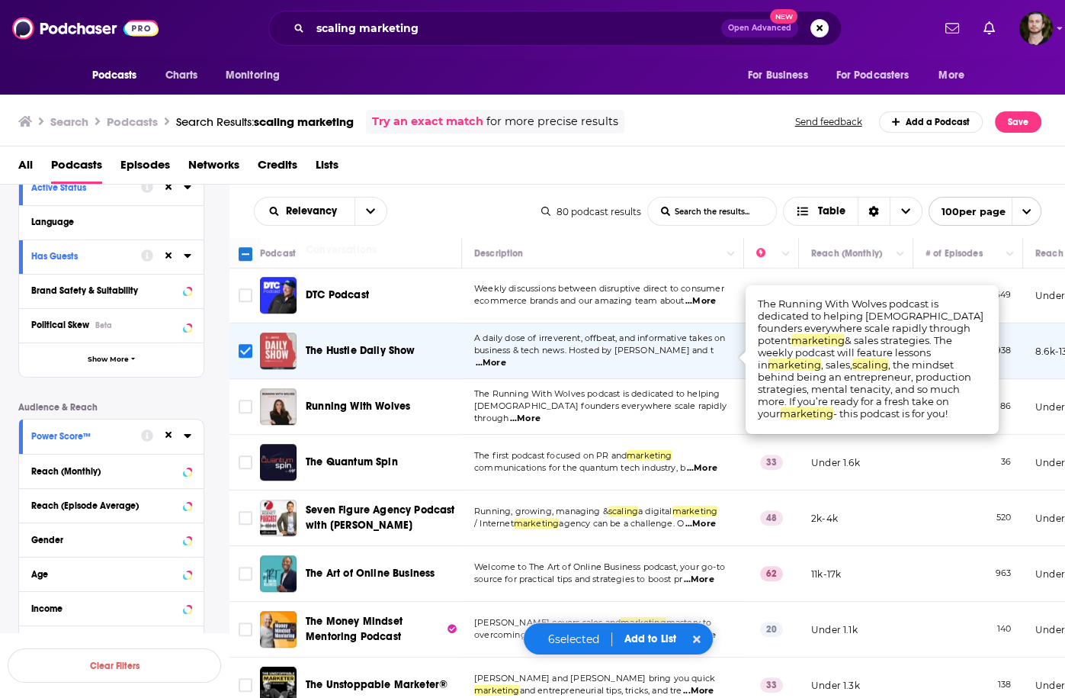
click at [541, 413] on span "...More" at bounding box center [525, 419] width 31 height 12
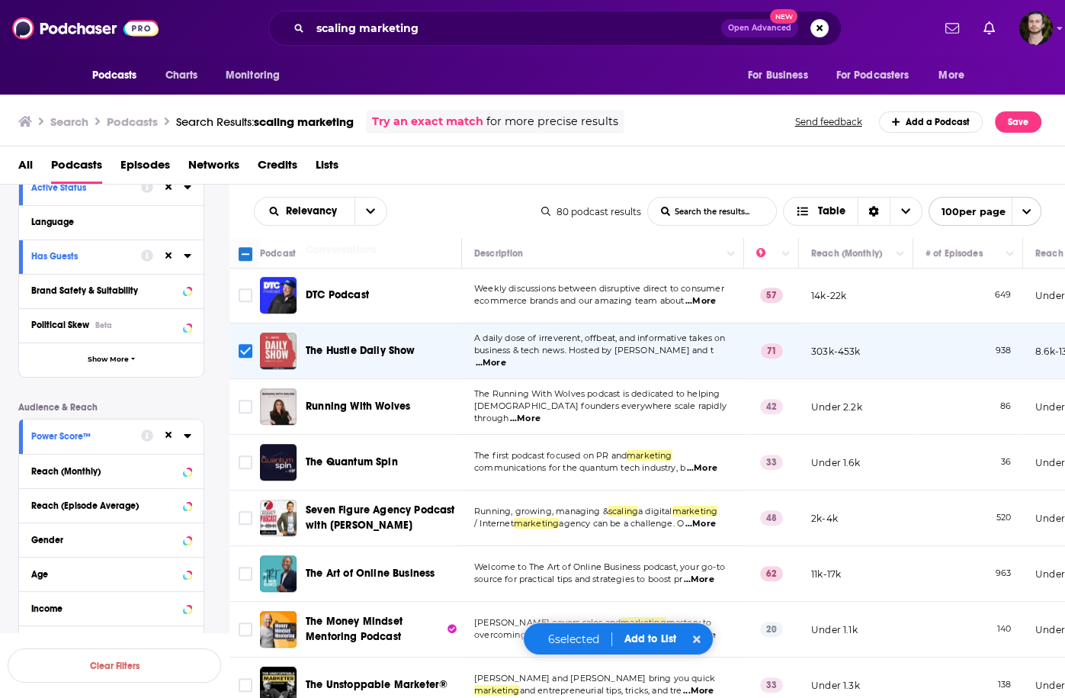
click at [704, 462] on span "...More" at bounding box center [702, 468] width 31 height 12
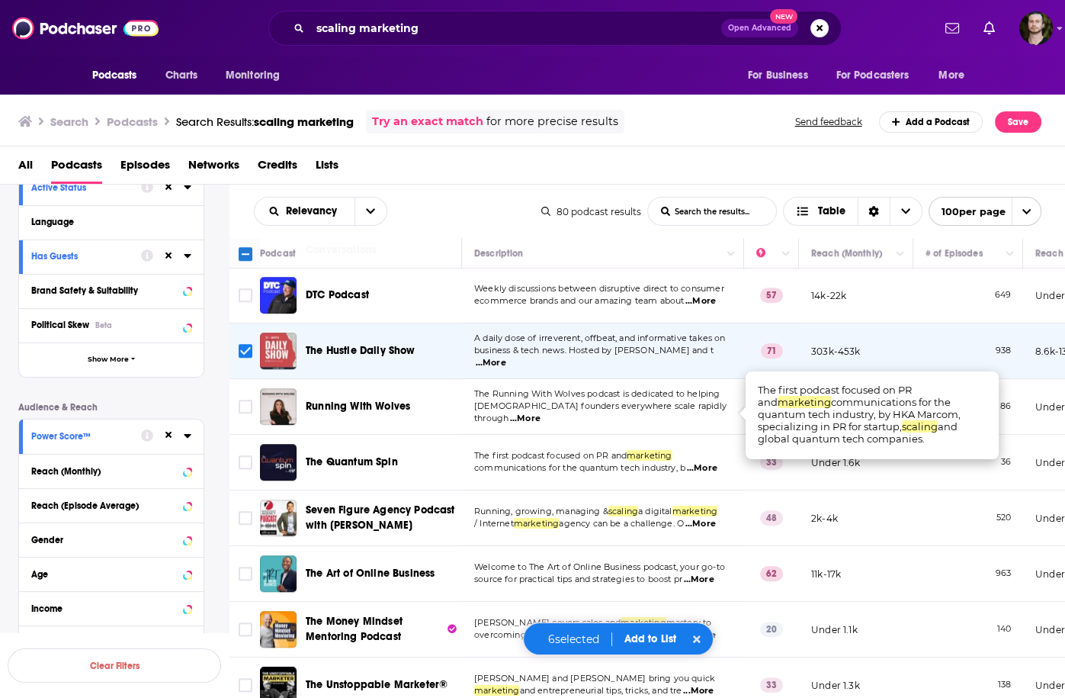
click at [695, 462] on span "...More" at bounding box center [702, 468] width 31 height 12
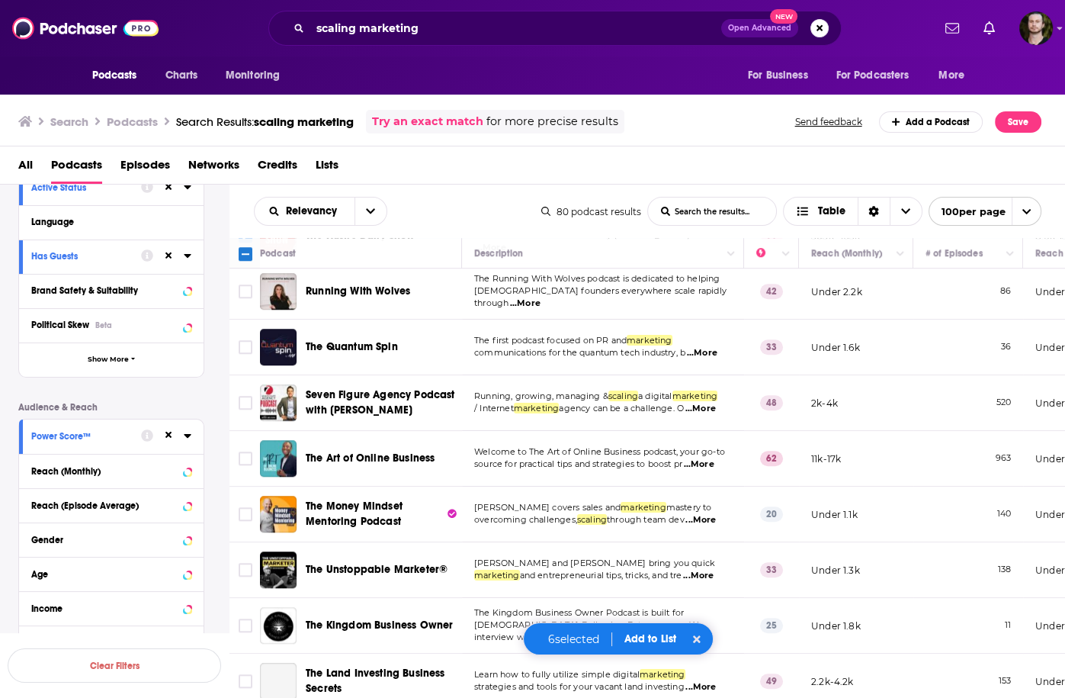
scroll to position [1586, 0]
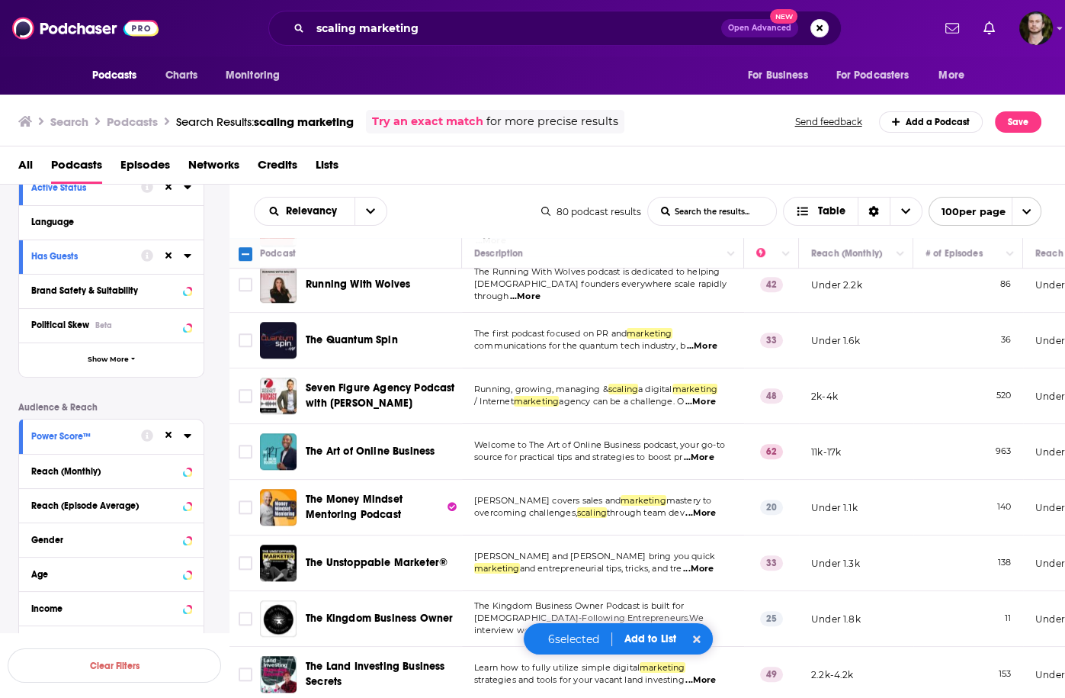
click at [698, 452] on span "...More" at bounding box center [698, 458] width 31 height 12
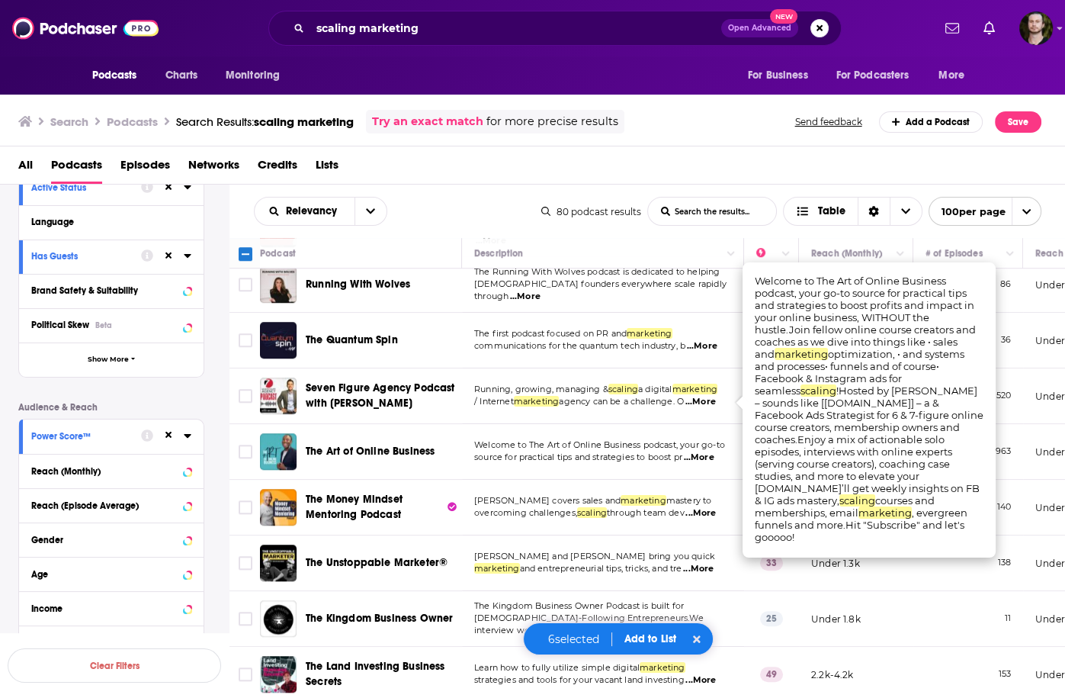
drag, startPoint x: 697, startPoint y: 401, endPoint x: 333, endPoint y: 387, distance: 364.1
click at [696, 452] on span "...More" at bounding box center [698, 458] width 31 height 12
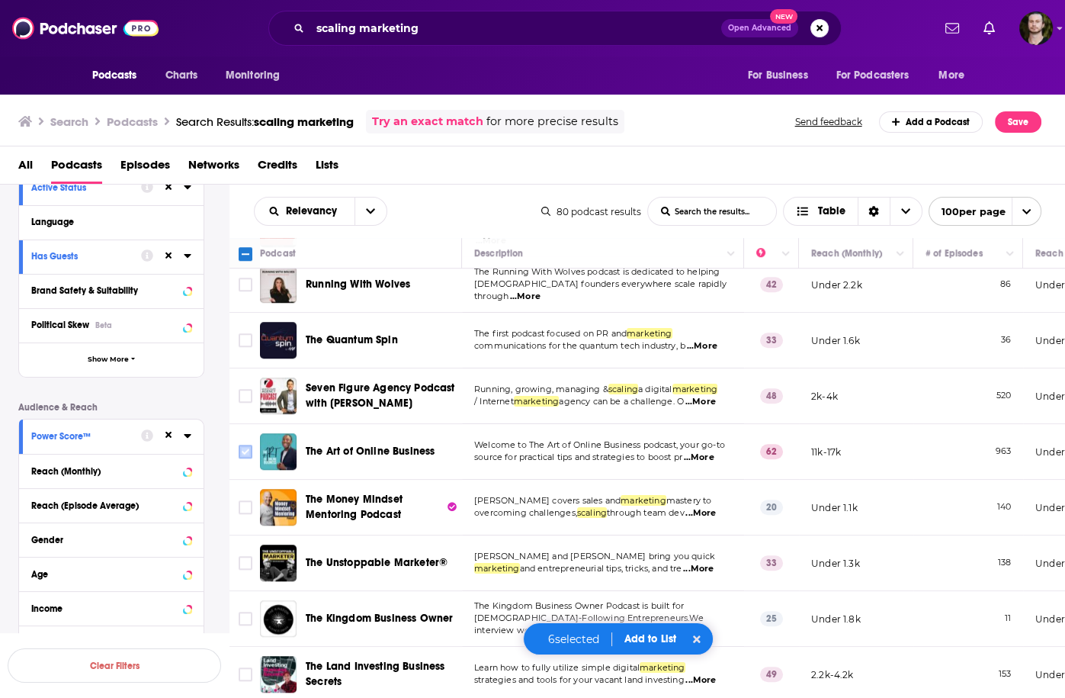
click at [239, 445] on input "Toggle select row" at bounding box center [246, 452] width 14 height 14
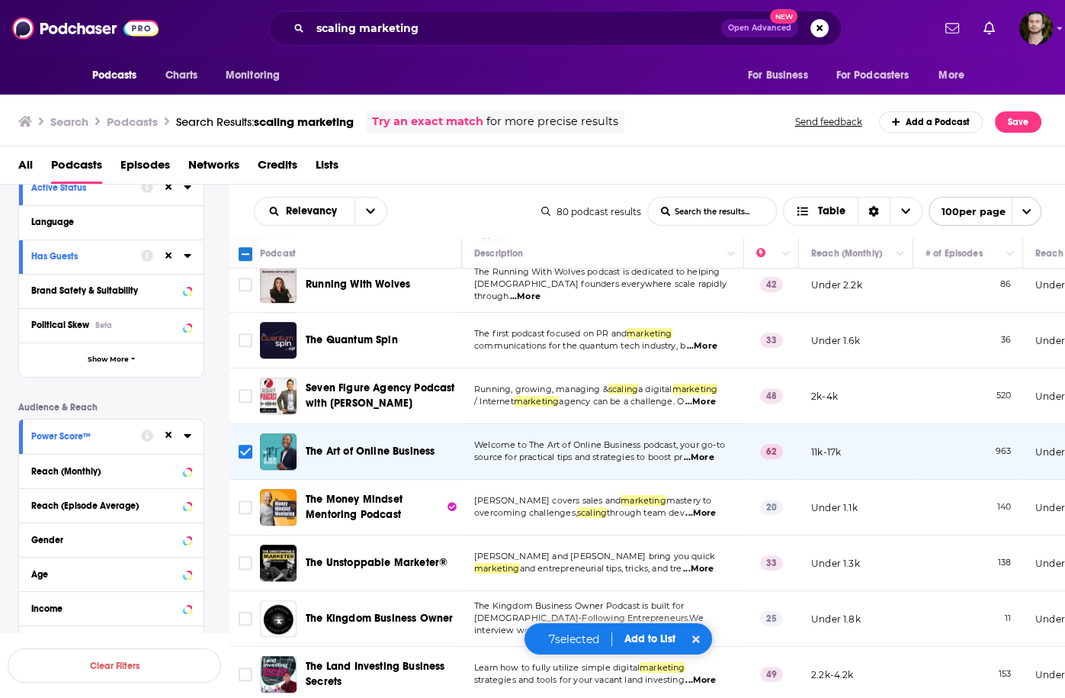
scroll to position [1708, 0]
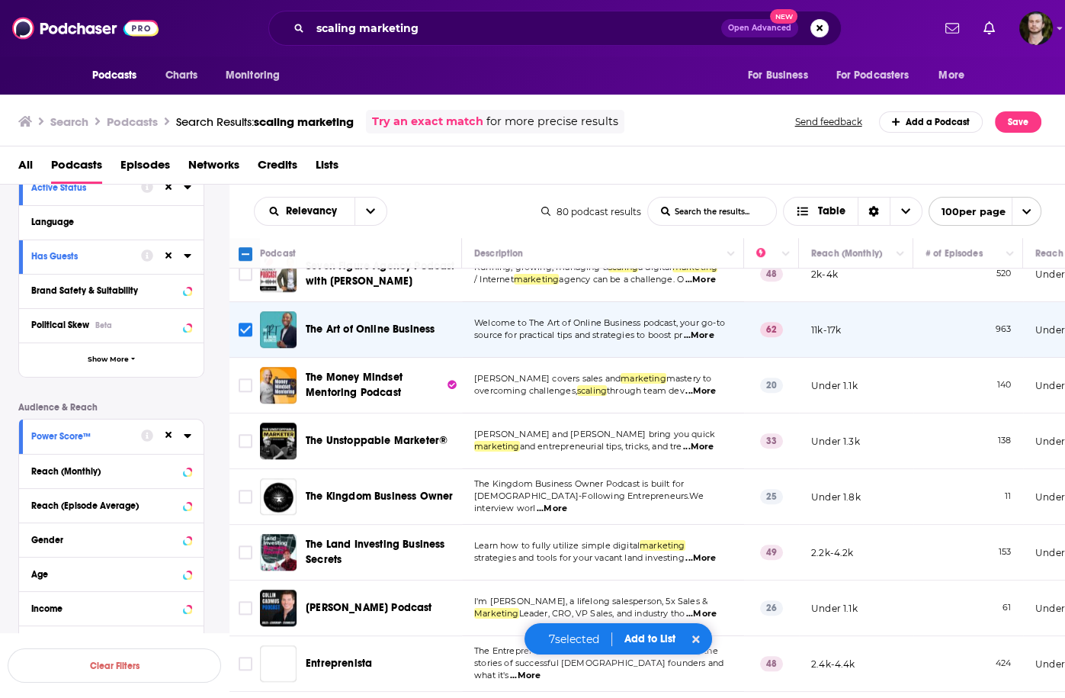
click at [703, 385] on span "...More" at bounding box center [701, 391] width 31 height 12
click at [625, 413] on td "Trevor Crump and Mark Goldhardt bring you quick marketing and entrepreneurial t…" at bounding box center [603, 441] width 282 height 56
click at [709, 441] on span "...More" at bounding box center [698, 447] width 31 height 12
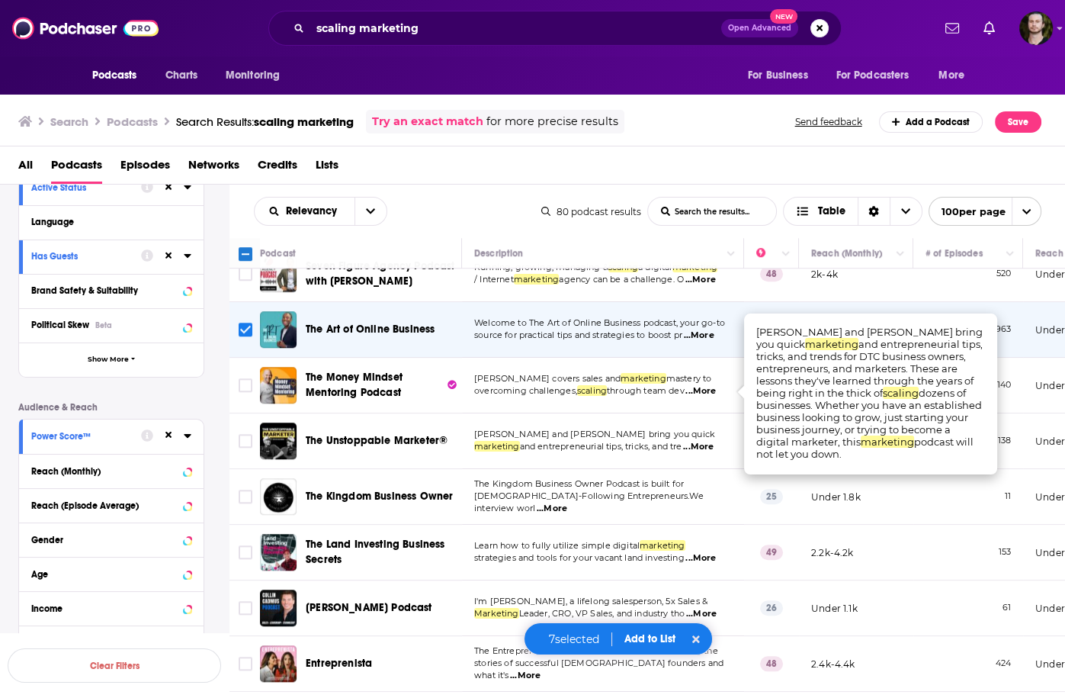
click at [708, 441] on span "...More" at bounding box center [698, 447] width 31 height 12
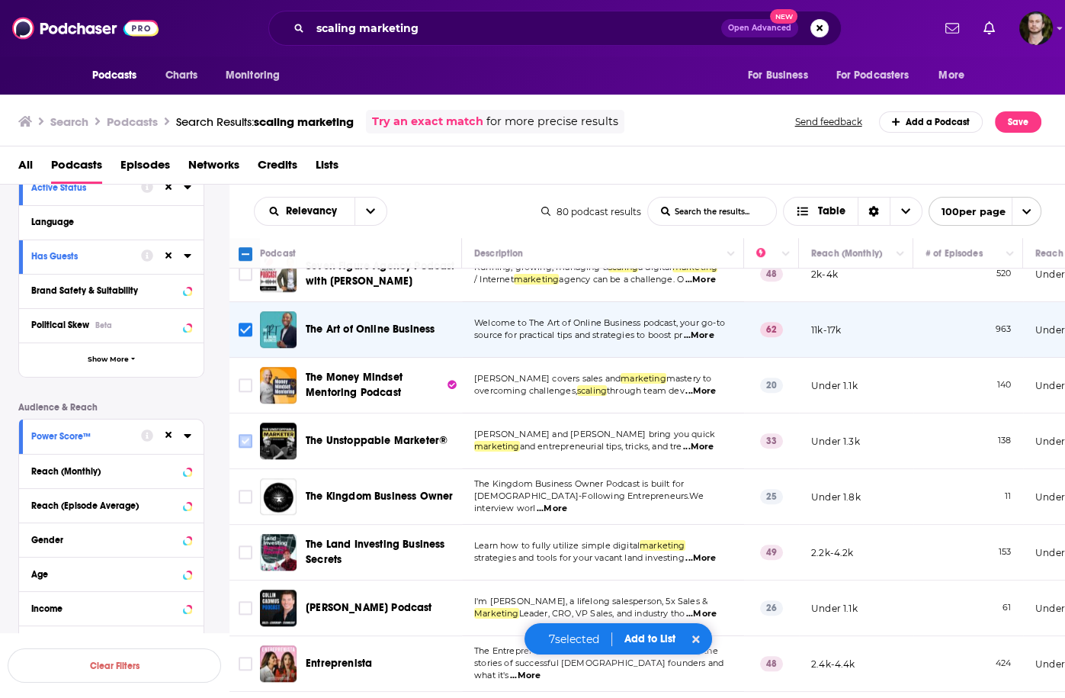
click at [242, 434] on input "Toggle select row" at bounding box center [246, 441] width 14 height 14
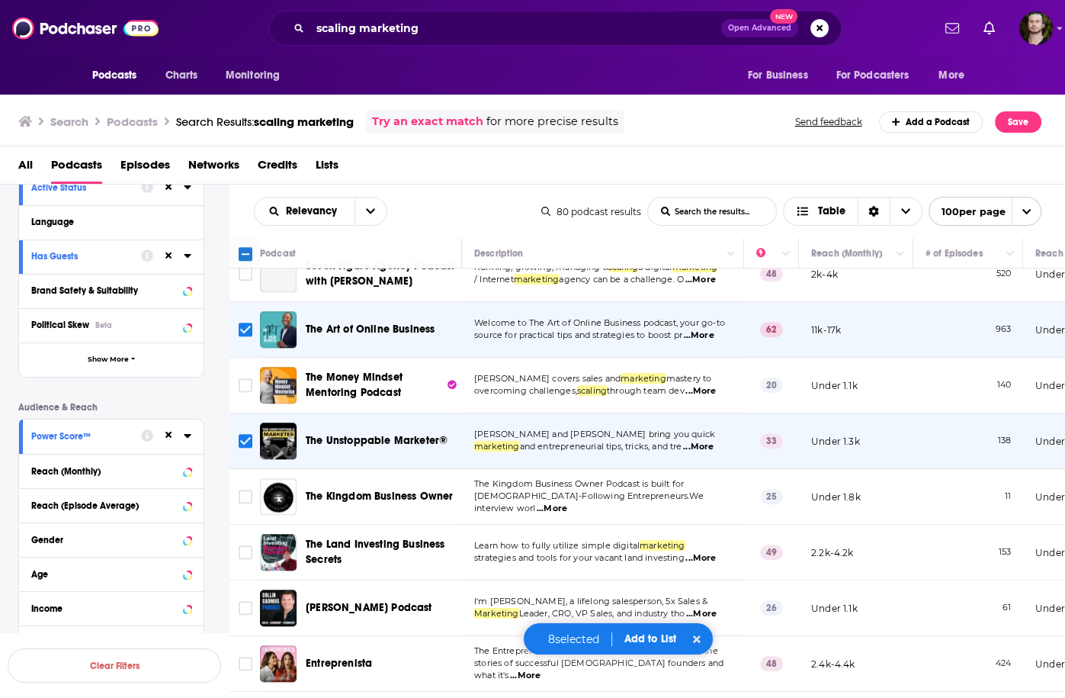
click at [567, 503] on span "...More" at bounding box center [552, 509] width 31 height 12
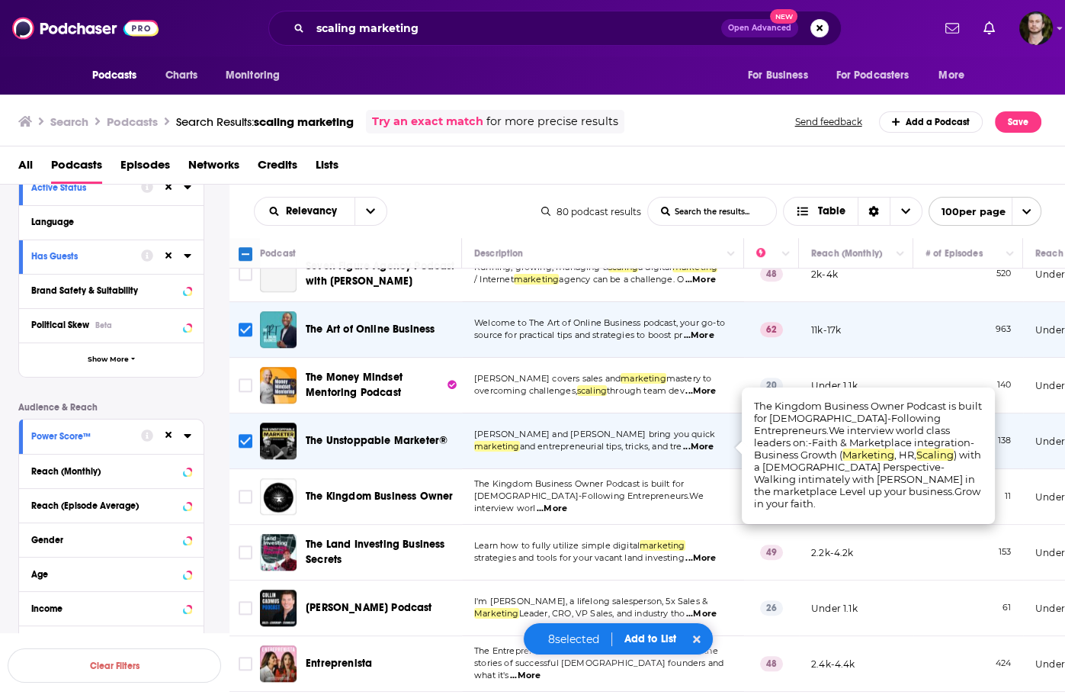
click at [567, 503] on span "...More" at bounding box center [552, 509] width 31 height 12
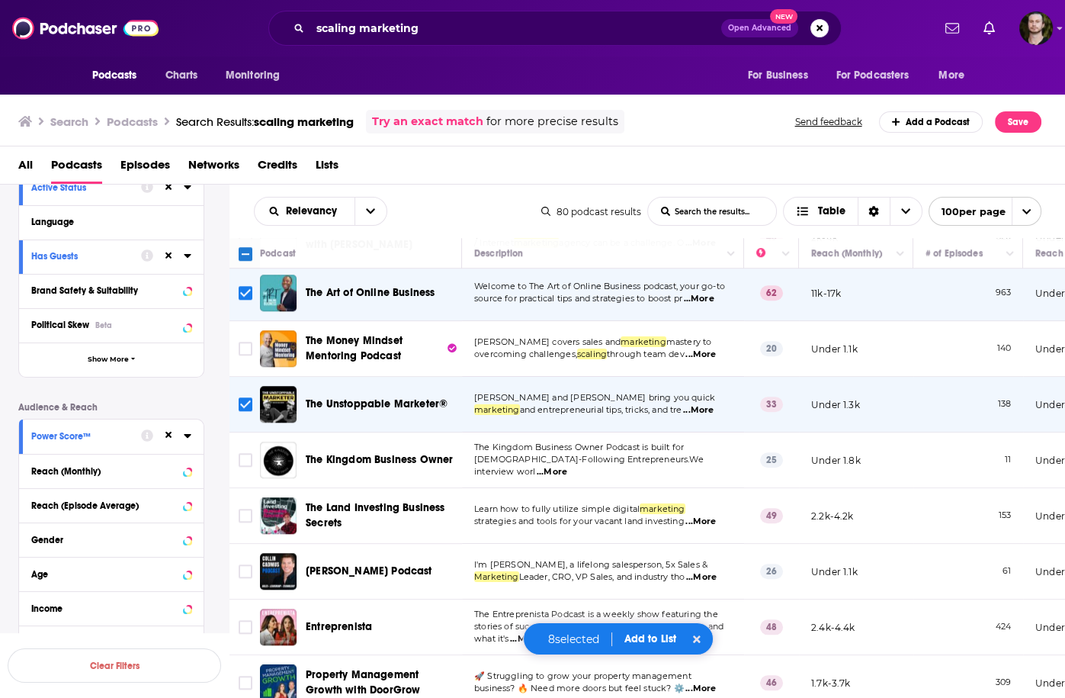
scroll to position [1769, 0]
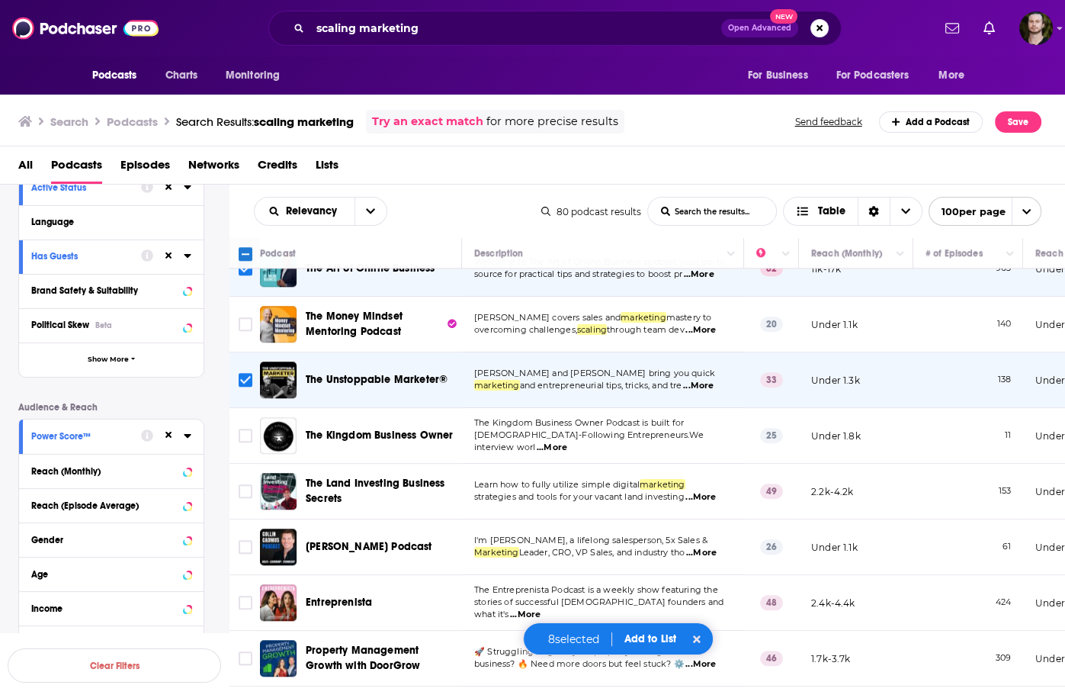
click at [711, 491] on span "...More" at bounding box center [701, 497] width 31 height 12
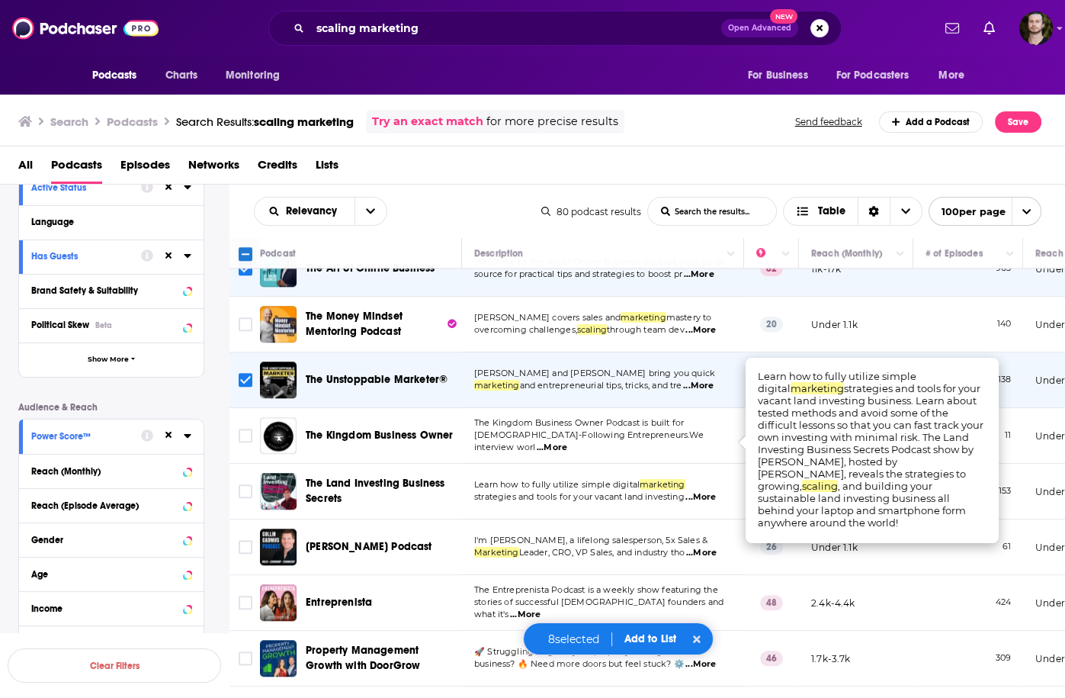
click at [711, 491] on span "...More" at bounding box center [701, 497] width 31 height 12
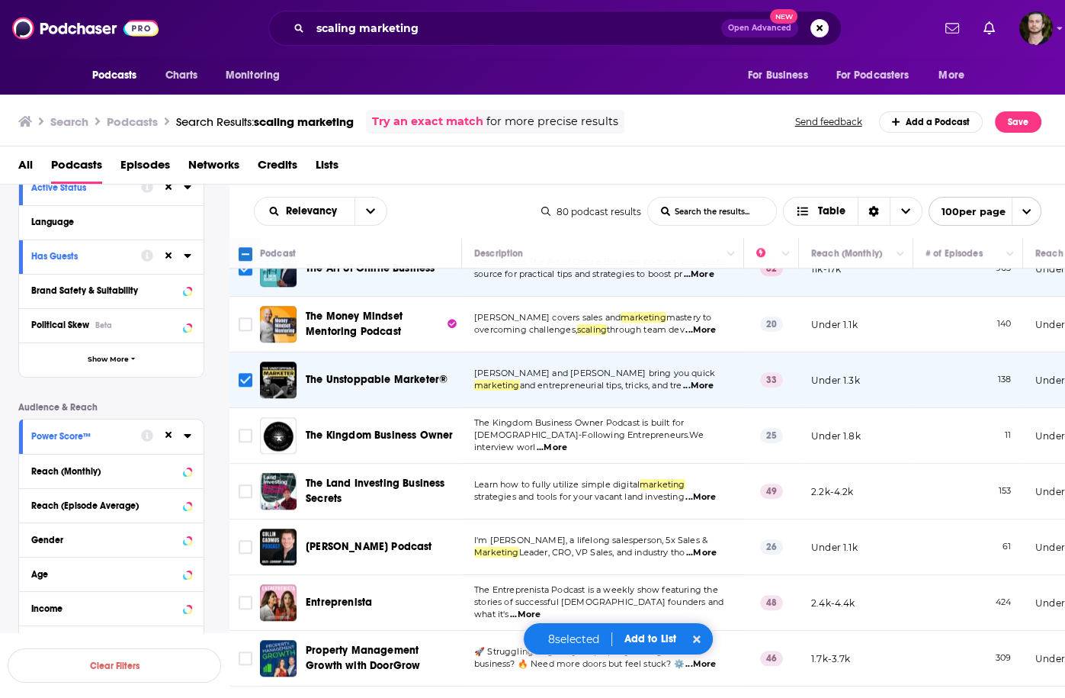
click at [712, 547] on span "...More" at bounding box center [701, 553] width 31 height 12
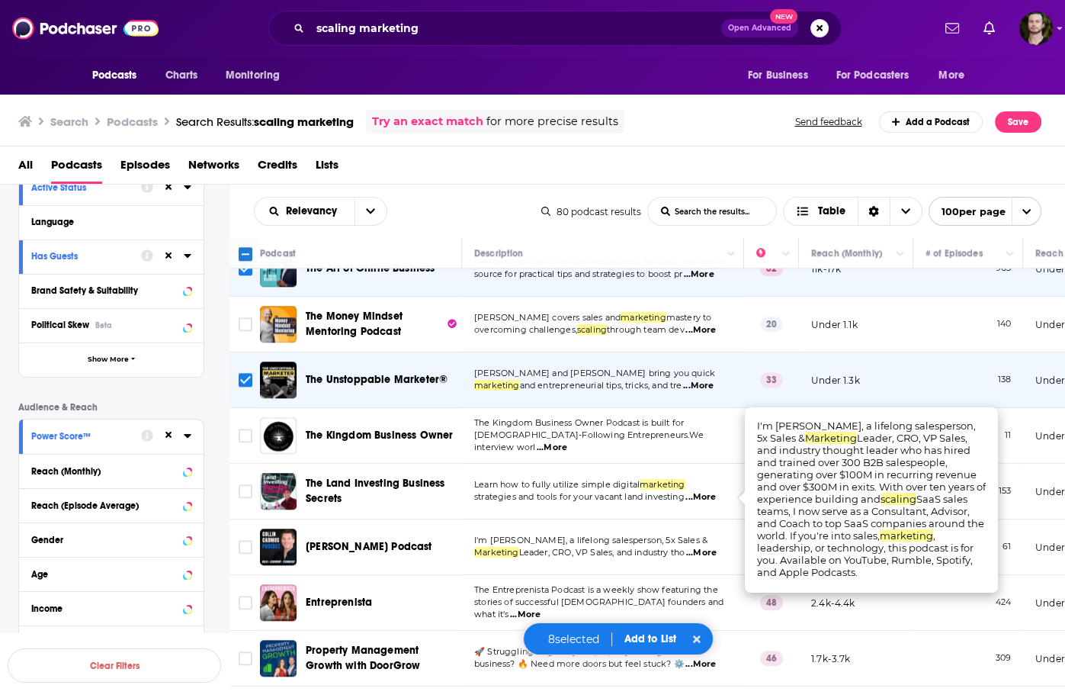
click at [712, 547] on span "...More" at bounding box center [701, 553] width 31 height 12
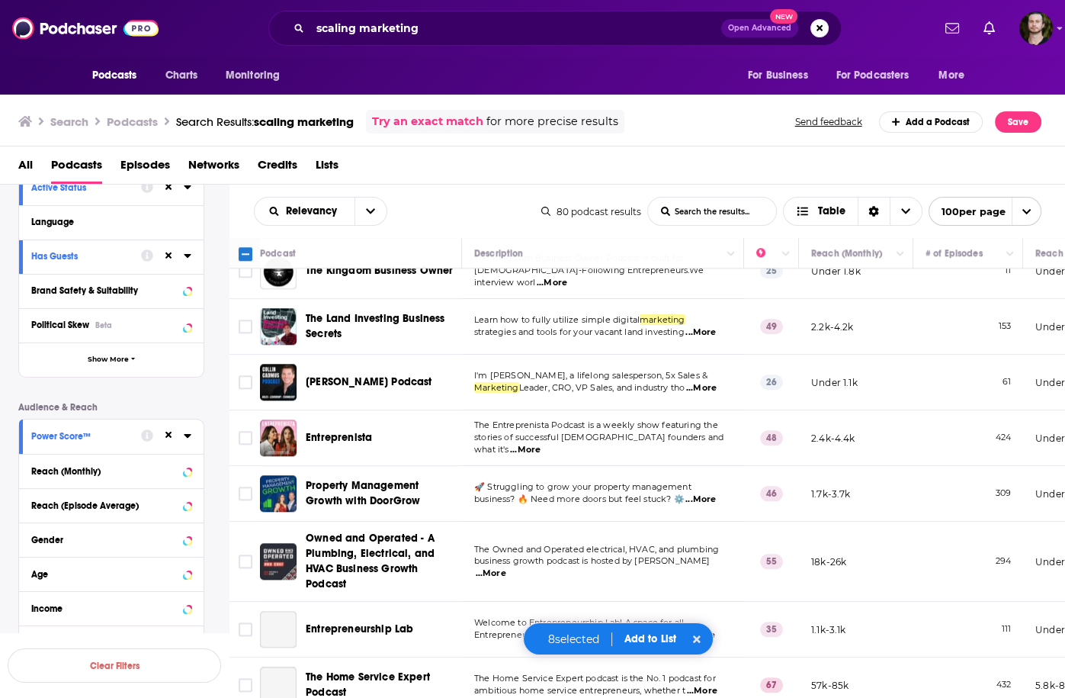
scroll to position [1952, 0]
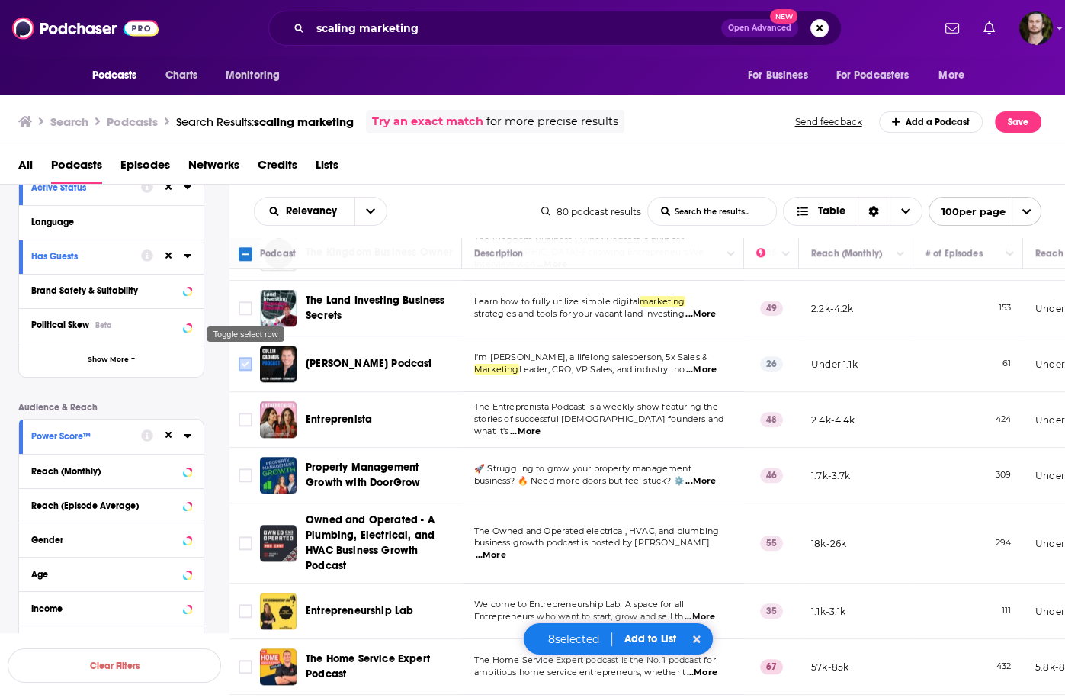
click at [248, 357] on input "Toggle select row" at bounding box center [246, 364] width 14 height 14
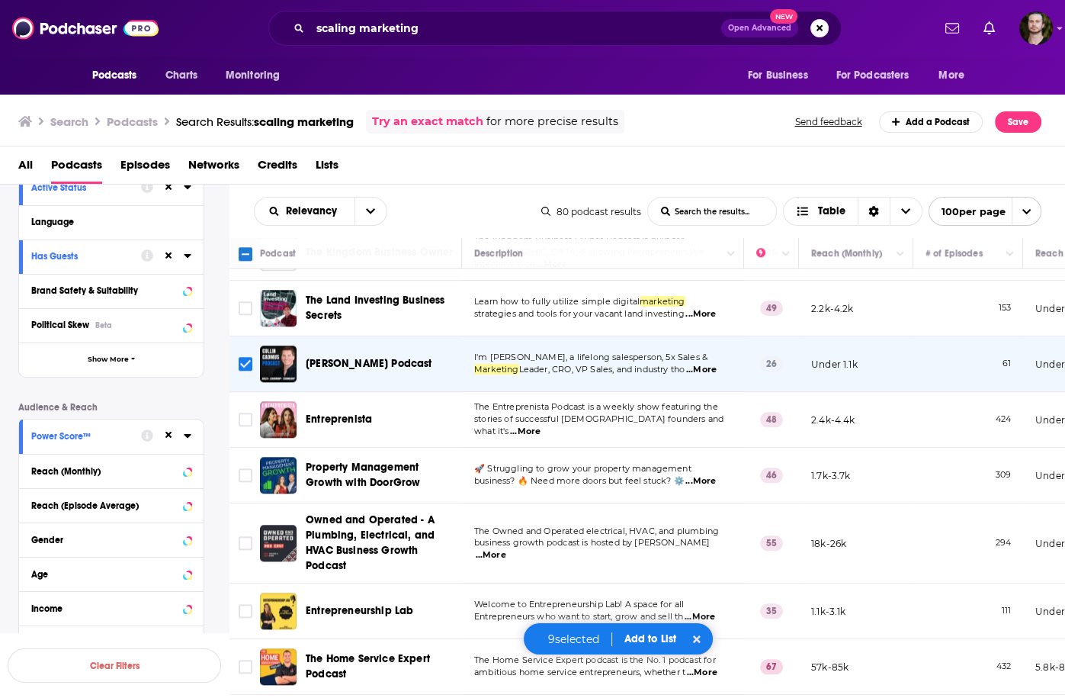
click at [541, 426] on span "...More" at bounding box center [525, 432] width 31 height 12
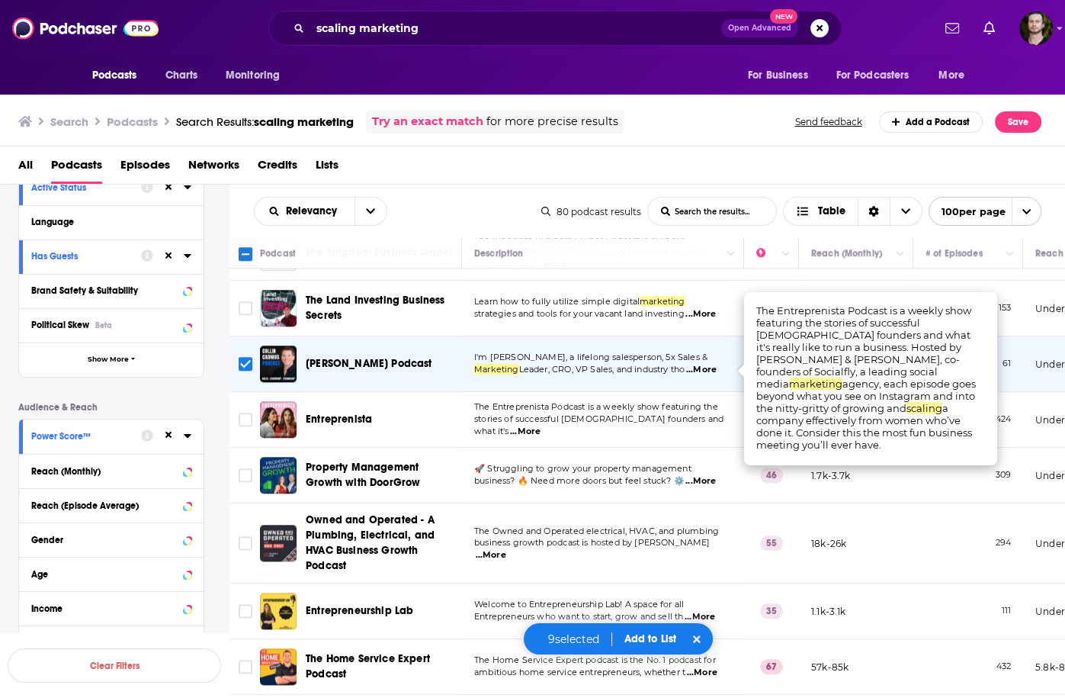
click at [541, 426] on span "...More" at bounding box center [525, 432] width 31 height 12
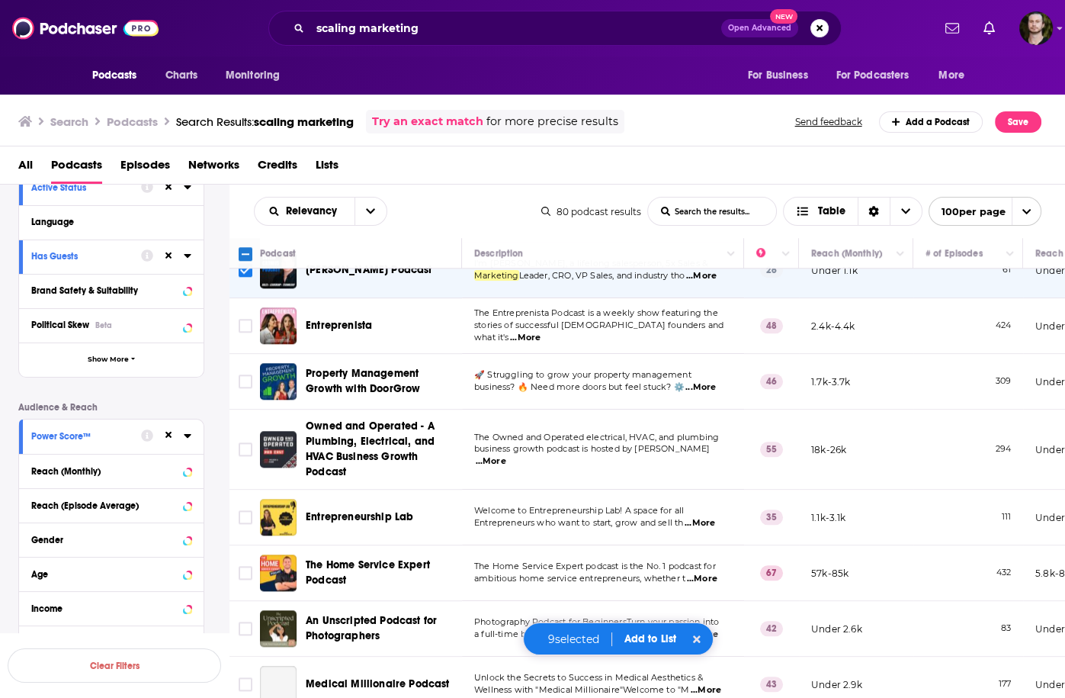
scroll to position [2075, 0]
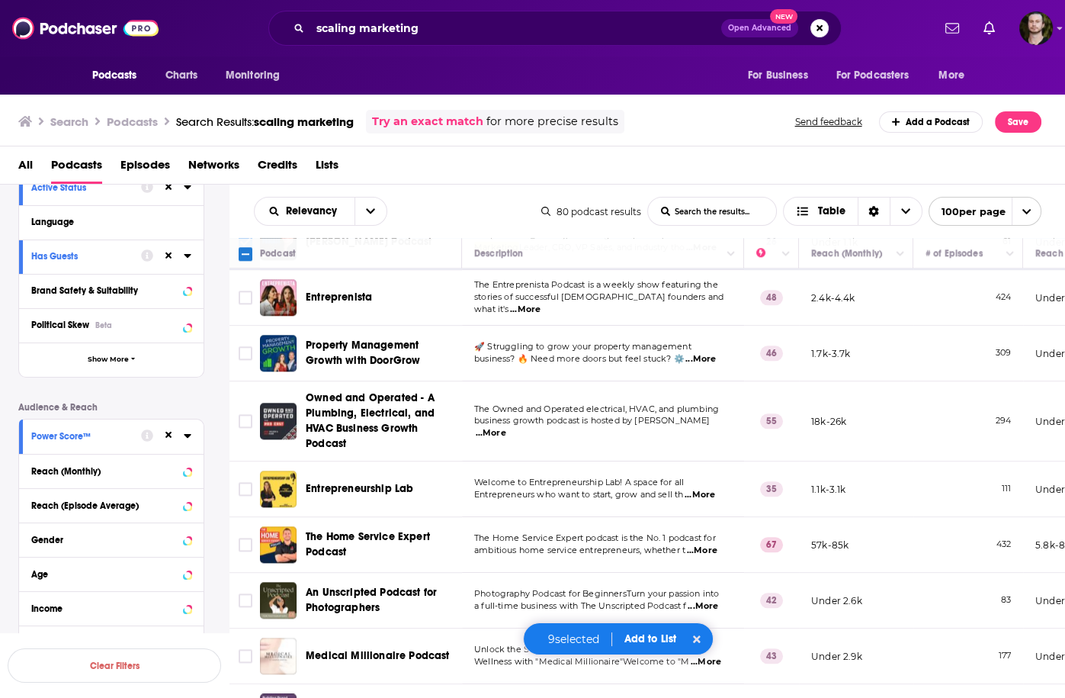
click at [705, 489] on span "...More" at bounding box center [700, 495] width 31 height 12
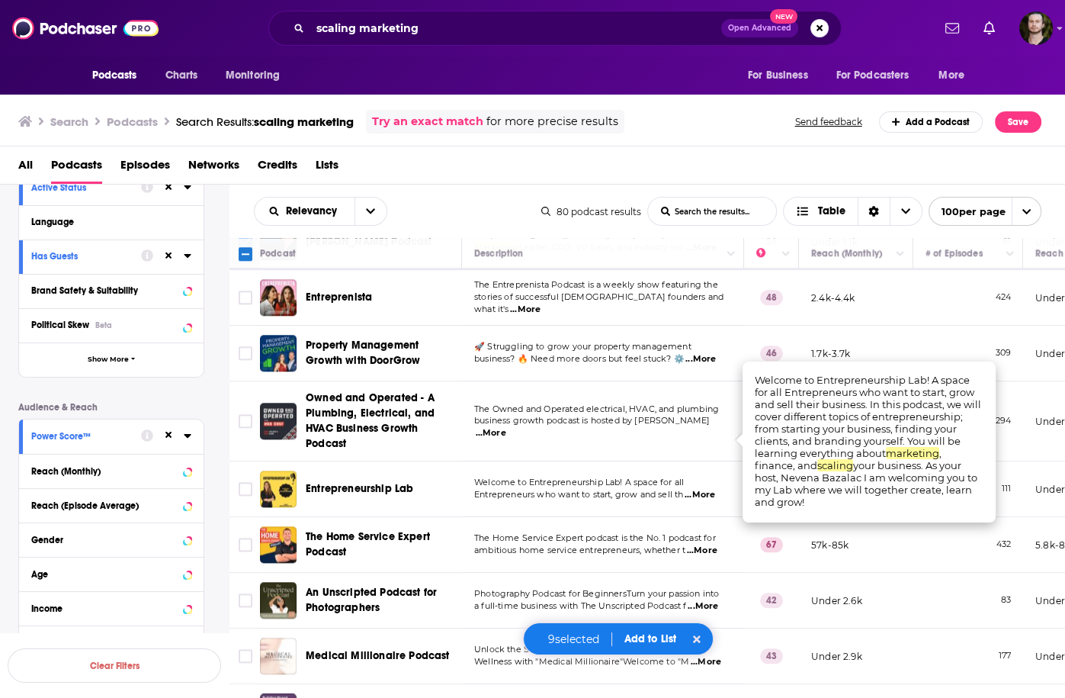
click at [702, 489] on span "...More" at bounding box center [700, 495] width 31 height 12
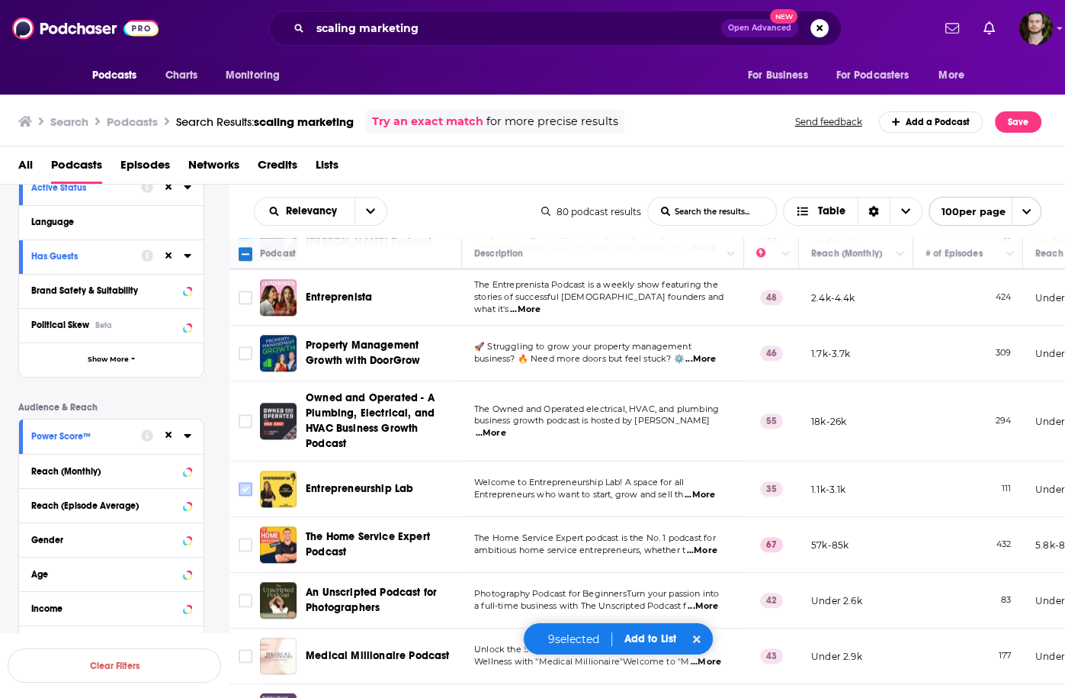
click at [251, 482] on input "Toggle select row" at bounding box center [246, 489] width 14 height 14
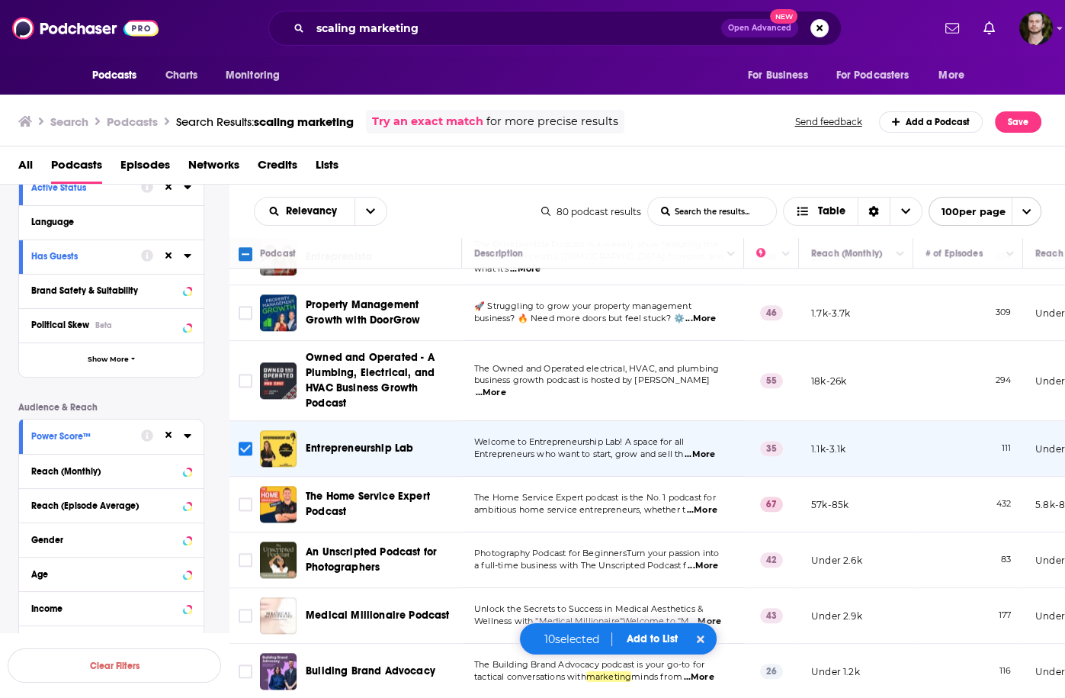
scroll to position [2197, 0]
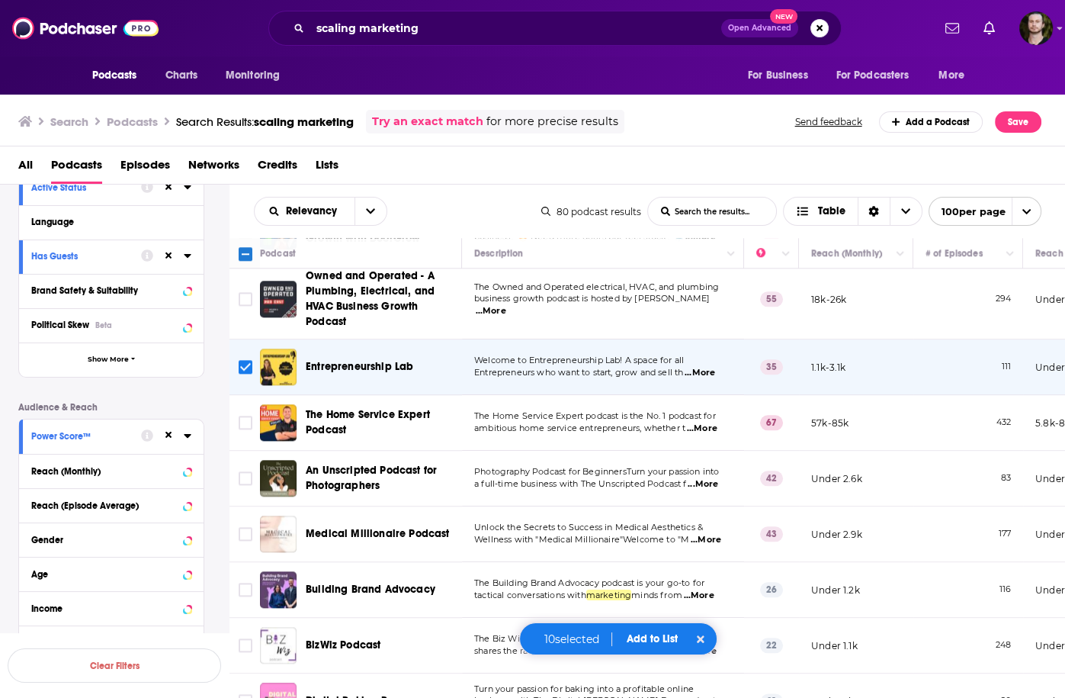
click at [715, 423] on span "...More" at bounding box center [702, 429] width 31 height 12
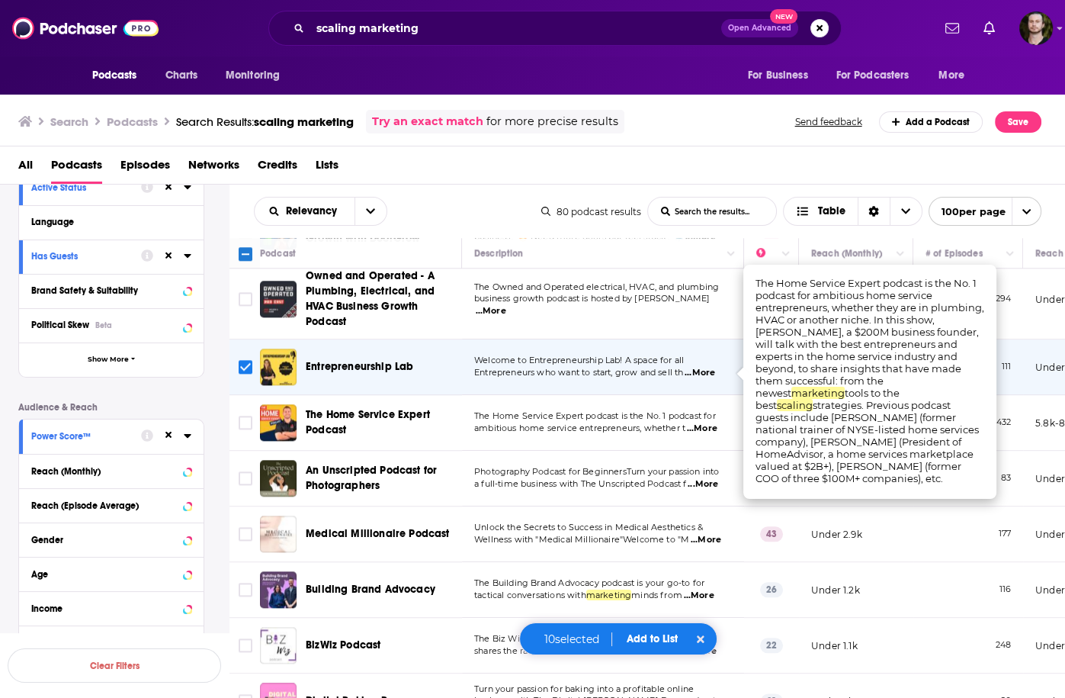
click at [715, 423] on span "...More" at bounding box center [702, 429] width 31 height 12
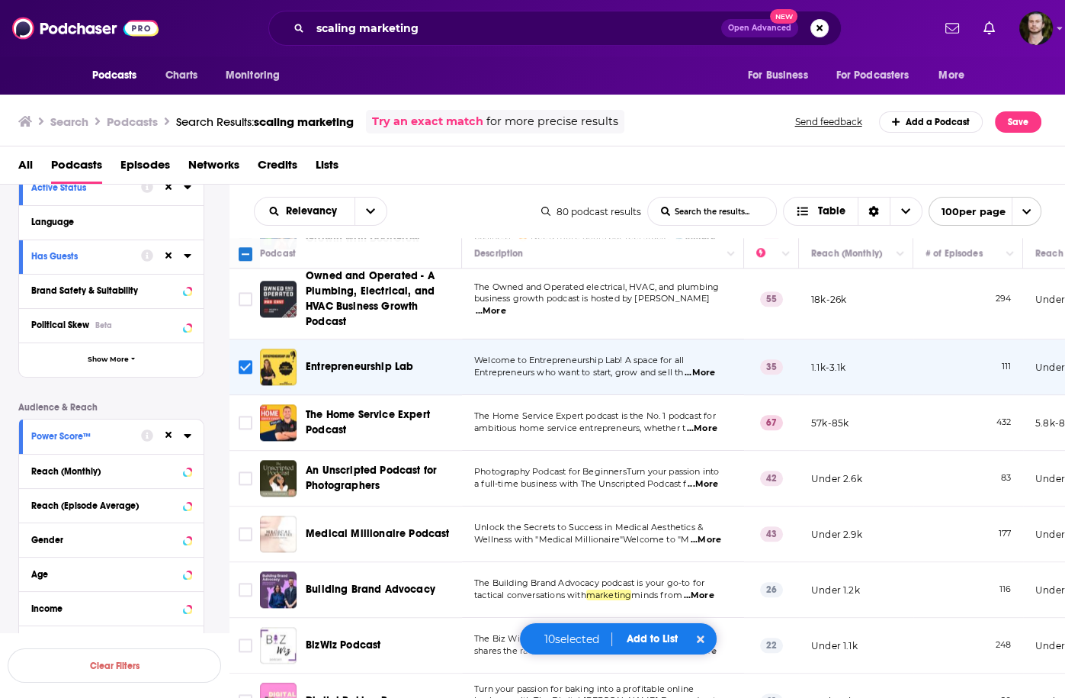
click at [527, 200] on div "Relevancy List Search Input Search the results... Table" at bounding box center [398, 211] width 288 height 29
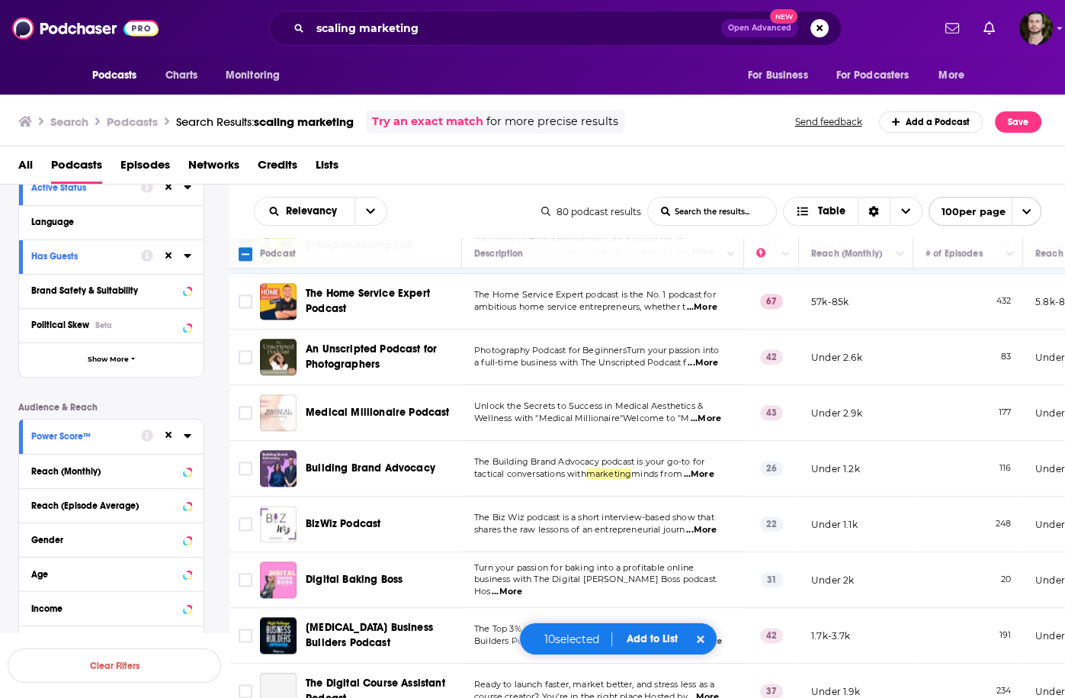
scroll to position [2319, 0]
click at [711, 468] on span "...More" at bounding box center [698, 474] width 31 height 12
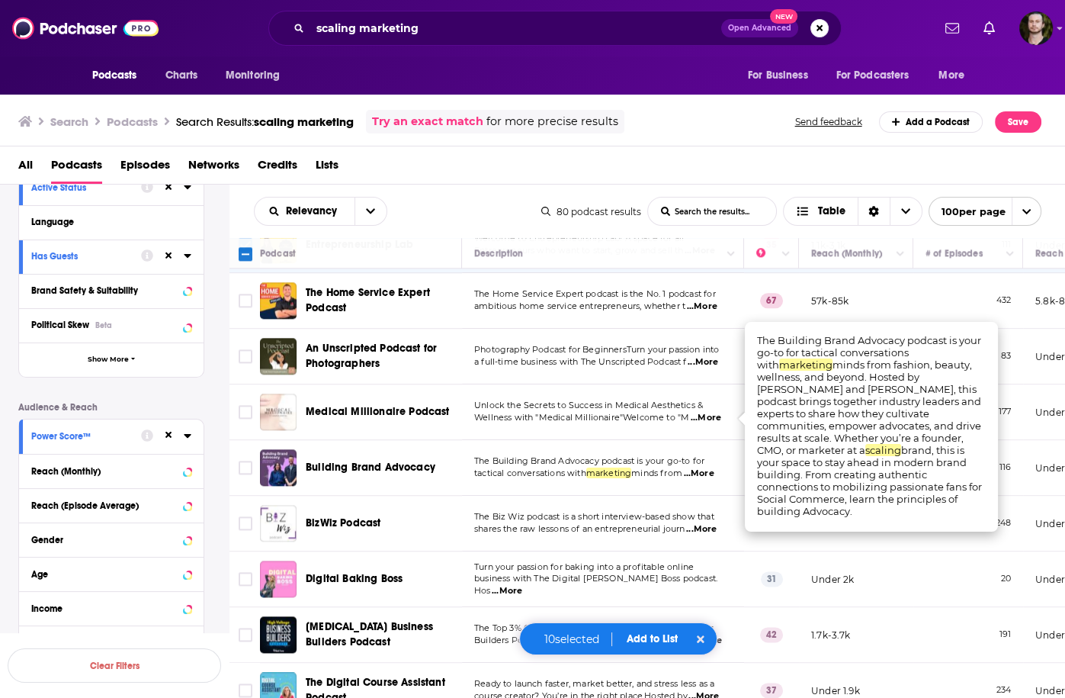
click at [711, 468] on span "...More" at bounding box center [698, 474] width 31 height 12
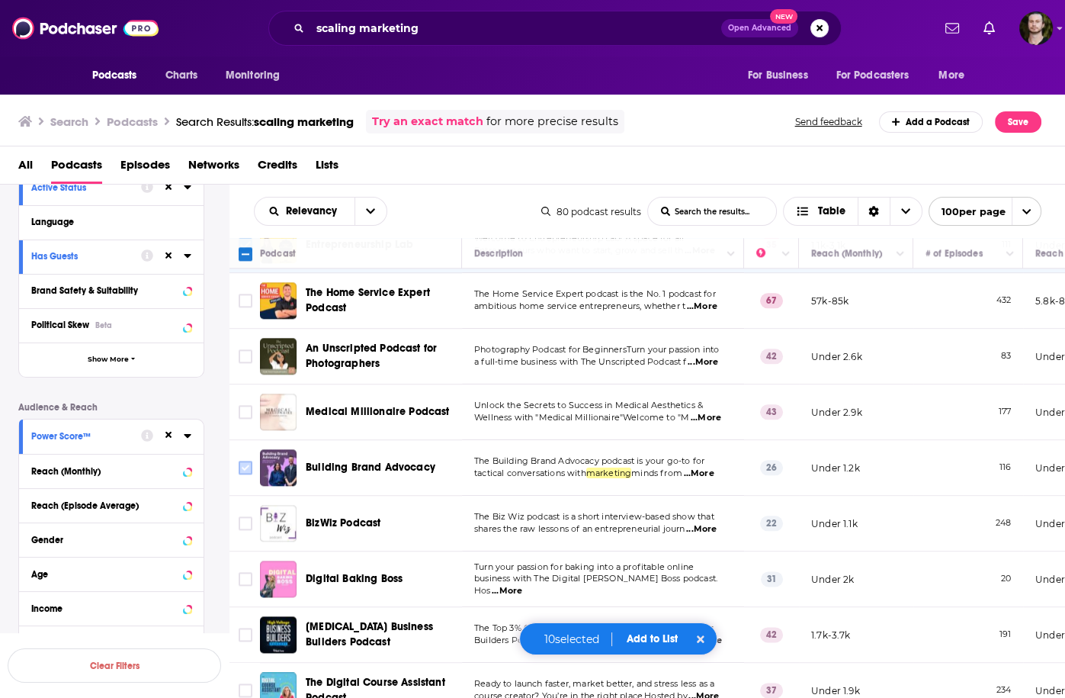
click at [245, 461] on input "Toggle select row" at bounding box center [246, 468] width 14 height 14
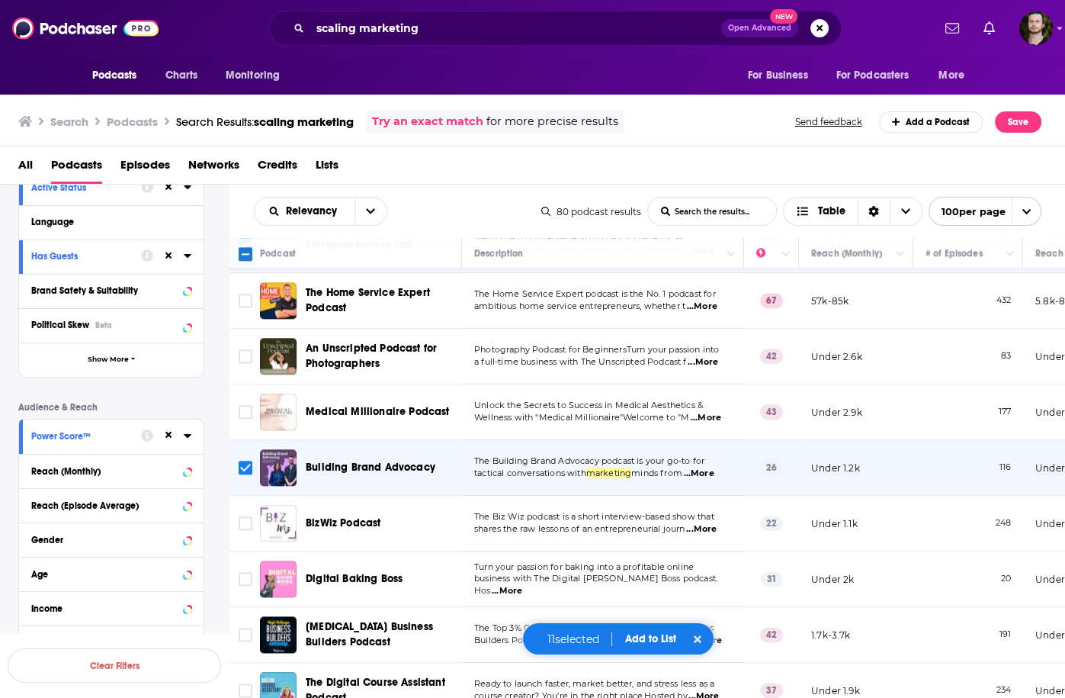
click at [674, 642] on button "Add to List" at bounding box center [651, 638] width 76 height 13
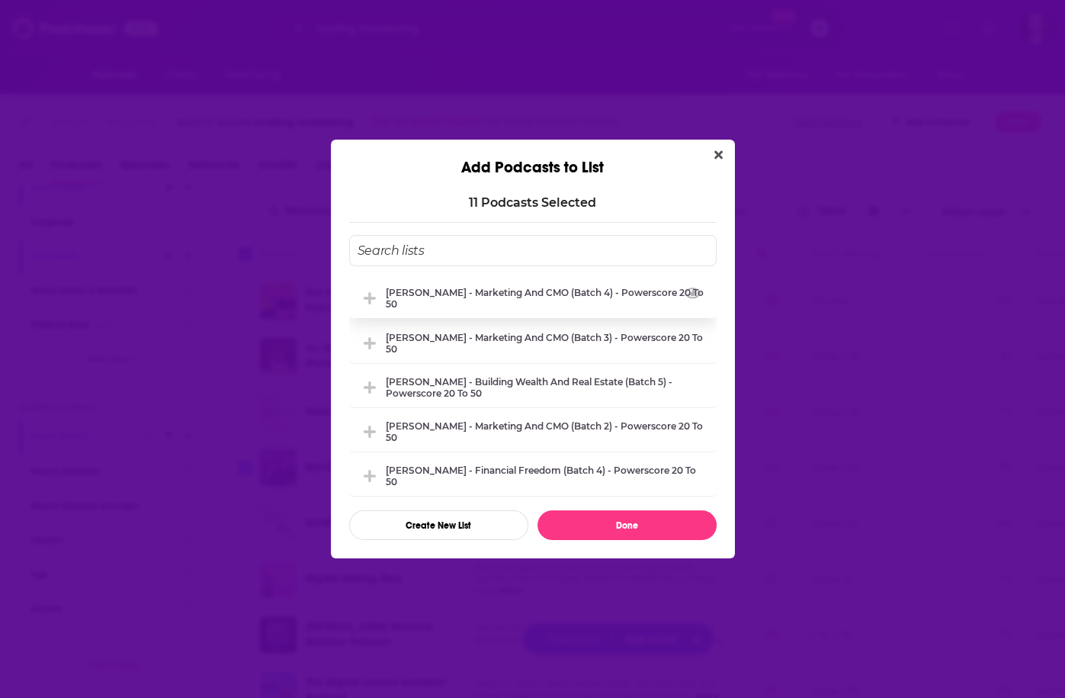
click at [514, 288] on div "[PERSON_NAME] - Marketing and CMO (Batch 4) - Powerscore 20 to 50" at bounding box center [547, 298] width 322 height 23
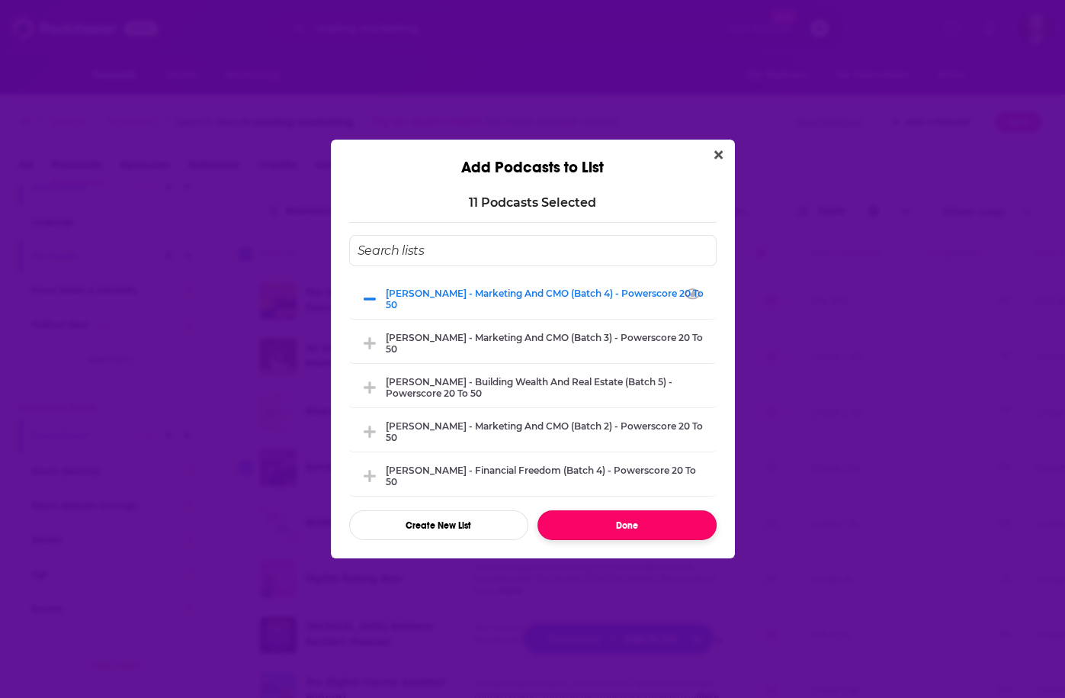
click at [631, 536] on button "Done" at bounding box center [627, 525] width 179 height 30
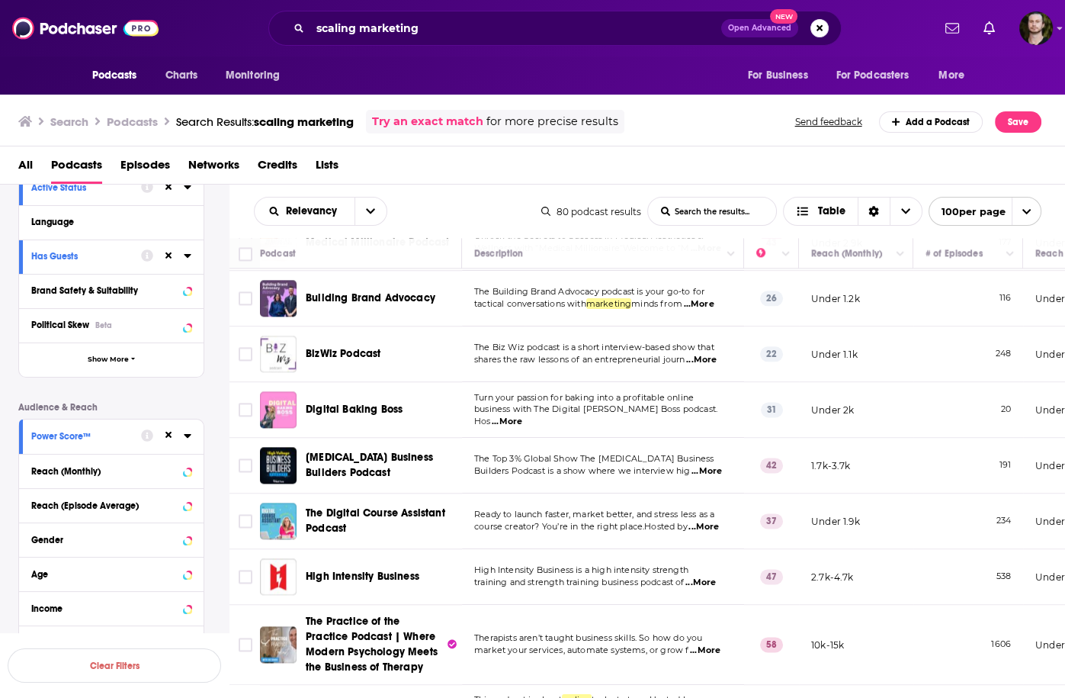
scroll to position [2502, 0]
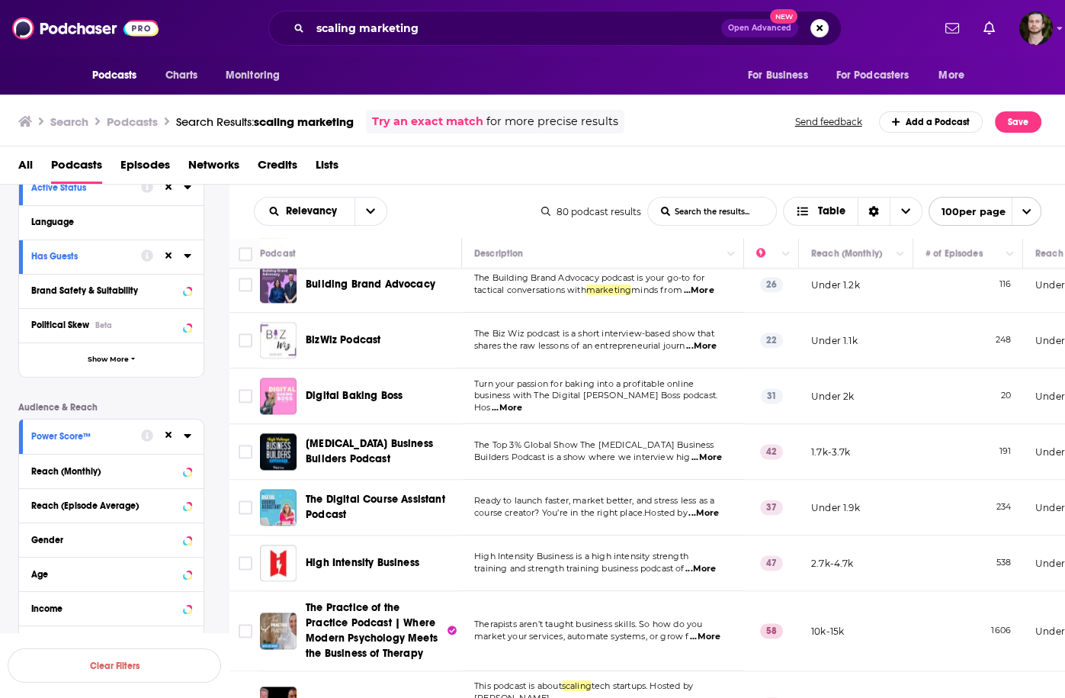
click at [713, 452] on span "...More" at bounding box center [707, 458] width 31 height 12
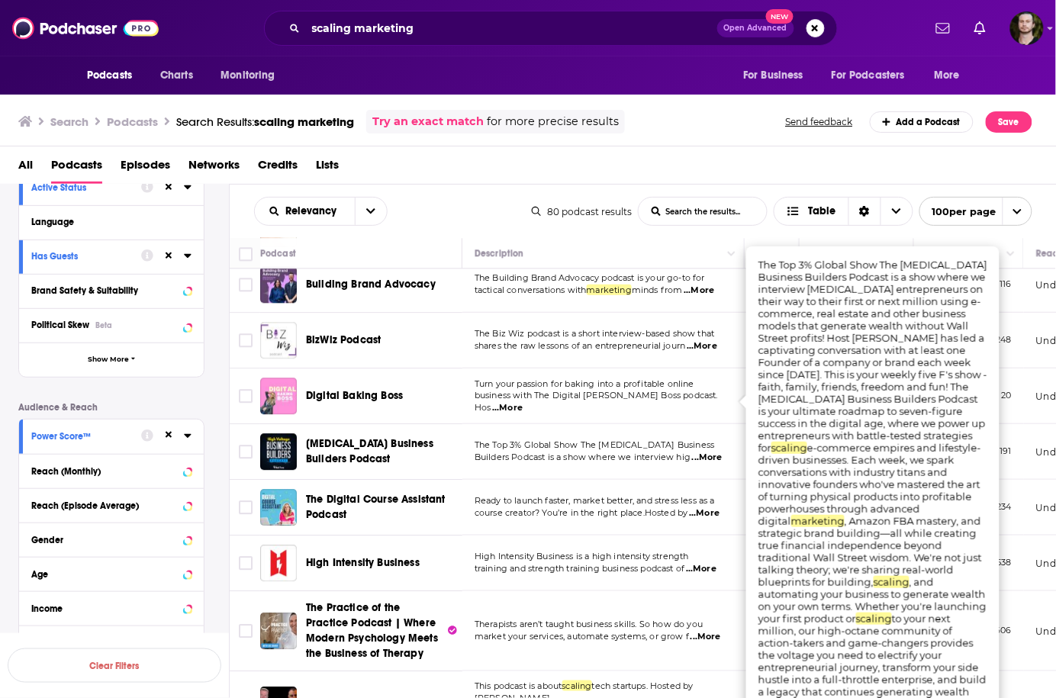
click at [712, 452] on span "...More" at bounding box center [707, 458] width 31 height 12
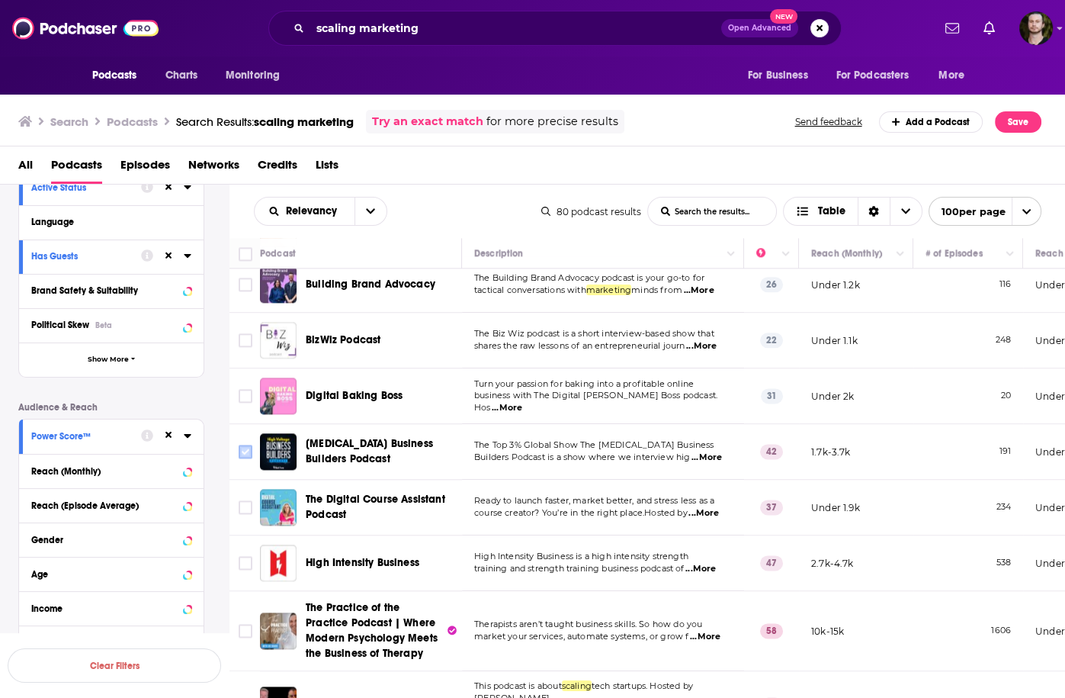
click at [248, 445] on input "Toggle select row" at bounding box center [246, 452] width 14 height 14
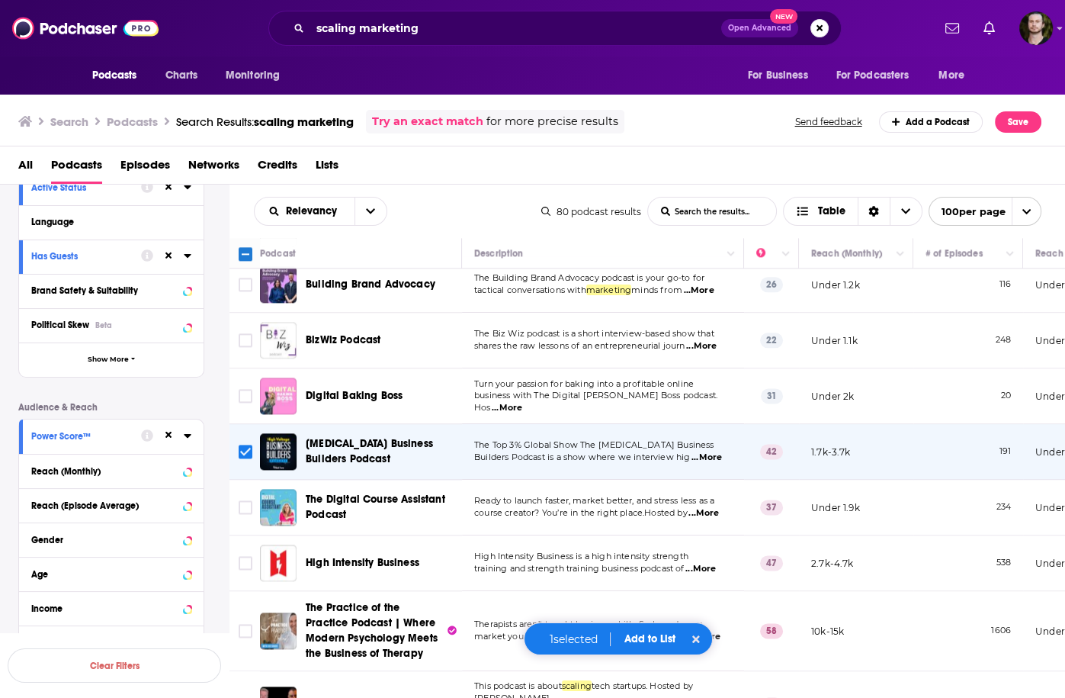
scroll to position [2624, 0]
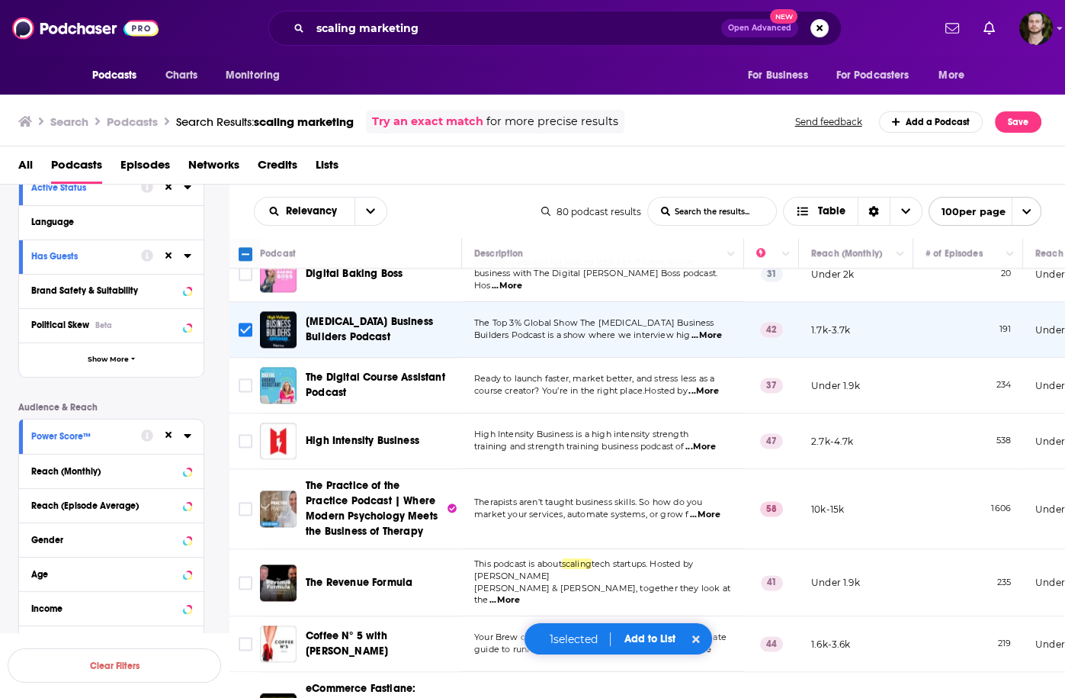
click at [716, 441] on span "...More" at bounding box center [701, 447] width 31 height 12
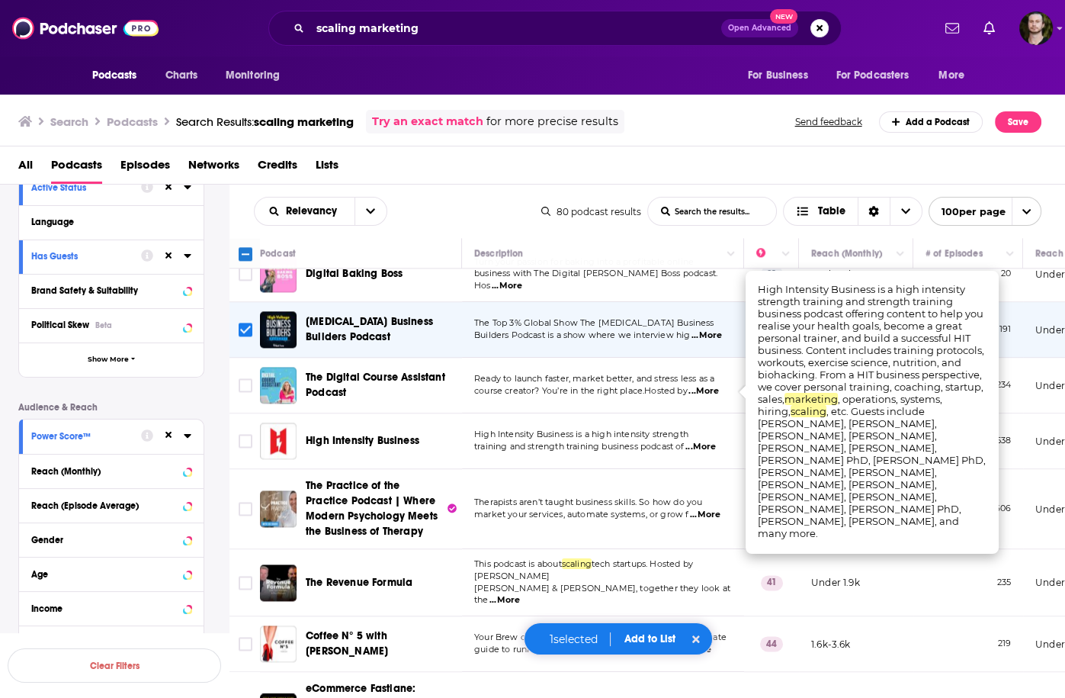
click at [716, 441] on span "...More" at bounding box center [701, 447] width 31 height 12
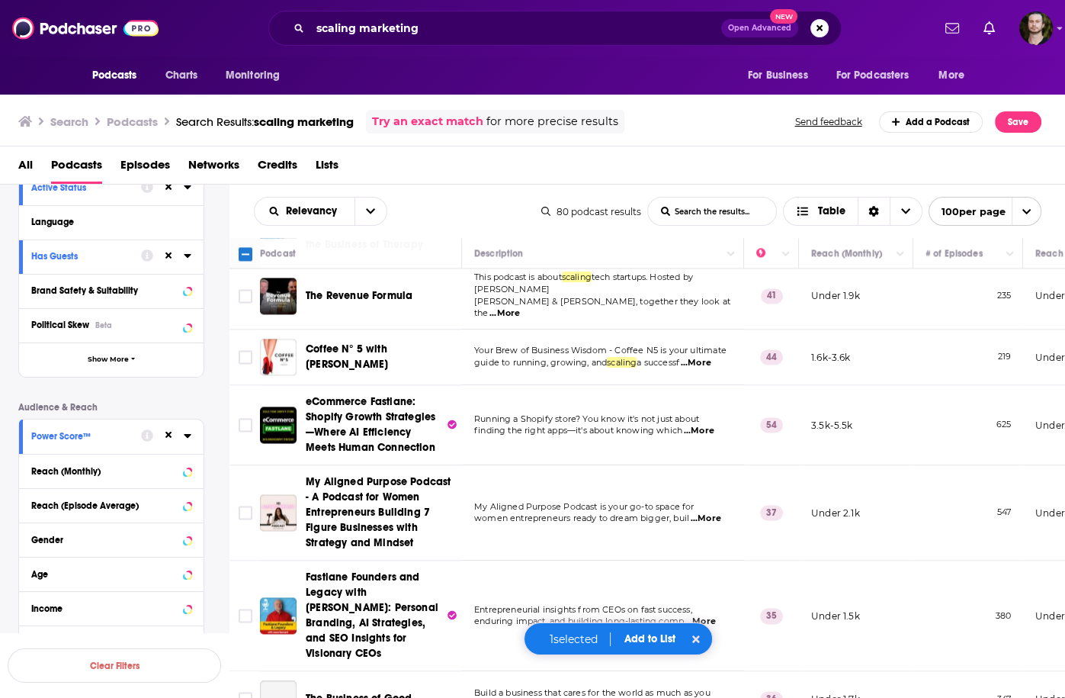
scroll to position [2929, 0]
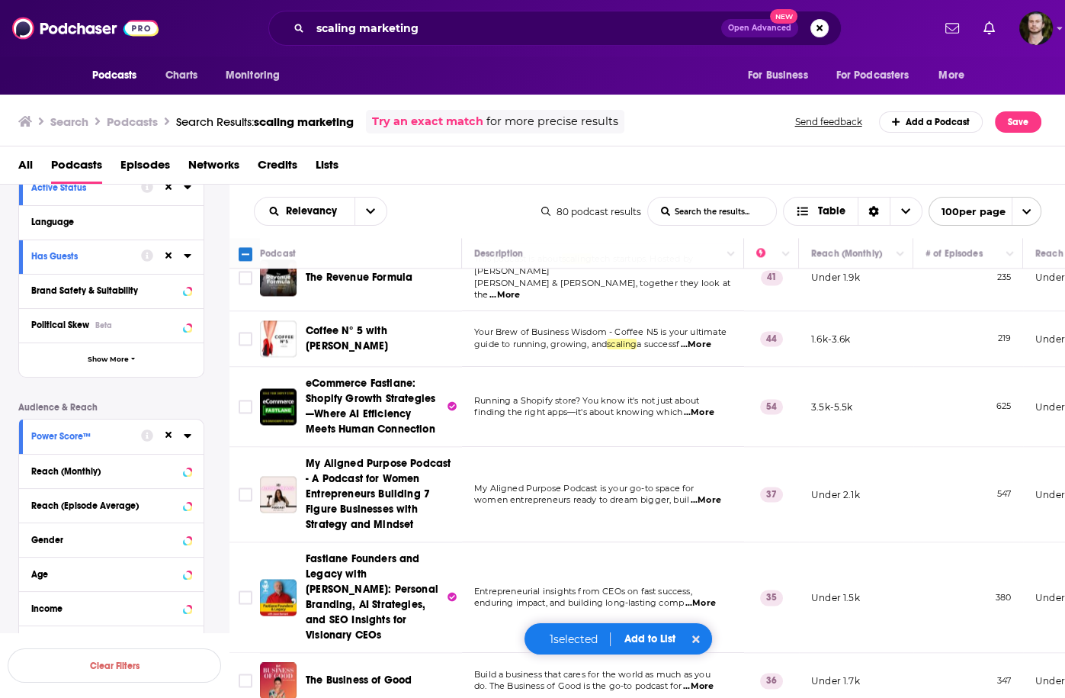
click at [715, 407] on span "...More" at bounding box center [699, 413] width 31 height 12
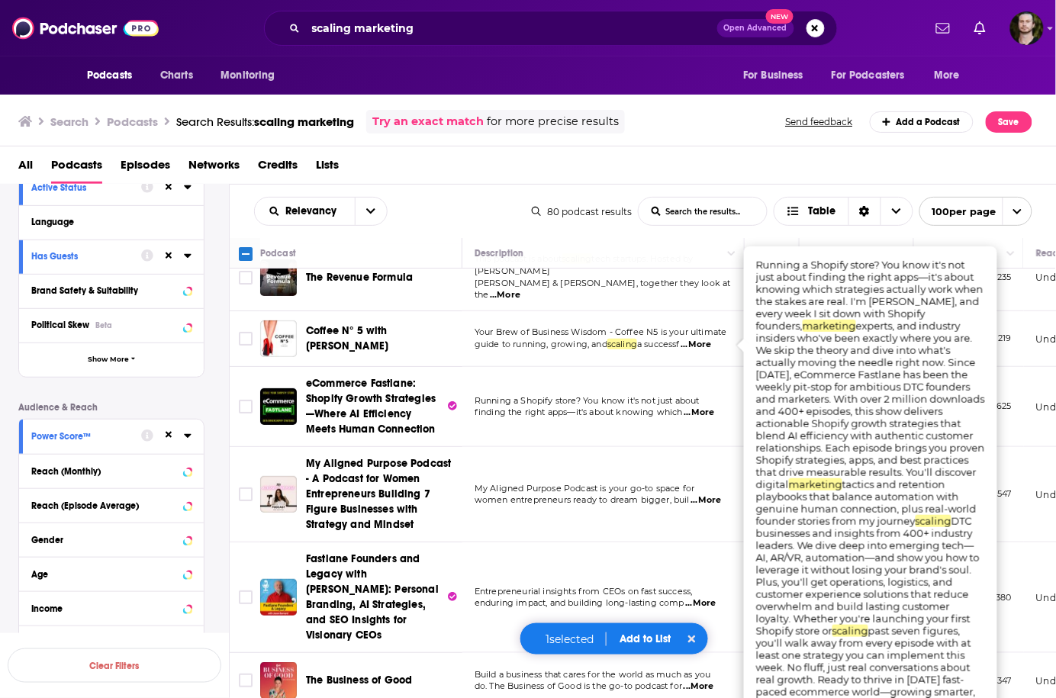
click at [715, 407] on span "...More" at bounding box center [699, 413] width 31 height 12
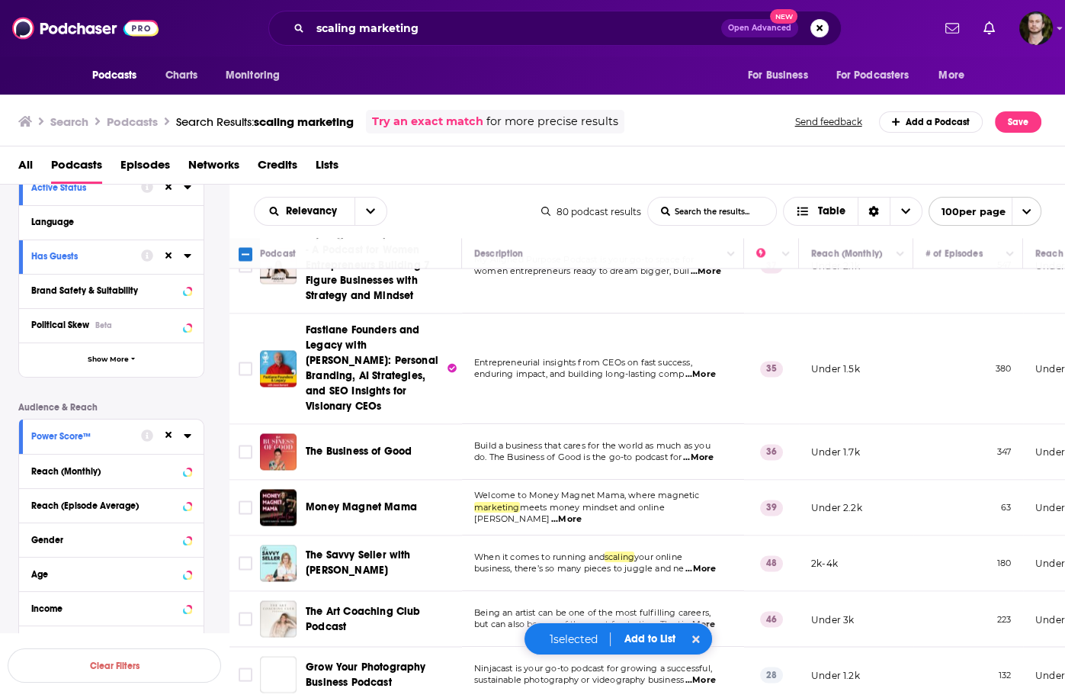
scroll to position [3173, 0]
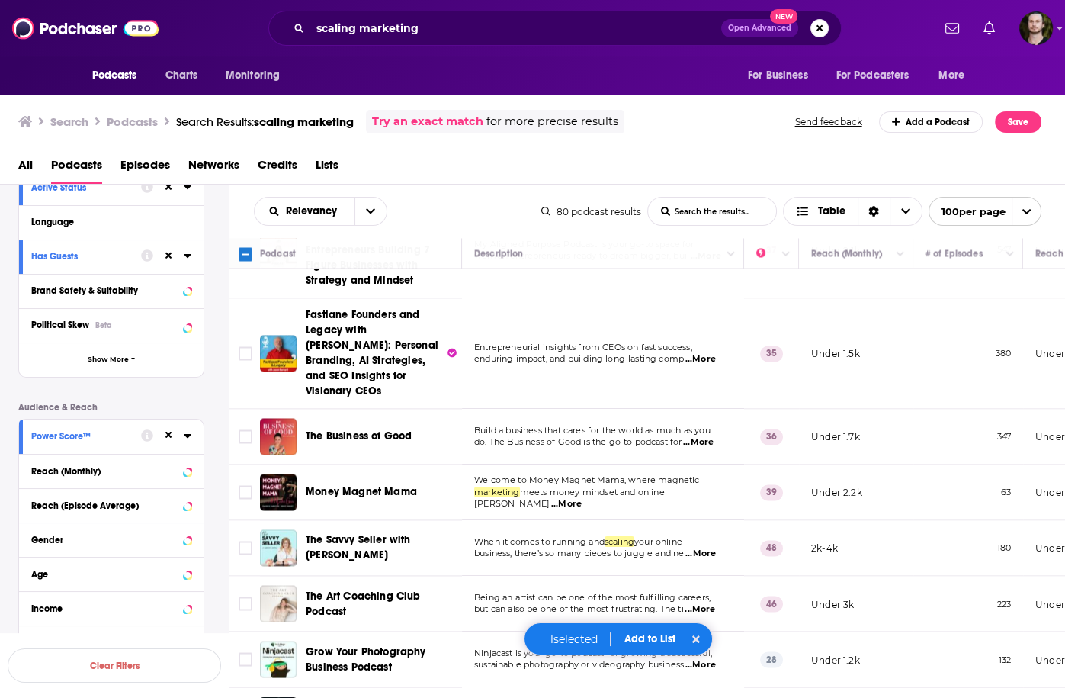
click at [716, 548] on span "...More" at bounding box center [701, 554] width 31 height 12
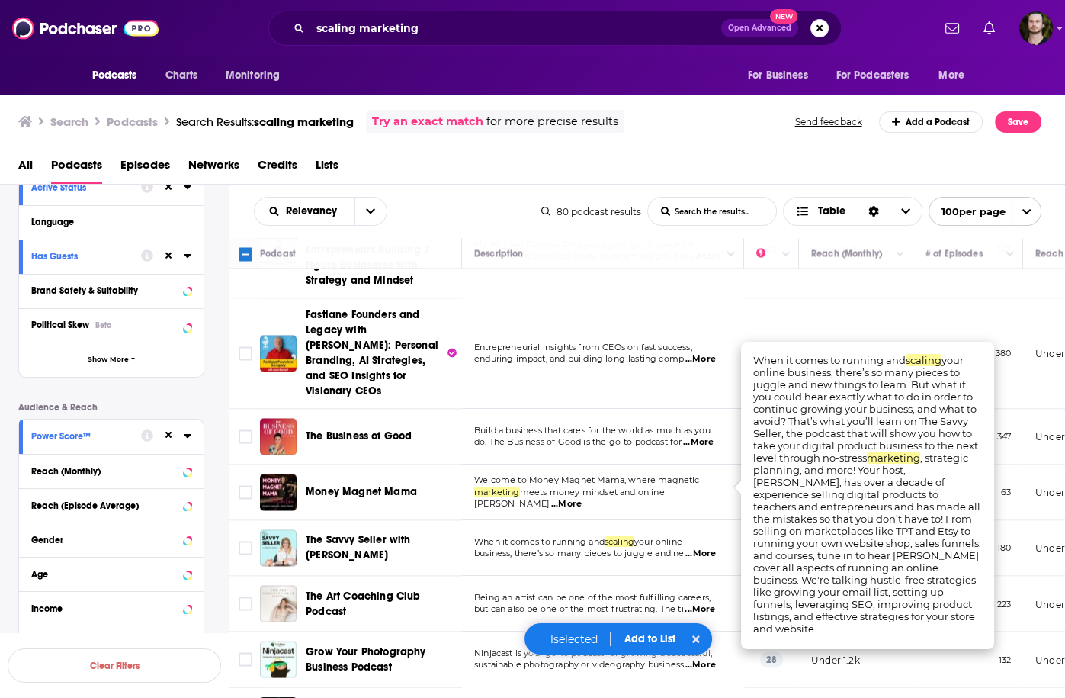
drag, startPoint x: 714, startPoint y: 487, endPoint x: 691, endPoint y: 480, distance: 24.1
click at [712, 548] on span "...More" at bounding box center [701, 554] width 31 height 12
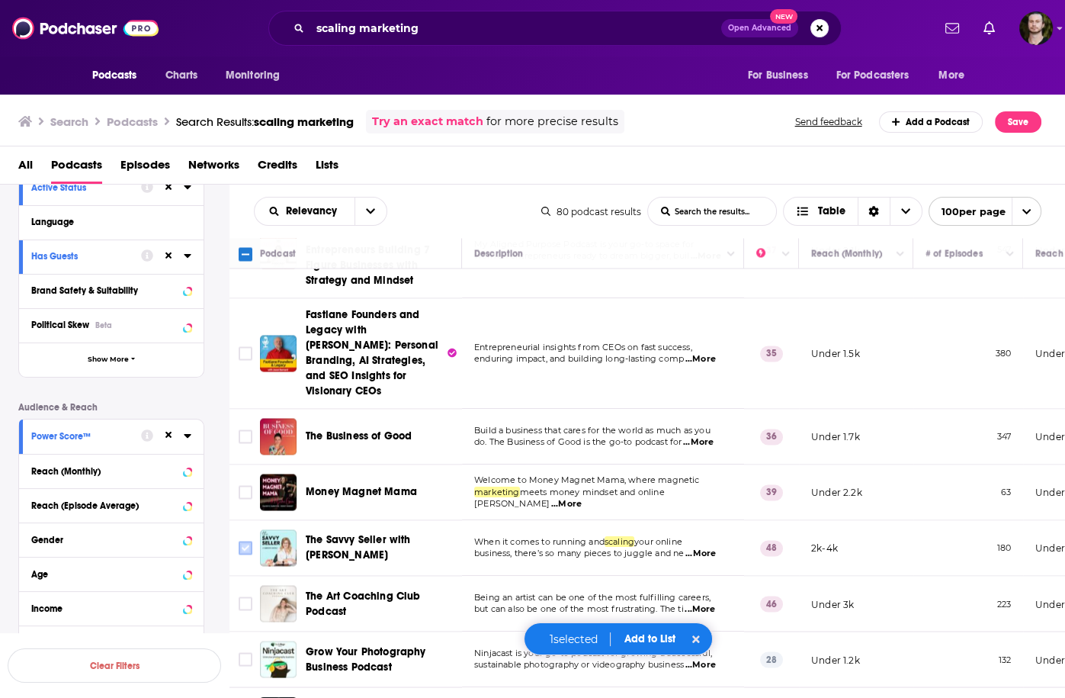
click at [248, 541] on input "Toggle select row" at bounding box center [246, 548] width 14 height 14
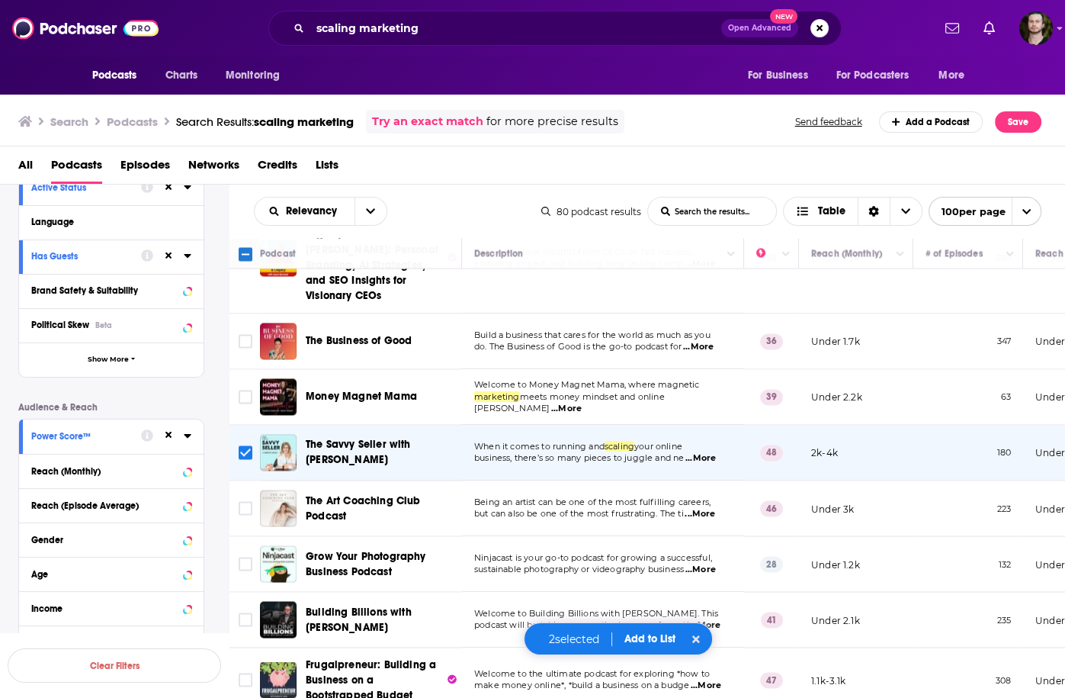
scroll to position [3295, 0]
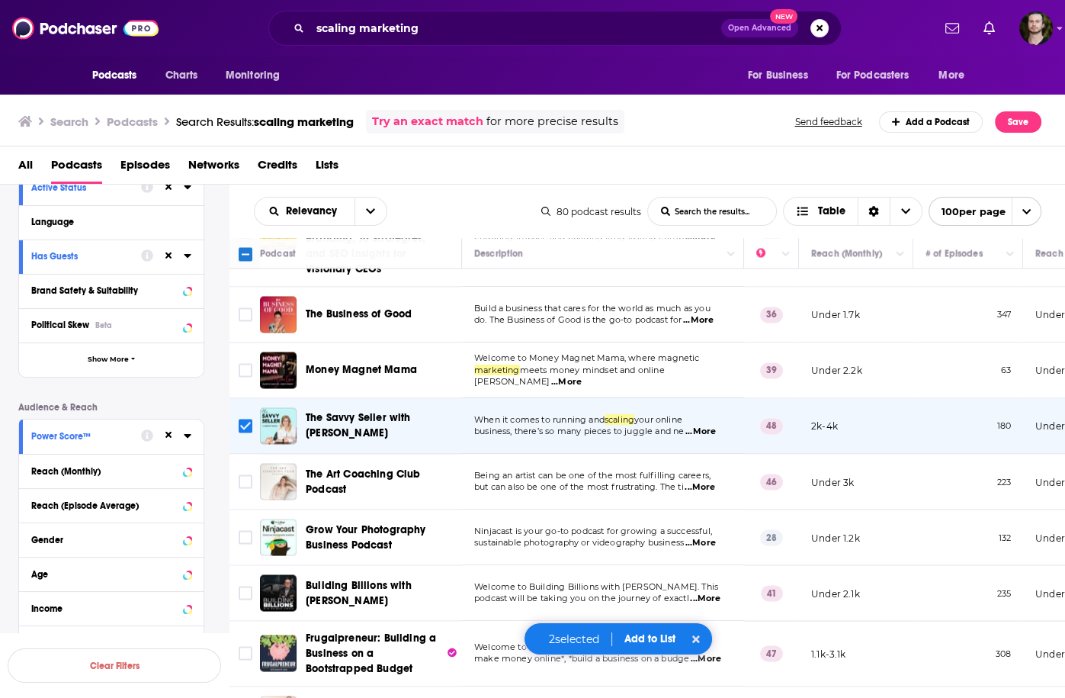
click at [708, 481] on span "...More" at bounding box center [700, 487] width 31 height 12
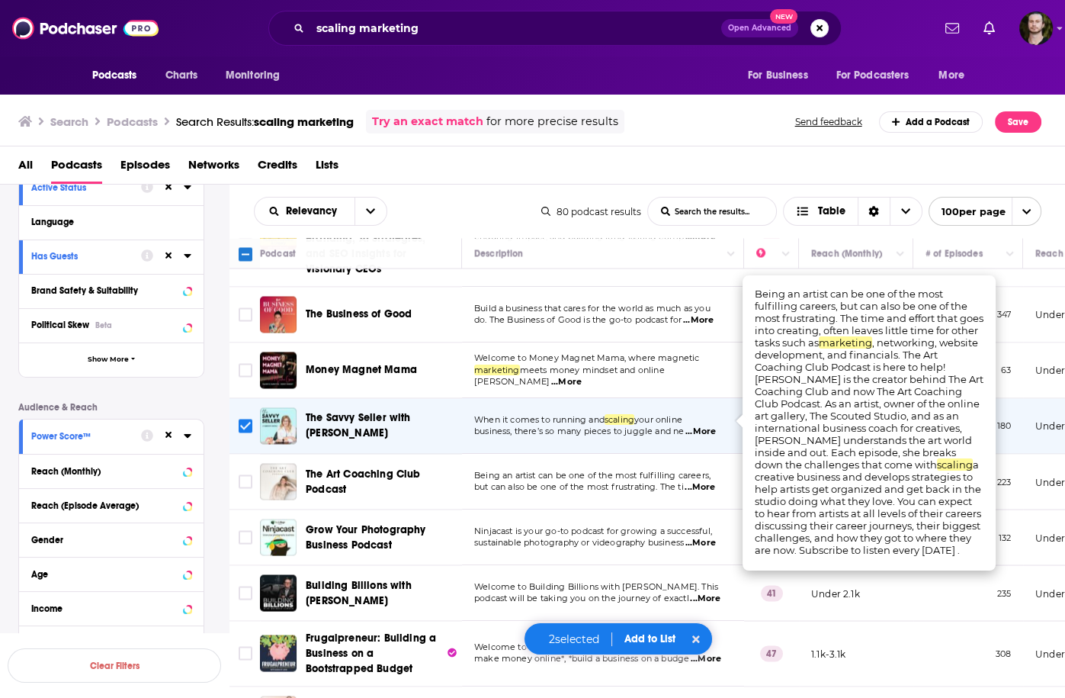
click at [708, 481] on span "...More" at bounding box center [700, 487] width 31 height 12
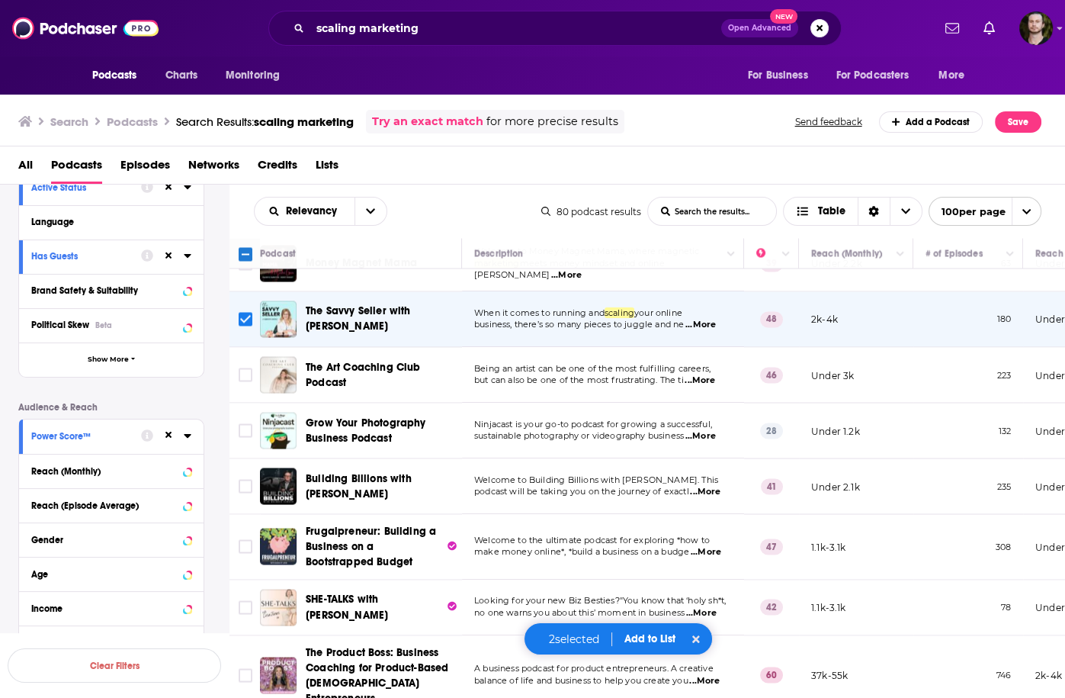
scroll to position [3417, 0]
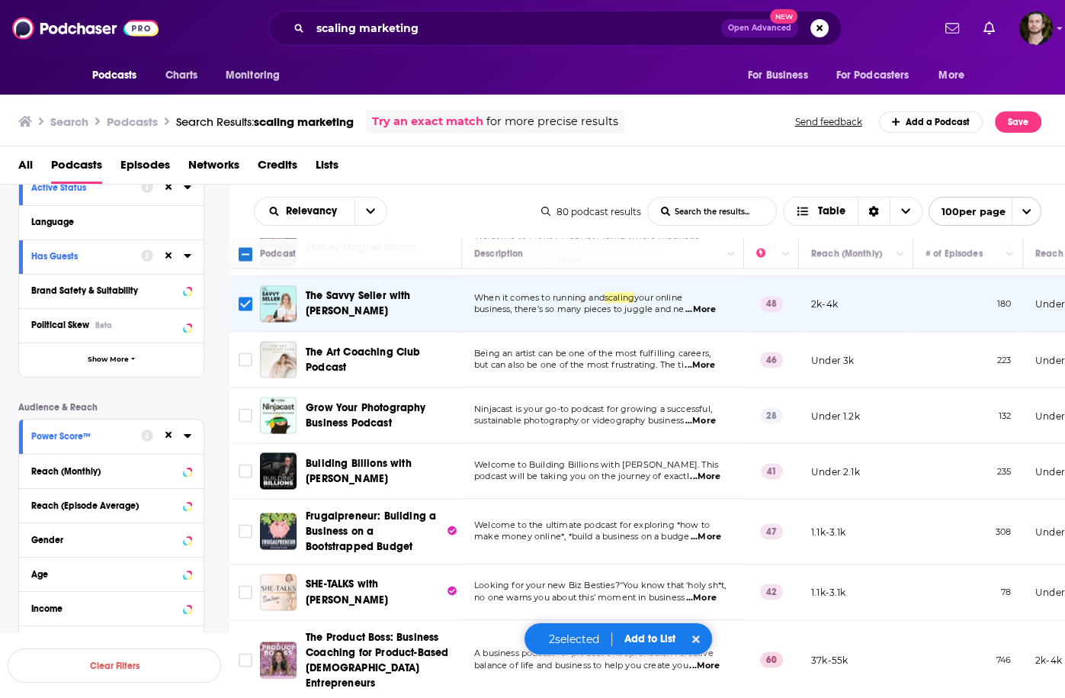
click at [656, 638] on button "Add to List" at bounding box center [650, 638] width 76 height 13
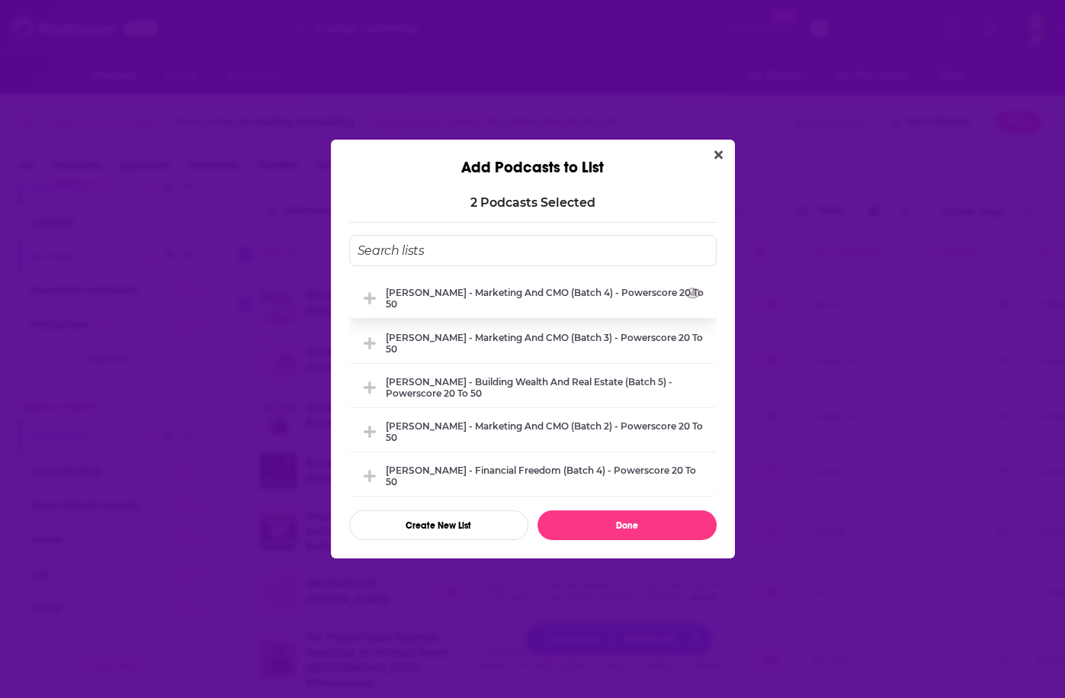
click at [546, 296] on div "[PERSON_NAME] - Marketing and CMO (Batch 4) - Powerscore 20 to 50" at bounding box center [547, 298] width 322 height 23
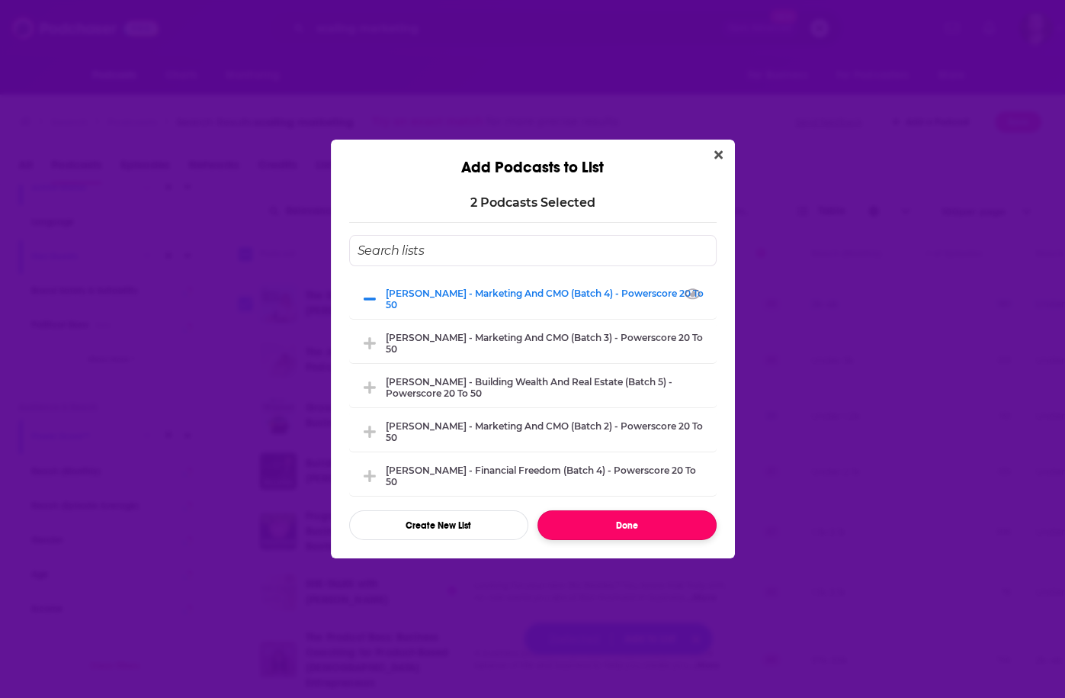
click at [618, 527] on button "Done" at bounding box center [627, 525] width 179 height 30
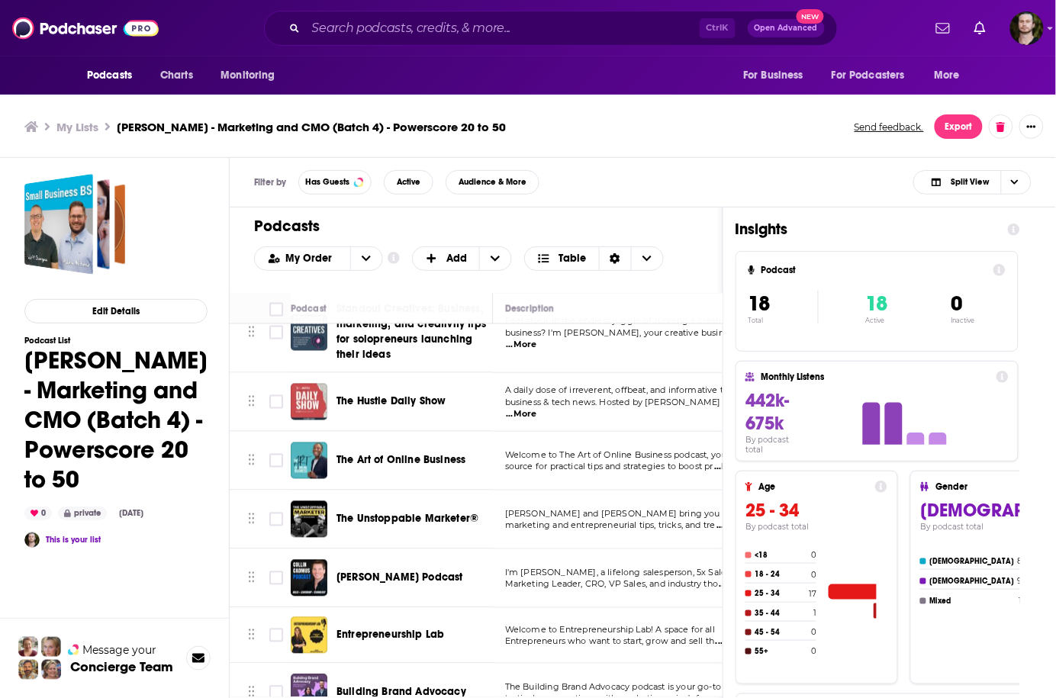
scroll to position [778, 0]
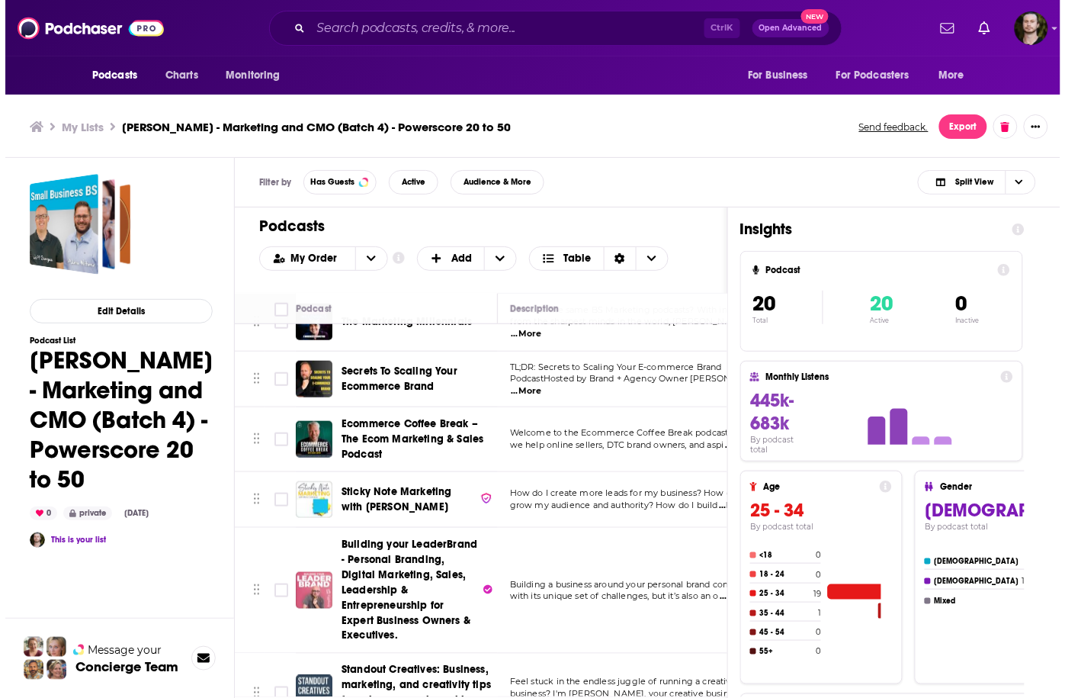
scroll to position [366, 0]
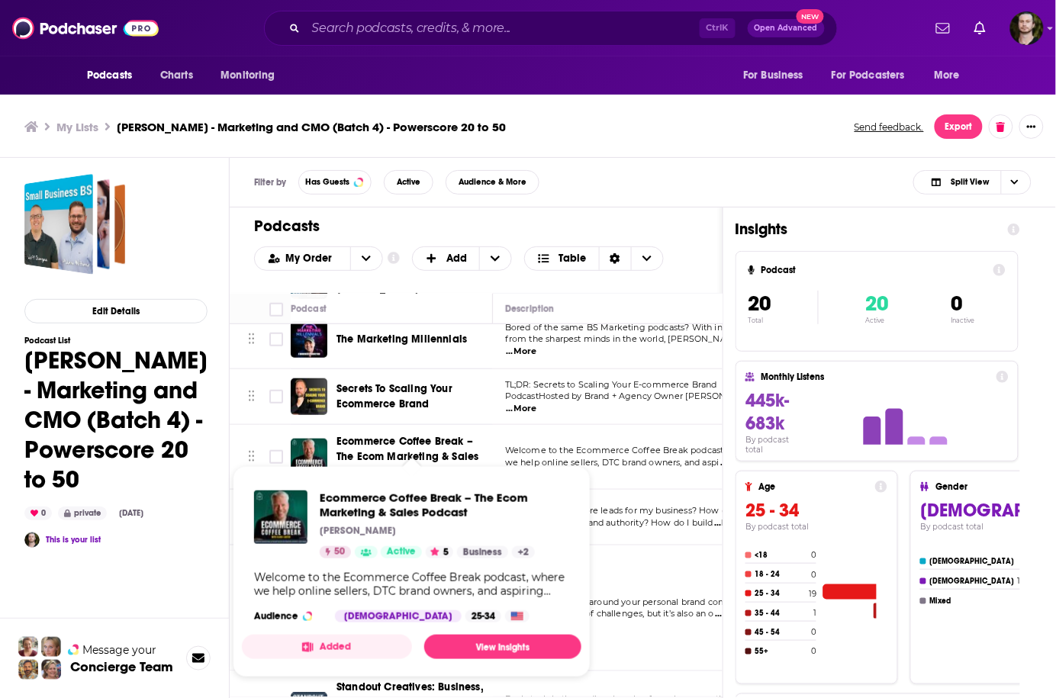
click at [368, 639] on button "Added" at bounding box center [327, 647] width 170 height 24
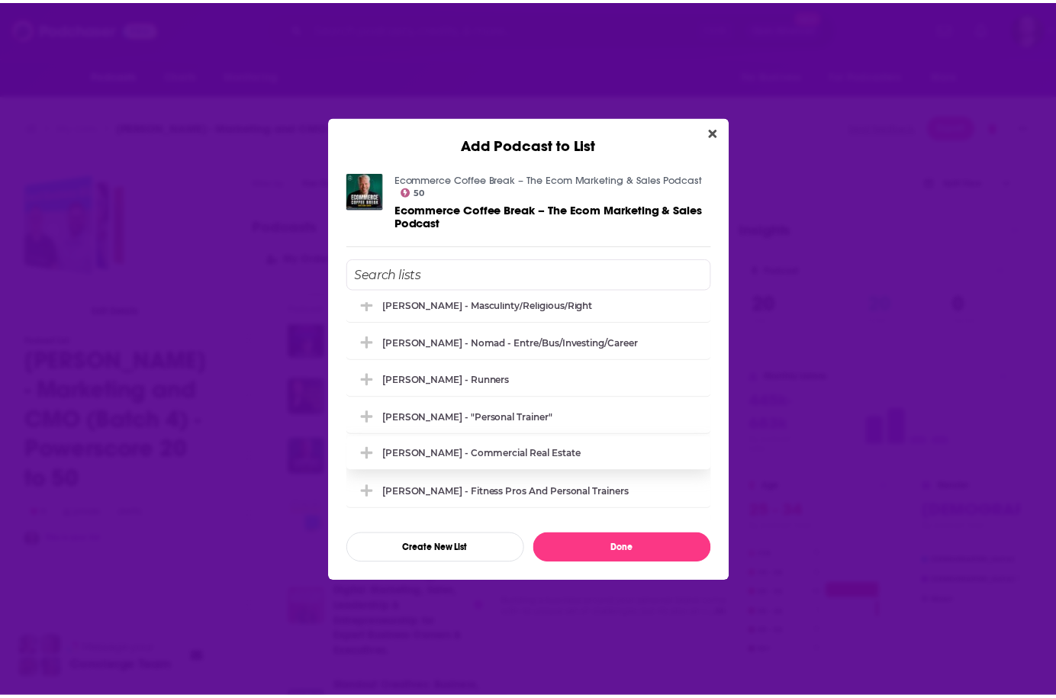
scroll to position [1830, 0]
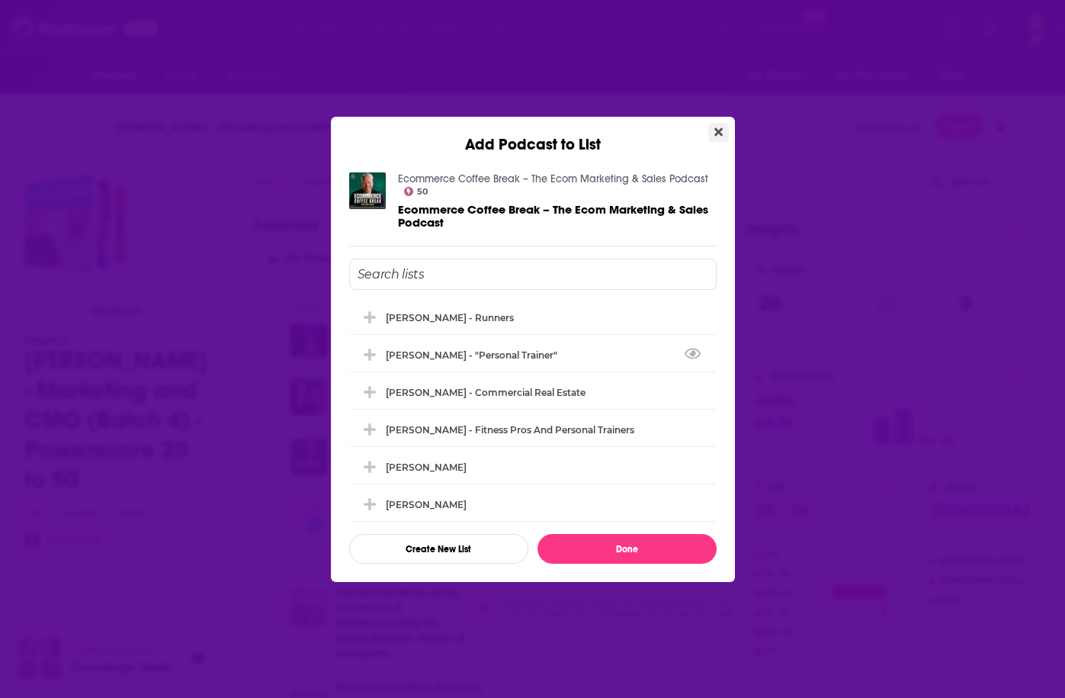
click at [717, 138] on button "Close" at bounding box center [719, 132] width 21 height 19
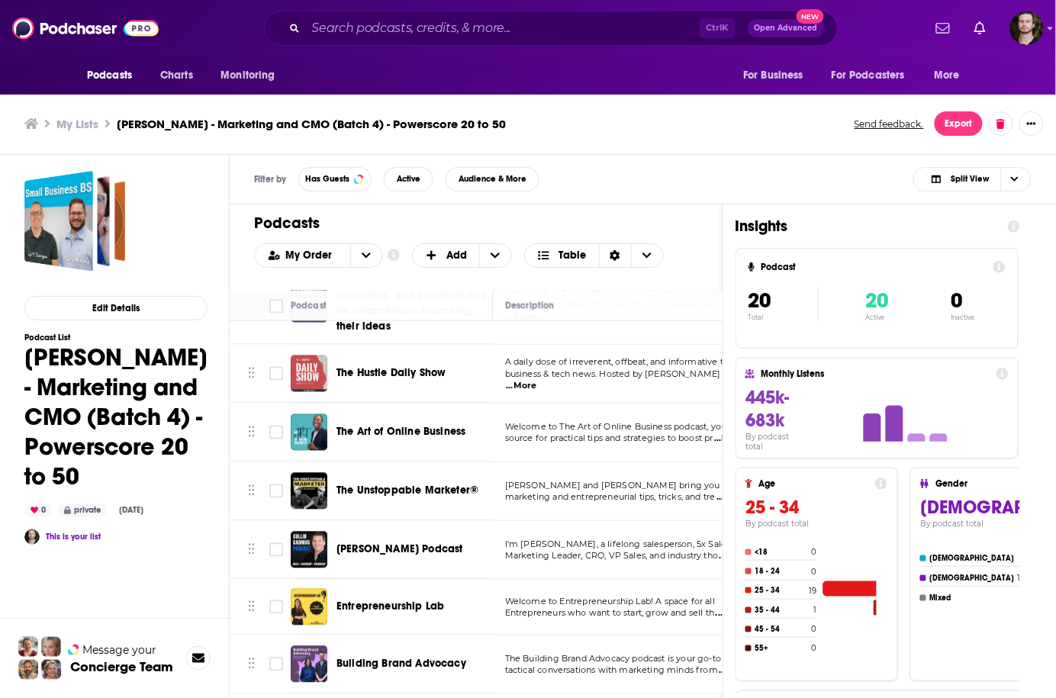
scroll to position [4, 0]
click at [629, 137] on div "My Lists [PERSON_NAME] - Marketing and CMO (Batch 4) - Powerscore 20 to 50 Send…" at bounding box center [528, 123] width 1056 height 62
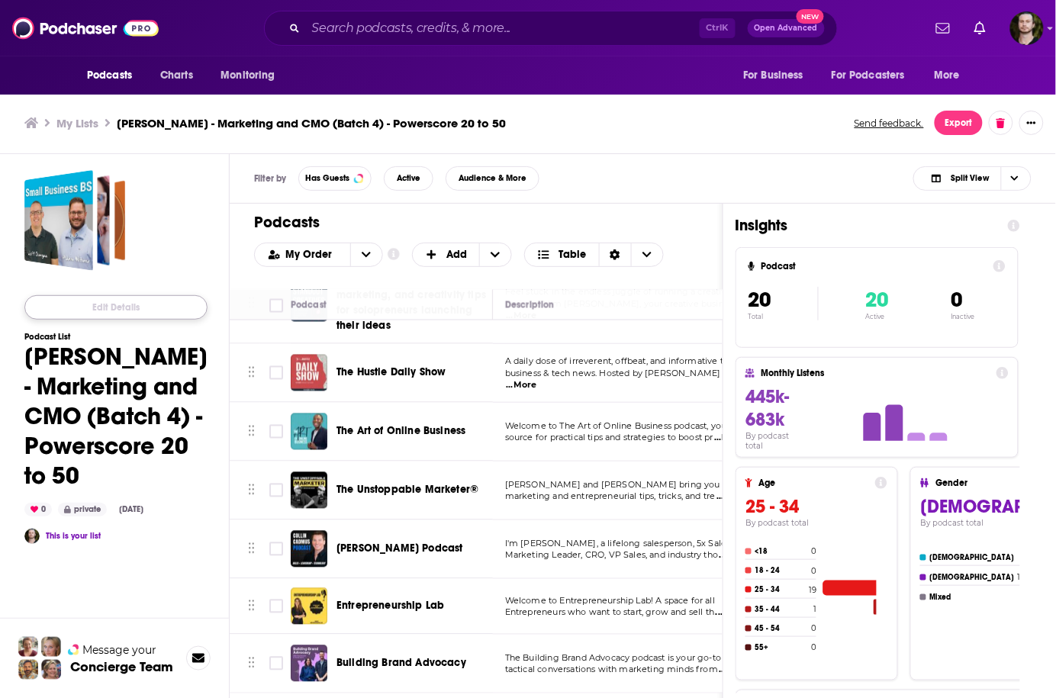
click at [165, 304] on button "Edit Details" at bounding box center [115, 307] width 183 height 24
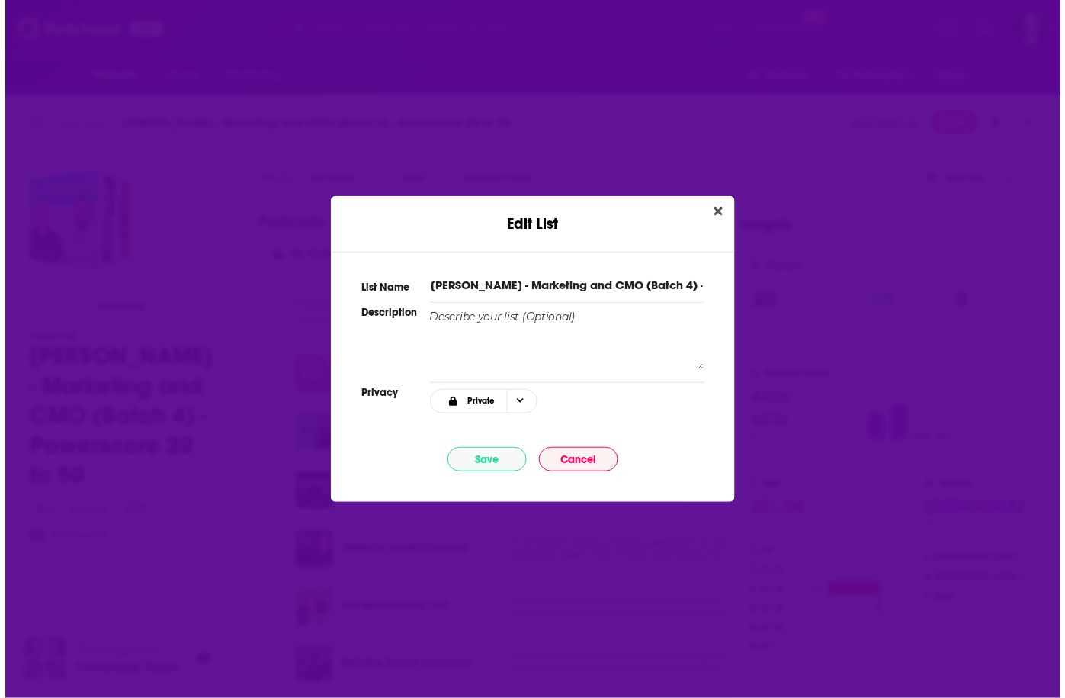
scroll to position [0, 0]
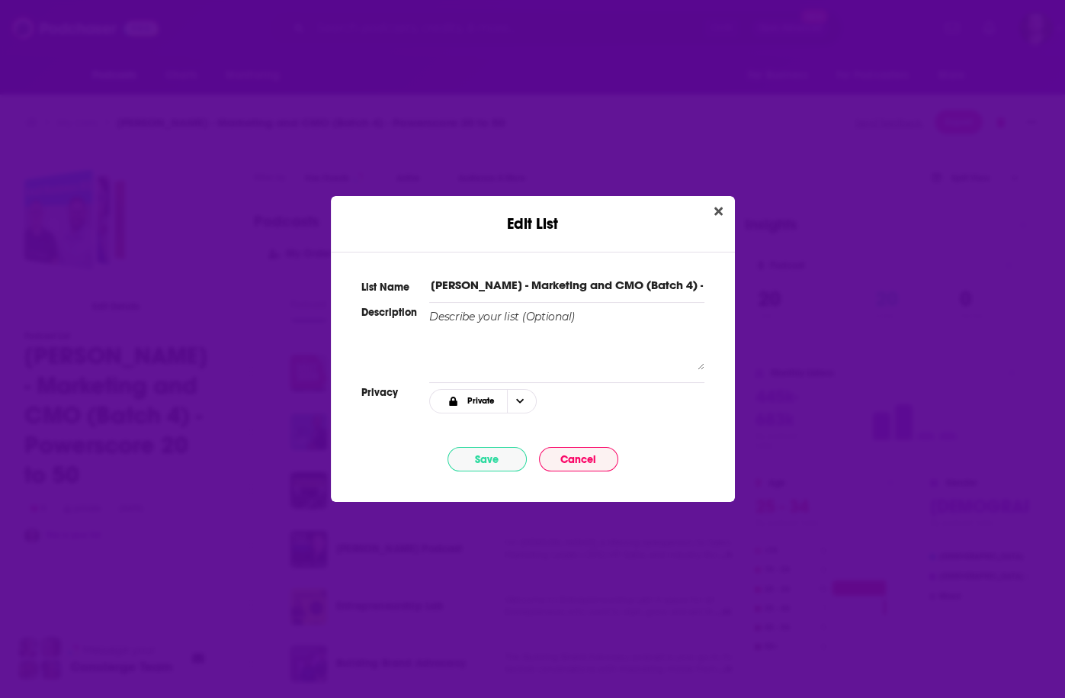
drag, startPoint x: 520, startPoint y: 288, endPoint x: 624, endPoint y: 281, distance: 103.9
click at [621, 280] on input "[PERSON_NAME] - Marketing and CMO (Batch 4) - Powerscore 20 to 50" at bounding box center [566, 285] width 275 height 16
drag, startPoint x: 632, startPoint y: 286, endPoint x: 527, endPoint y: 280, distance: 105.4
click at [527, 280] on input "[PERSON_NAME] - Marketing and CMO (Batch 4) - Powerscore 20 to 50" at bounding box center [566, 285] width 275 height 16
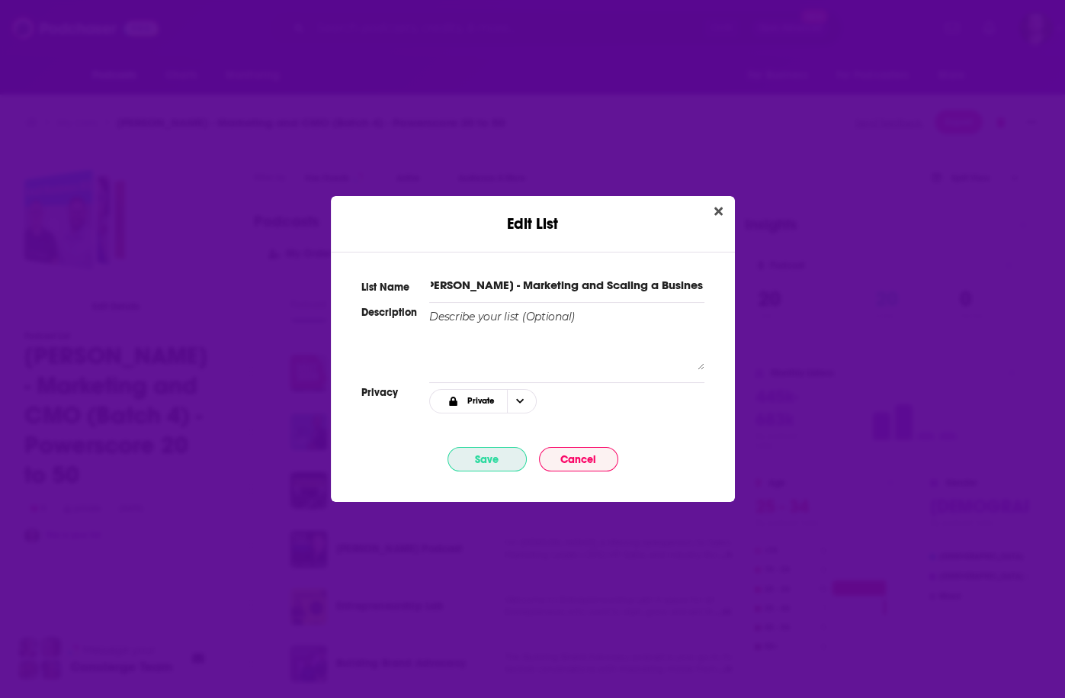
type input "[PERSON_NAME] - Marketing and Scaling a Business (Batch 4) - Powerscore 20 to 50"
click at [510, 464] on button "Save" at bounding box center [487, 459] width 79 height 24
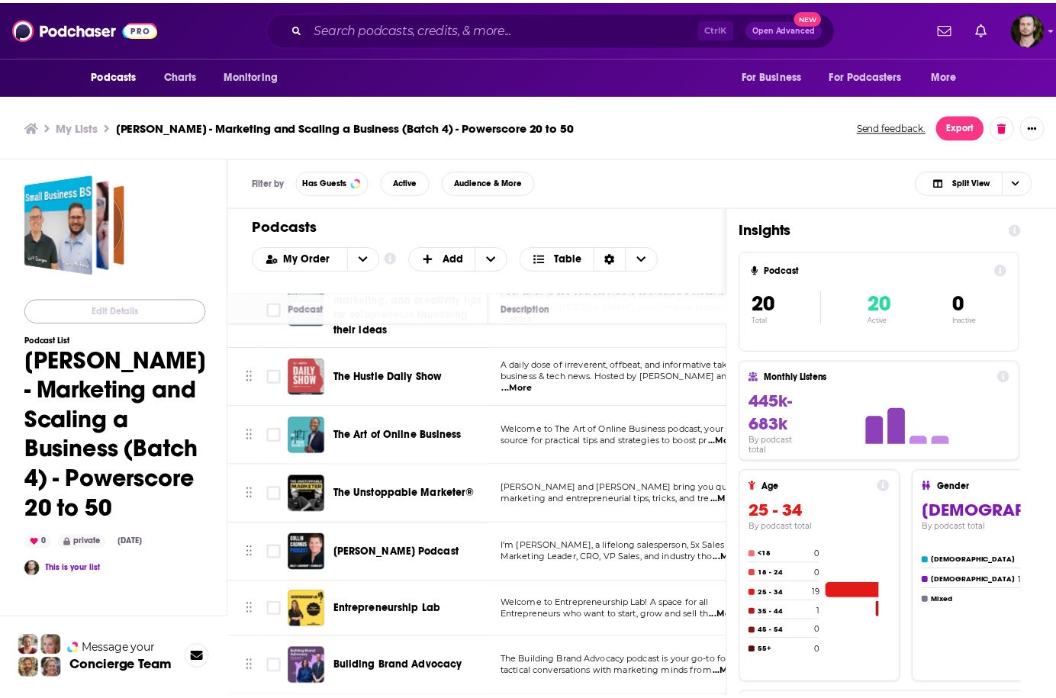
scroll to position [4, 0]
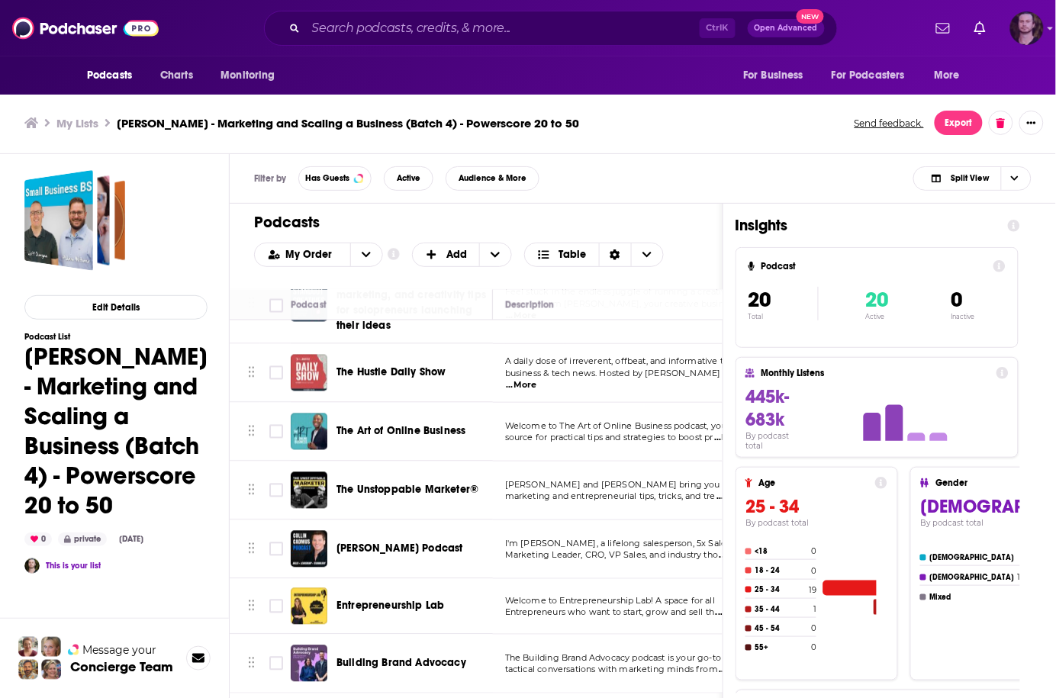
click at [1038, 27] on img "Logged in as OutlierAudio" at bounding box center [1027, 28] width 34 height 34
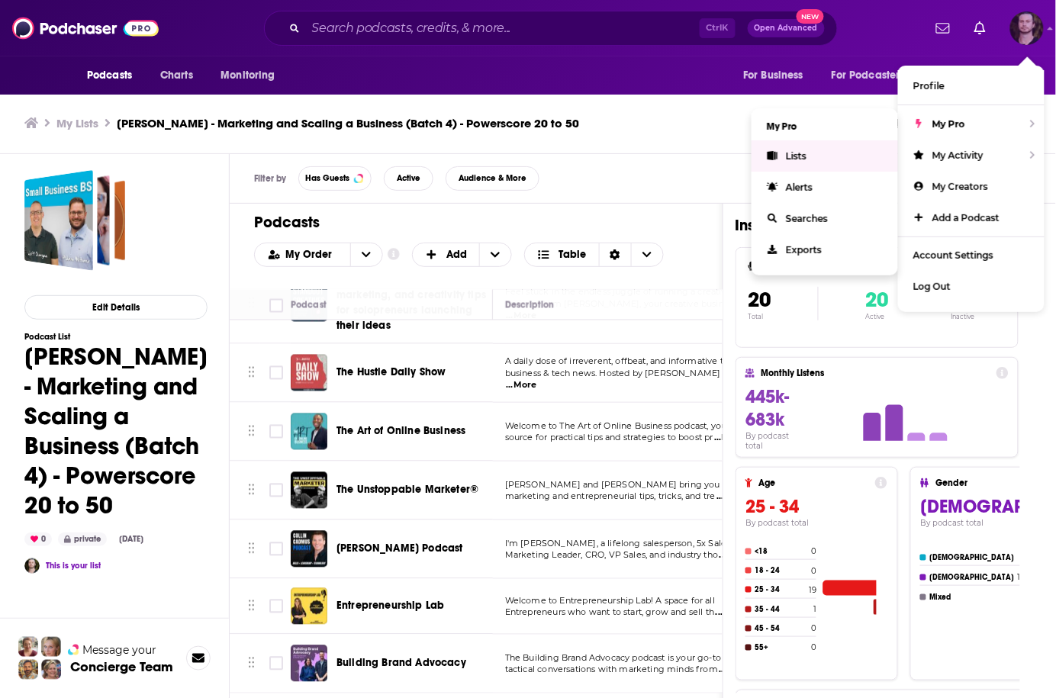
click at [847, 144] on link "Lists" at bounding box center [824, 155] width 146 height 31
